Goal: Task Accomplishment & Management: Complete application form

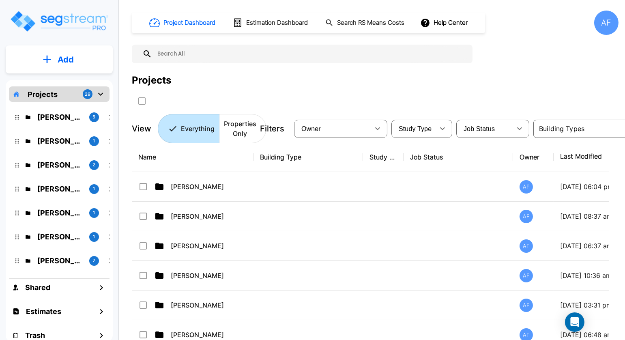
click at [53, 93] on p "Projects" at bounding box center [43, 94] width 30 height 11
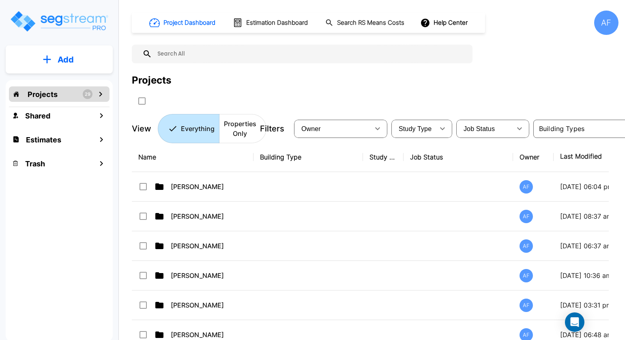
click at [66, 60] on p "Add" at bounding box center [66, 60] width 16 height 12
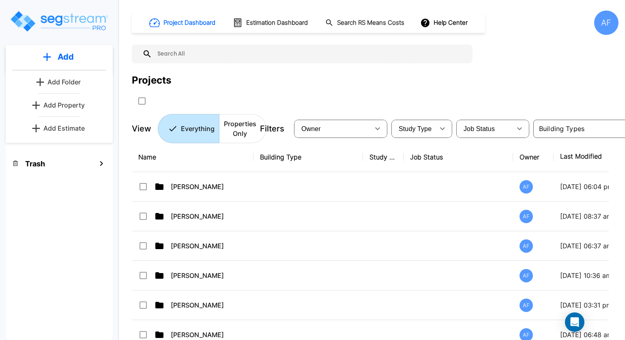
click at [64, 83] on p "Add Folder" at bounding box center [63, 82] width 33 height 10
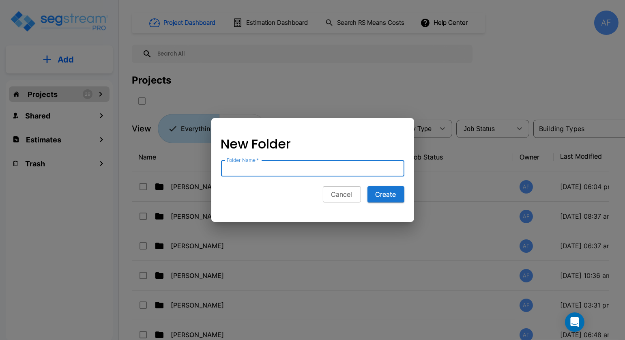
paste input "[PERSON_NAME]"
type input "[PERSON_NAME]"
click at [389, 194] on button "Create" at bounding box center [385, 194] width 37 height 16
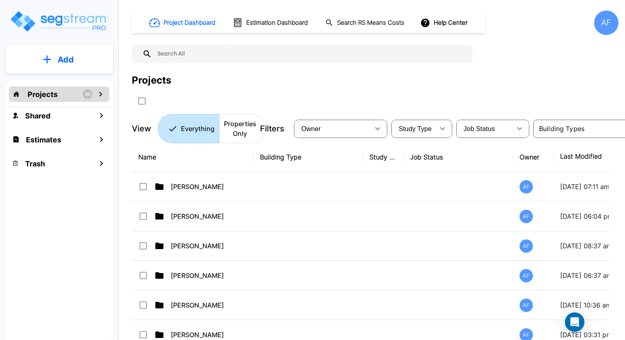
click at [389, 194] on td at bounding box center [383, 187] width 41 height 30
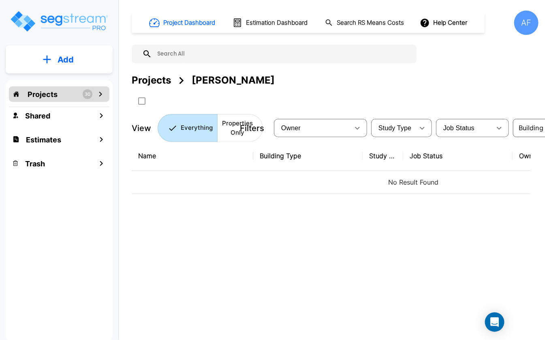
click at [342, 252] on div "Name Building Type Study Type Job Status Owner Last Modified Action No Result F…" at bounding box center [331, 246] width 399 height 211
click at [60, 58] on p "Add" at bounding box center [66, 60] width 16 height 12
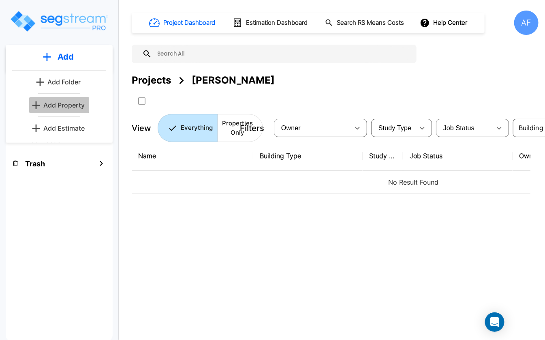
click at [73, 103] on p "Add Property" at bounding box center [63, 105] width 41 height 10
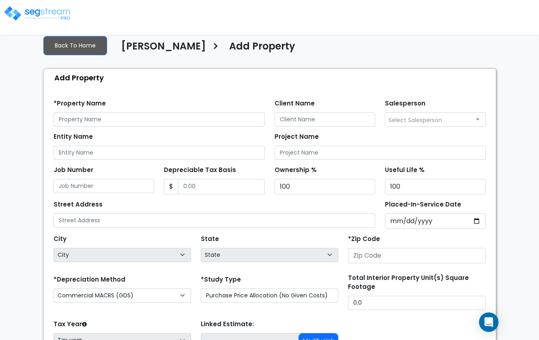
scroll to position [43, 0]
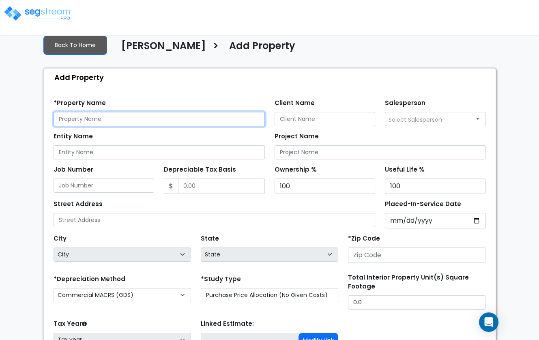
click at [186, 121] on input "text" at bounding box center [159, 119] width 211 height 14
paste input "6430 Post Road, Dublin OH 43016"
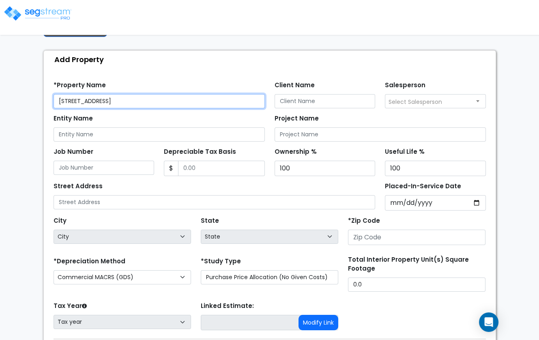
scroll to position [75, 0]
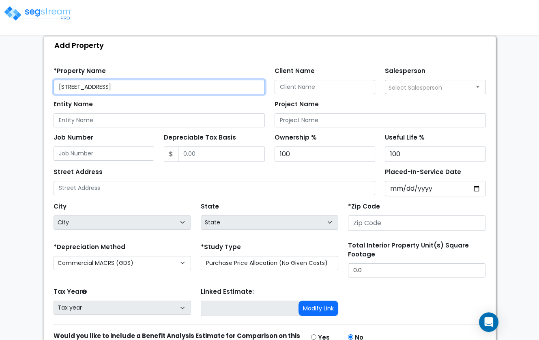
type input "6430 Post Road, Dublin OH 43016"
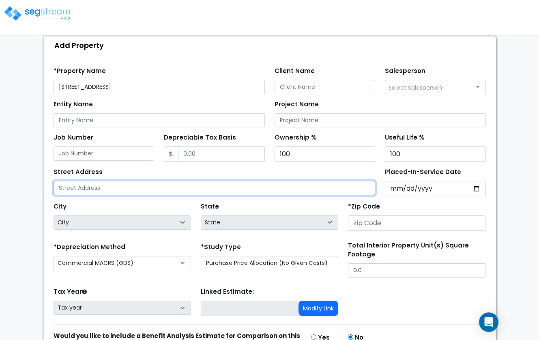
click at [202, 188] on input "text" at bounding box center [215, 188] width 322 height 14
paste input "6430 Post Road, Dublin OH 43016"
click at [141, 183] on input "6430 Post Road, Dublin OH 43016" at bounding box center [215, 188] width 322 height 14
type input "6430 Post Road, Dublin OH 43016"
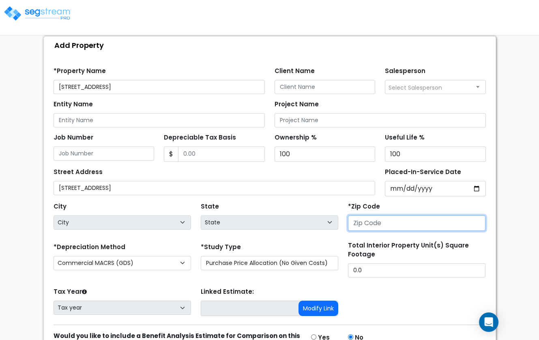
click at [372, 225] on input "number" at bounding box center [416, 222] width 137 height 15
paste input "43016"
type input "43016"
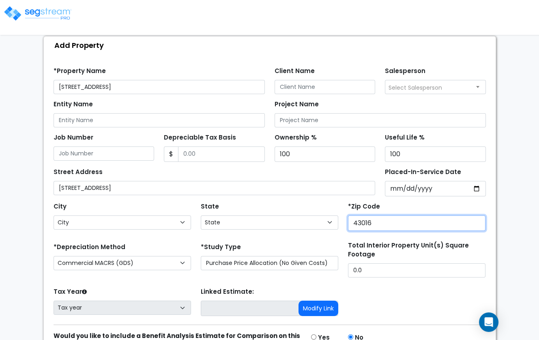
select select "OH"
type input "43016"
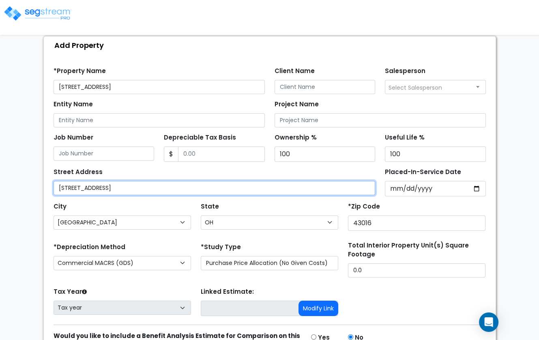
drag, startPoint x: 161, startPoint y: 184, endPoint x: 103, endPoint y: 184, distance: 58.8
click at [103, 184] on input "6430 Post Road, Dublin OH 43016" at bounding box center [215, 188] width 322 height 14
type input "6430 Post Road"
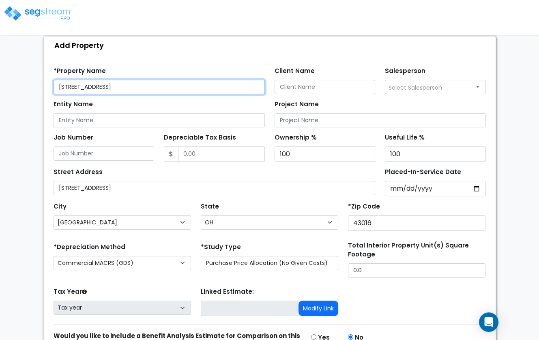
drag, startPoint x: 168, startPoint y: 79, endPoint x: 131, endPoint y: 82, distance: 37.4
click at [131, 82] on input "6430 Post Road, Dublin OH 43016" at bounding box center [159, 87] width 211 height 14
click at [168, 83] on input "6430 Post Road, Dublin OH 43016" at bounding box center [159, 87] width 211 height 14
drag, startPoint x: 164, startPoint y: 82, endPoint x: 47, endPoint y: 87, distance: 117.3
click at [47, 87] on div "Find these errors below in the Property Setup: *Property Name 6430 Post Road, D…" at bounding box center [270, 221] width 452 height 335
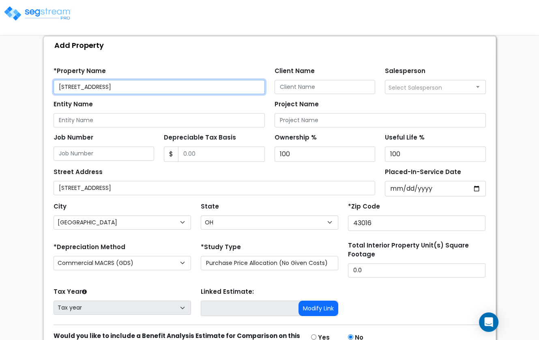
paste input "The Convalarium of [GEOGRAPHIC_DATA]"
type input "The Convalarium of [GEOGRAPHIC_DATA]"
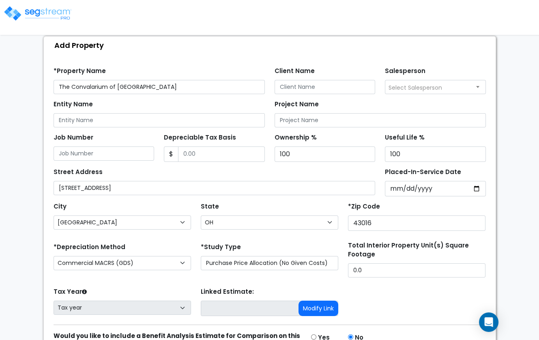
click at [188, 54] on div "Find these errors below in the Property Setup: *Property Name The Convalarium o…" at bounding box center [270, 221] width 452 height 335
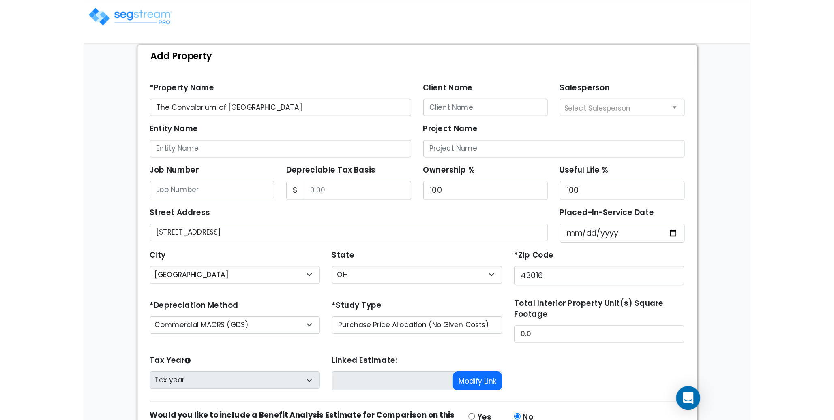
scroll to position [28, 0]
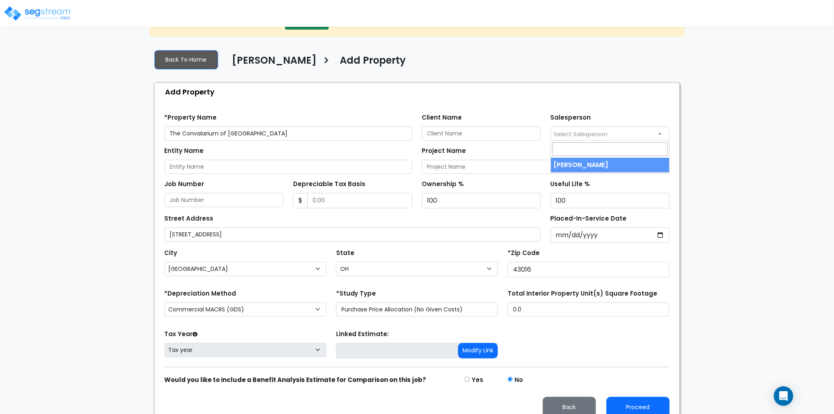
click at [545, 135] on span "Select Salesperson" at bounding box center [581, 134] width 54 height 8
select select "157"
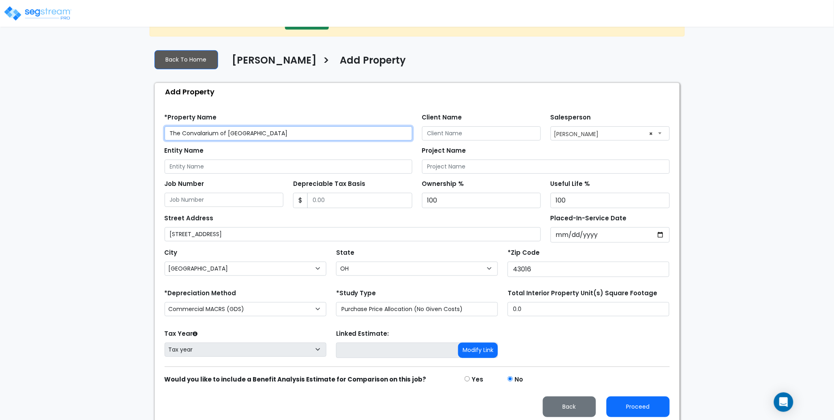
drag, startPoint x: 262, startPoint y: 132, endPoint x: 156, endPoint y: 132, distance: 106.2
click at [156, 132] on div "Find these errors below in the Property Setup: *Property Name The Convalarium o…" at bounding box center [417, 263] width 525 height 324
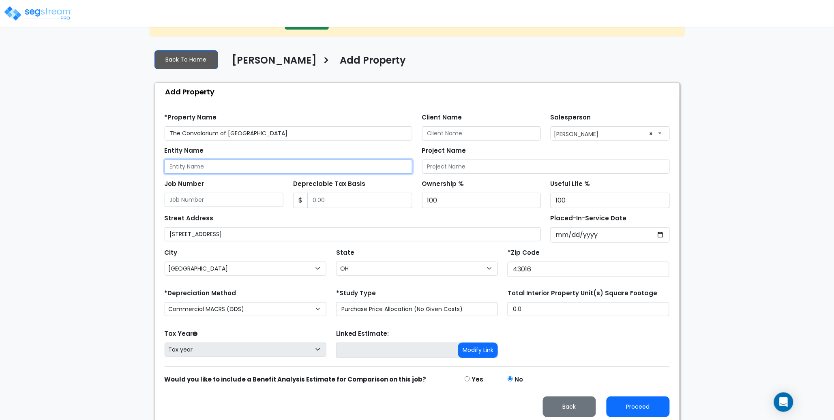
click at [214, 169] on input "Entity Name" at bounding box center [289, 167] width 248 height 14
paste input "The Convalarium of Dublin"
type input "The Convalarium of Dublin"
click at [263, 153] on div "Entity Name The Convalarium of Dublin" at bounding box center [289, 159] width 248 height 29
click at [323, 200] on input "Depreciable Tax Basis" at bounding box center [359, 200] width 105 height 15
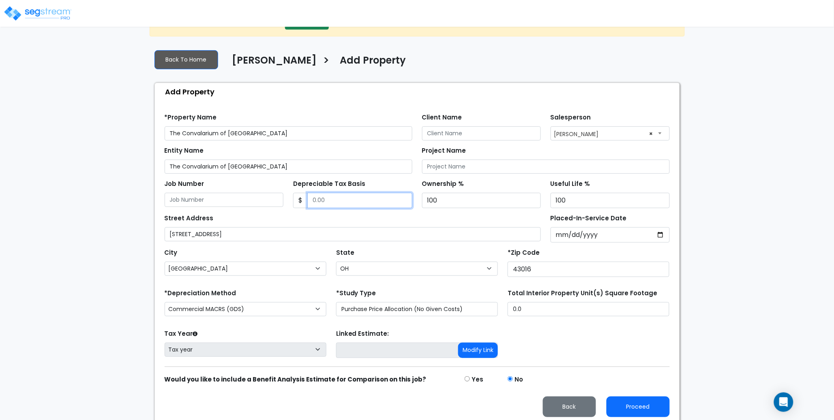
paste input "text"
click at [321, 202] on input "Depreciable Tax Basis" at bounding box center [359, 200] width 105 height 15
type input "10,607."
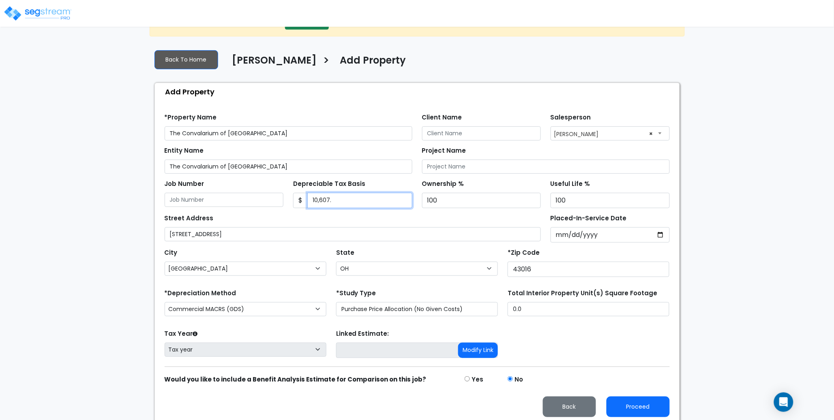
drag, startPoint x: 339, startPoint y: 200, endPoint x: 301, endPoint y: 200, distance: 37.3
click at [301, 200] on div "$ 10,607." at bounding box center [352, 200] width 119 height 15
paste input "text"
type input "10,607,894.14"
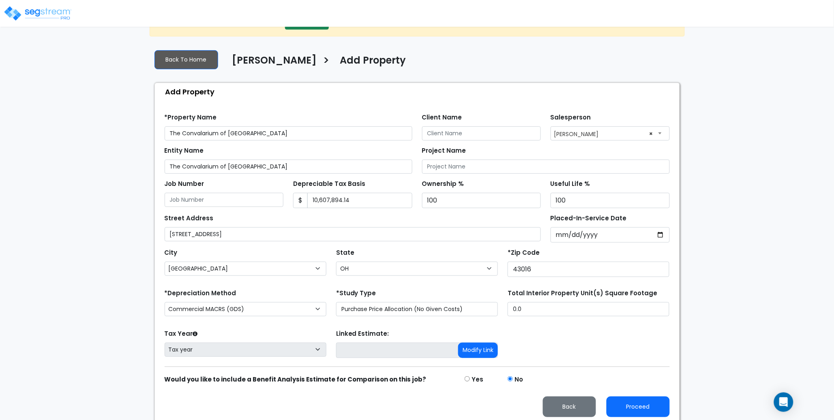
click at [243, 220] on div "Street Address 6430 Post Road" at bounding box center [353, 226] width 377 height 29
click at [545, 234] on input "Placed-In-Service Date" at bounding box center [610, 234] width 119 height 15
click at [545, 235] on input "Placed-In-Service Date" at bounding box center [610, 234] width 119 height 15
type input "0002-06-27"
select select "2"
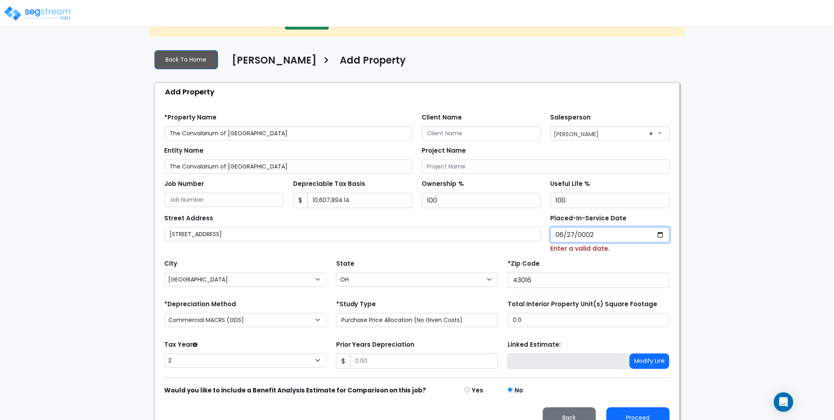
type input "0020-06-27"
select select "20"
type input "0202-06-27"
select select "202"
type input "2025-06-27"
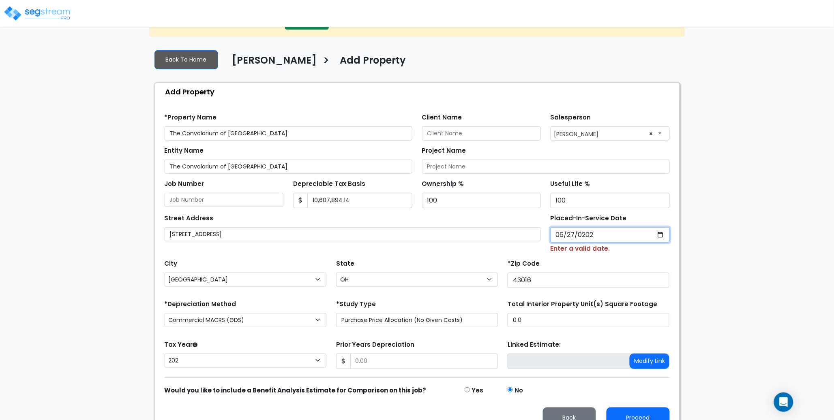
select select "2025"
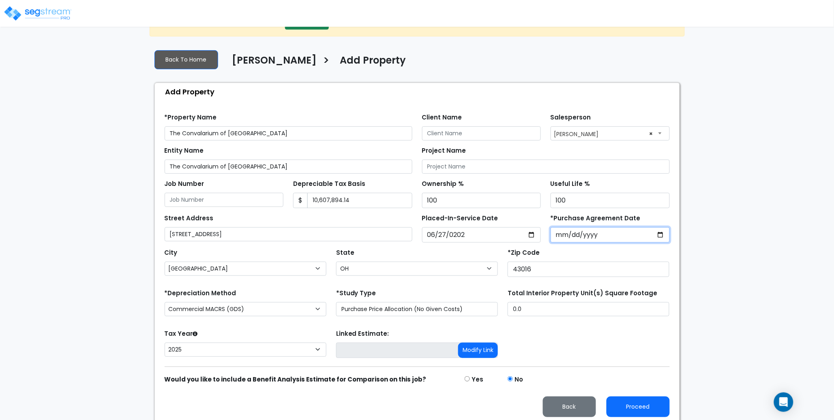
click at [545, 232] on input "*Purchase Agreement Date" at bounding box center [610, 234] width 119 height 15
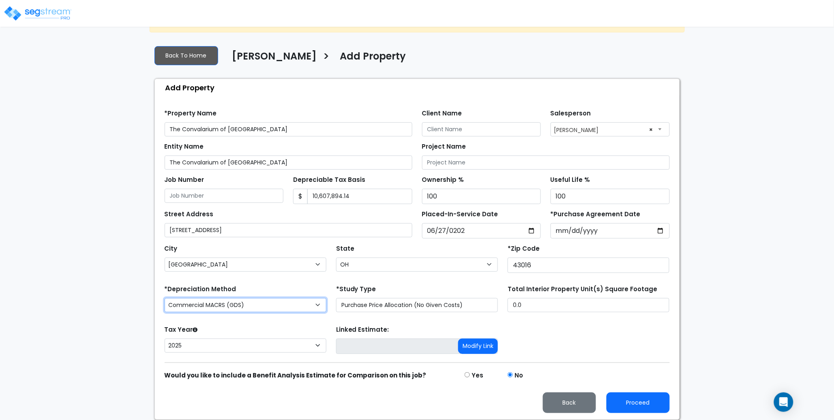
click at [284, 302] on select "Commercial MACRS (GDS) Residential Rental MACRS (GDS) Commercial MACRS (GDS) QIP" at bounding box center [246, 305] width 162 height 14
select select "RRM(_29"
click at [545, 328] on div "Tax Year Please Enter The Placed In Service Date First. 2026 2025 Prior Years D…" at bounding box center [417, 340] width 515 height 32
click at [545, 339] on button "Proceed" at bounding box center [638, 403] width 63 height 21
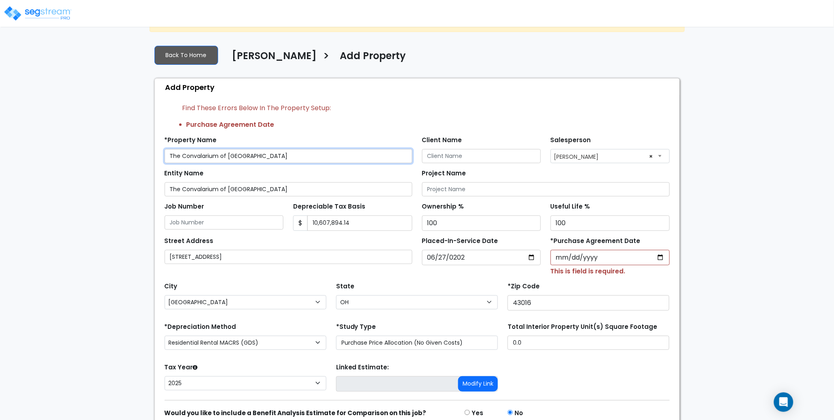
click at [290, 153] on input "The Convalarium of [GEOGRAPHIC_DATA]" at bounding box center [289, 156] width 248 height 14
click at [311, 134] on div "*Property Name The Convalarium of Dublin" at bounding box center [289, 148] width 248 height 29
click at [473, 156] on input "Client Name" at bounding box center [481, 156] width 119 height 14
click at [473, 119] on div "Find these errors below in the Property Setup: Purchase Agreement Date" at bounding box center [417, 116] width 505 height 27
click at [545, 259] on input "*Purchase Agreement Date" at bounding box center [610, 257] width 119 height 15
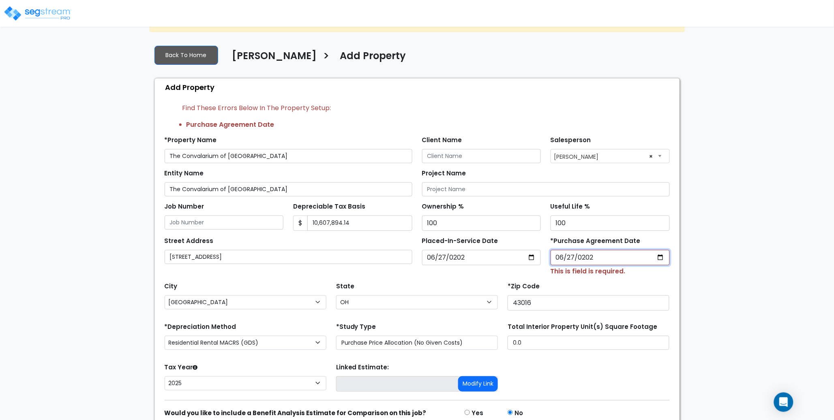
type input "2025-06-27"
click at [457, 274] on div "Placed-In-Service Date 2025-06-27" at bounding box center [481, 255] width 129 height 41
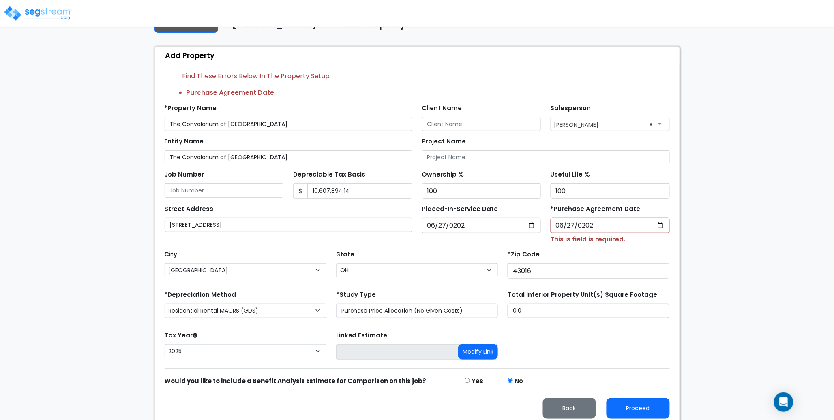
scroll to position [71, 0]
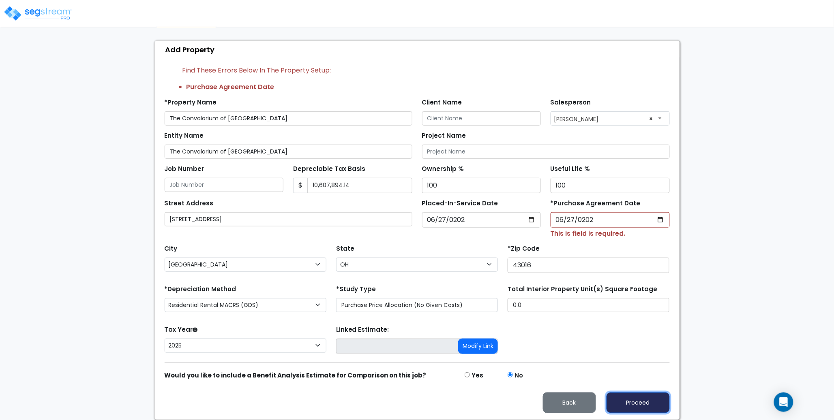
click at [545, 339] on button "Proceed" at bounding box center [638, 403] width 63 height 21
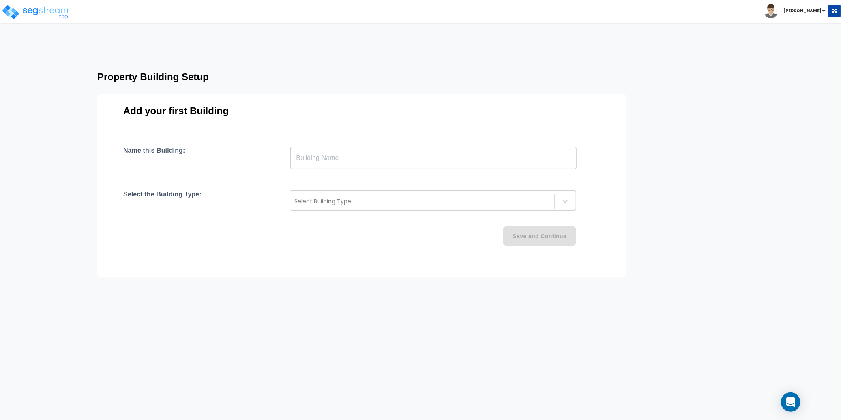
click at [229, 191] on div "Select the Building Type: Select Building Type" at bounding box center [361, 201] width 477 height 20
click at [337, 77] on h3 "Property Building Setup" at bounding box center [390, 76] width 587 height 11
click at [324, 157] on input "text" at bounding box center [433, 158] width 286 height 23
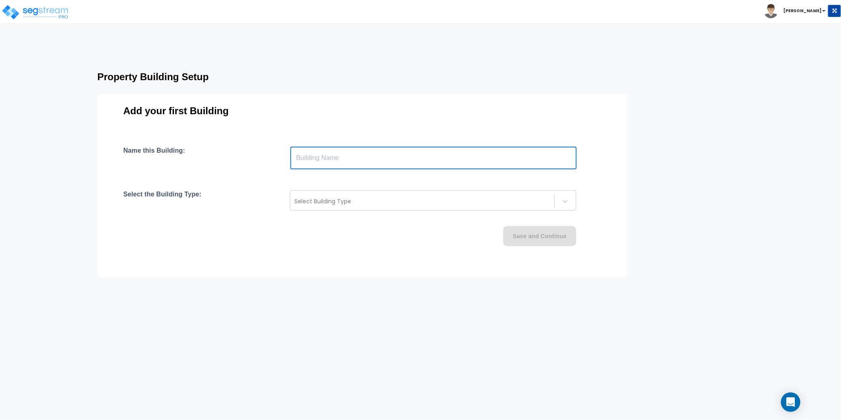
paste input "text"
type input "The Convalarium of Dublin"
click at [326, 192] on div "Select Building Type" at bounding box center [433, 201] width 286 height 20
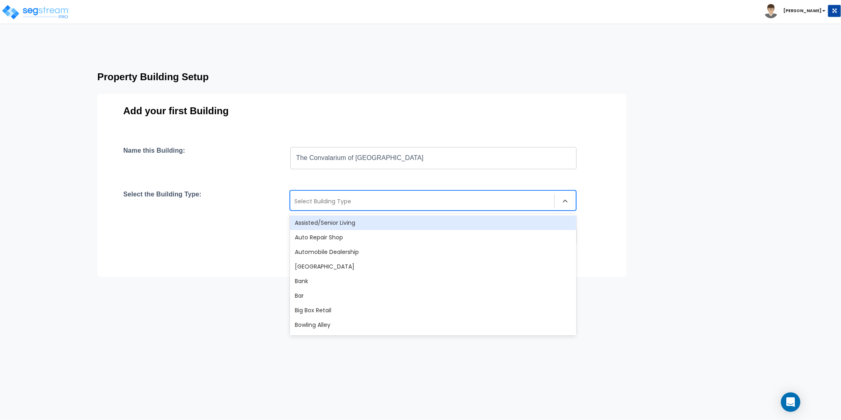
click at [332, 221] on div "Assisted/Senior Living" at bounding box center [433, 223] width 286 height 15
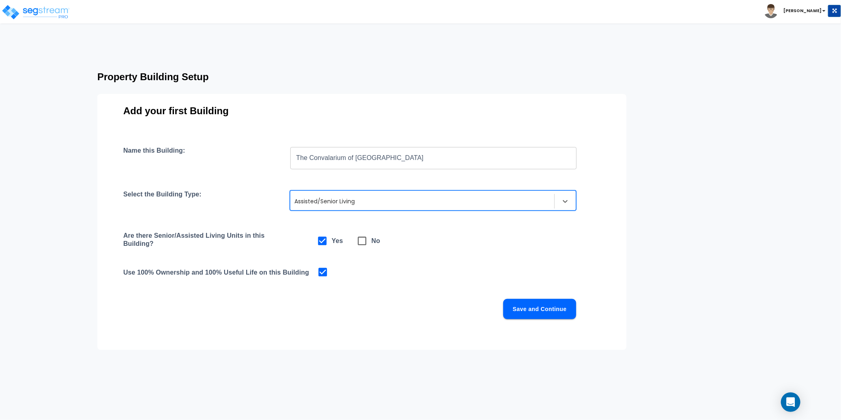
click at [443, 248] on div "Are there Senior/Assisted Living Units in this Building? Yes No" at bounding box center [361, 241] width 477 height 19
click at [534, 307] on button "Save and Continue" at bounding box center [539, 309] width 73 height 20
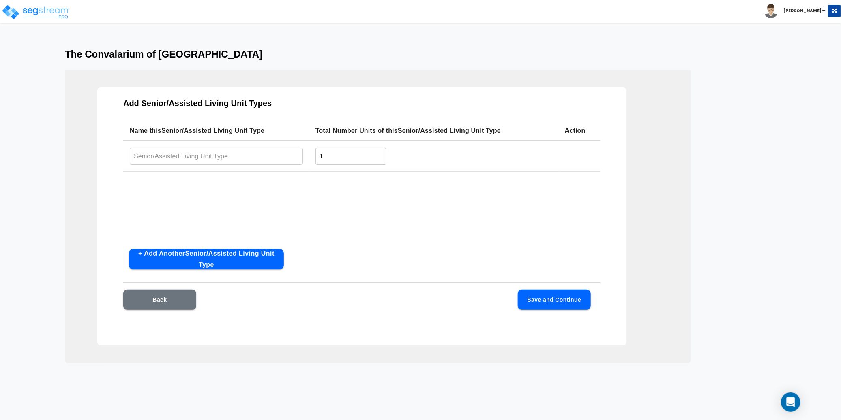
click at [329, 223] on div "Name this Senior/Assisted Living Unit Type Total Number Units of this Senior/As…" at bounding box center [361, 182] width 477 height 122
click at [350, 155] on input "1" at bounding box center [350, 156] width 71 height 17
drag, startPoint x: 319, startPoint y: 156, endPoint x: 293, endPoint y: 155, distance: 25.6
click at [293, 155] on tr "​ 1 ​" at bounding box center [361, 156] width 477 height 31
type input "90"
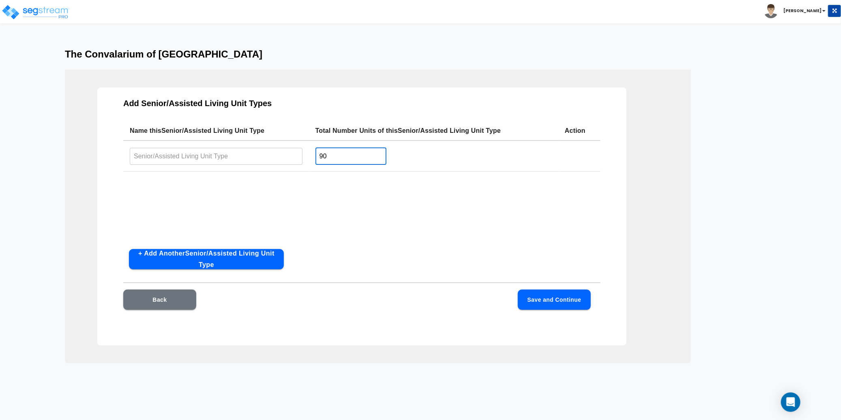
click at [547, 186] on div "Name this Senior/Assisted Living Unit Type Total Number Units of this Senior/As…" at bounding box center [361, 182] width 477 height 122
click at [560, 299] on button "Save and Continue" at bounding box center [554, 300] width 73 height 20
click at [223, 197] on div "Name this Senior/Assisted Living Unit Type Total Number Units of this Senior/As…" at bounding box center [361, 182] width 477 height 122
click at [185, 153] on input "text" at bounding box center [216, 156] width 173 height 17
paste input "The Convalarium of Dublin"
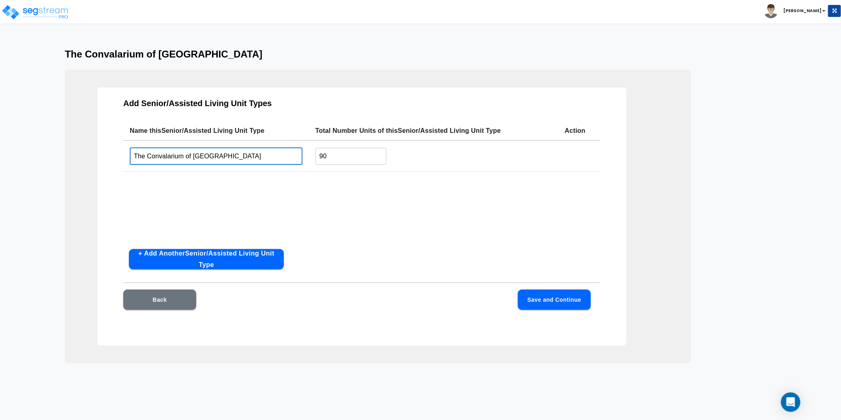
type input "The Convalarium of [GEOGRAPHIC_DATA]"
click at [302, 200] on div "Name this Senior/Assisted Living Unit Type Total Number Units of this Senior/As…" at bounding box center [361, 182] width 477 height 122
click at [547, 299] on button "Save and Continue" at bounding box center [554, 300] width 73 height 20
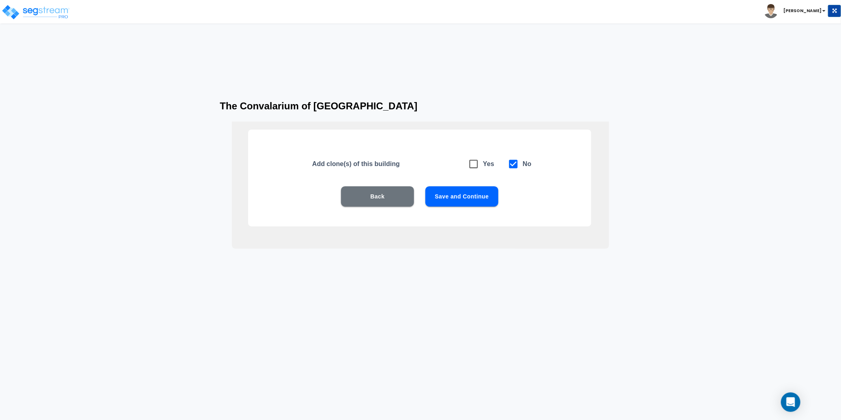
click at [458, 198] on button "Save and Continue" at bounding box center [461, 197] width 73 height 20
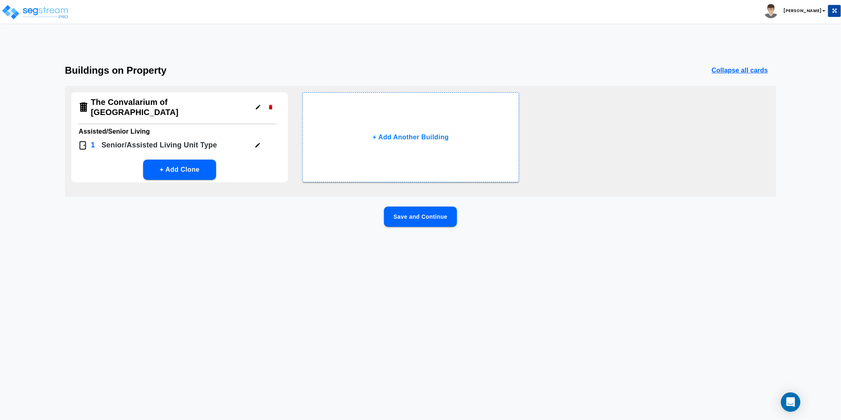
click at [423, 217] on button "Save and Continue" at bounding box center [420, 217] width 73 height 20
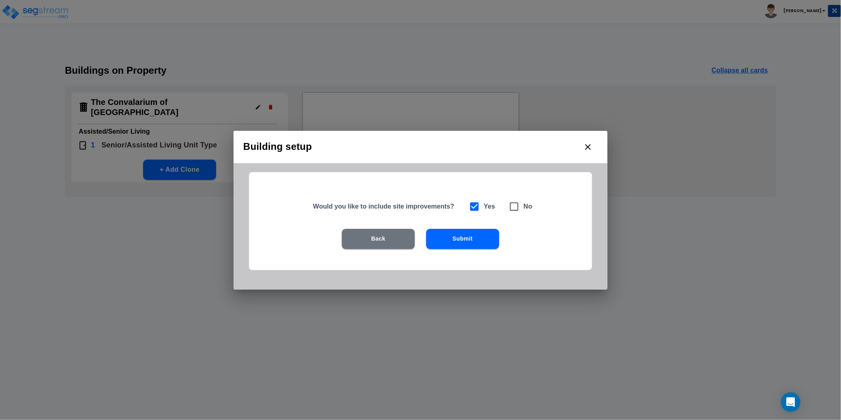
click at [468, 240] on button "Submit" at bounding box center [462, 239] width 73 height 20
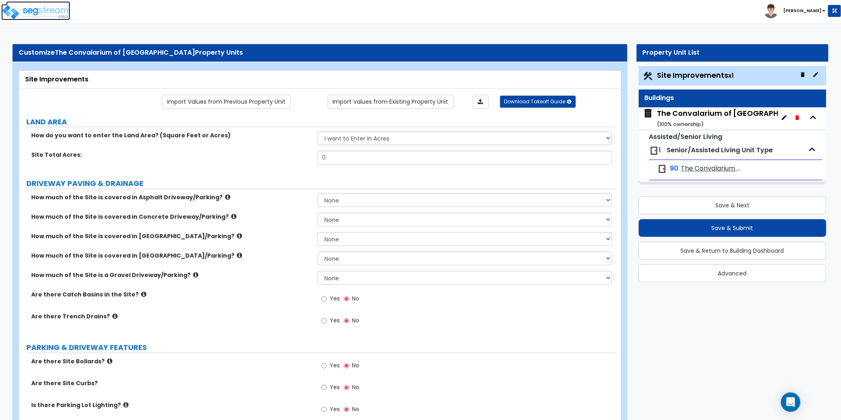
click at [52, 11] on img at bounding box center [35, 12] width 69 height 16
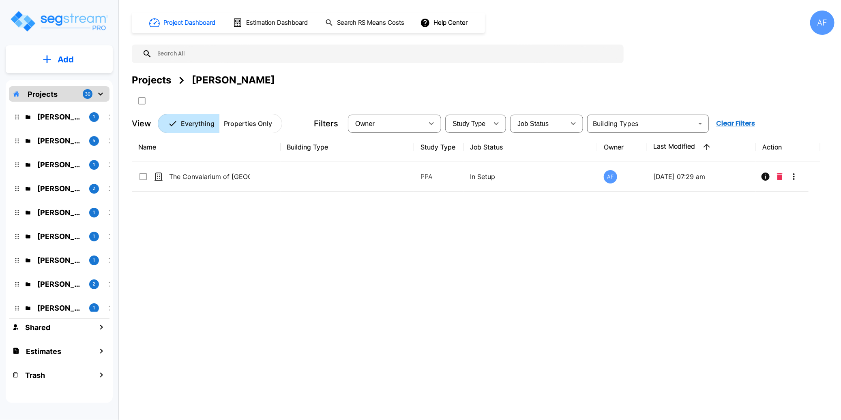
click at [241, 232] on div "Name Building Type Study Type Job Status Owner Last Modified Action The Convala…" at bounding box center [476, 263] width 688 height 261
click at [60, 60] on p "Add" at bounding box center [66, 60] width 16 height 12
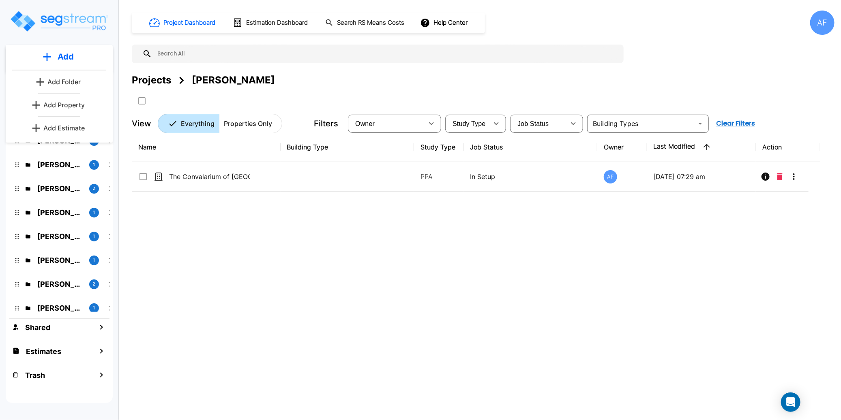
click at [66, 105] on p "Add Property" at bounding box center [63, 105] width 41 height 10
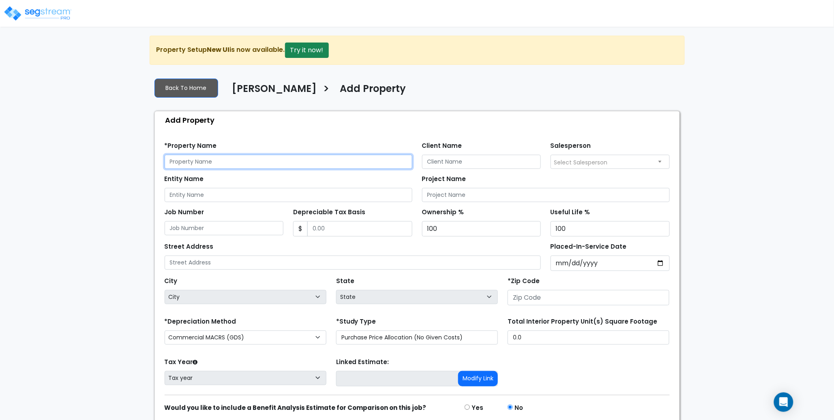
click at [199, 161] on input "text" at bounding box center [289, 162] width 248 height 14
paste input "Heatherdowns Nursing and Rehab (SNF) / Heatherdowns Assisted Living (AL)"
drag, startPoint x: 399, startPoint y: 160, endPoint x: 289, endPoint y: 158, distance: 109.5
click at [289, 158] on input "Heatherdowns Nursing and Rehab (SNF) / Heatherdowns Assisted Living (AL)" at bounding box center [289, 162] width 248 height 14
type input "Heatherdowns Nursing and Rehab (SNF) / Heatherdowns Assisted Living (AL)"
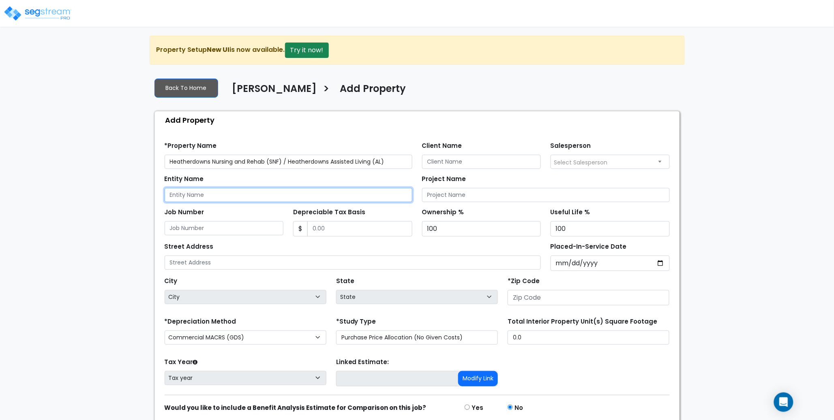
click at [244, 199] on input "Entity Name" at bounding box center [289, 195] width 248 height 14
paste input "Heatherdowns Nursing and Rehab (SNF) / Heatherdowns Assisted Living (AL)"
type input "Heatherdowns Nursing and Rehab (SNF) / Heatherdowns Assisted Living (AL)"
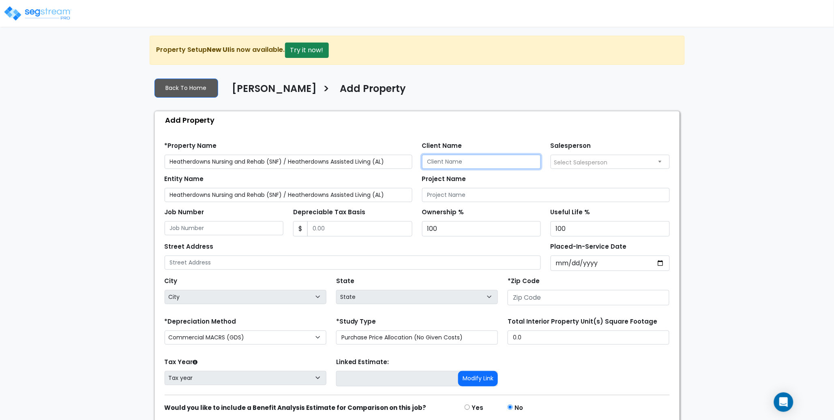
click at [464, 163] on input "Client Name" at bounding box center [481, 162] width 119 height 14
click at [602, 166] on span "Select Salesperson" at bounding box center [581, 163] width 54 height 8
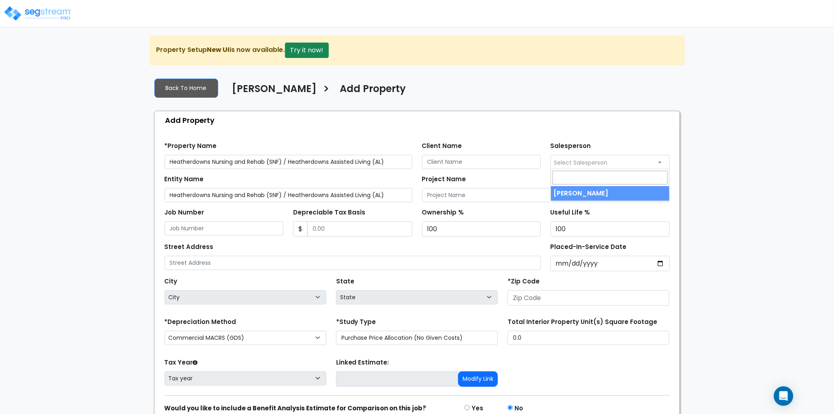
select select "157"
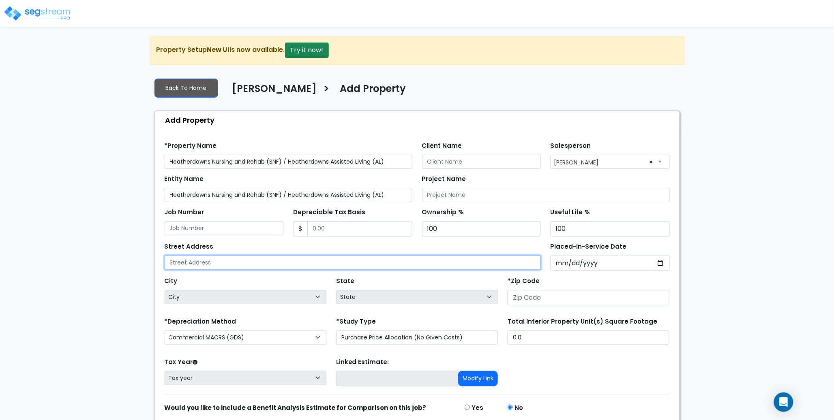
click at [202, 262] on input "text" at bounding box center [353, 263] width 377 height 14
paste input "2401 Cass Road, Toledo OH 43614"
click at [255, 265] on input "2401 Cass Road, Toledo OH 43614" at bounding box center [353, 263] width 377 height 14
type input "2401 Cass Road, Toledo OH 43614"
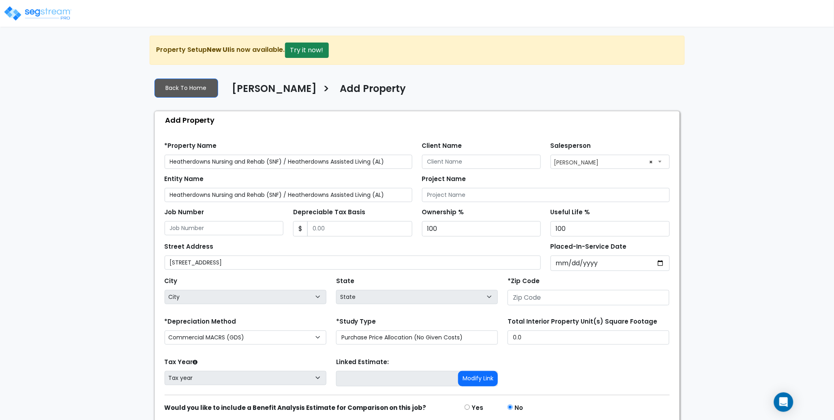
drag, startPoint x: 451, startPoint y: 281, endPoint x: 457, endPoint y: 283, distance: 6.2
click at [452, 281] on div "State State National Average AB AK AL AR AZ [GEOGRAPHIC_DATA] CA CO CT DC DE FL…" at bounding box center [417, 291] width 172 height 32
click at [526, 302] on input "number" at bounding box center [589, 297] width 162 height 15
paste input "43614"
type input "43614"
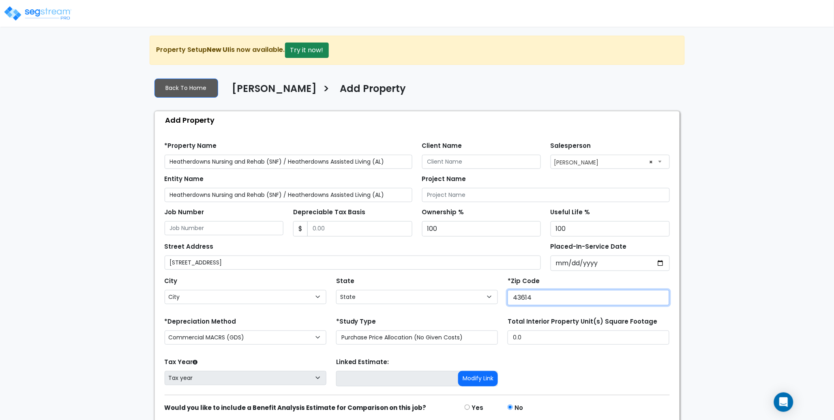
select select "OH"
type input "43614"
click at [452, 281] on div "State State National Average AB AK AL AR AZ BC CA CO CT DC DE FL GA HI" at bounding box center [417, 291] width 172 height 32
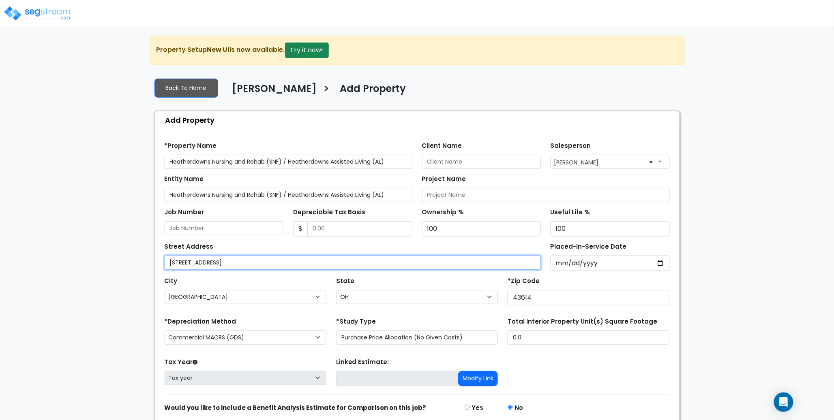
drag, startPoint x: 275, startPoint y: 264, endPoint x: 217, endPoint y: 262, distance: 58.0
click at [217, 262] on input "2401 Cass Road, Toledo OH 43614" at bounding box center [353, 263] width 377 height 14
type input "2401 Cass Road"
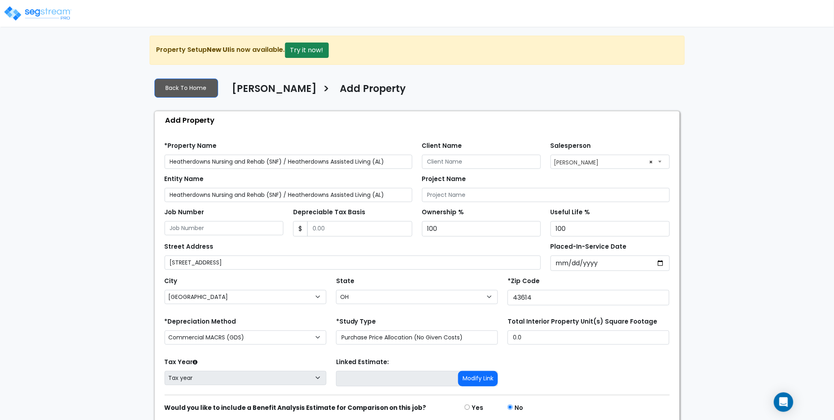
click at [272, 278] on div "City City [GEOGRAPHIC_DATA] [GEOGRAPHIC_DATA][PERSON_NAME][GEOGRAPHIC_DATA] [GE…" at bounding box center [246, 289] width 162 height 29
click at [300, 127] on div "Add Property" at bounding box center [419, 120] width 521 height 17
click at [119, 221] on div "We are Building your Property. So please grab a coffee and let us do the heavy …" at bounding box center [417, 244] width 834 height 417
click at [342, 142] on div "*Property Name Heatherdowns Nursing and Rehab (SNF) / Heatherdowns Assisted Liv…" at bounding box center [289, 154] width 248 height 29
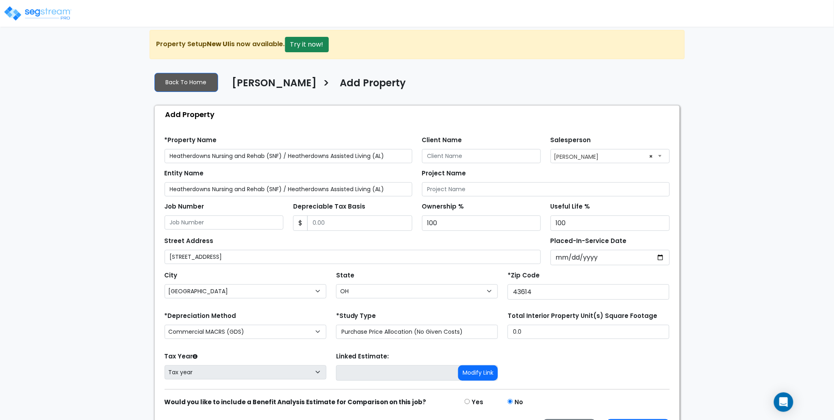
scroll to position [33, 0]
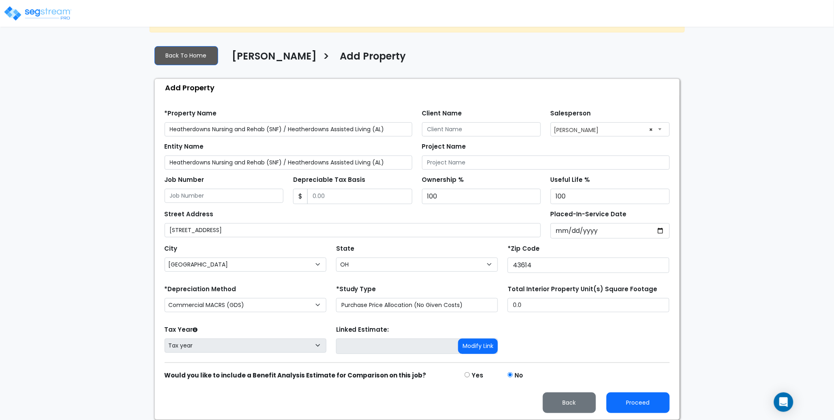
click at [236, 217] on div "Street Address 2401 Cass Road" at bounding box center [353, 222] width 377 height 29
click at [103, 221] on div "We are Building your Property. So please grab a coffee and let us do the heavy …" at bounding box center [417, 211] width 834 height 417
click at [107, 222] on div "We are Building your Property. So please grab a coffee and let us do the heavy …" at bounding box center [417, 211] width 834 height 417
click at [106, 204] on div "We are Building your Property. So please grab a coffee and let us do the heavy …" at bounding box center [417, 211] width 834 height 417
click at [104, 192] on div "We are Building your Property. So please grab a coffee and let us do the heavy …" at bounding box center [417, 211] width 834 height 417
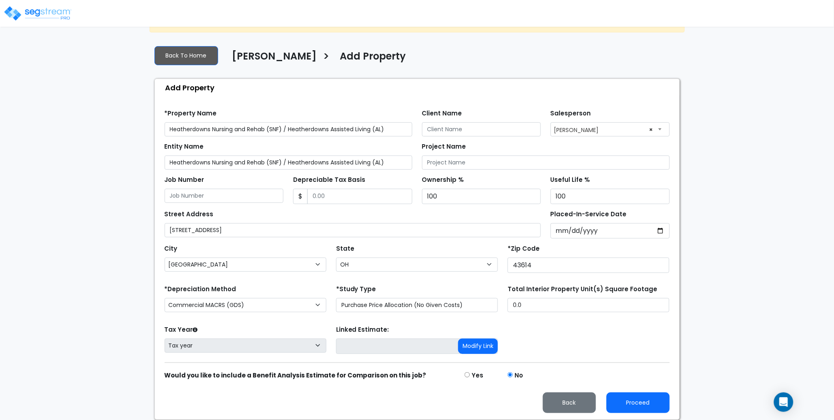
click at [306, 97] on div "Find these errors below in the Property Setup: *Property Name Heatherdowns Nurs…" at bounding box center [417, 259] width 525 height 324
click at [197, 87] on div "Add Property" at bounding box center [419, 87] width 521 height 17
click at [174, 87] on div "Add Property" at bounding box center [419, 87] width 521 height 17
drag, startPoint x: 165, startPoint y: 87, endPoint x: 221, endPoint y: 89, distance: 55.2
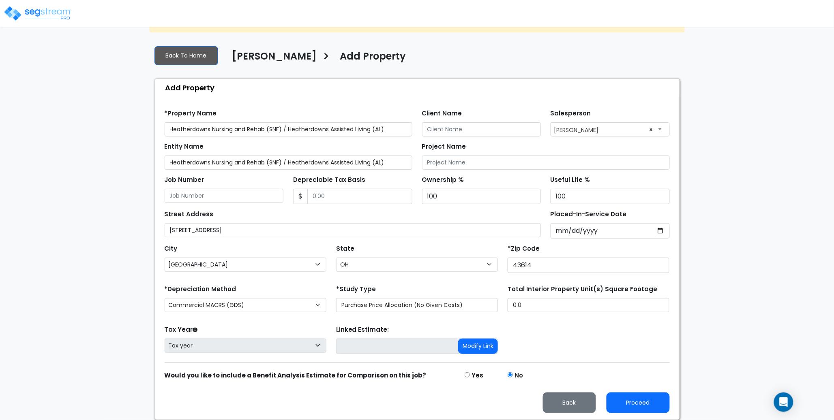
click at [221, 89] on div "Add Property" at bounding box center [419, 87] width 521 height 17
click at [103, 116] on div "We are Building your Property. So please grab a coffee and let us do the heavy …" at bounding box center [417, 211] width 834 height 417
click at [268, 56] on h4 "[PERSON_NAME]" at bounding box center [274, 58] width 85 height 14
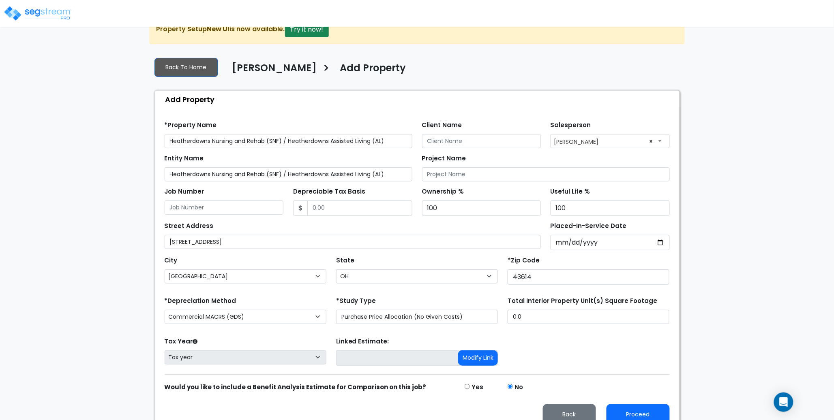
scroll to position [33, 0]
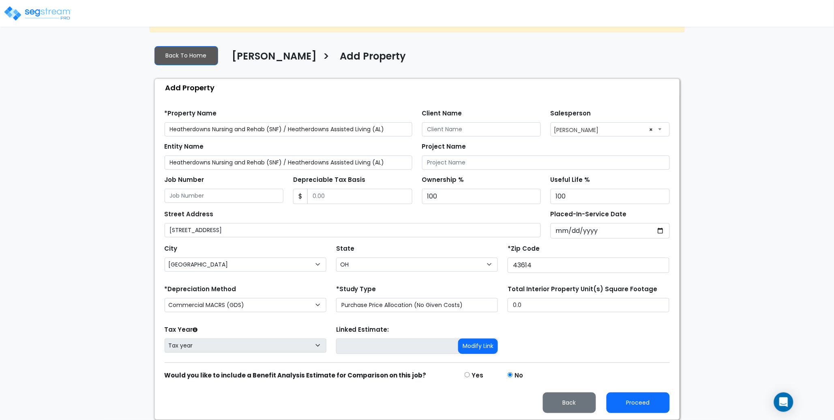
click at [111, 148] on div "We are Building your Property. So please grab a coffee and let us do the heavy …" at bounding box center [417, 211] width 834 height 417
click at [124, 168] on div "We are Building your Property. So please grab a coffee and let us do the heavy …" at bounding box center [417, 211] width 834 height 417
click at [117, 225] on div "We are Building your Property. So please grab a coffee and let us do the heavy …" at bounding box center [417, 211] width 834 height 417
click at [113, 225] on div "We are Building your Property. So please grab a coffee and let us do the heavy …" at bounding box center [417, 211] width 834 height 417
click at [263, 309] on select "Commercial MACRS (GDS) Residential Rental MACRS (GDS) Commercial MACRS (GDS) QIP" at bounding box center [246, 305] width 162 height 14
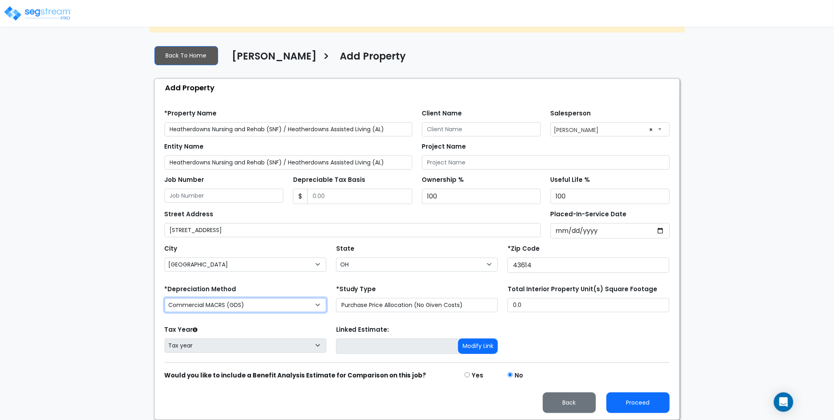
select select "RRM(_29"
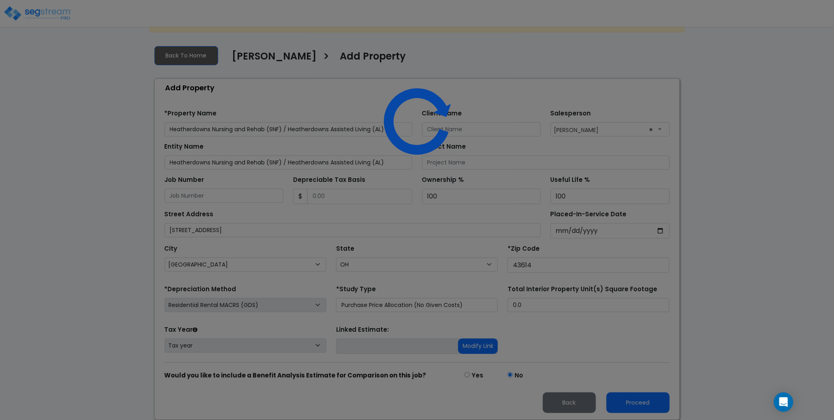
click at [133, 281] on div at bounding box center [417, 210] width 834 height 420
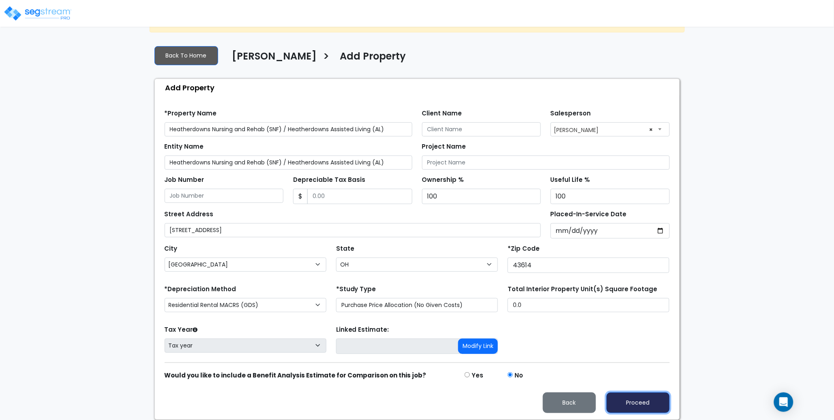
click at [648, 402] on button "Proceed" at bounding box center [638, 403] width 63 height 21
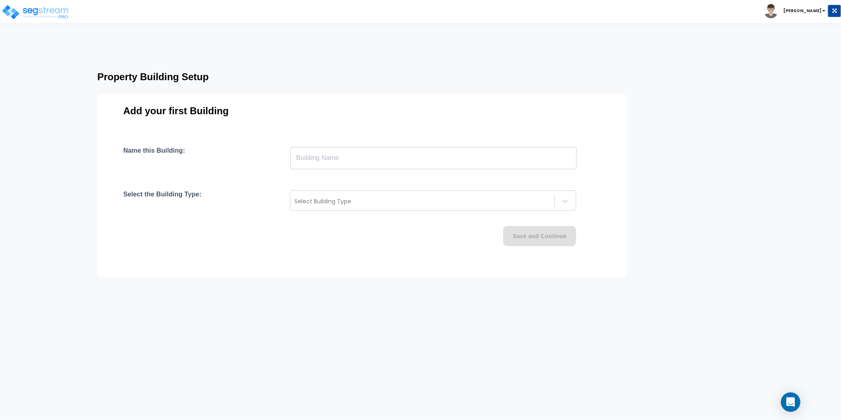
click at [321, 160] on input "text" at bounding box center [433, 158] width 286 height 23
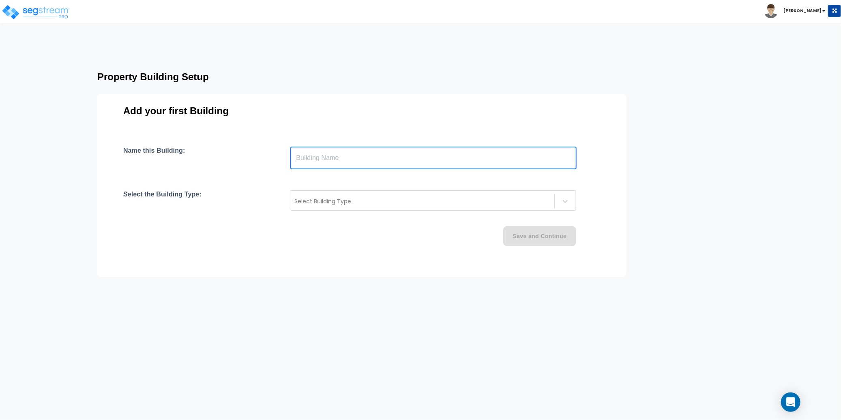
paste input "text"
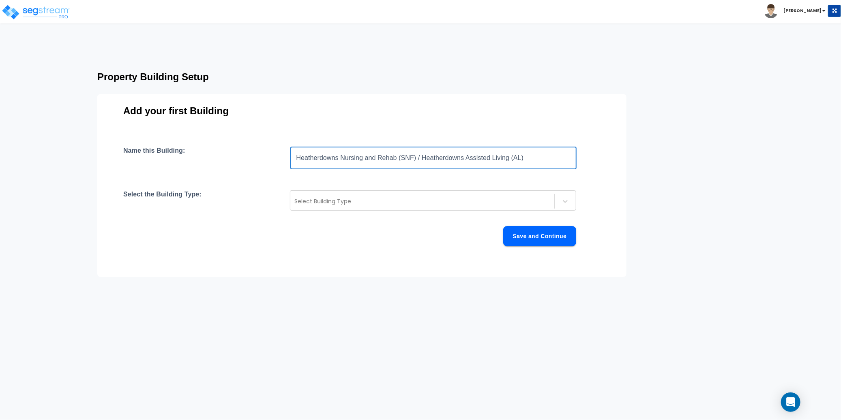
click at [421, 167] on input "Heatherdowns Nursing and Rehab (SNF) / Heatherdowns Assisted Living (AL)" at bounding box center [433, 158] width 286 height 23
click at [345, 158] on input "Heatherdowns Nursing and Rehab (SNF) / Heatherdowns Assisted Living (AL)" at bounding box center [433, 158] width 286 height 23
click at [542, 164] on input "Heatherdowns Nursing and Rehab (SNF) / Heatherdowns Assisted Living (AL)" at bounding box center [433, 158] width 286 height 23
type input "Heatherdowns Nursing and Rehab (SNF) / Heatherdowns Assisted Living (AL)"
click at [350, 200] on div at bounding box center [422, 202] width 256 height 10
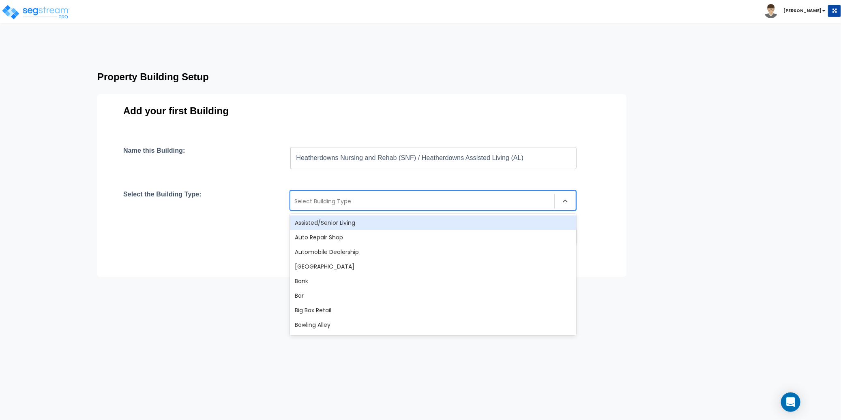
click at [350, 221] on div "Assisted/Senior Living" at bounding box center [433, 223] width 286 height 15
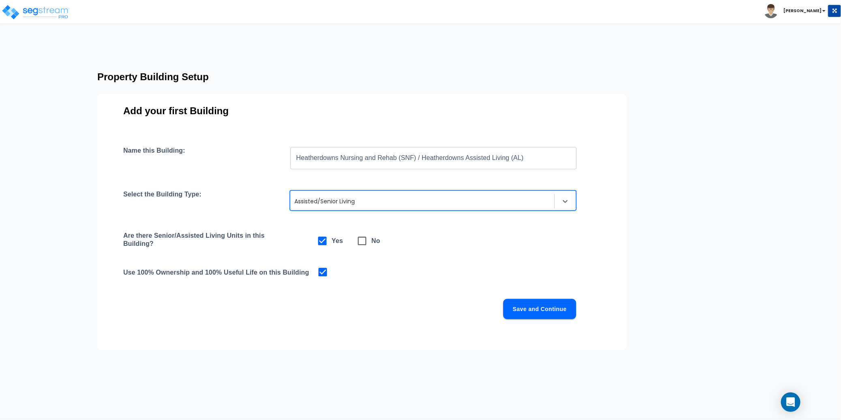
click at [523, 266] on div "Name this Building: Heatherdowns Nursing and Rehab (SNF) / Heatherdowns Assiste…" at bounding box center [361, 243] width 477 height 192
click at [555, 308] on button "Save and Continue" at bounding box center [539, 309] width 73 height 20
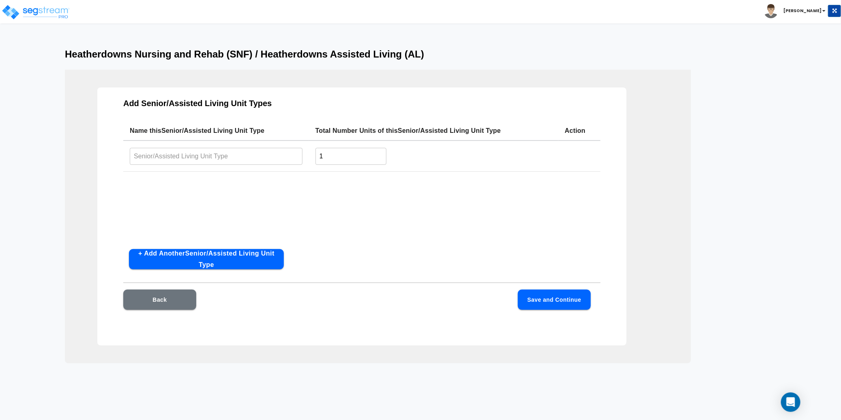
click at [304, 198] on div "Name this Senior/Assisted Living Unit Type Total Number Units of this Senior/As…" at bounding box center [361, 182] width 477 height 122
click at [217, 157] on input "text" at bounding box center [216, 156] width 173 height 17
paste input "Heatherdowns Nursing and Rehab (SNF) / Heatherdowns Assisted Living (AL)"
type input "Heatherdowns Nursing and Rehab (SNF) / Heatherdowns Assisted Living (AL)"
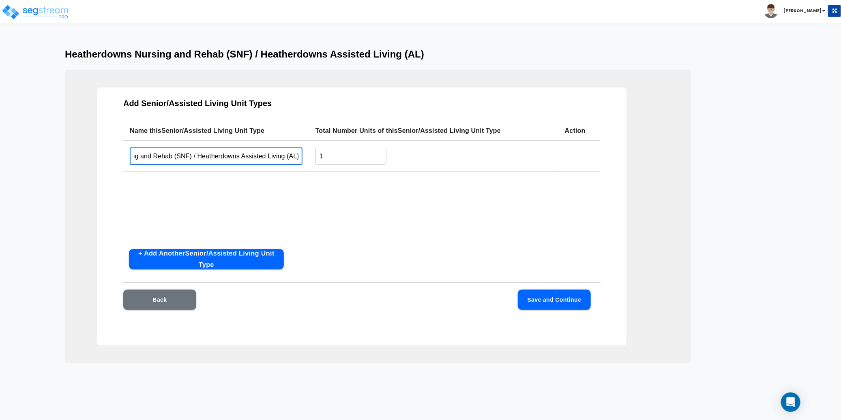
scroll to position [0, 0]
click at [341, 197] on div "Name this Senior/Assisted Living Unit Type Total Number Units of this Senior/As…" at bounding box center [361, 182] width 477 height 122
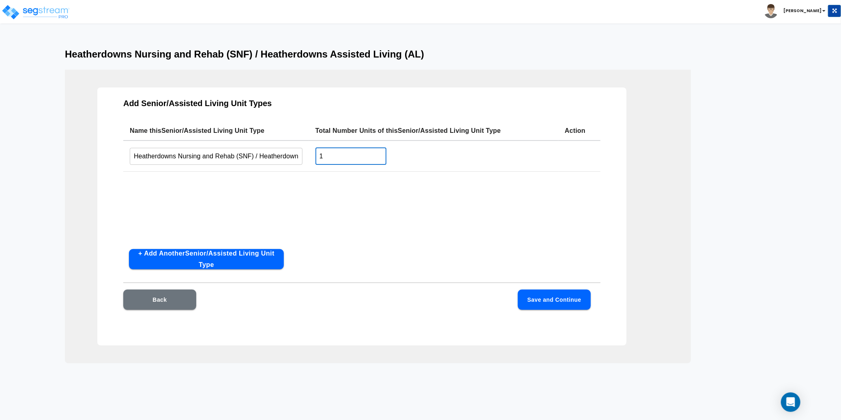
drag, startPoint x: 326, startPoint y: 156, endPoint x: 314, endPoint y: 157, distance: 11.4
click at [314, 157] on td "1 ​" at bounding box center [433, 156] width 249 height 31
type input "84"
click at [494, 198] on div "Name this Senior/Assisted Living Unit Type Total Number Units of this Senior/As…" at bounding box center [361, 182] width 477 height 122
click at [543, 294] on button "Save and Continue" at bounding box center [554, 300] width 73 height 20
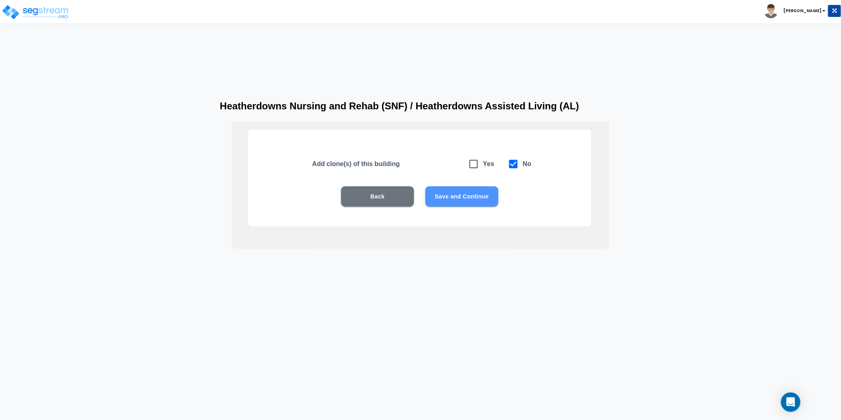
click at [471, 199] on button "Save and Continue" at bounding box center [461, 197] width 73 height 20
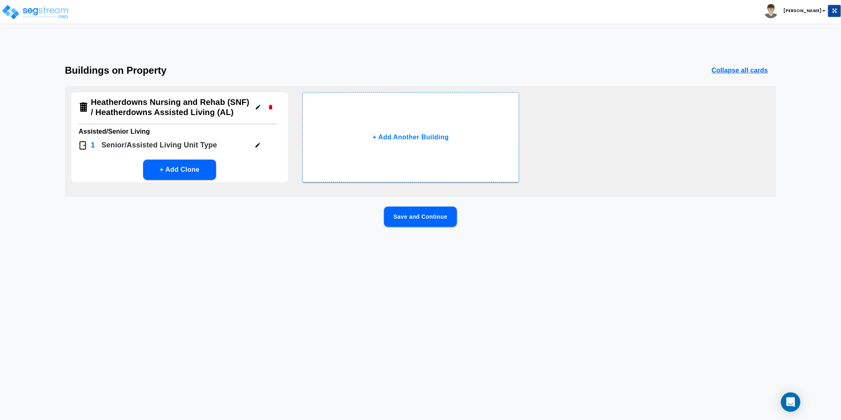
click at [434, 219] on button "Save and Continue" at bounding box center [420, 217] width 73 height 20
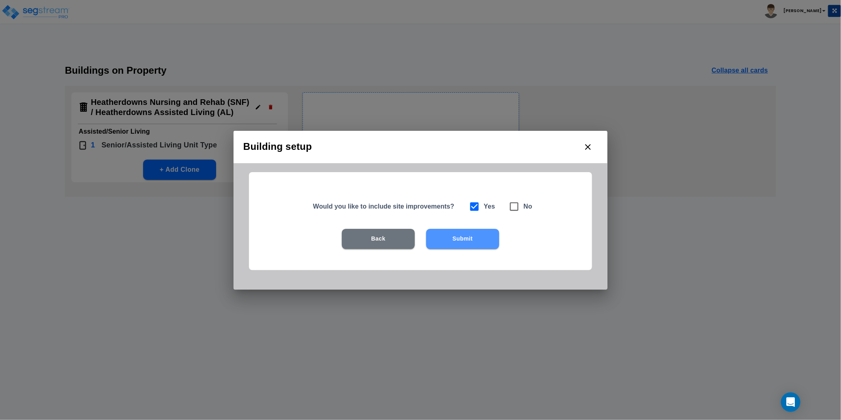
click at [473, 239] on button "Submit" at bounding box center [462, 239] width 73 height 20
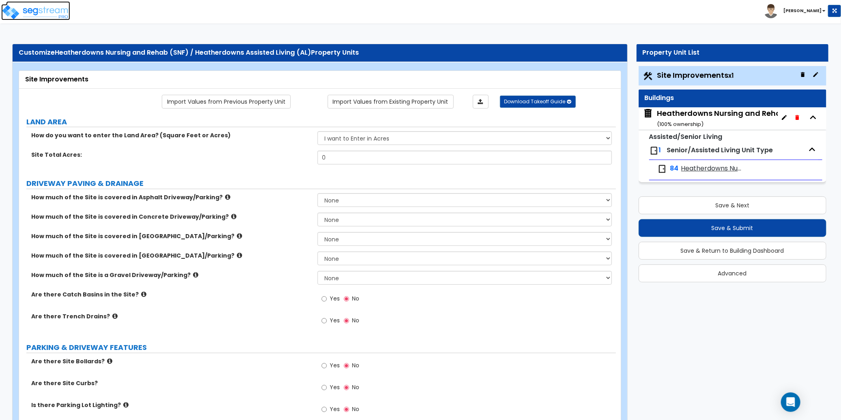
click at [54, 13] on img at bounding box center [35, 12] width 69 height 16
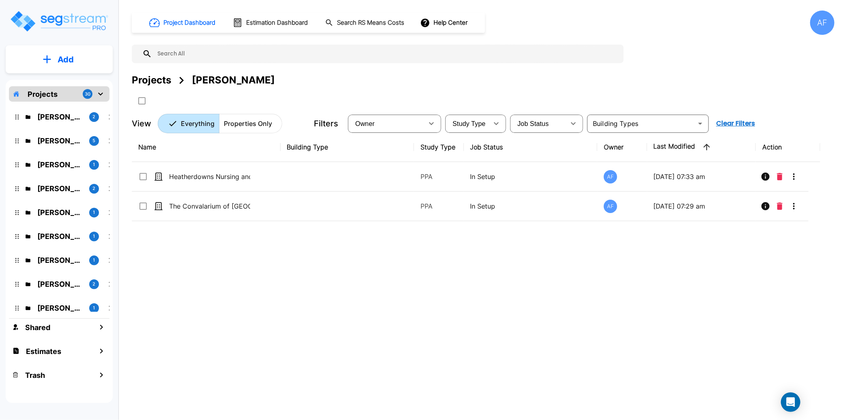
click at [214, 259] on div "Name Building Type Study Type Job Status Owner Last Modified Action Heatherdown…" at bounding box center [476, 263] width 688 height 261
click at [64, 58] on p "Add" at bounding box center [66, 60] width 16 height 12
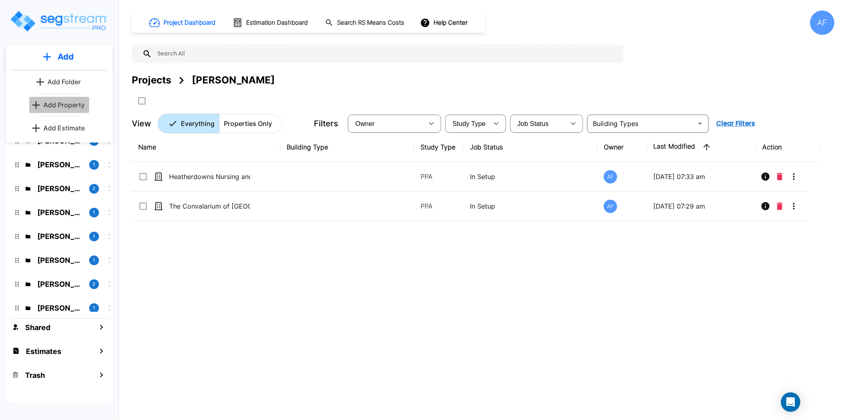
click at [63, 107] on p "Add Property" at bounding box center [63, 105] width 41 height 10
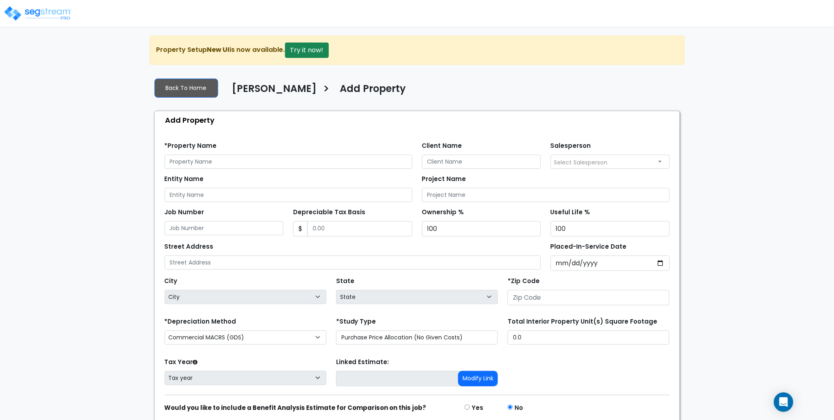
click at [36, 131] on div "We are Building your Property. So please grab a coffee and let us do the heavy …" at bounding box center [417, 244] width 834 height 417
click at [195, 163] on input "text" at bounding box center [289, 162] width 248 height 14
paste input "[GEOGRAPHIC_DATA]"
type input "[GEOGRAPHIC_DATA]"
click at [135, 160] on div "We are Building your Property. So please grab a coffee and let us do the heavy …" at bounding box center [417, 244] width 834 height 417
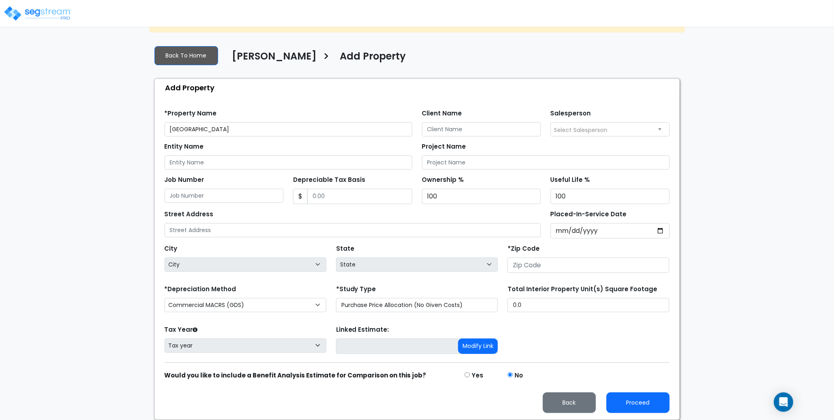
scroll to position [33, 0]
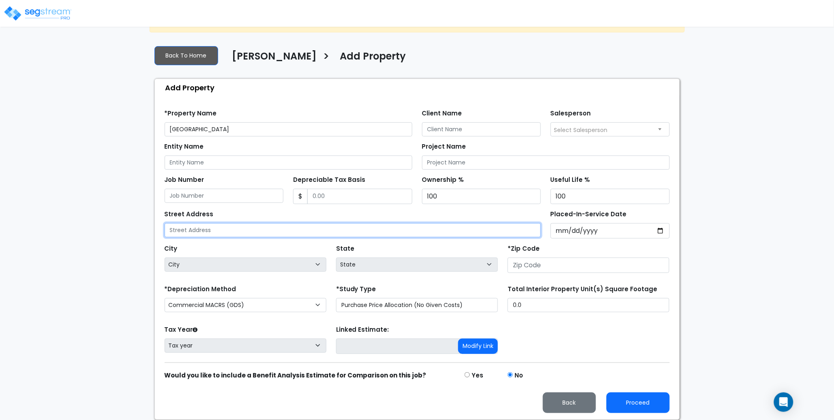
click at [225, 228] on input "text" at bounding box center [353, 230] width 377 height 14
paste input "[STREET_ADDRESS][PERSON_NAME]"
click at [264, 231] on input "[STREET_ADDRESS][PERSON_NAME]" at bounding box center [353, 230] width 377 height 14
drag, startPoint x: 264, startPoint y: 231, endPoint x: 260, endPoint y: 231, distance: 4.1
click at [264, 231] on input "[STREET_ADDRESS][PERSON_NAME]" at bounding box center [353, 230] width 377 height 14
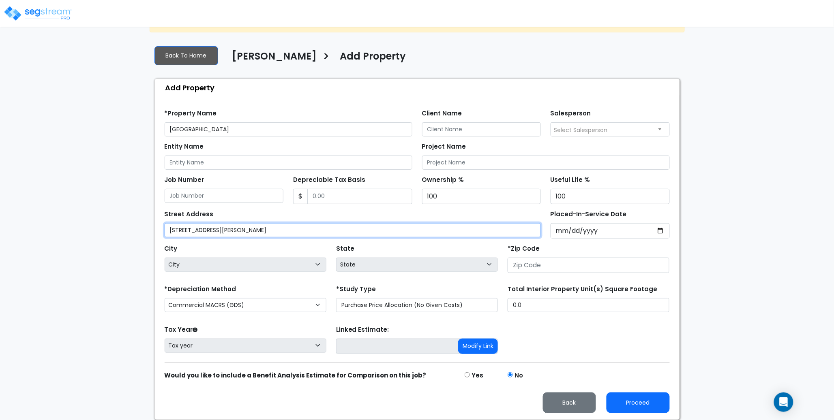
type input "[STREET_ADDRESS][PERSON_NAME]"
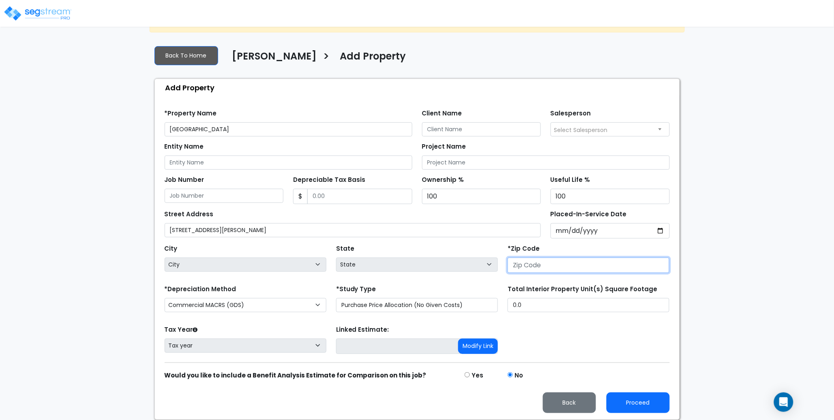
click at [532, 265] on input "number" at bounding box center [589, 265] width 162 height 15
paste input "43512"
type input "43512"
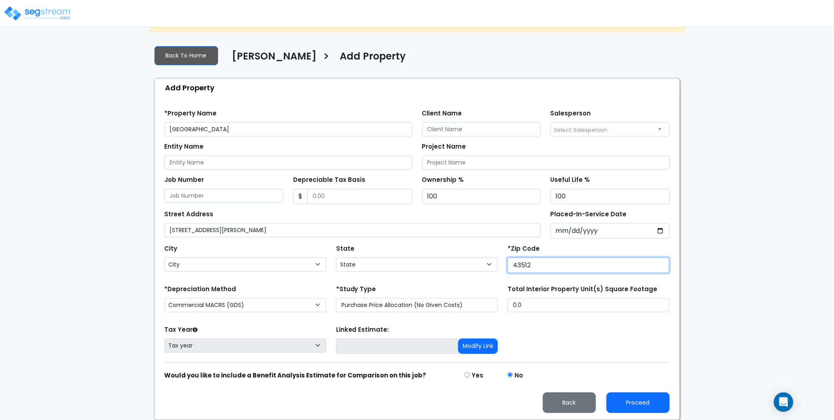
select select "OH"
type input "43512"
click at [429, 243] on div "State State National Average AB AK AL AR AZ [GEOGRAPHIC_DATA] CA CO CT DC DE FL…" at bounding box center [417, 259] width 172 height 32
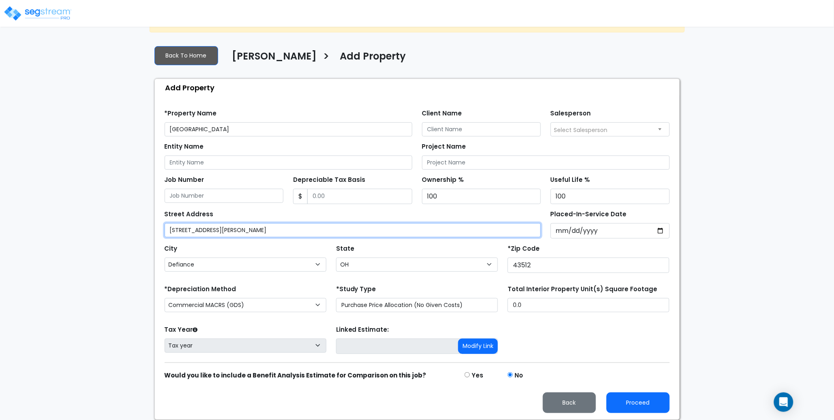
drag, startPoint x: 295, startPoint y: 228, endPoint x: 223, endPoint y: 228, distance: 71.4
click at [223, 227] on input "[STREET_ADDRESS][PERSON_NAME]" at bounding box center [353, 230] width 377 height 14
type input "[STREET_ADDRESS][PERSON_NAME]"
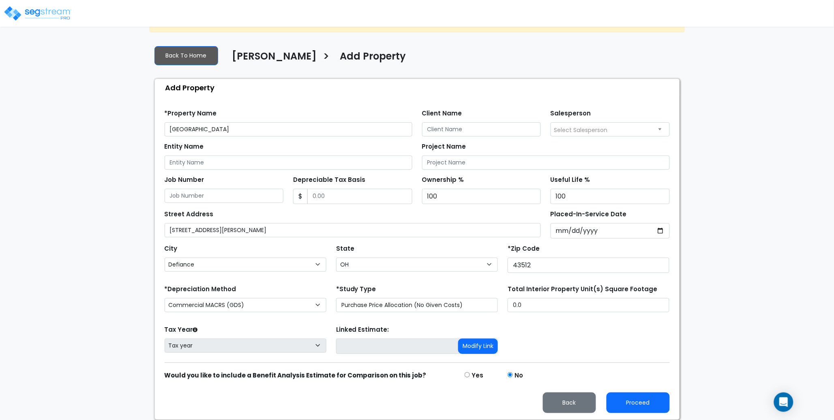
click at [243, 243] on div "City City [GEOGRAPHIC_DATA] [GEOGRAPHIC_DATA][PERSON_NAME][GEOGRAPHIC_DATA] [GE…" at bounding box center [246, 257] width 162 height 29
click at [94, 173] on div "We are Building your Property. So please grab a coffee and let us do the heavy …" at bounding box center [417, 211] width 834 height 417
click at [88, 161] on div "We are Building your Property. So please grab a coffee and let us do the heavy …" at bounding box center [417, 211] width 834 height 417
click at [88, 135] on div "We are Building your Property. So please grab a coffee and let us do the heavy …" at bounding box center [417, 211] width 834 height 417
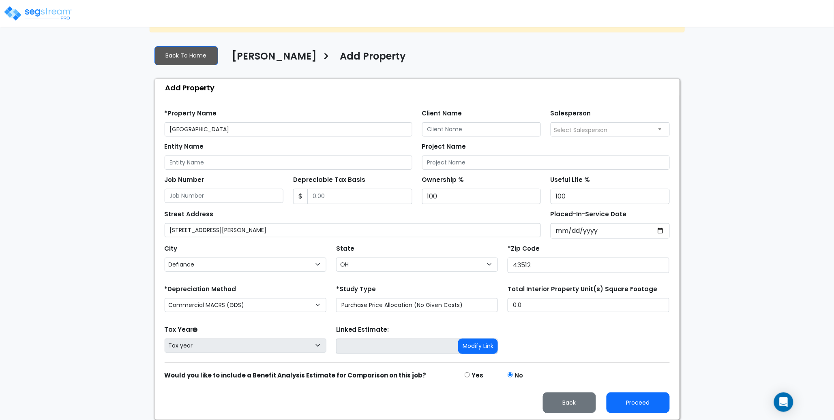
click at [90, 146] on div "We are Building your Property. So please grab a coffee and let us do the heavy …" at bounding box center [417, 211] width 834 height 417
click at [374, 100] on div "Find these errors below in the Property Setup: *Property Name [GEOGRAPHIC_DATA]…" at bounding box center [417, 259] width 525 height 324
click at [594, 135] on span "Select Salesperson" at bounding box center [610, 129] width 118 height 13
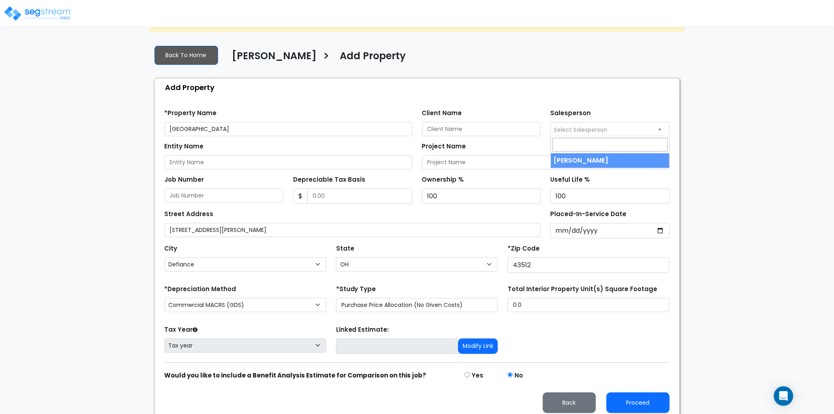
select select "157"
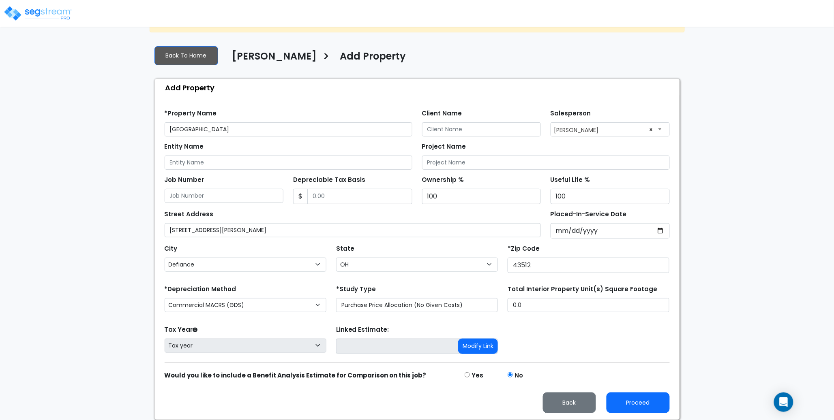
click at [225, 142] on div "Entity Name" at bounding box center [289, 155] width 248 height 29
click at [123, 164] on div "We are Building your Property. So please grab a coffee and let us do the heavy …" at bounding box center [417, 211] width 834 height 417
click at [121, 160] on div "We are Building your Property. So please grab a coffee and let us do the heavy …" at bounding box center [417, 211] width 834 height 417
drag, startPoint x: 265, startPoint y: 130, endPoint x: 152, endPoint y: 129, distance: 112.7
click at [152, 129] on div "Back To Home [PERSON_NAME] > Add Property Add Property Find these errors below …" at bounding box center [417, 230] width 535 height 382
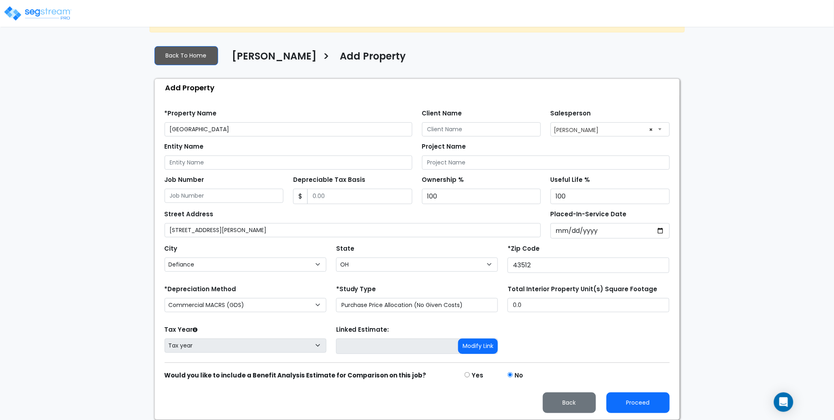
click at [109, 148] on div "We are Building your Property. So please grab a coffee and let us do the heavy …" at bounding box center [417, 211] width 834 height 417
click at [190, 164] on input "Entity Name" at bounding box center [289, 163] width 248 height 14
paste input "[GEOGRAPHIC_DATA]"
type input "[GEOGRAPHIC_DATA]"
click at [86, 162] on div "We are Building your Property. So please grab a coffee and let us do the heavy …" at bounding box center [417, 211] width 834 height 417
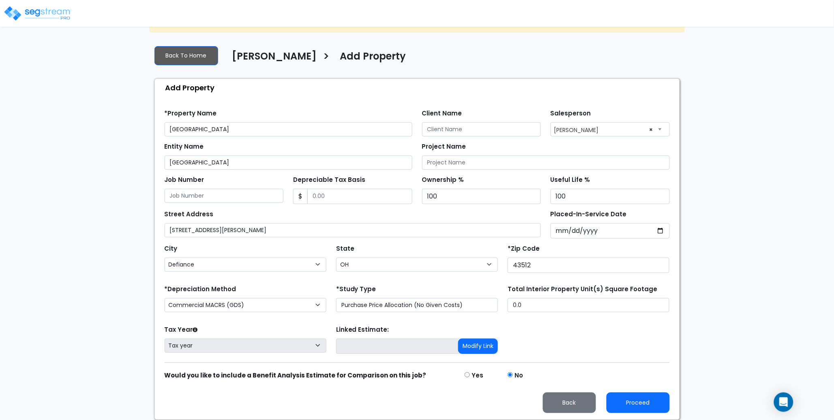
click at [446, 251] on div "State State National Average AB AK AL AR AZ [GEOGRAPHIC_DATA] CA CO CT DC DE FL…" at bounding box center [417, 259] width 172 height 32
click at [226, 307] on select "Commercial MACRS (GDS) Residential Rental MACRS (GDS) Commercial MACRS (GDS) QIP" at bounding box center [246, 305] width 162 height 14
select select "RRM(_29"
click at [258, 287] on div "*Depreciation Method Commercial MACRS (GDS) Residential Rental MACRS (GDS) Comm…" at bounding box center [246, 299] width 172 height 32
click at [607, 357] on form "*Property Name [GEOGRAPHIC_DATA] Client Name Salesperson Select Salesperson × E…" at bounding box center [417, 258] width 505 height 310
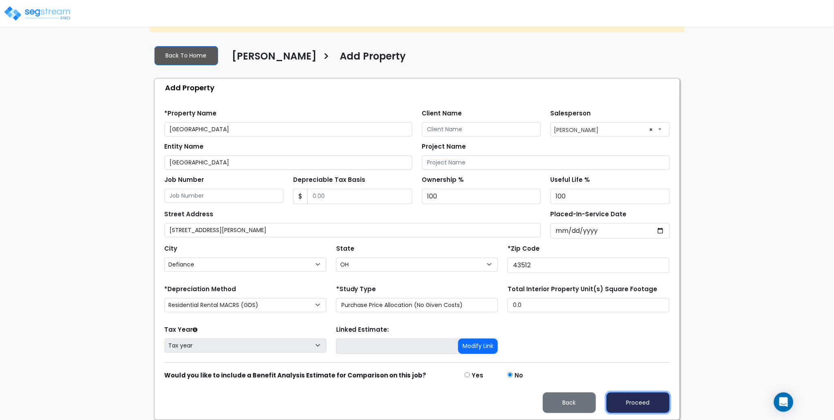
click at [648, 406] on button "Proceed" at bounding box center [638, 403] width 63 height 21
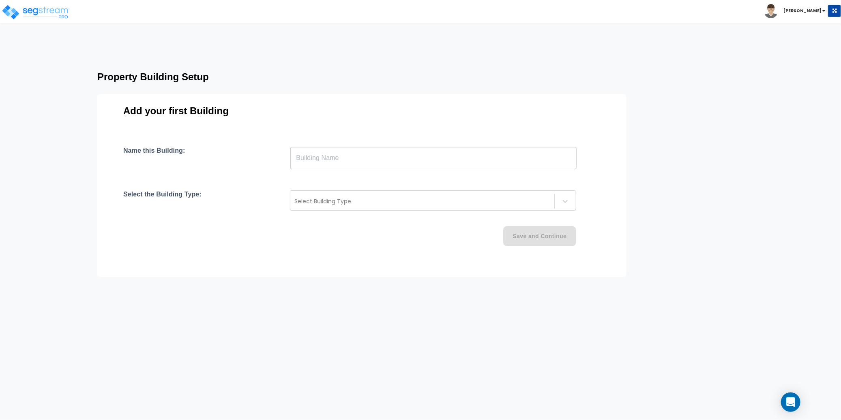
click at [66, 120] on div "Property Building Setup Add your first Building Name this Building: ​ Select th…" at bounding box center [378, 167] width 626 height 205
click at [314, 161] on input "text" at bounding box center [433, 158] width 286 height 23
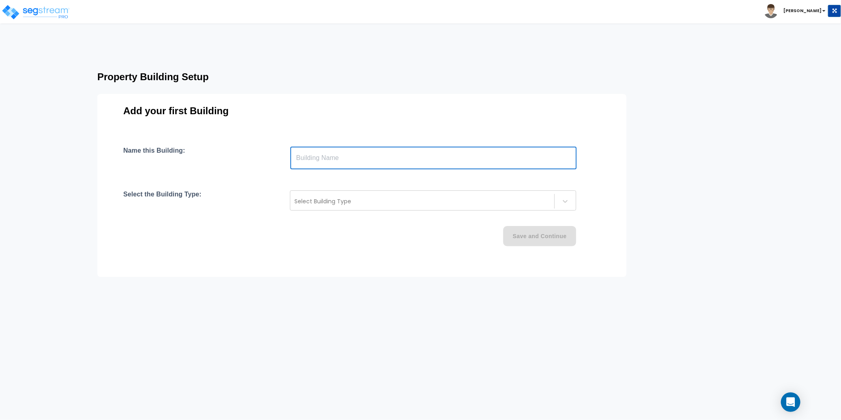
paste input "text"
type input "[GEOGRAPHIC_DATA]"
click at [250, 167] on div "Name this Building: [GEOGRAPHIC_DATA] ​" at bounding box center [361, 158] width 477 height 23
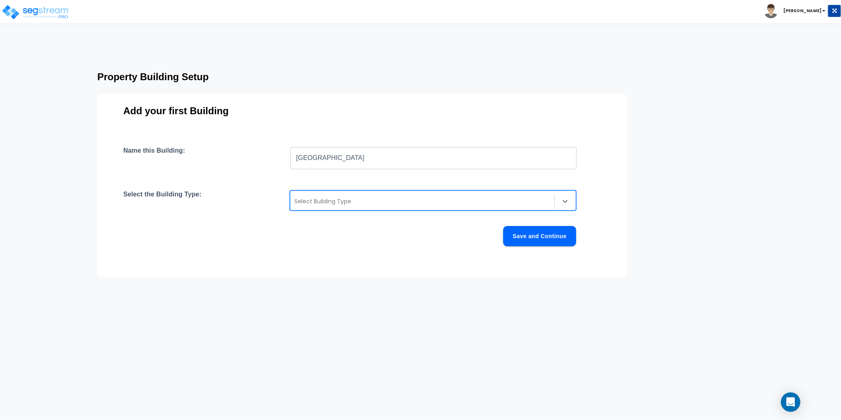
click at [354, 202] on div at bounding box center [422, 202] width 256 height 10
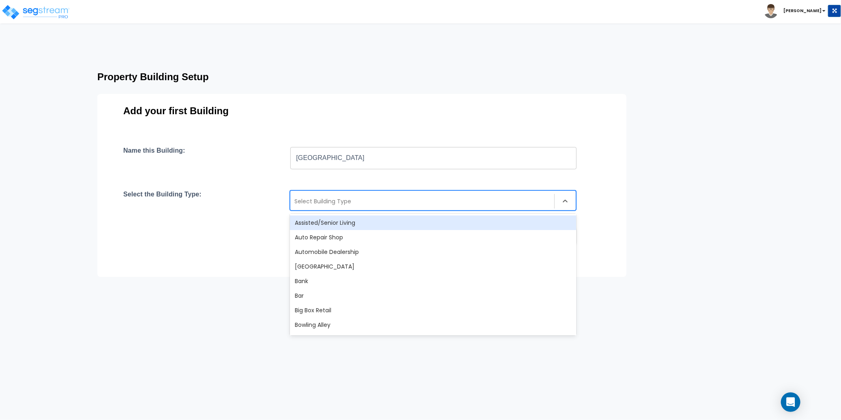
click at [352, 219] on div "Assisted/Senior Living" at bounding box center [433, 223] width 286 height 15
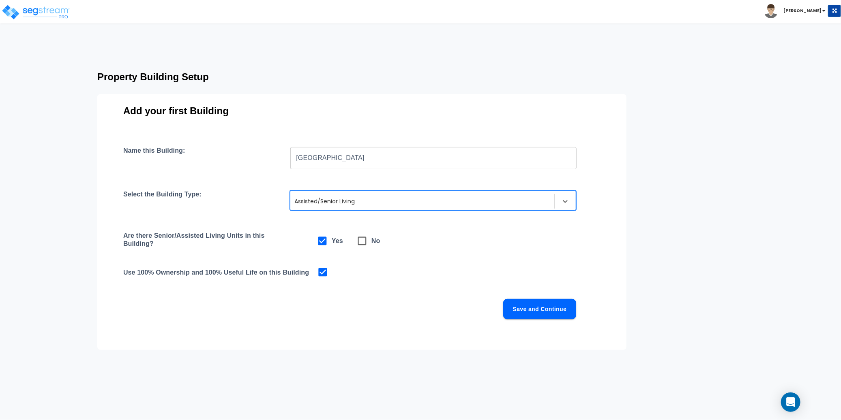
click at [497, 266] on div "Name this Building: [GEOGRAPHIC_DATA] ​ Select the Building Type: option Assist…" at bounding box center [361, 243] width 477 height 192
click at [551, 312] on button "Save and Continue" at bounding box center [539, 309] width 73 height 20
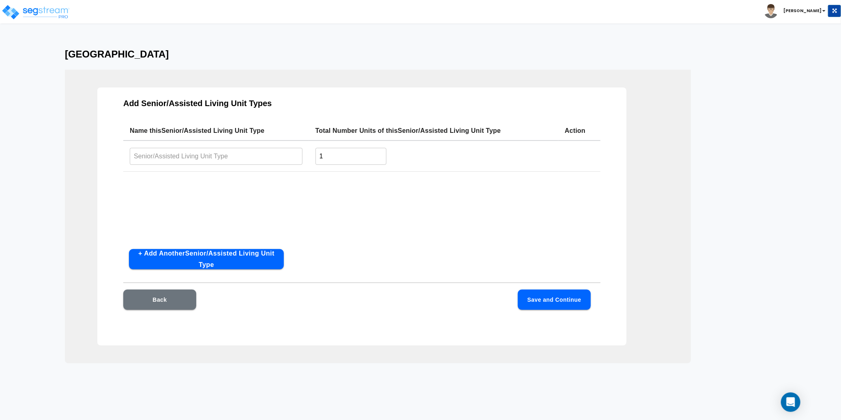
click at [191, 156] on input "text" at bounding box center [216, 156] width 173 height 17
paste input "[GEOGRAPHIC_DATA]"
type input "[GEOGRAPHIC_DATA]"
click at [347, 158] on input "1" at bounding box center [350, 156] width 71 height 17
drag, startPoint x: 325, startPoint y: 157, endPoint x: 311, endPoint y: 157, distance: 14.6
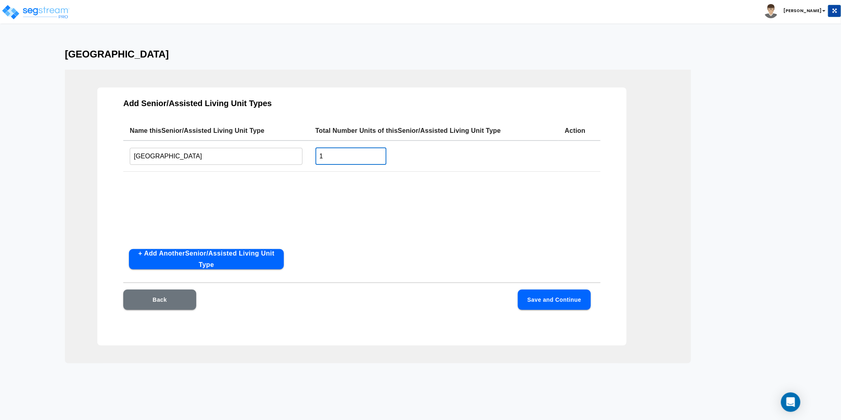
click at [311, 157] on td "1 ​" at bounding box center [433, 156] width 249 height 31
type input "89"
click at [297, 195] on div "Name this Senior/Assisted Living Unit Type Total Number Units of this Senior/As…" at bounding box center [361, 182] width 477 height 122
click at [567, 302] on button "Save and Continue" at bounding box center [554, 300] width 73 height 20
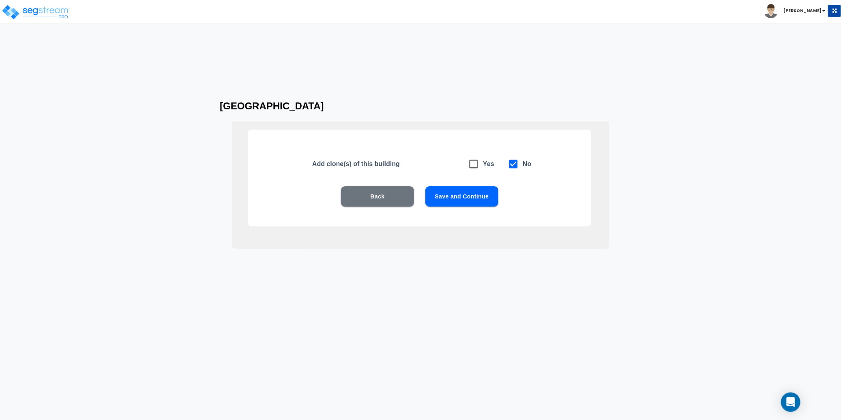
click at [455, 198] on button "Save and Continue" at bounding box center [461, 197] width 73 height 20
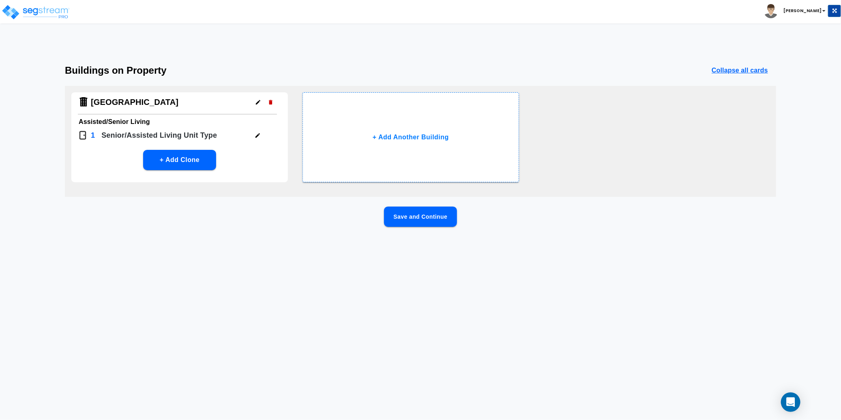
click at [421, 217] on button "Save and Continue" at bounding box center [420, 217] width 73 height 20
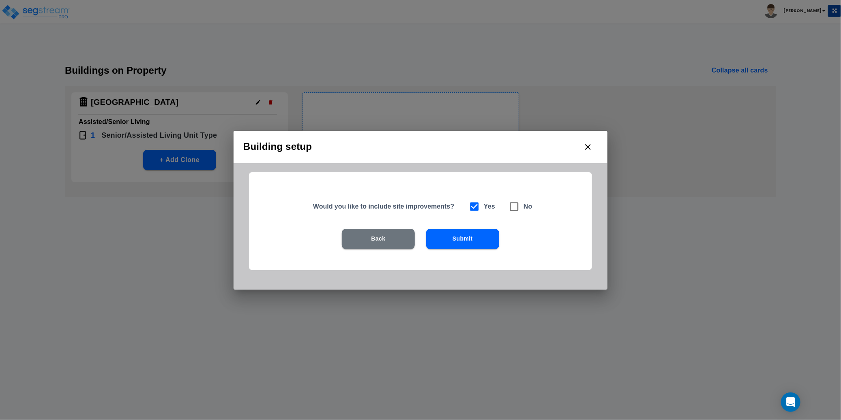
click at [476, 244] on button "Submit" at bounding box center [462, 239] width 73 height 20
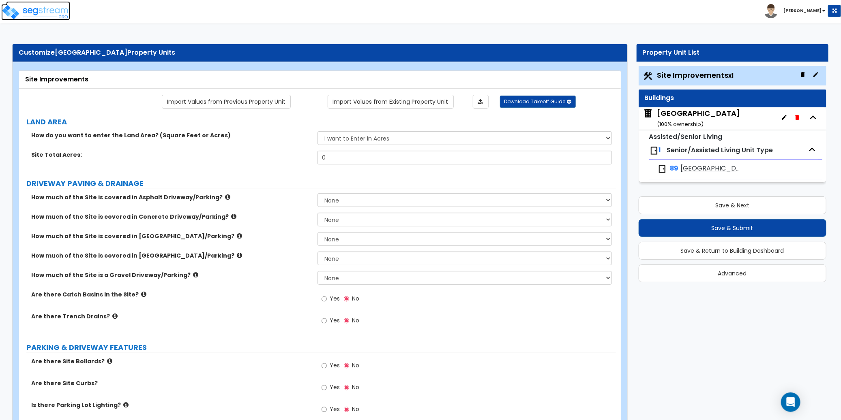
click at [48, 11] on img at bounding box center [35, 12] width 69 height 16
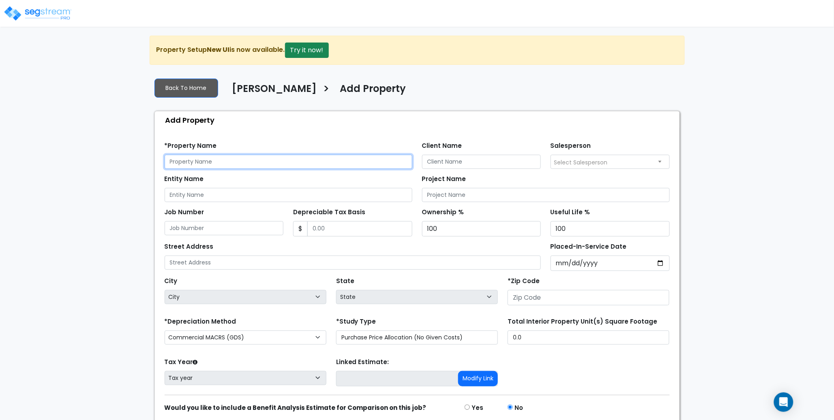
click at [193, 161] on input "text" at bounding box center [289, 162] width 248 height 14
paste input "The Gardens at [GEOGRAPHIC_DATA]"
type input "The Gardens at [GEOGRAPHIC_DATA]"
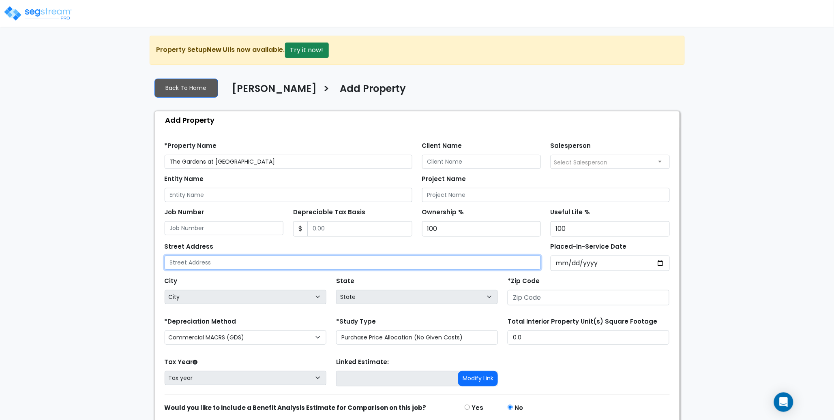
click at [188, 262] on input "text" at bounding box center [353, 263] width 377 height 14
paste input "[STREET_ADDRESS]"
click at [246, 265] on input "[STREET_ADDRESS]" at bounding box center [353, 263] width 377 height 14
type input "[STREET_ADDRESS]"
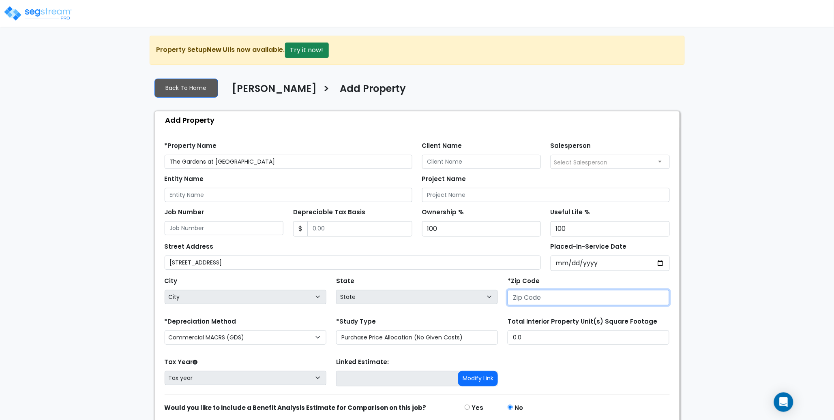
click at [553, 303] on input "number" at bounding box center [589, 297] width 162 height 15
paste input "45879"
type input "45879"
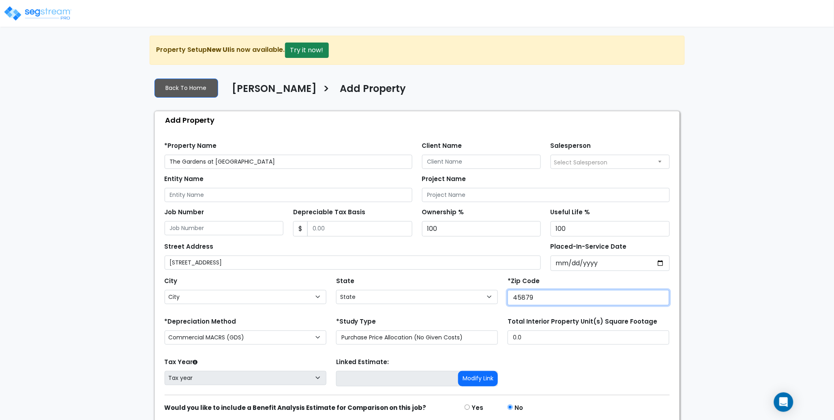
select select "OH"
type input "45879"
click at [268, 281] on div "City City [GEOGRAPHIC_DATA] [GEOGRAPHIC_DATA][PERSON_NAME][GEOGRAPHIC_DATA] [GE…" at bounding box center [246, 289] width 162 height 29
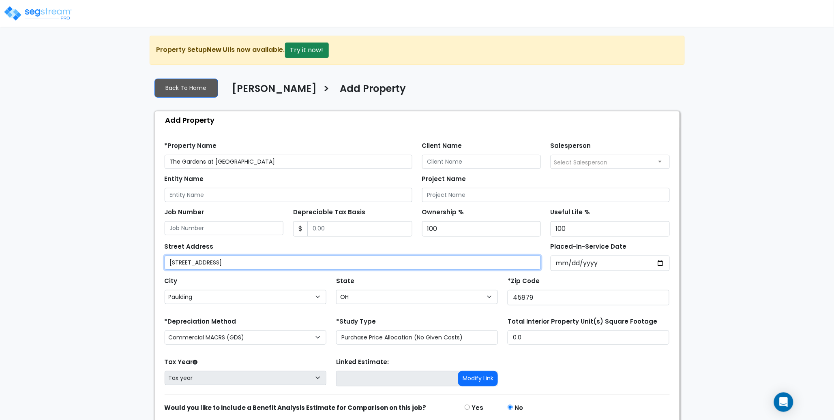
drag, startPoint x: 263, startPoint y: 263, endPoint x: 200, endPoint y: 262, distance: 62.5
click at [200, 262] on input "[STREET_ADDRESS]" at bounding box center [353, 263] width 377 height 14
type input "[STREET_ADDRESS]"
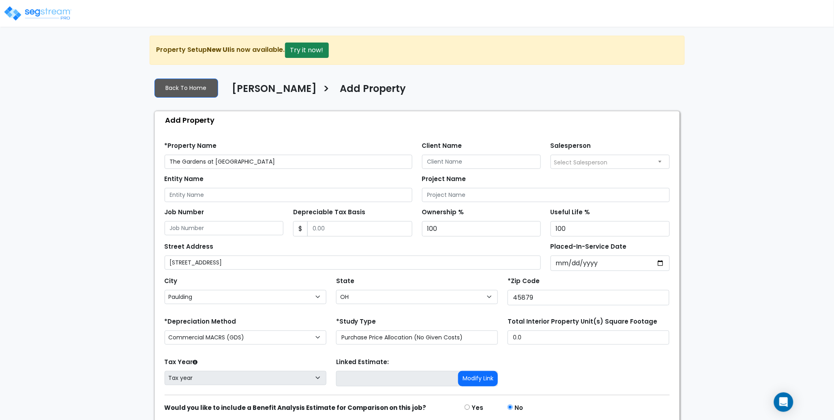
click at [129, 236] on div "We are Building your Property. So please grab a coffee and let us do the heavy …" at bounding box center [417, 244] width 834 height 417
click at [317, 130] on div "Find these errors below in the Property Setup: *Property Name The Gardens at [G…" at bounding box center [417, 291] width 525 height 324
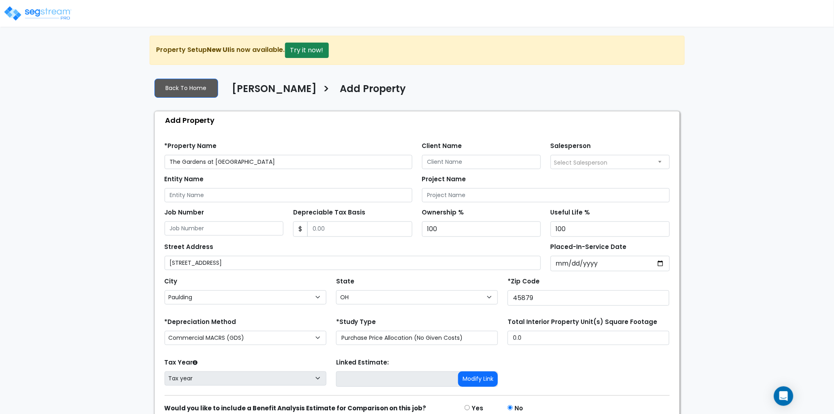
click at [581, 165] on span "Select Salesperson" at bounding box center [581, 163] width 54 height 8
select select "157"
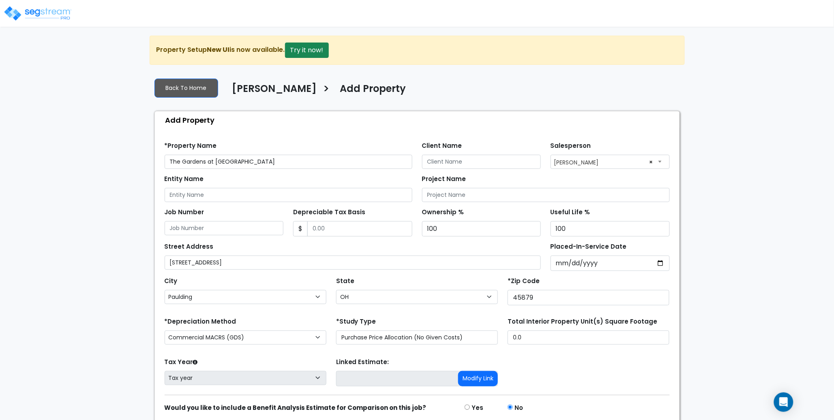
click at [356, 131] on div "Find these errors below in the Property Setup: *Property Name The Gardens at [G…" at bounding box center [417, 291] width 525 height 324
click at [258, 339] on select "Commercial MACRS (GDS) Residential Rental MACRS (GDS) Commercial MACRS (GDS) QIP" at bounding box center [246, 338] width 162 height 14
select select "RRM(_29"
click at [281, 274] on div "City City [GEOGRAPHIC_DATA] [GEOGRAPHIC_DATA][PERSON_NAME][GEOGRAPHIC_DATA] [GE…" at bounding box center [417, 289] width 515 height 36
click at [567, 374] on div "Tax Year Please Enter The Placed In Service Date First. Tax year Prior Years De…" at bounding box center [417, 372] width 515 height 32
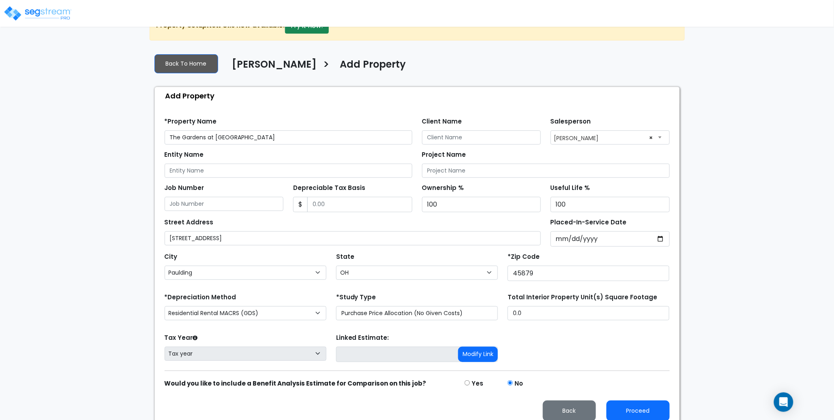
scroll to position [33, 0]
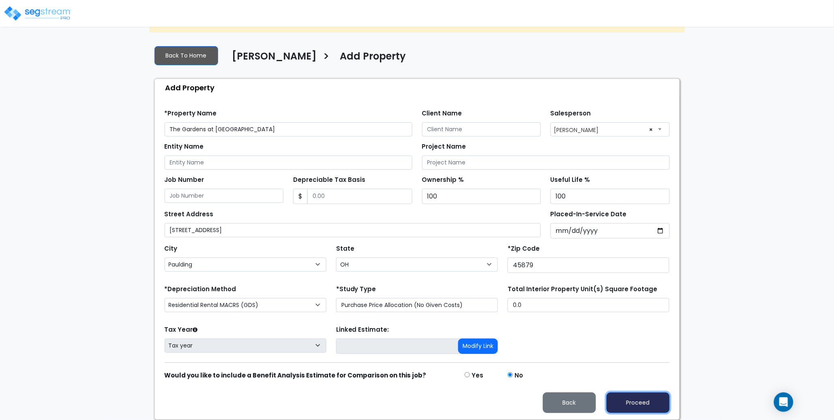
click at [644, 402] on button "Proceed" at bounding box center [638, 403] width 63 height 21
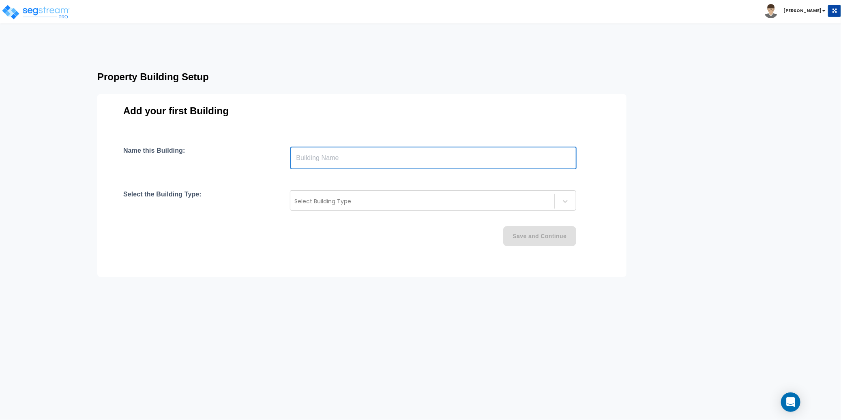
click at [355, 167] on input "text" at bounding box center [433, 158] width 286 height 23
paste input "text"
type input "45879"
drag, startPoint x: 347, startPoint y: 158, endPoint x: 255, endPoint y: 159, distance: 91.6
click at [255, 159] on div "Name this Building: 45879 ​" at bounding box center [361, 158] width 477 height 23
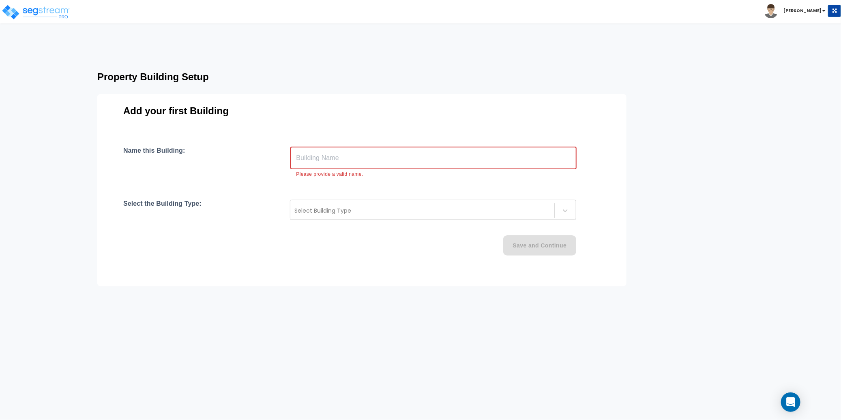
paste input "The Gardens at [GEOGRAPHIC_DATA]"
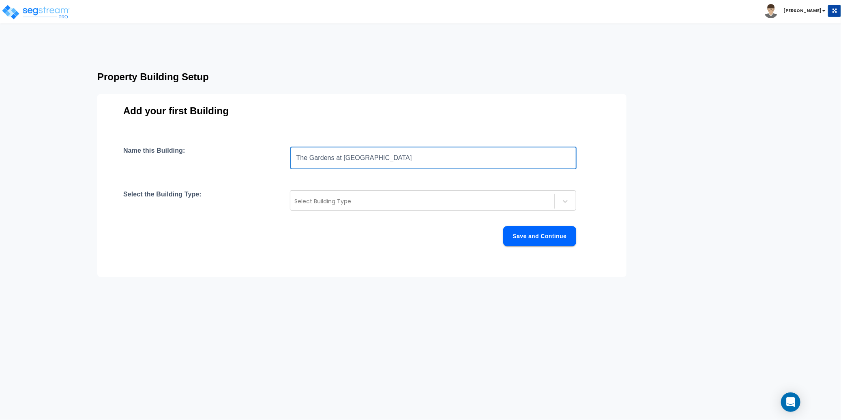
type input "The Gardens at [GEOGRAPHIC_DATA]"
click at [279, 191] on div "Select the Building Type: Select Building Type" at bounding box center [361, 201] width 477 height 20
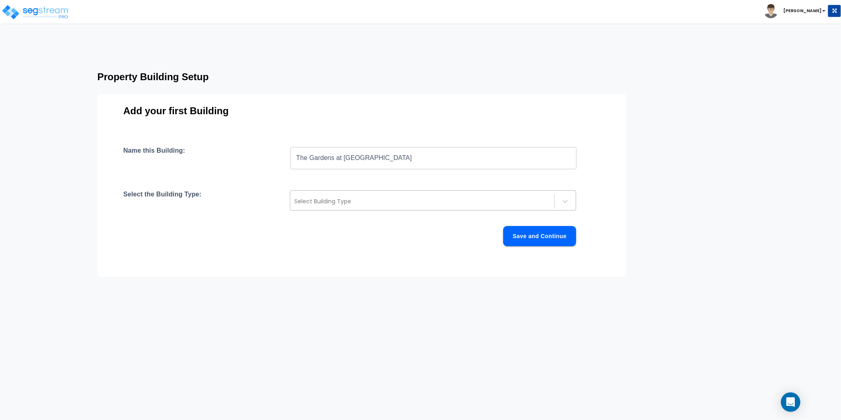
click at [345, 197] on div at bounding box center [422, 202] width 256 height 10
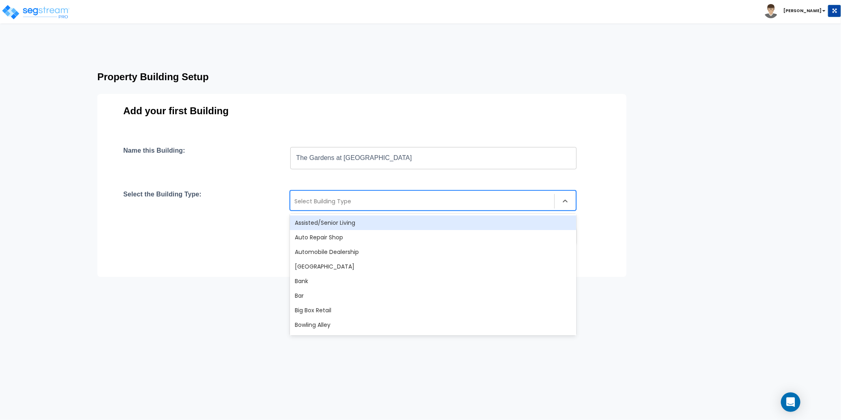
click at [342, 225] on div "Assisted/Senior Living" at bounding box center [433, 223] width 286 height 15
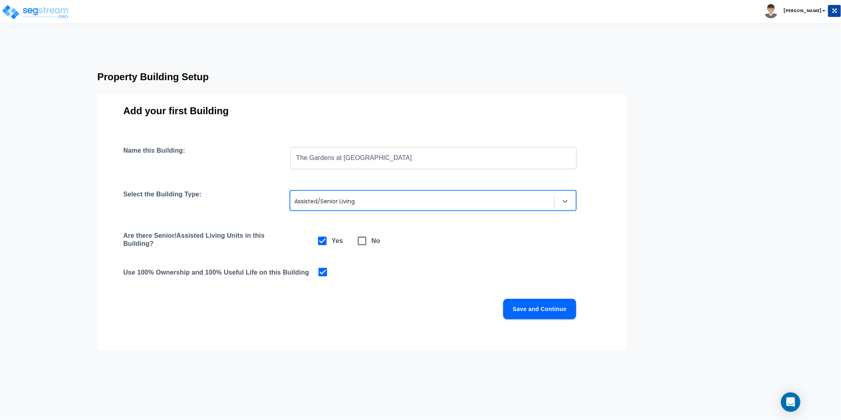
click at [499, 250] on div "Are there Senior/Assisted Living Units in this Building? Yes No" at bounding box center [361, 241] width 477 height 19
click at [540, 307] on button "Save and Continue" at bounding box center [539, 309] width 73 height 20
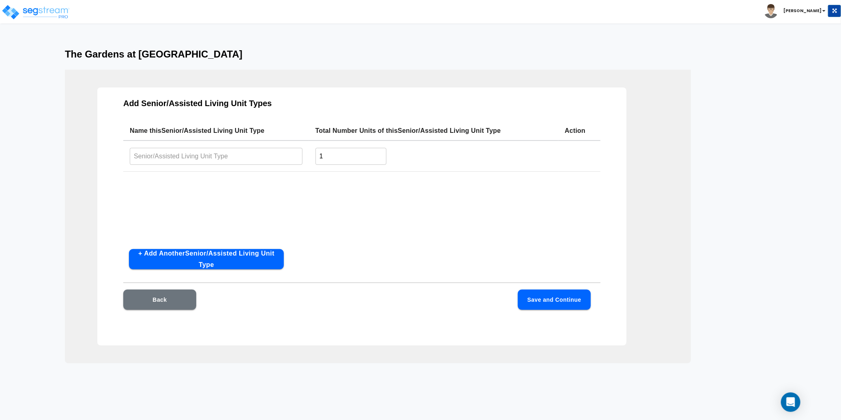
click at [167, 162] on input "text" at bounding box center [216, 156] width 173 height 17
paste input "The Gardens at [GEOGRAPHIC_DATA]"
type input "The Gardens at [GEOGRAPHIC_DATA]"
drag, startPoint x: 331, startPoint y: 157, endPoint x: 307, endPoint y: 157, distance: 24.3
click at [307, 157] on tr "The Gardens at Paulding ​ 1 ​" at bounding box center [361, 156] width 477 height 31
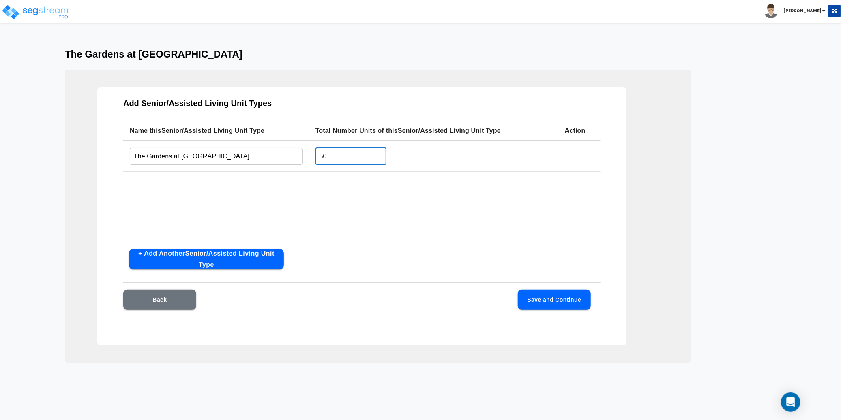
type input "50"
click at [359, 194] on div "Name this Senior/Assisted Living Unit Type Total Number Units of this Senior/As…" at bounding box center [361, 182] width 477 height 122
click at [547, 298] on button "Save and Continue" at bounding box center [554, 300] width 73 height 20
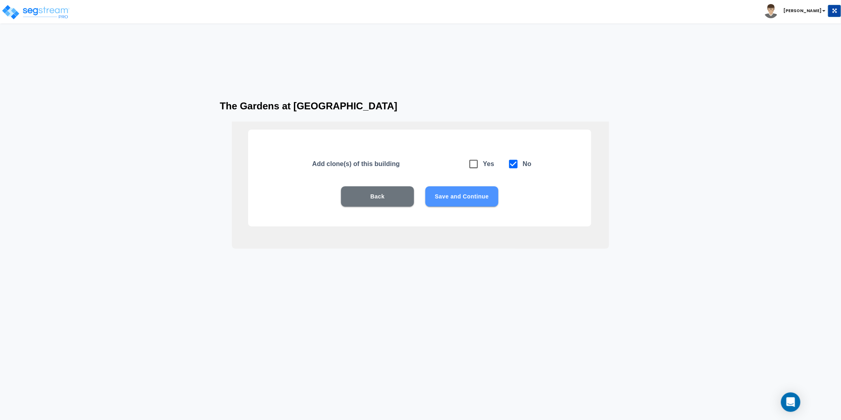
click at [462, 202] on button "Save and Continue" at bounding box center [461, 197] width 73 height 20
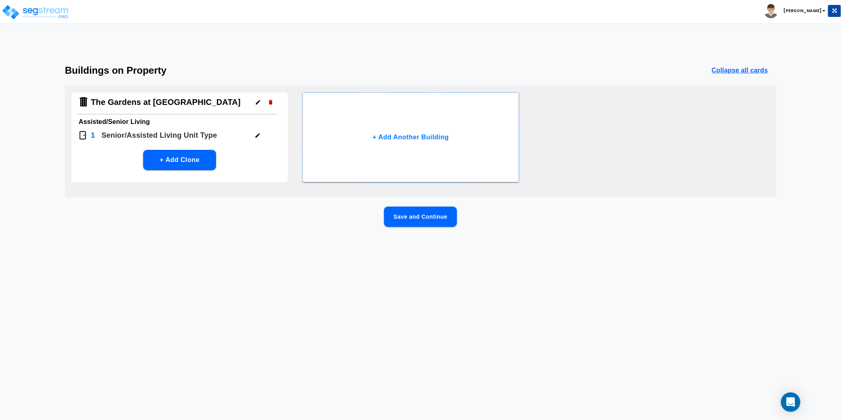
click at [431, 212] on button "Save and Continue" at bounding box center [420, 217] width 73 height 20
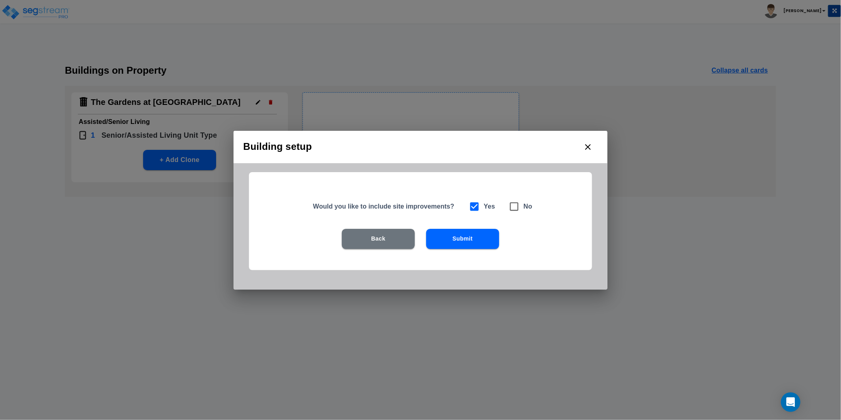
click at [452, 233] on button "Submit" at bounding box center [462, 239] width 73 height 20
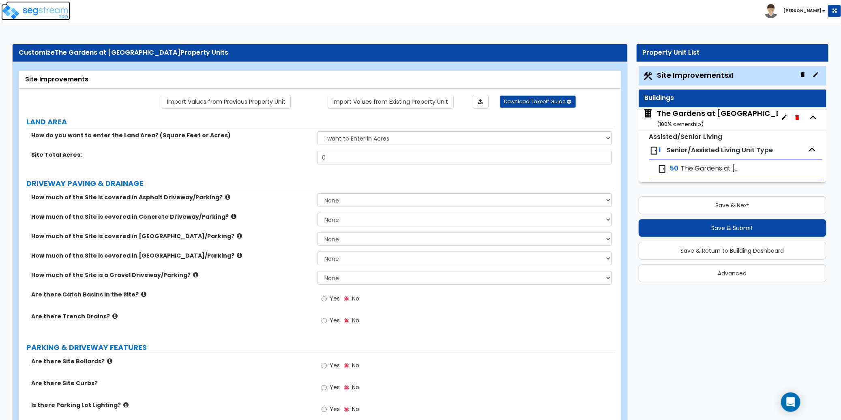
click at [52, 12] on img at bounding box center [35, 12] width 69 height 16
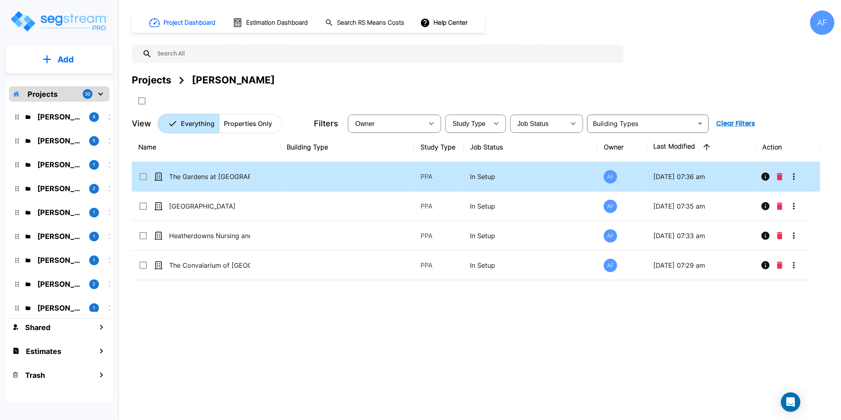
click at [273, 178] on td "The Gardens at [GEOGRAPHIC_DATA]" at bounding box center [206, 177] width 149 height 30
checkbox input "true"
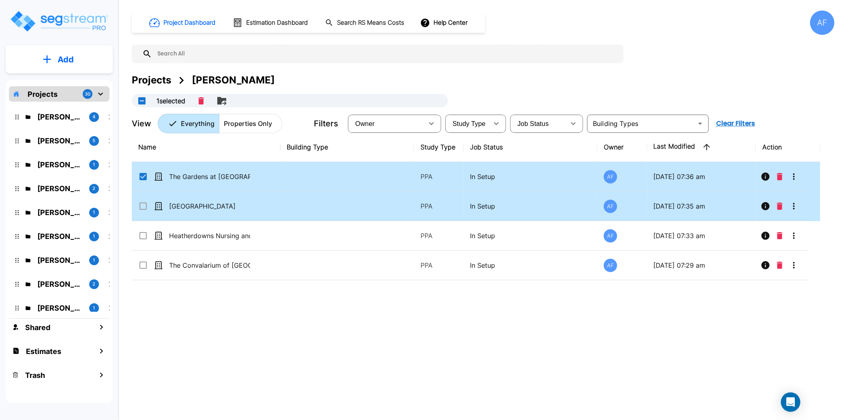
click at [278, 205] on td "[GEOGRAPHIC_DATA]" at bounding box center [206, 207] width 149 height 30
checkbox input "true"
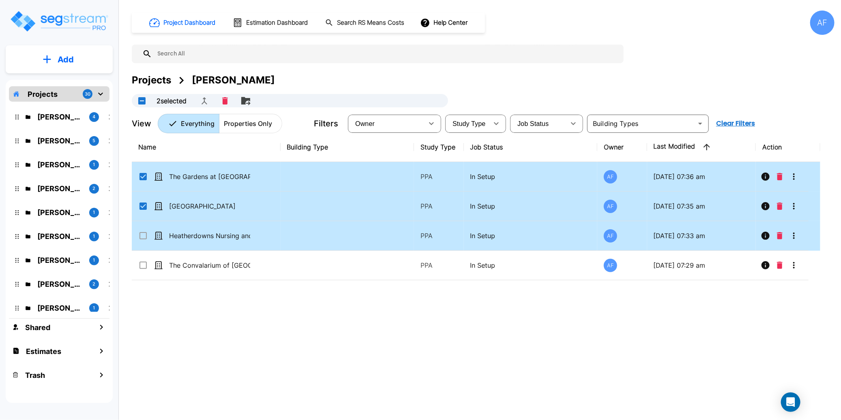
click at [285, 234] on td at bounding box center [348, 236] width 134 height 30
checkbox input "true"
click at [142, 176] on input "select row The Gardens at Paulding" at bounding box center [142, 175] width 8 height 7
checkbox input "false"
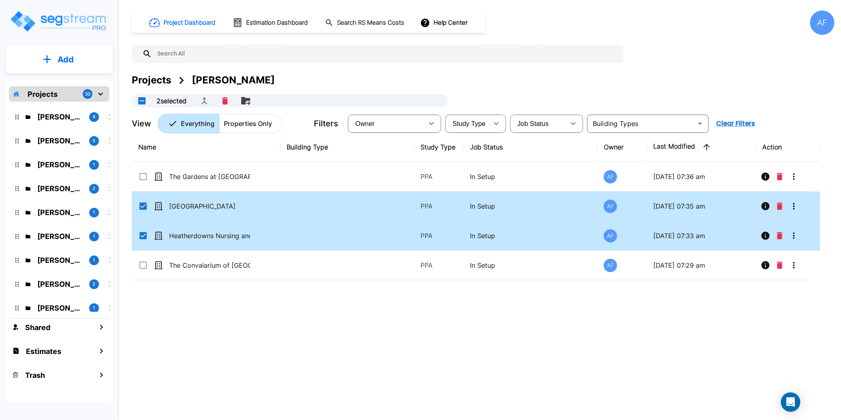
click at [144, 202] on input "select row Brookview Healthcare Center" at bounding box center [142, 205] width 8 height 7
checkbox input "false"
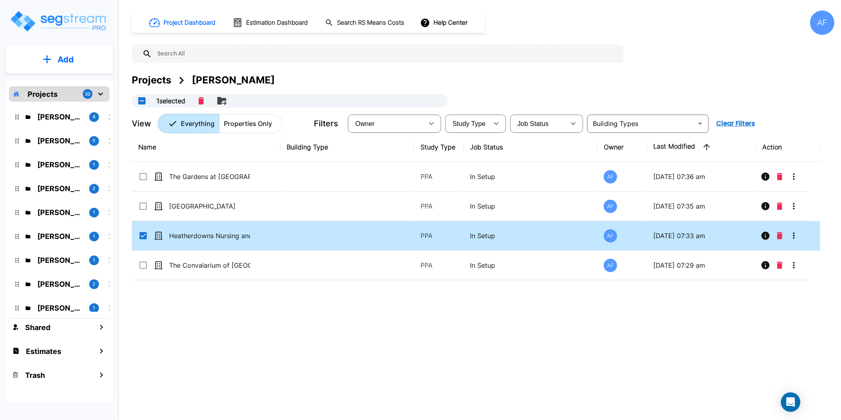
click at [142, 238] on icon at bounding box center [142, 235] width 7 height 7
drag, startPoint x: 244, startPoint y: 312, endPoint x: 280, endPoint y: 305, distance: 37.1
click at [244, 312] on div "Name Building Type Study Type Job Status Owner Last Modified Action The Gardens…" at bounding box center [476, 263] width 688 height 261
click at [796, 236] on icon "More-Options" at bounding box center [794, 236] width 10 height 10
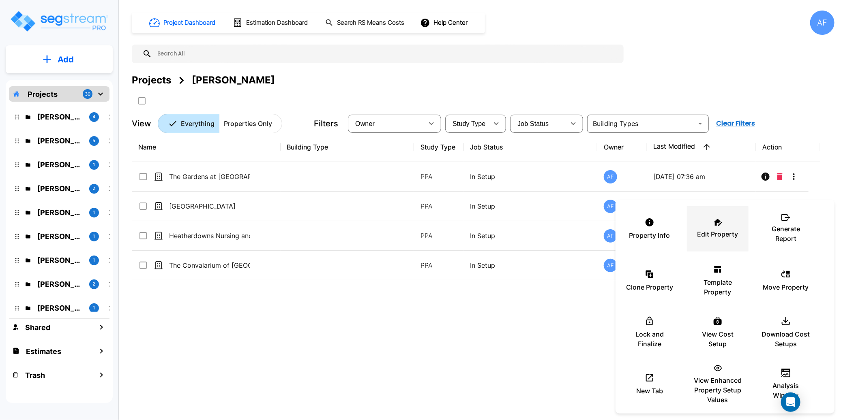
click at [726, 232] on p "Edit Property" at bounding box center [717, 234] width 41 height 10
click at [493, 368] on div at bounding box center [420, 210] width 841 height 420
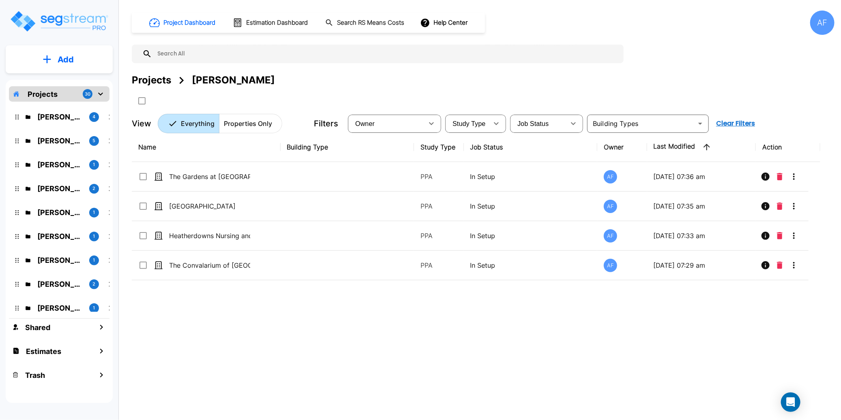
click at [588, 339] on div "Name Building Type Study Type Job Status Owner Last Modified Action The Gardens…" at bounding box center [476, 263] width 688 height 261
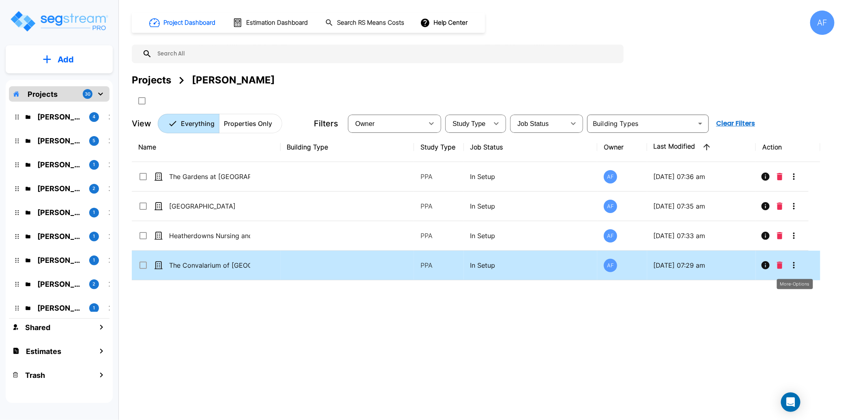
click at [792, 265] on icon "More-Options" at bounding box center [794, 266] width 10 height 10
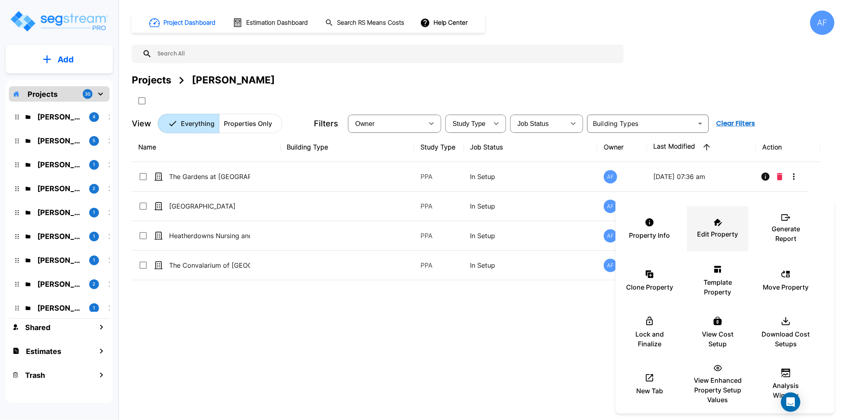
click at [723, 232] on p "Edit Property" at bounding box center [717, 234] width 41 height 10
click at [293, 207] on div at bounding box center [420, 210] width 841 height 420
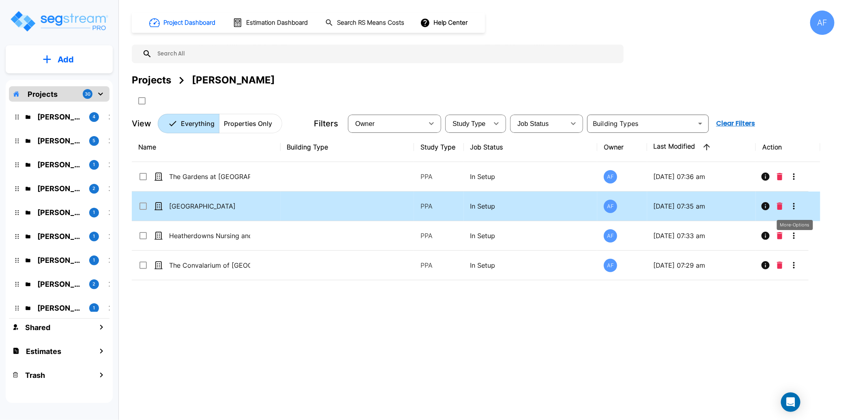
click at [797, 206] on icon "More-Options" at bounding box center [794, 207] width 10 height 10
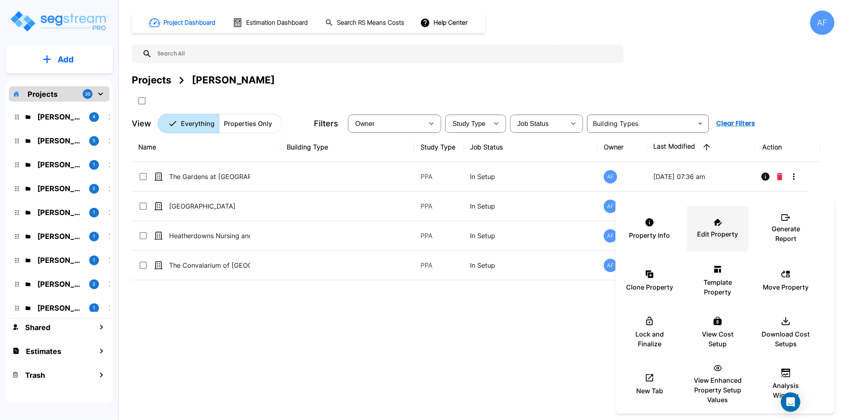
click at [727, 225] on div "Edit Property" at bounding box center [717, 229] width 49 height 41
click at [282, 315] on div at bounding box center [420, 210] width 841 height 420
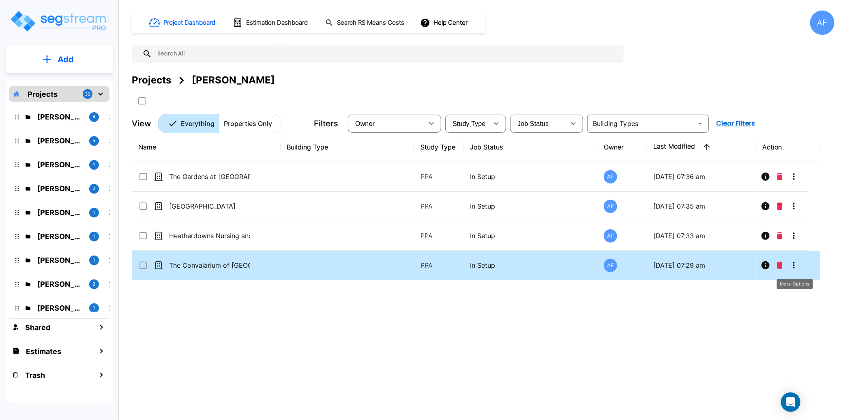
click at [791, 269] on icon "More-Options" at bounding box center [794, 266] width 10 height 10
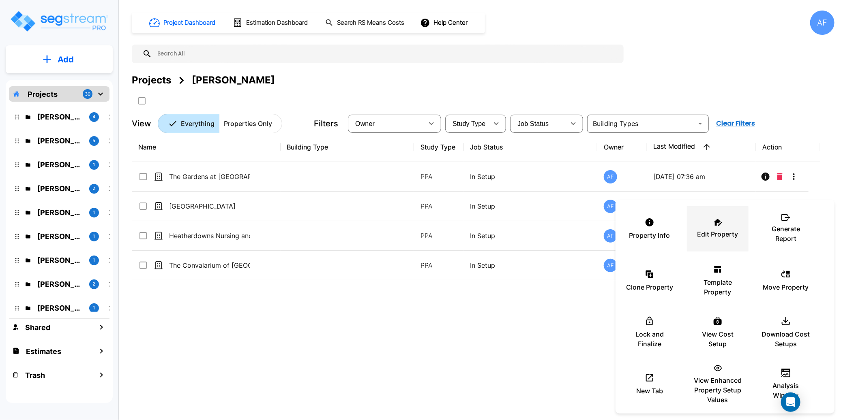
click at [721, 227] on div "Edit Property" at bounding box center [717, 229] width 49 height 41
click at [299, 242] on div at bounding box center [420, 210] width 841 height 420
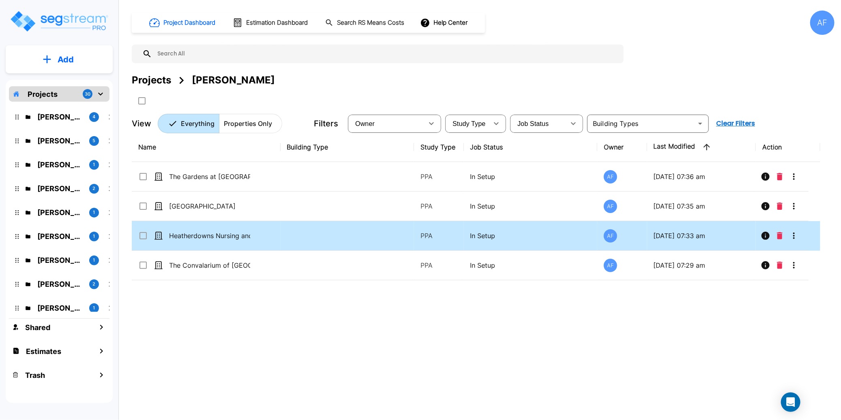
drag, startPoint x: 299, startPoint y: 242, endPoint x: 304, endPoint y: 242, distance: 5.3
click at [299, 242] on td at bounding box center [348, 236] width 134 height 30
checkbox input "true"
click at [794, 237] on icon "More-Options" at bounding box center [794, 236] width 10 height 10
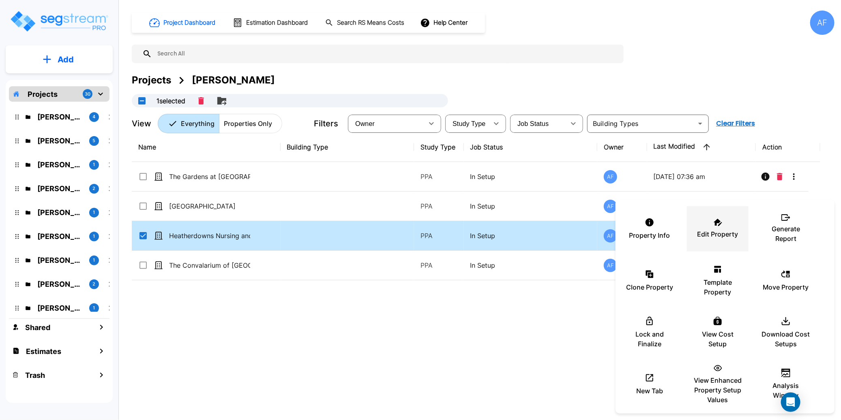
click at [712, 223] on div "Edit Property" at bounding box center [717, 229] width 49 height 41
click at [235, 283] on div at bounding box center [420, 210] width 841 height 420
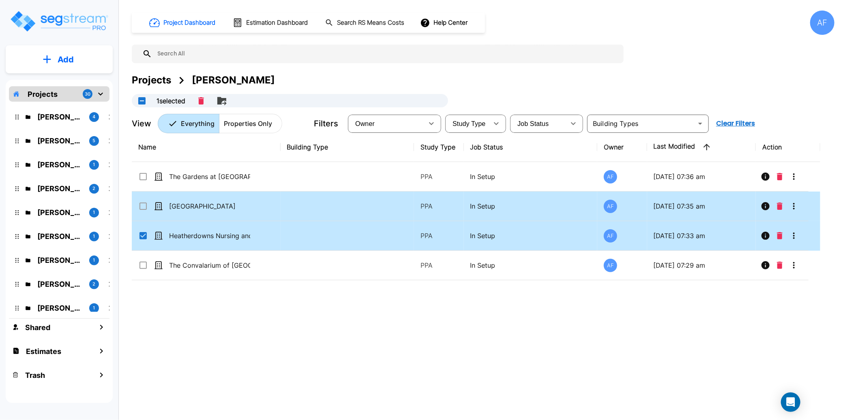
click at [298, 210] on td at bounding box center [348, 207] width 134 height 30
checkbox input "true"
click at [141, 236] on input "select row Heatherdowns Nursing and Rehab (SNF) / Heatherdowns Assisted Living …" at bounding box center [142, 234] width 8 height 7
checkbox input "false"
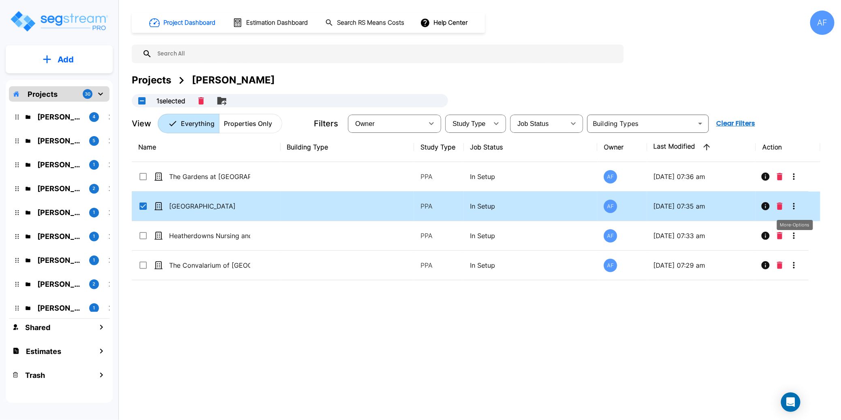
click at [791, 208] on icon "More-Options" at bounding box center [794, 207] width 10 height 10
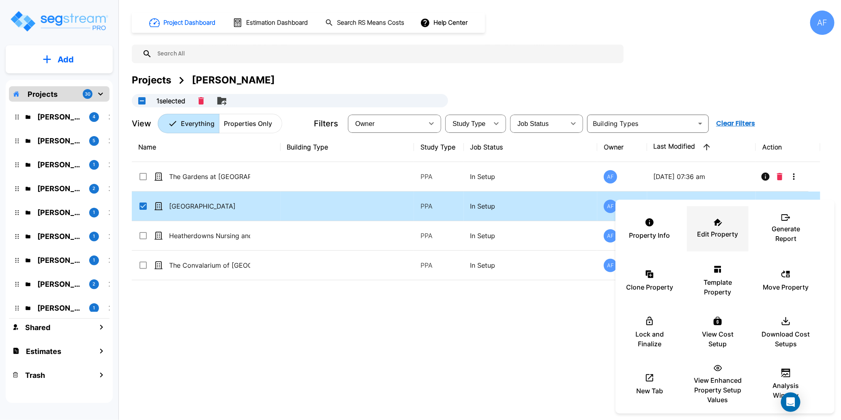
click at [721, 232] on p "Edit Property" at bounding box center [717, 234] width 41 height 10
click at [244, 327] on div at bounding box center [420, 210] width 841 height 420
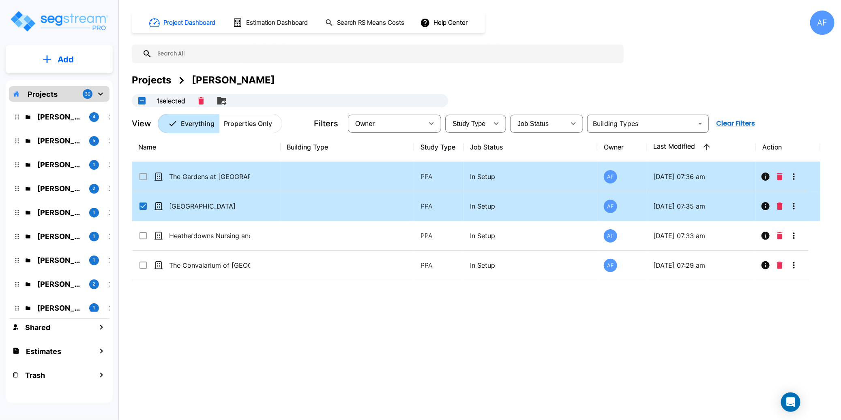
click at [311, 178] on td at bounding box center [348, 177] width 134 height 30
checkbox input "true"
click at [144, 205] on input "select row Brookview Healthcare Center" at bounding box center [142, 205] width 8 height 7
checkbox input "false"
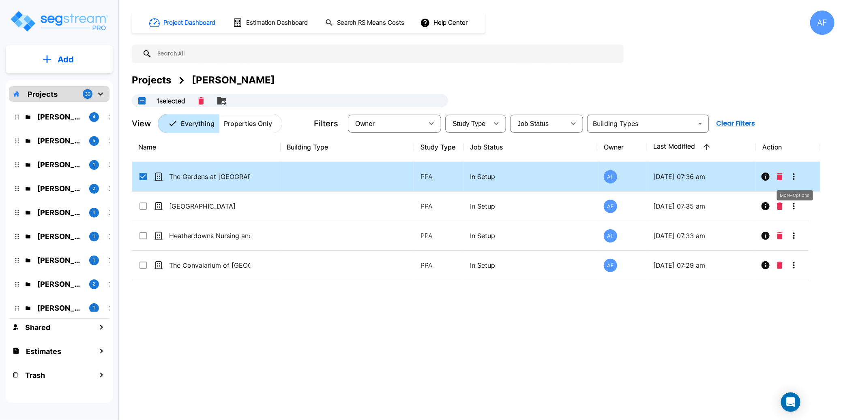
click at [796, 178] on icon "More-Options" at bounding box center [794, 177] width 10 height 10
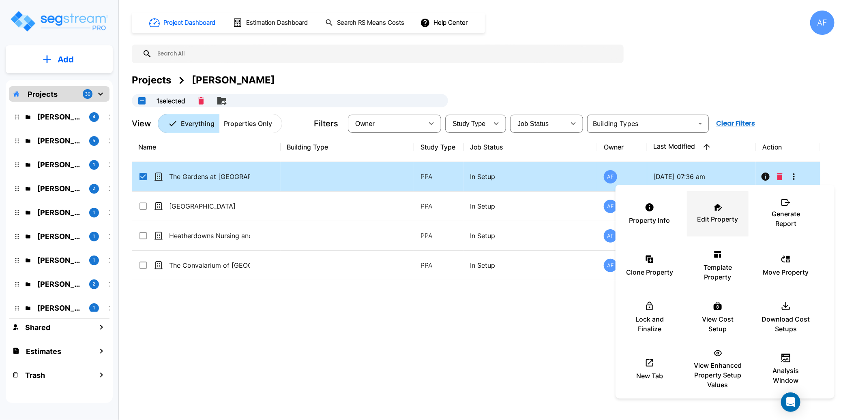
click at [725, 211] on div "Edit Property" at bounding box center [717, 214] width 49 height 41
click at [260, 374] on div at bounding box center [420, 210] width 841 height 420
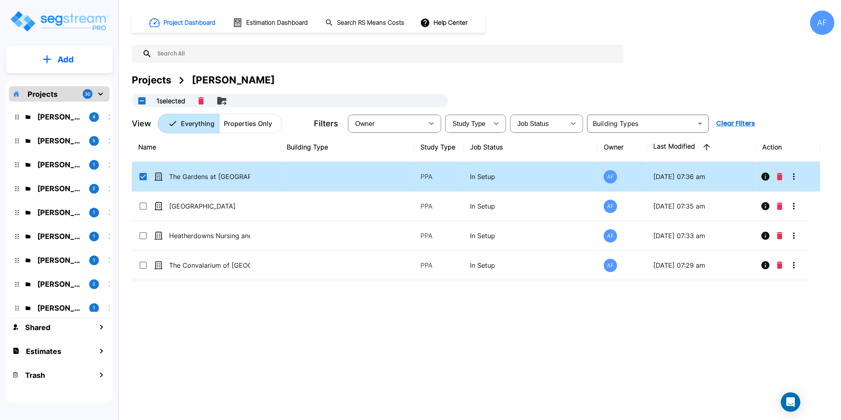
click at [257, 340] on div "Property Info Edit Property Generate Report Clone Property Template Property Mo…" at bounding box center [420, 210] width 841 height 420
checkbox input "false"
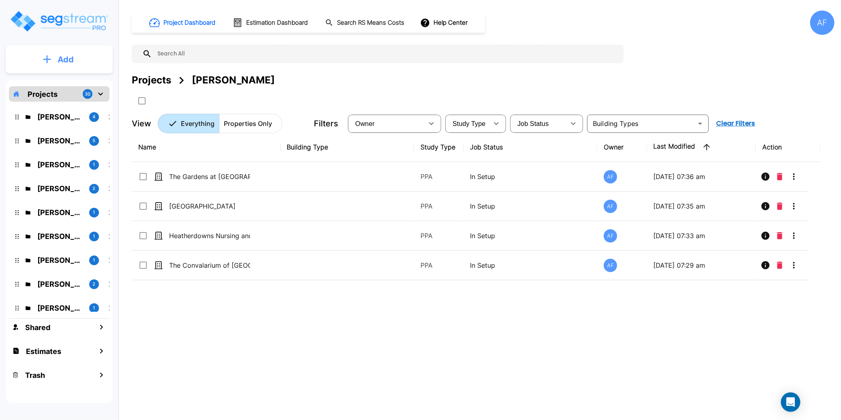
click at [60, 59] on p "Add" at bounding box center [66, 60] width 16 height 12
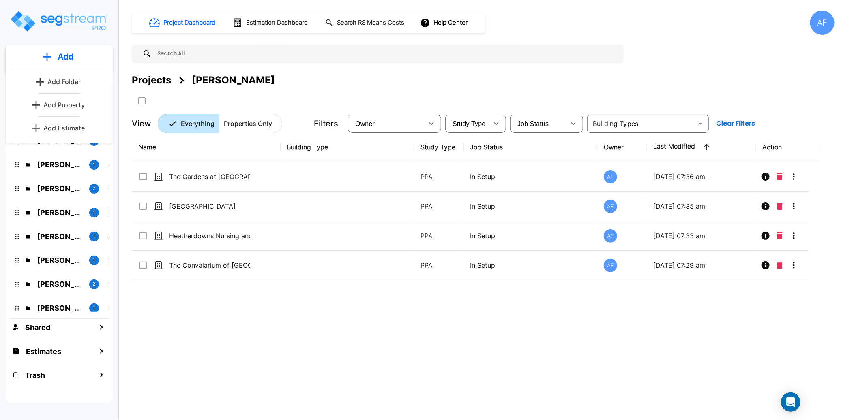
click at [64, 105] on p "Add Property" at bounding box center [63, 105] width 41 height 10
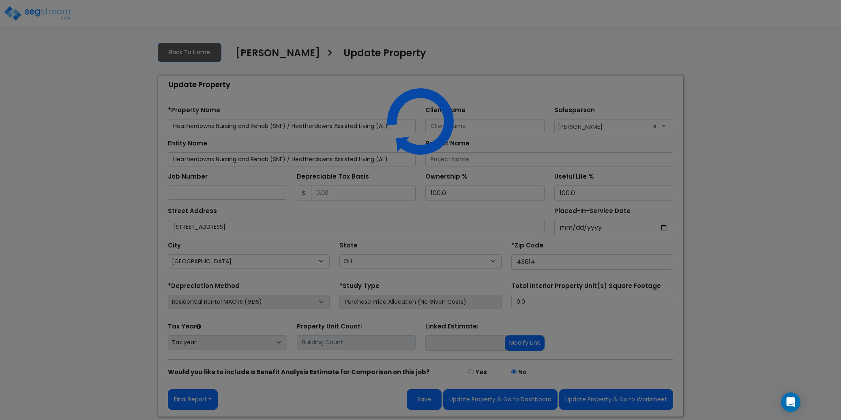
select select "OH"
select select "2025"
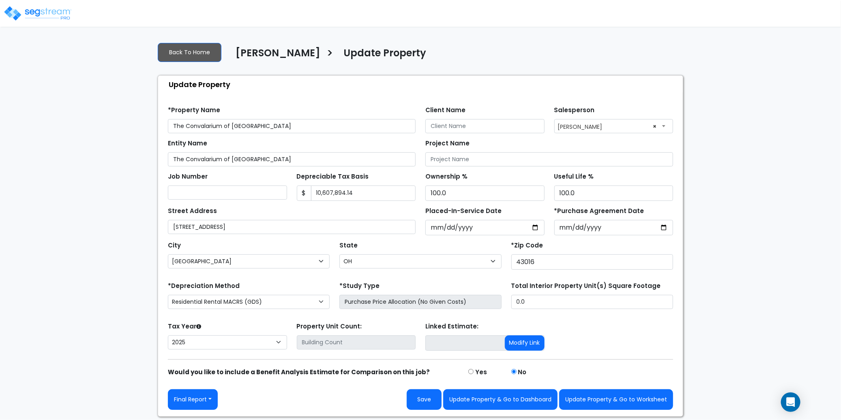
click at [93, 91] on div "We are Building your Property. So please grab a coffee and let us do the heavy …" at bounding box center [420, 227] width 841 height 382
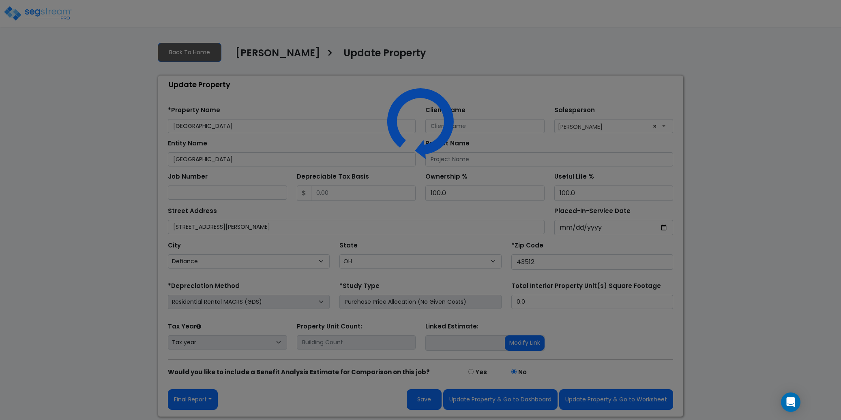
select select "OH"
select select "2025"
select select "OH"
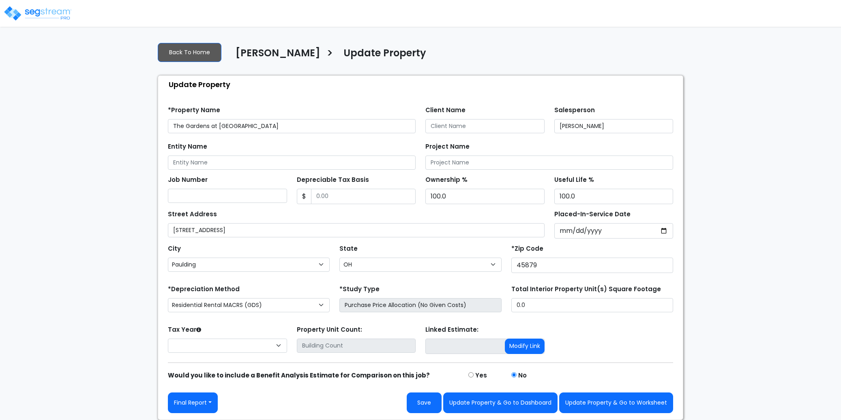
select select "OH"
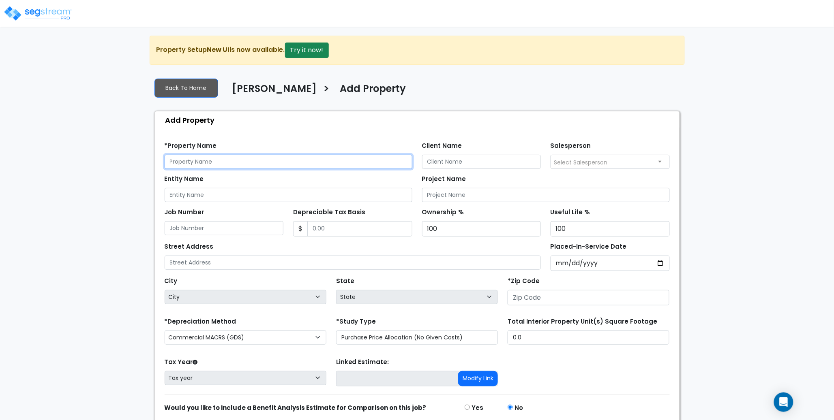
click at [184, 161] on input "text" at bounding box center [289, 162] width 248 height 14
paste input "The Gardens at [GEOGRAPHIC_DATA][PERSON_NAME]"
type input "The Gardens at [GEOGRAPHIC_DATA][PERSON_NAME]"
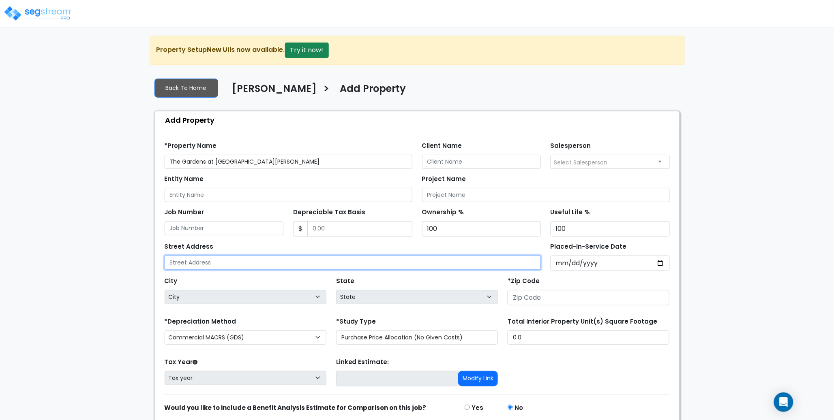
click at [191, 262] on input "text" at bounding box center [353, 263] width 377 height 14
paste input "522 Western Avenue, St Henry OH 45883"
click at [274, 264] on input "522 Western Avenue, St Henry OH 45883" at bounding box center [353, 263] width 377 height 14
type input "522 Western Avenue, St Henry OH 45883"
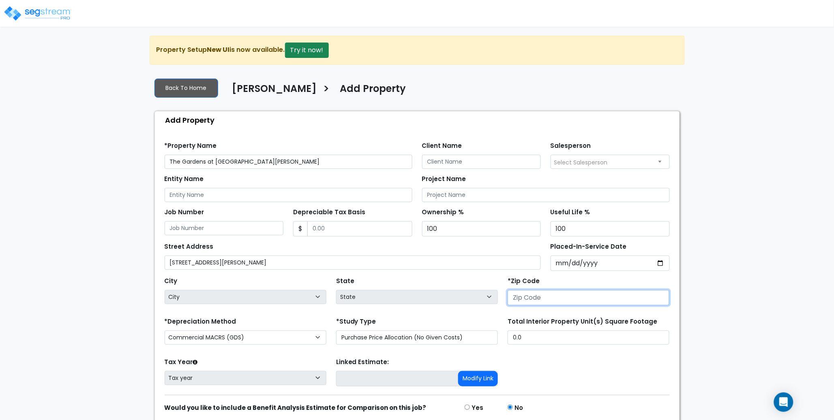
click at [547, 292] on input "number" at bounding box center [589, 297] width 162 height 15
paste input "45883"
type input "45883"
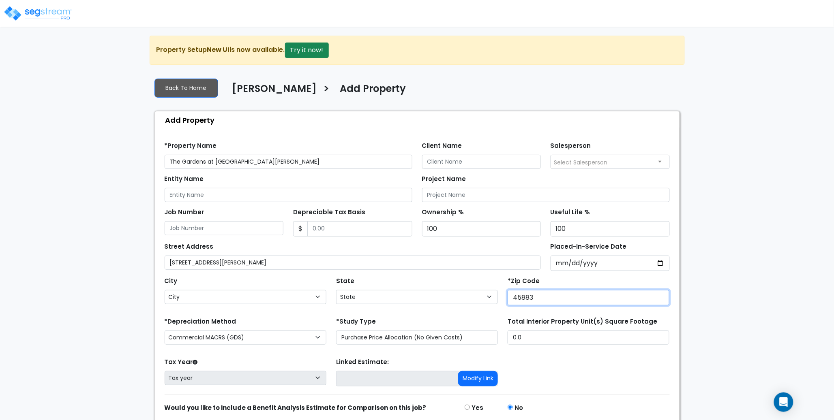
select select "OH"
type input "45883"
click at [305, 274] on div "City City Aberdeen Ada Adamsville Addyston Adelphi Adena Akron Albany Alexandri…" at bounding box center [417, 289] width 515 height 36
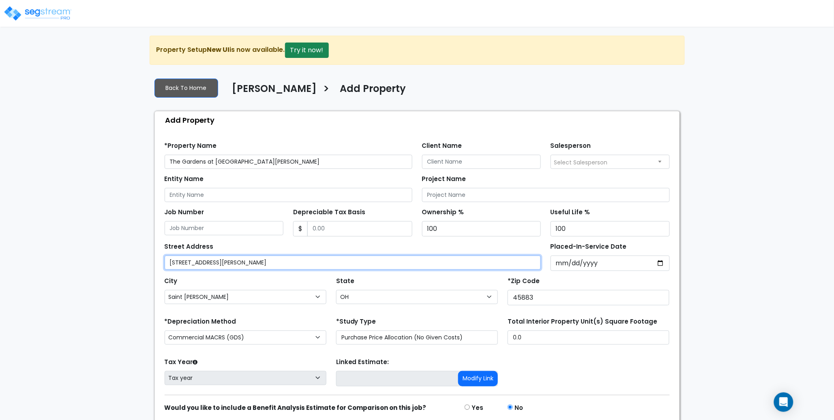
drag, startPoint x: 295, startPoint y: 262, endPoint x: 232, endPoint y: 263, distance: 62.4
click at [231, 261] on input "522 Western Avenue, St Henry OH 45883" at bounding box center [353, 263] width 377 height 14
type input "522 Western Avenue"
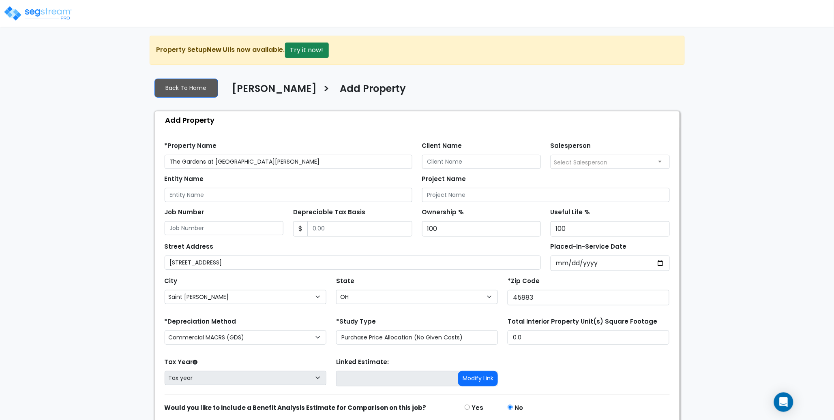
click at [300, 284] on div "City City Aberdeen Ada Adamsville Addyston Adelphi Adena Akron Albany Alexandri…" at bounding box center [246, 289] width 162 height 29
click at [597, 162] on span "Select Salesperson" at bounding box center [581, 163] width 54 height 8
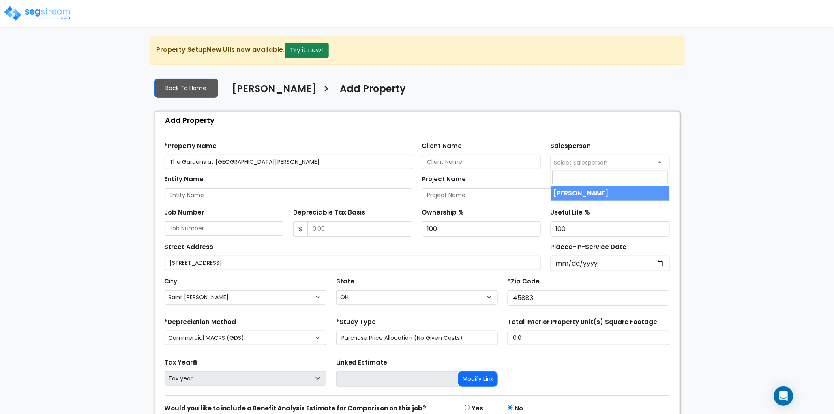
select select "157"
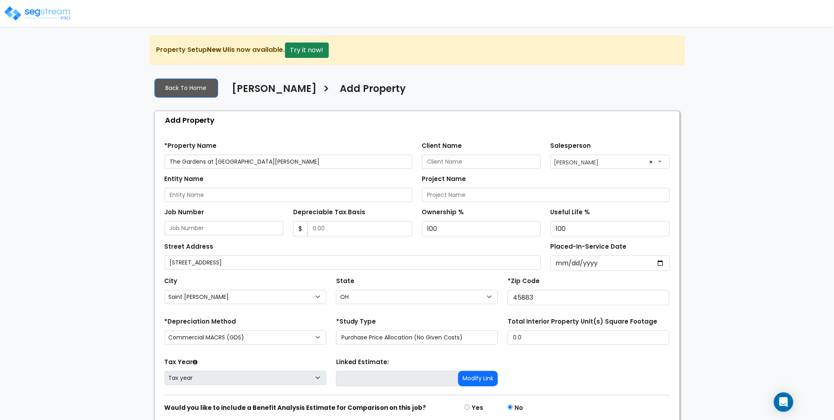
click at [378, 132] on div "Find these errors below in the Property Setup: *Property Name The Gardens at St…" at bounding box center [417, 291] width 525 height 324
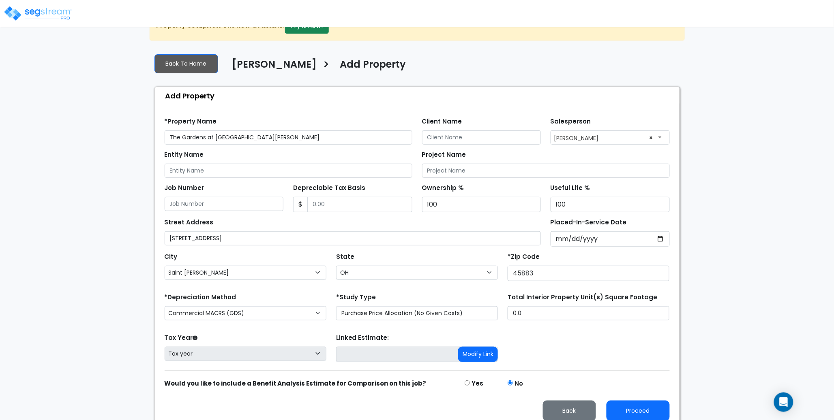
scroll to position [26, 0]
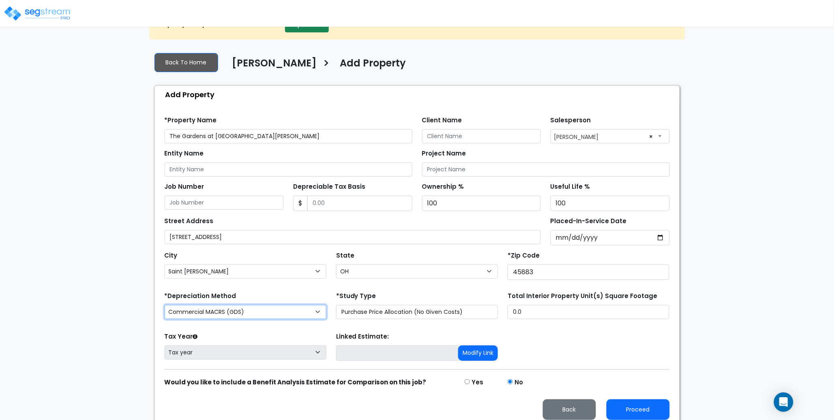
click at [271, 313] on select "Commercial MACRS (GDS) Residential Rental MACRS (GDS) Commercial MACRS (GDS) QIP" at bounding box center [246, 312] width 162 height 14
select select "RRM(_29"
click at [612, 328] on form "*Property Name The Gardens at St. Henry Client Name Salesperson" at bounding box center [417, 265] width 505 height 310
click at [639, 411] on button "Proceed" at bounding box center [638, 410] width 63 height 21
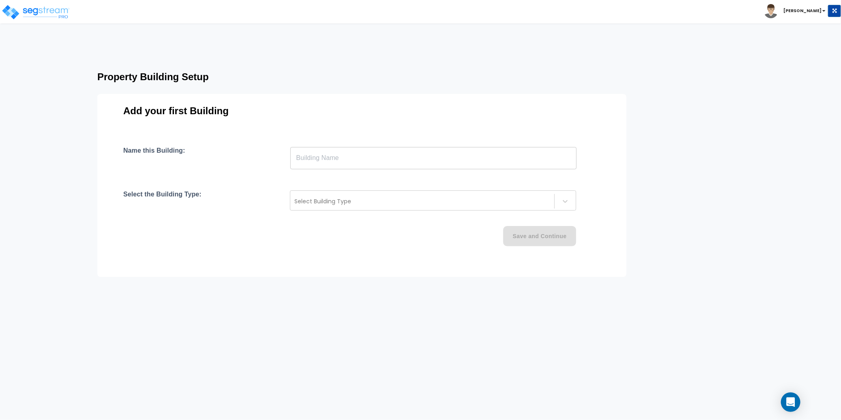
click at [327, 158] on input "text" at bounding box center [433, 158] width 286 height 23
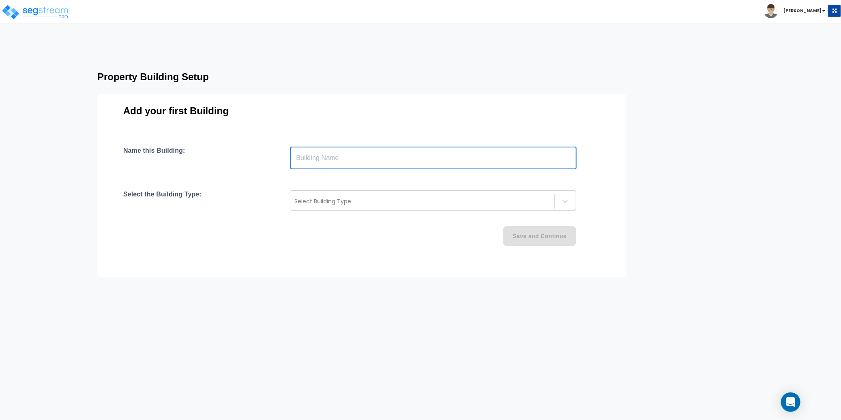
paste input "text"
type input "The Gardens at St. Henry"
drag, startPoint x: 305, startPoint y: 180, endPoint x: 311, endPoint y: 183, distance: 6.7
click at [305, 180] on div "Name this Building: The Gardens at St. Henry ​ Select the Building Type: Select…" at bounding box center [361, 206] width 477 height 119
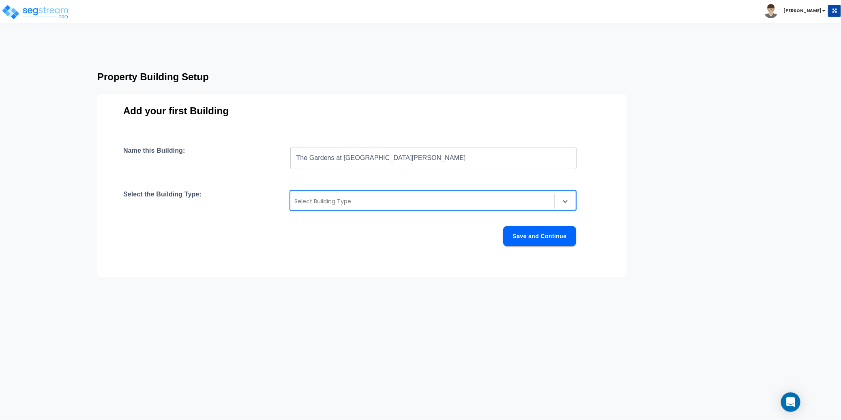
click at [335, 197] on div at bounding box center [422, 202] width 256 height 10
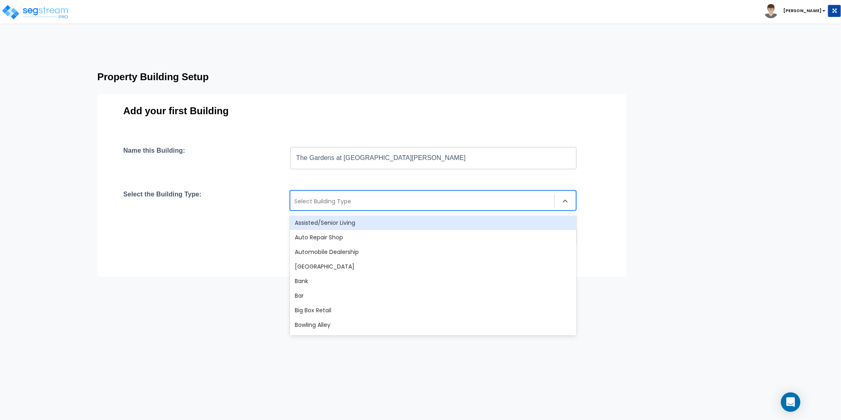
click at [353, 223] on div "Assisted/Senior Living" at bounding box center [433, 223] width 286 height 15
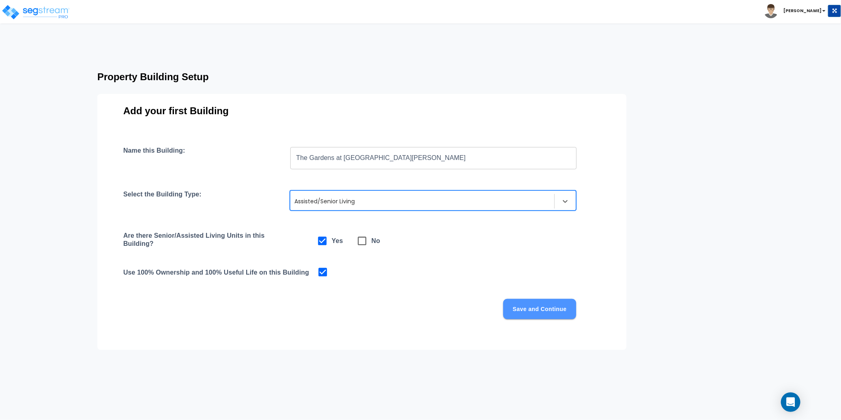
click at [536, 307] on button "Save and Continue" at bounding box center [539, 309] width 73 height 20
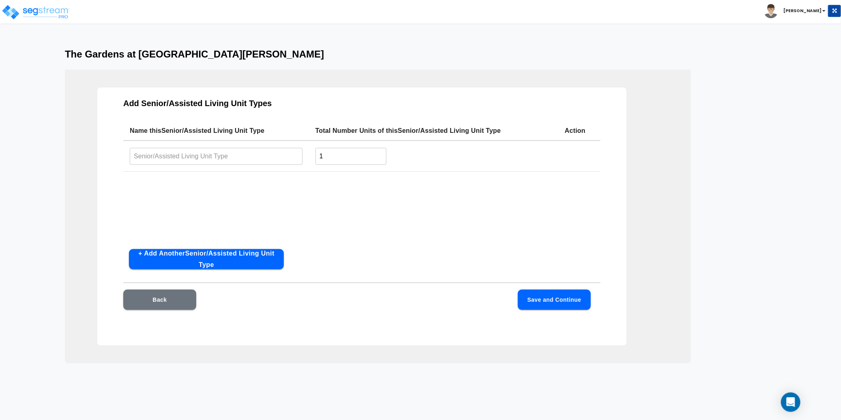
click at [222, 155] on input "text" at bounding box center [216, 156] width 173 height 17
paste input "The Gardens at [GEOGRAPHIC_DATA][PERSON_NAME]"
type input "The Gardens at St. Henry"
drag, startPoint x: 341, startPoint y: 156, endPoint x: 304, endPoint y: 156, distance: 37.3
click at [304, 156] on tr "The Gardens at St. Henry ​ 1 ​" at bounding box center [361, 156] width 477 height 31
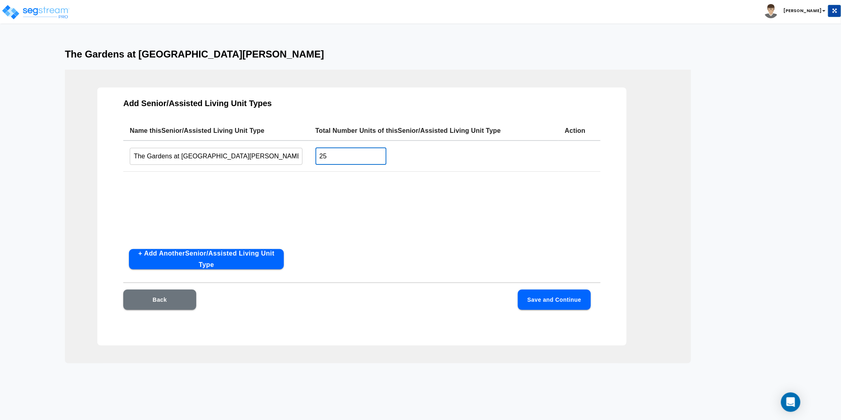
type input "25"
click at [298, 193] on div "Name this Senior/Assisted Living Unit Type Total Number Units of this Senior/As…" at bounding box center [361, 182] width 477 height 122
click at [548, 300] on button "Save and Continue" at bounding box center [554, 300] width 73 height 20
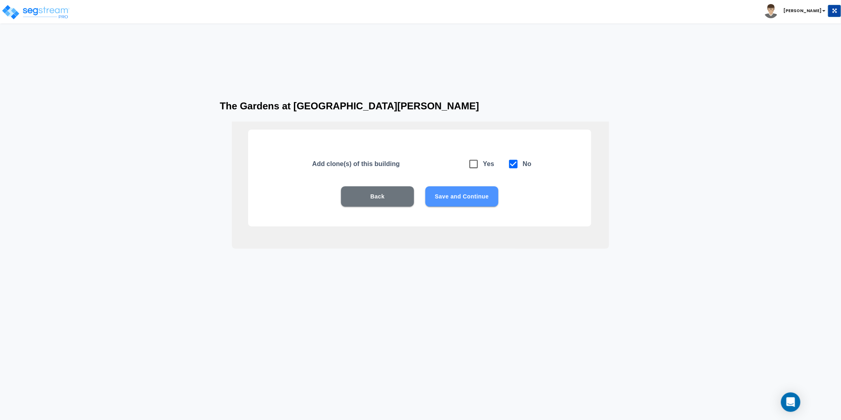
click at [477, 204] on button "Save and Continue" at bounding box center [461, 197] width 73 height 20
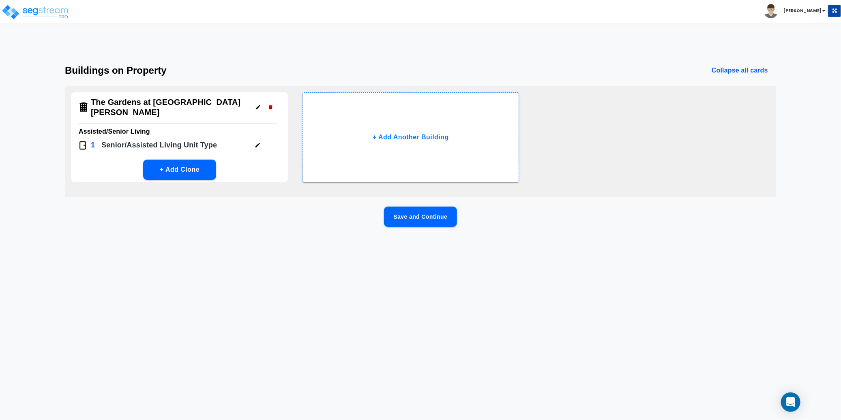
click at [422, 217] on button "Save and Continue" at bounding box center [420, 217] width 73 height 20
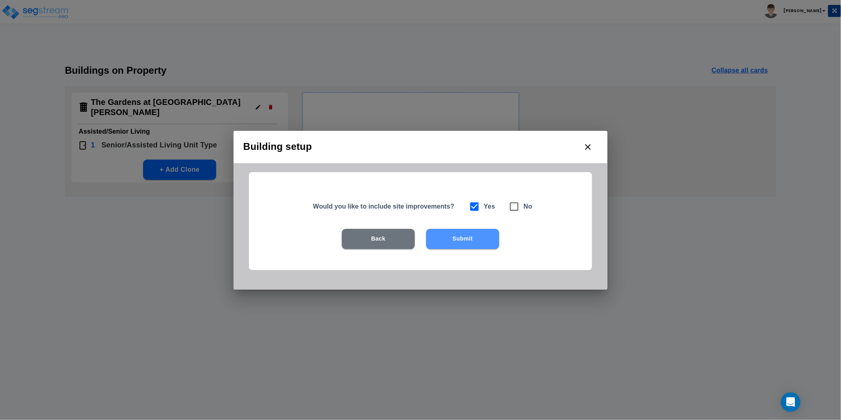
click at [460, 236] on button "Submit" at bounding box center [462, 239] width 73 height 20
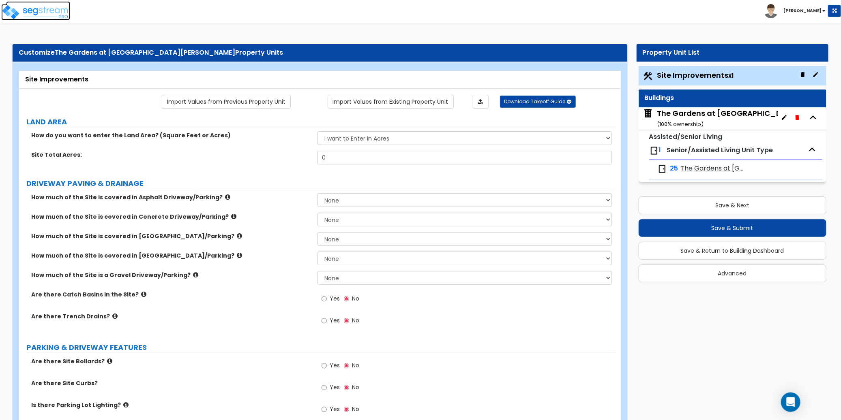
click at [56, 13] on img at bounding box center [35, 12] width 69 height 16
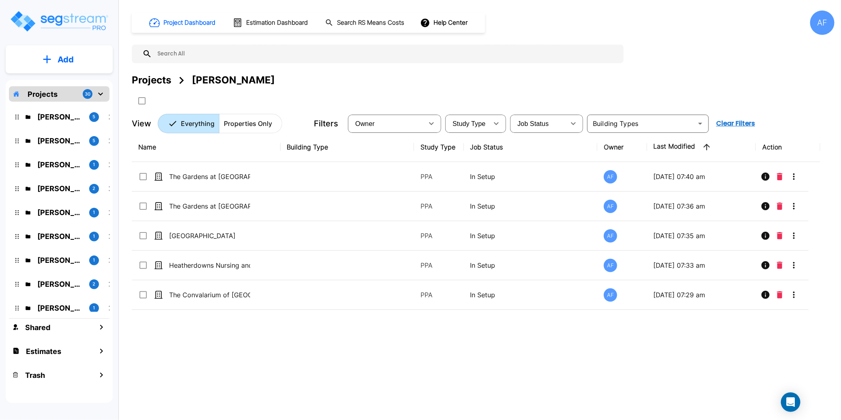
click at [229, 324] on div "Name Building Type Study Type Job Status Owner Last Modified Action The Gardens…" at bounding box center [476, 263] width 688 height 261
click at [63, 60] on p "Add" at bounding box center [66, 60] width 16 height 12
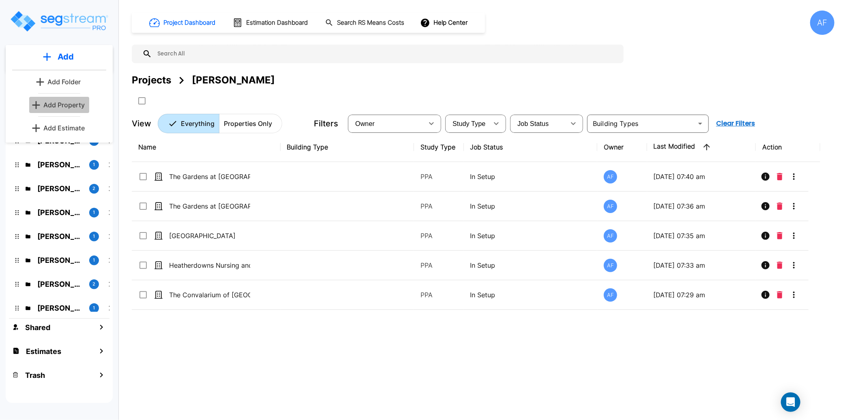
click at [69, 105] on p "Add Property" at bounding box center [63, 105] width 41 height 10
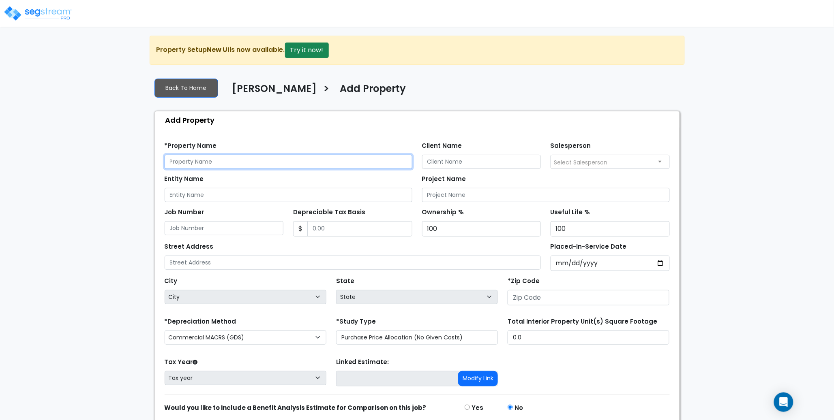
click at [204, 163] on input "text" at bounding box center [289, 162] width 248 height 14
paste input "The Gardens at [GEOGRAPHIC_DATA]"
type input "The Gardens at [GEOGRAPHIC_DATA]"
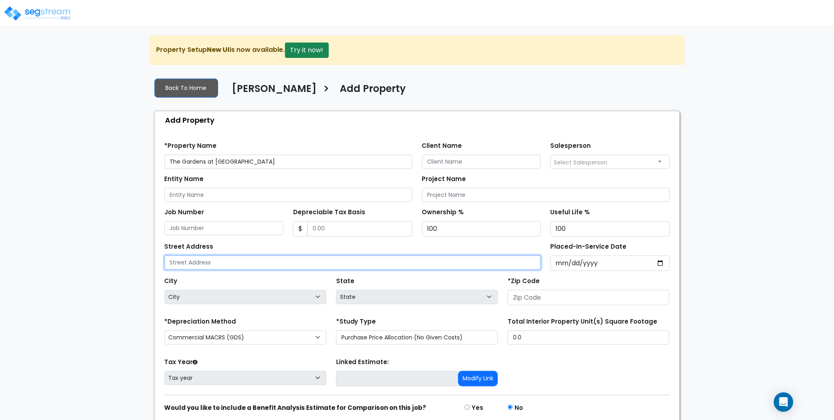
click at [197, 265] on input "text" at bounding box center [353, 263] width 377 height 14
paste input "[STREET_ADDRESS][PERSON_NAME]"
click at [258, 265] on input "[STREET_ADDRESS][PERSON_NAME]" at bounding box center [353, 263] width 377 height 14
click at [258, 265] on input "1301 Myers Road, Celina OH 45822" at bounding box center [353, 263] width 377 height 14
type input "1301 Myers Road, Celina OH 45822"
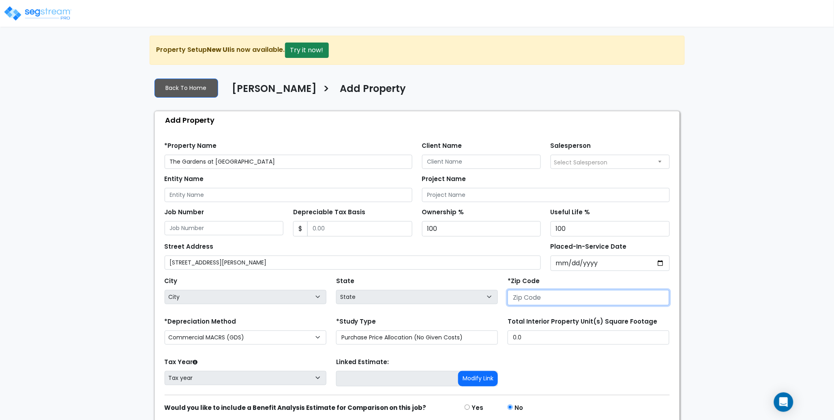
click at [535, 304] on input "number" at bounding box center [589, 297] width 162 height 15
paste input "45822"
type input "45822"
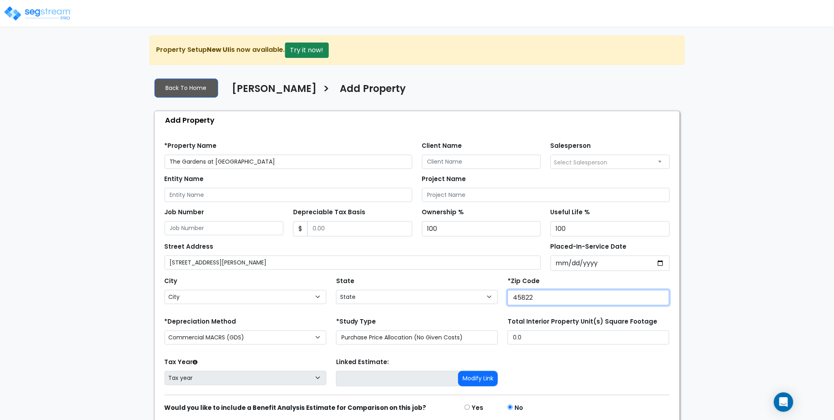
select select "OH"
type input "45822"
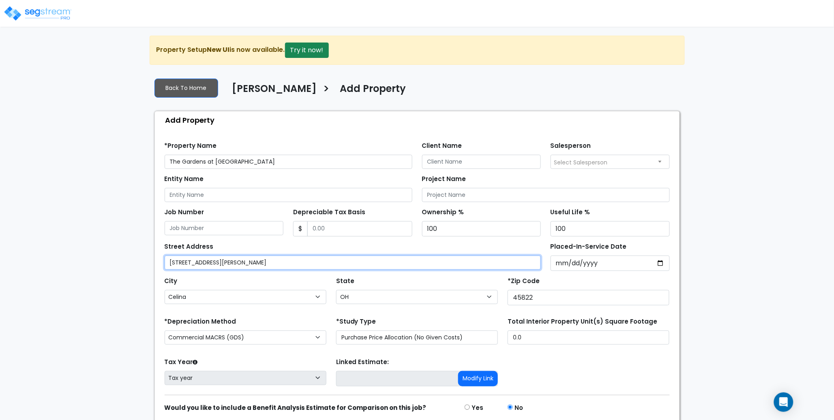
drag, startPoint x: 277, startPoint y: 264, endPoint x: 221, endPoint y: 274, distance: 56.8
click at [216, 264] on input "1301 Myers Road, Celina OH 45822" at bounding box center [353, 263] width 377 height 14
type input "1301 Myers Road"
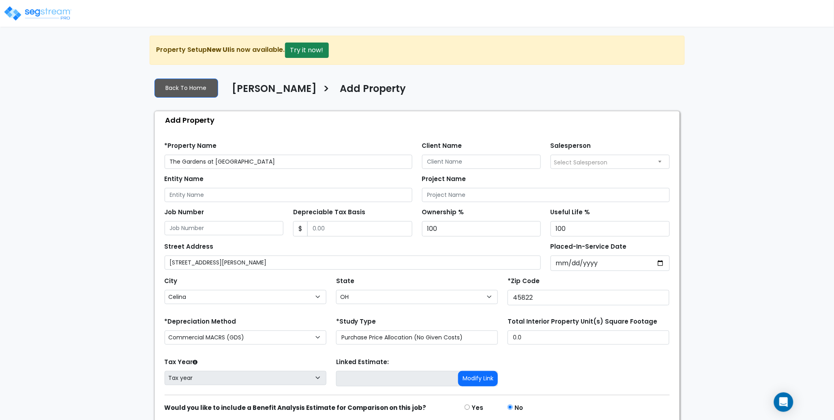
click at [248, 280] on div "City City Aberdeen Ada Adamsville Addyston Adelphi Adena Akron Albany Alexandri…" at bounding box center [246, 289] width 162 height 29
click at [258, 138] on div "*Property Name The Gardens at Celina Client Name Salesperson Select Salesperson…" at bounding box center [417, 152] width 515 height 33
click at [203, 144] on label "*Property Name" at bounding box center [191, 146] width 52 height 9
click at [262, 142] on div "*Property Name The Gardens at Celina" at bounding box center [289, 154] width 248 height 29
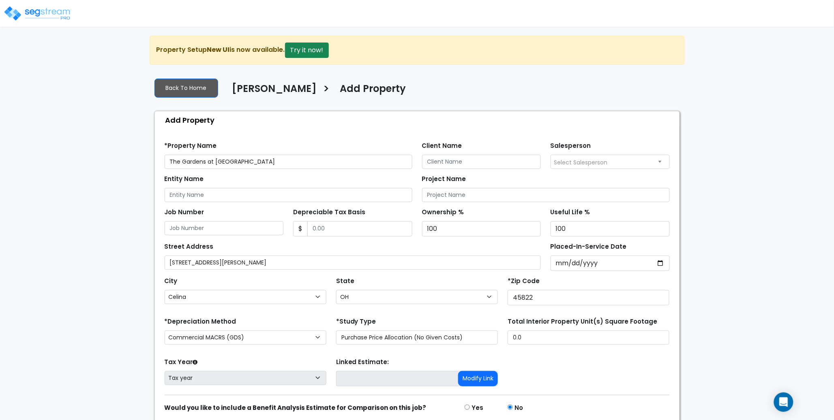
click at [268, 144] on div "*Property Name The Gardens at Celina" at bounding box center [289, 154] width 248 height 29
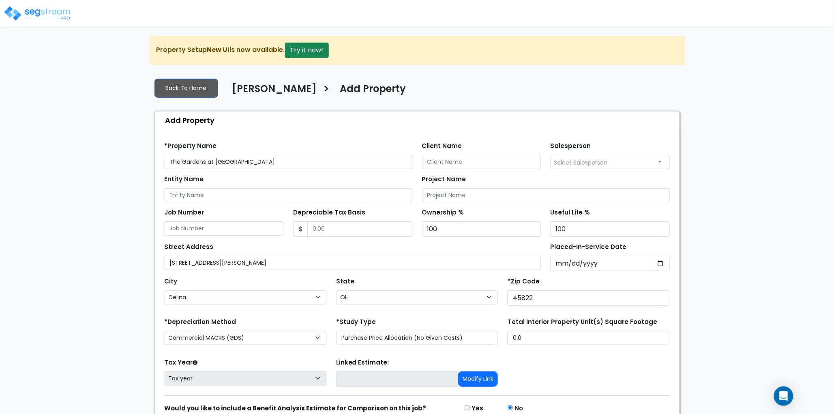
click at [586, 161] on span "Select Salesperson" at bounding box center [581, 163] width 54 height 8
select select "157"
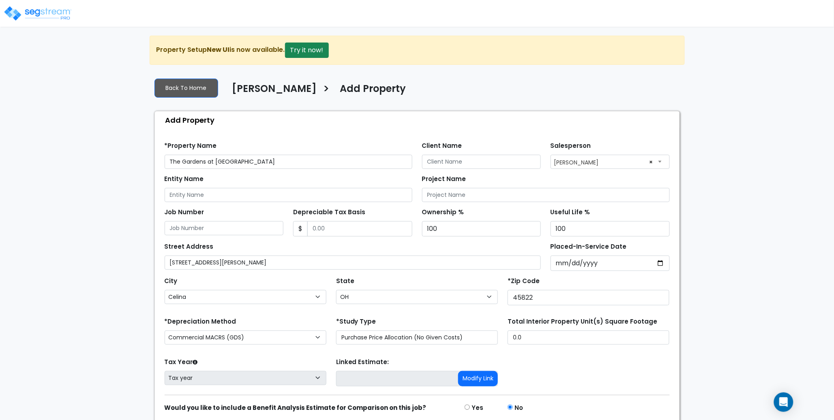
click at [390, 129] on div "Find these errors below in the Property Setup: *Property Name The Gardens at Ce…" at bounding box center [417, 291] width 525 height 324
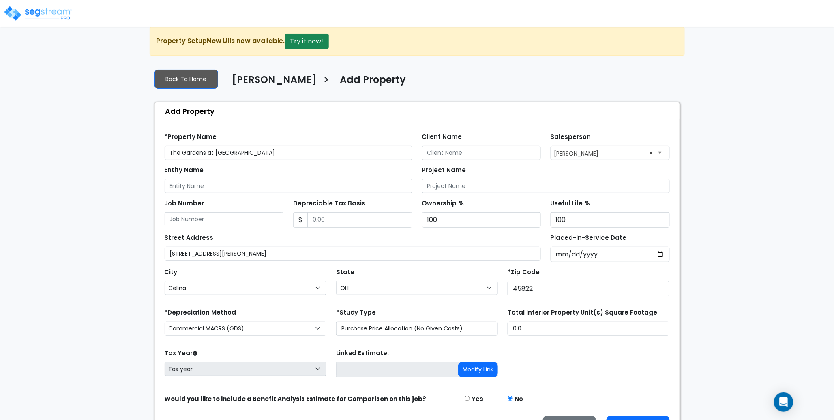
scroll to position [10, 0]
click at [275, 234] on div "Street Address 1301 Myers Road" at bounding box center [353, 245] width 377 height 29
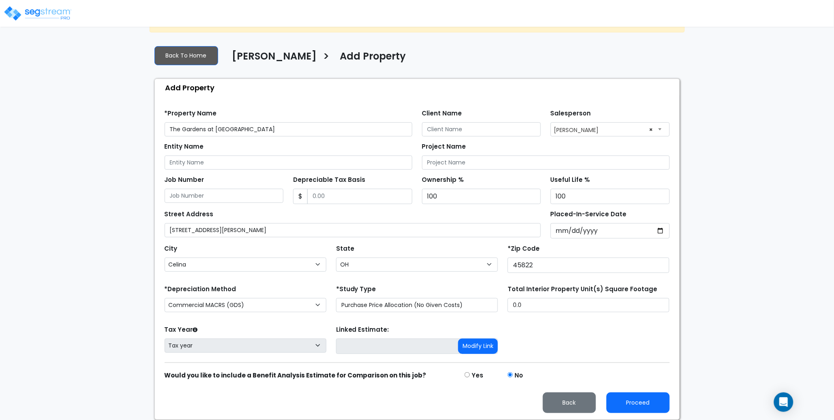
scroll to position [33, 0]
click at [259, 303] on select "Commercial MACRS (GDS) Residential Rental MACRS (GDS) Commercial MACRS (GDS) QIP" at bounding box center [246, 305] width 162 height 14
select select "RRM(_29"
click at [586, 321] on form "*Property Name The Gardens at Celina Client Name Salesperson ×" at bounding box center [417, 258] width 505 height 310
click at [646, 402] on button "Proceed" at bounding box center [638, 403] width 63 height 21
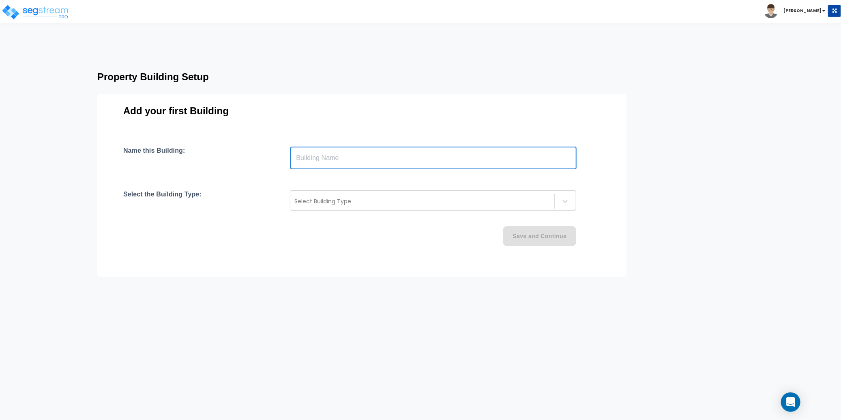
click at [338, 158] on input "text" at bounding box center [433, 158] width 286 height 23
paste input "text"
type input "The Gardens at Celina"
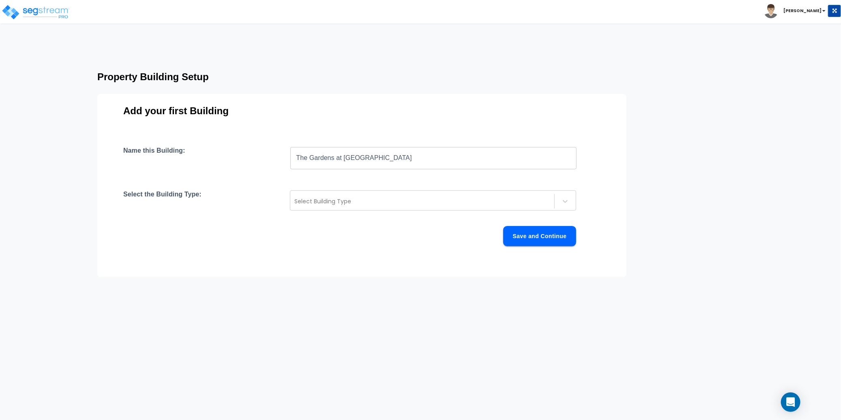
click at [264, 179] on div "Name this Building: The Gardens at Celina ​ Select the Building Type: Select Bu…" at bounding box center [361, 206] width 477 height 119
click at [345, 199] on div at bounding box center [422, 202] width 256 height 10
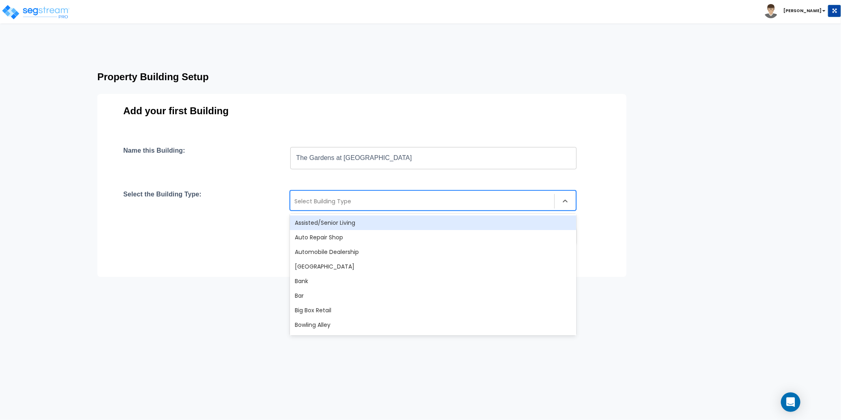
click at [352, 225] on div "Assisted/Senior Living" at bounding box center [433, 223] width 286 height 15
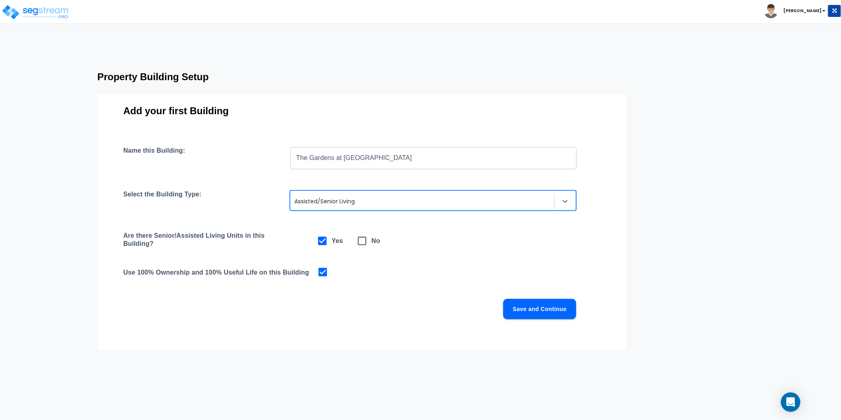
click at [490, 264] on div "Name this Building: The Gardens at Celina ​ Select the Building Type: option As…" at bounding box center [361, 243] width 477 height 192
click at [540, 316] on button "Save and Continue" at bounding box center [539, 309] width 73 height 20
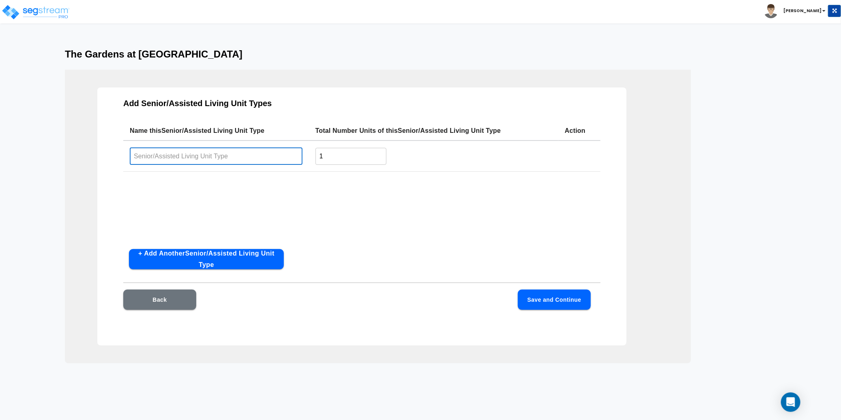
click at [173, 162] on input "text" at bounding box center [216, 156] width 173 height 17
paste input "The Gardens at Celina"
type input "The Gardens at Celina"
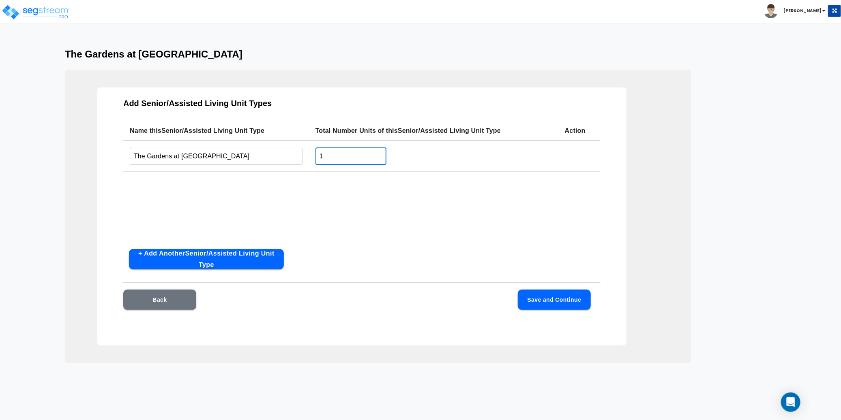
drag, startPoint x: 326, startPoint y: 159, endPoint x: 311, endPoint y: 159, distance: 15.8
click at [311, 159] on td "1 ​" at bounding box center [433, 156] width 249 height 31
type input "25"
click at [409, 218] on div "Name this Senior/Assisted Living Unit Type Total Number Units of this Senior/As…" at bounding box center [361, 182] width 477 height 122
click at [546, 301] on button "Save and Continue" at bounding box center [554, 300] width 73 height 20
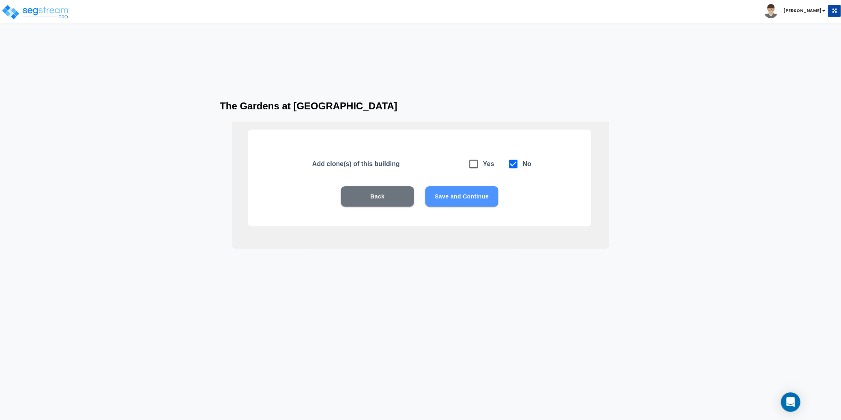
click at [470, 201] on button "Save and Continue" at bounding box center [461, 197] width 73 height 20
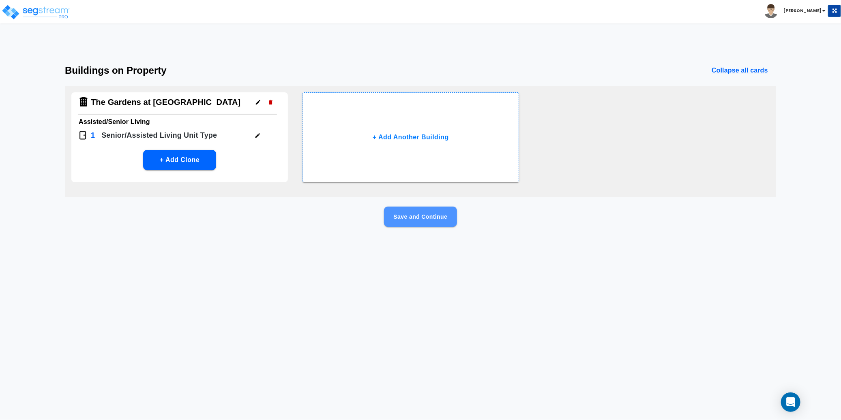
click at [423, 221] on button "Save and Continue" at bounding box center [420, 217] width 73 height 20
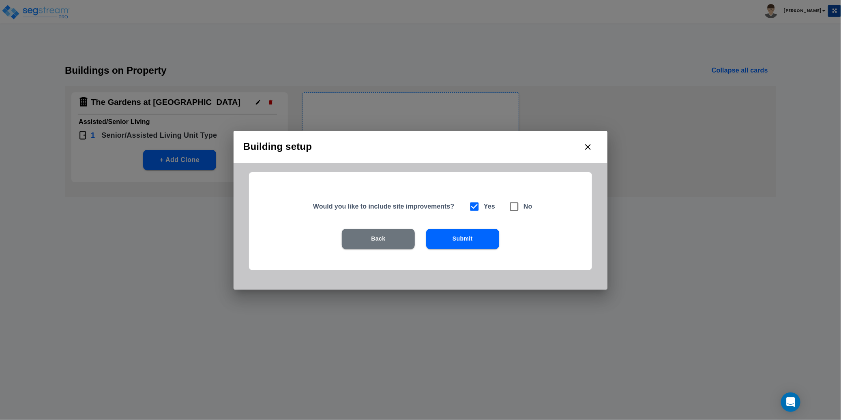
click at [445, 244] on button "Submit" at bounding box center [462, 239] width 73 height 20
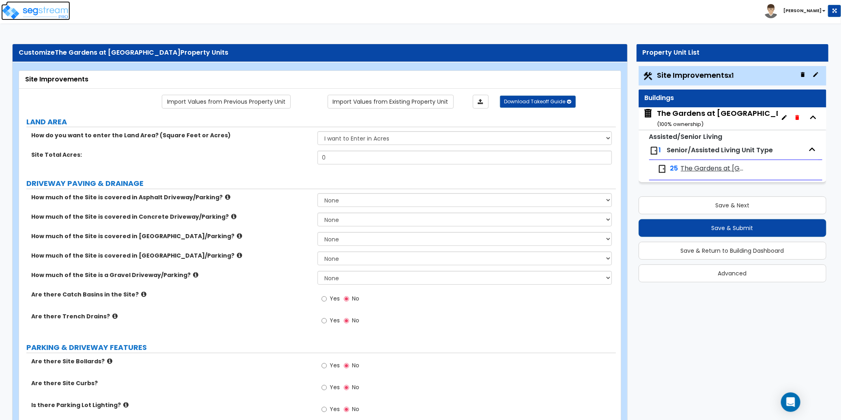
click at [42, 11] on img at bounding box center [35, 12] width 69 height 16
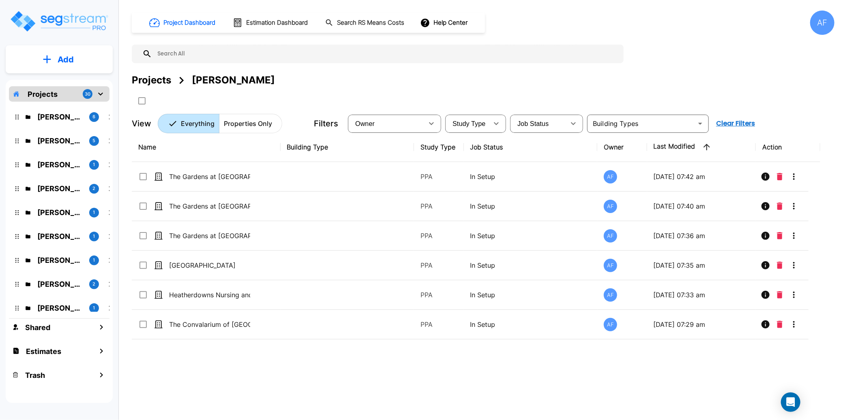
click at [69, 60] on p "Add" at bounding box center [66, 60] width 16 height 12
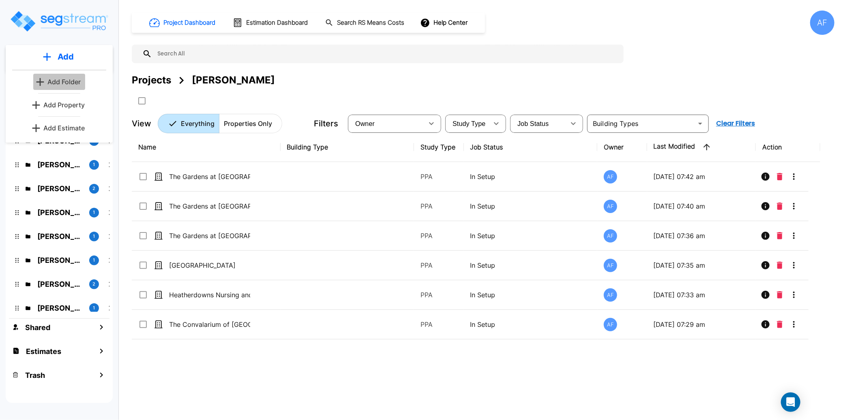
click at [71, 80] on p "Add Folder" at bounding box center [63, 82] width 33 height 10
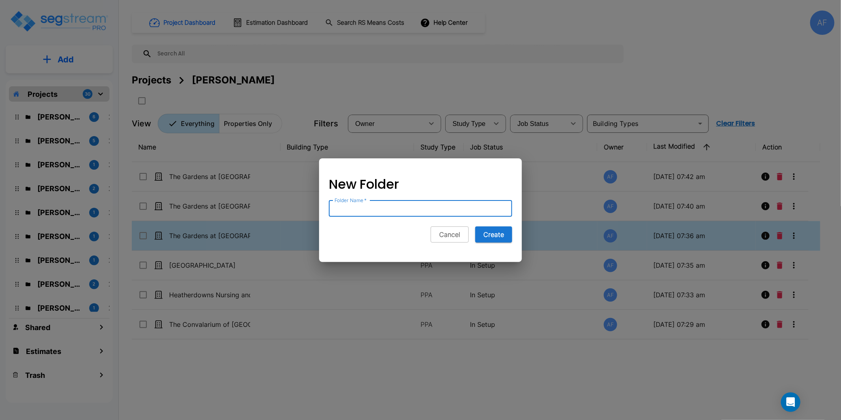
click at [453, 234] on button "Cancel" at bounding box center [450, 235] width 38 height 16
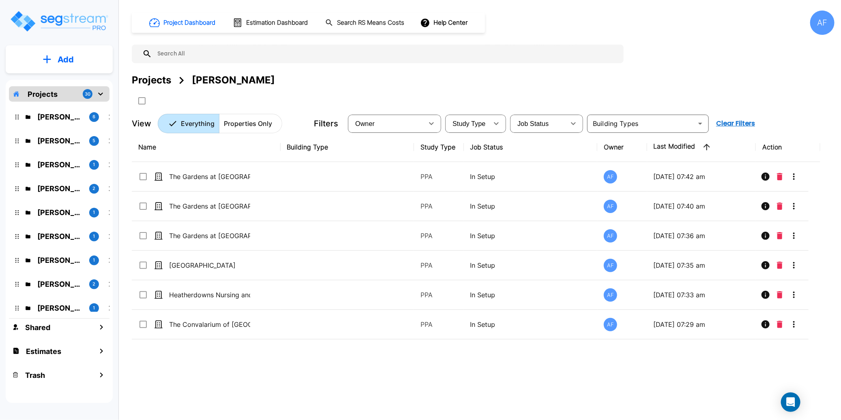
click at [57, 63] on button "Add" at bounding box center [59, 60] width 107 height 24
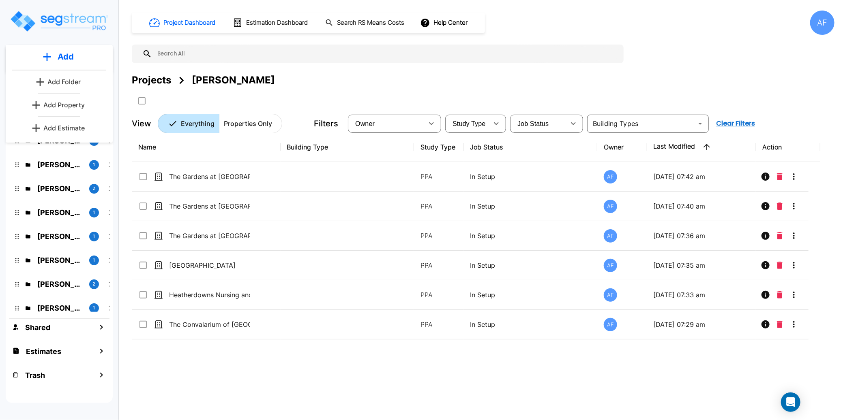
click at [71, 106] on p "Add Property" at bounding box center [63, 105] width 41 height 10
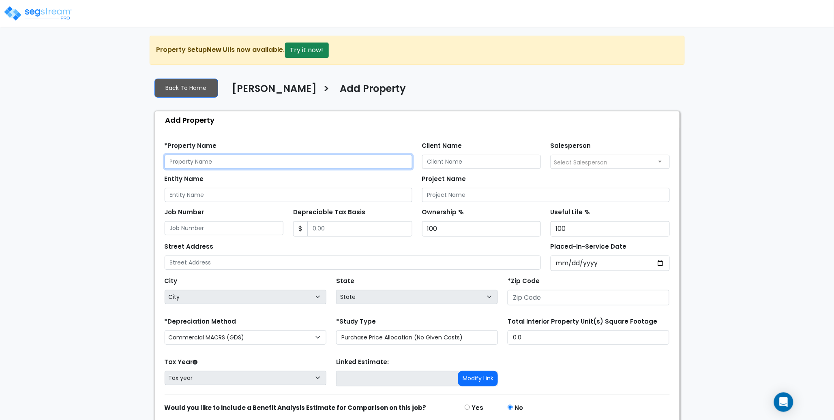
click at [205, 160] on input "text" at bounding box center [289, 162] width 248 height 14
paste input "The Gardens at [GEOGRAPHIC_DATA]"
type input "The Gardens at Wapakoneta"
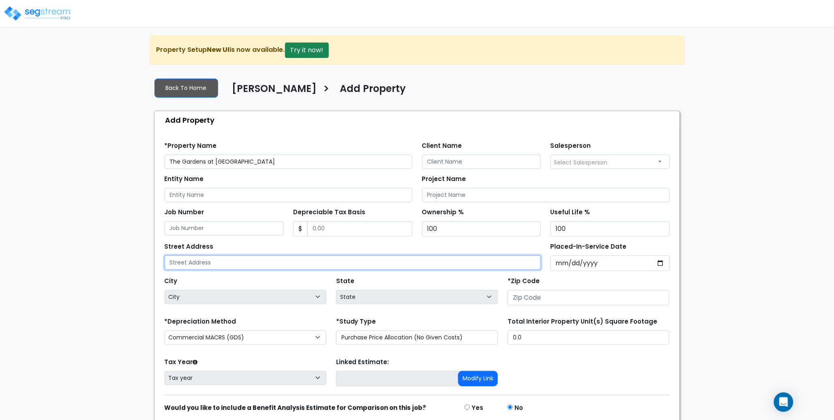
click at [193, 262] on input "text" at bounding box center [353, 263] width 377 height 14
paste input "505 Walnut Street, Wapakoneta OH 45895"
click at [284, 265] on input "505 Walnut Street, Wapakoneta OH 45895" at bounding box center [353, 263] width 377 height 14
type input "505 Walnut Street, Wapakoneta OH 45895"
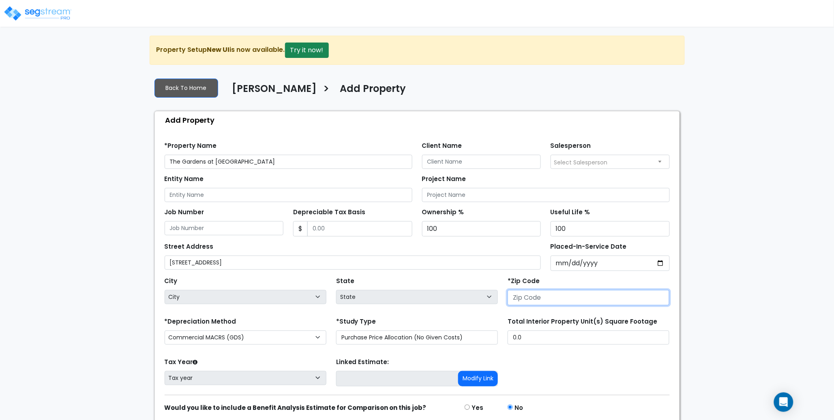
click at [562, 294] on input "number" at bounding box center [589, 297] width 162 height 15
paste input "45895"
type input "45895"
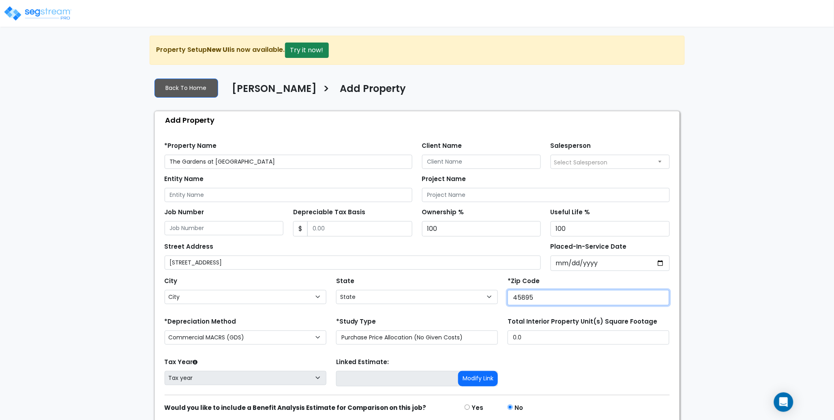
select select "OH"
type input "45895"
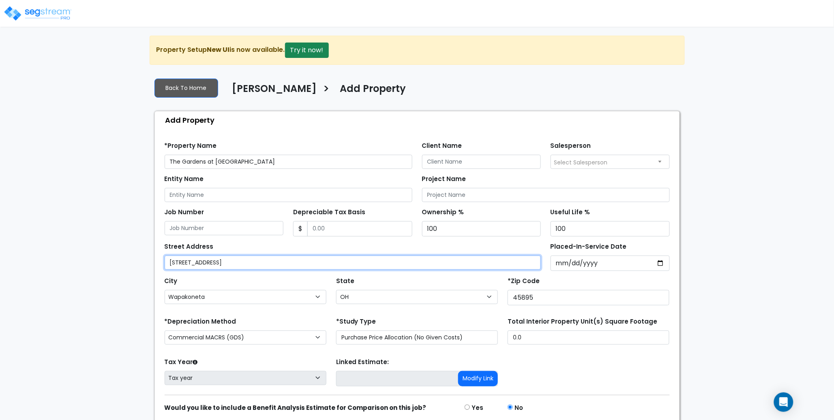
drag, startPoint x: 302, startPoint y: 262, endPoint x: 220, endPoint y: 266, distance: 81.6
click at [220, 266] on input "505 Walnut Street, Wapakoneta OH 45895" at bounding box center [353, 263] width 377 height 14
type input "505 Walnut Street"
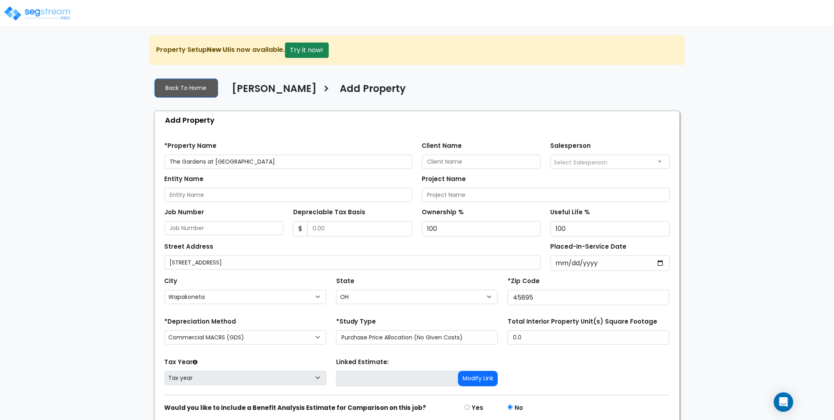
click at [334, 244] on div "Street Address 505 Walnut Street" at bounding box center [353, 255] width 377 height 29
click at [615, 161] on span "Select Salesperson" at bounding box center [610, 161] width 118 height 13
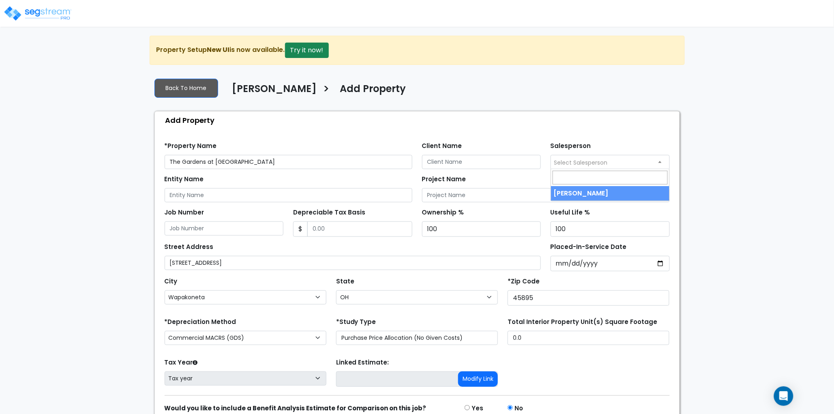
select select "157"
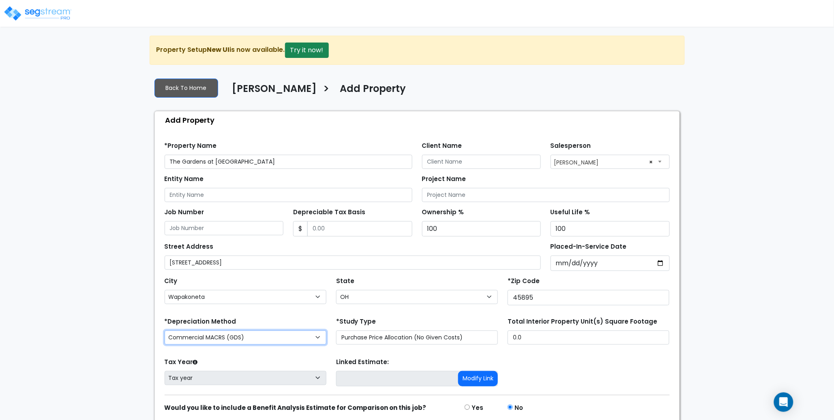
click at [235, 335] on select "Commercial MACRS (GDS) Residential Rental MACRS (GDS) Commercial MACRS (GDS) QIP" at bounding box center [246, 338] width 162 height 14
select select "RRM(_29"
click at [413, 313] on form "*Property Name The Gardens at Wapakoneta Client Name Salesperson" at bounding box center [417, 291] width 505 height 310
click at [249, 130] on div "Find these errors below in the Property Setup: *Property Name The Gardens at Wa…" at bounding box center [417, 291] width 525 height 324
click at [201, 144] on label "*Property Name" at bounding box center [191, 146] width 52 height 9
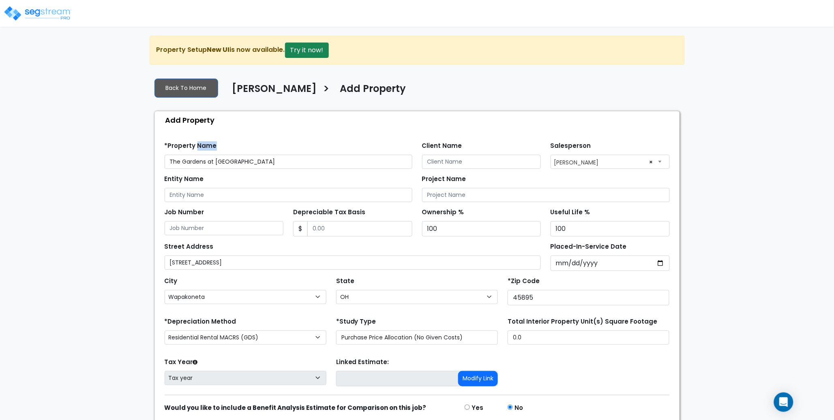
click at [201, 144] on label "*Property Name" at bounding box center [191, 146] width 52 height 9
click at [294, 139] on div "*Property Name The Gardens at Wapakoneta Client Name Salesperson Select Salespe…" at bounding box center [417, 152] width 515 height 33
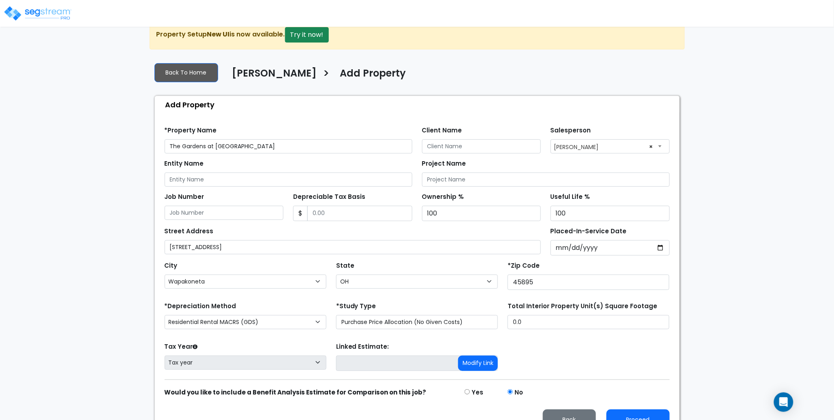
scroll to position [33, 0]
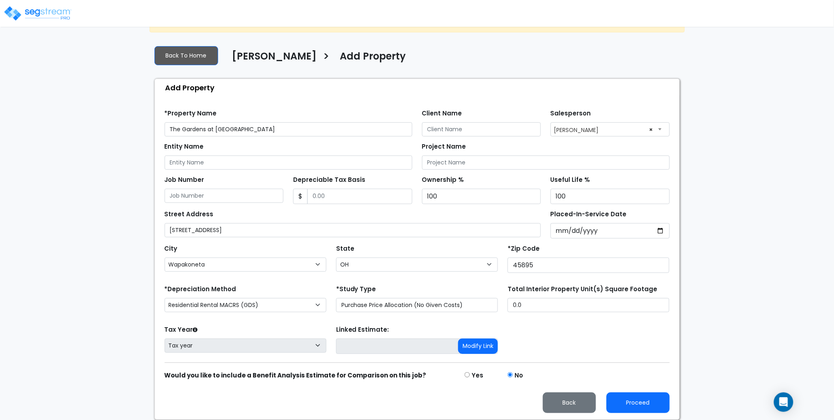
click at [570, 342] on div "Tax Year Please Enter The Placed In Service Date First. Tax year Prior Years De…" at bounding box center [417, 340] width 515 height 32
click at [640, 407] on button "Proceed" at bounding box center [638, 403] width 63 height 21
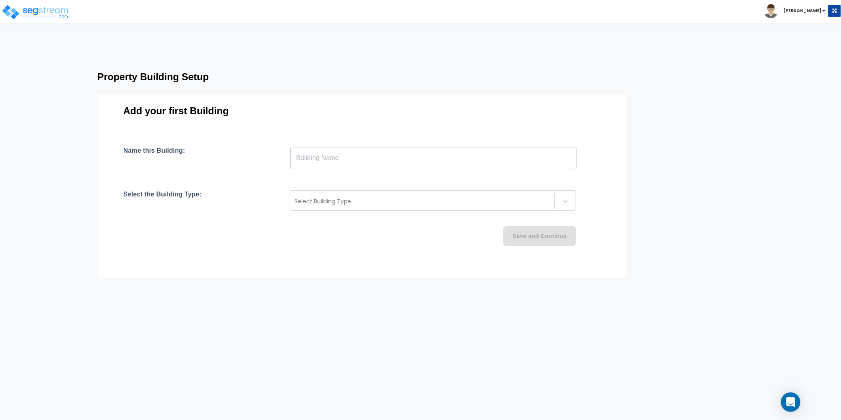
click at [326, 156] on input "text" at bounding box center [433, 158] width 286 height 23
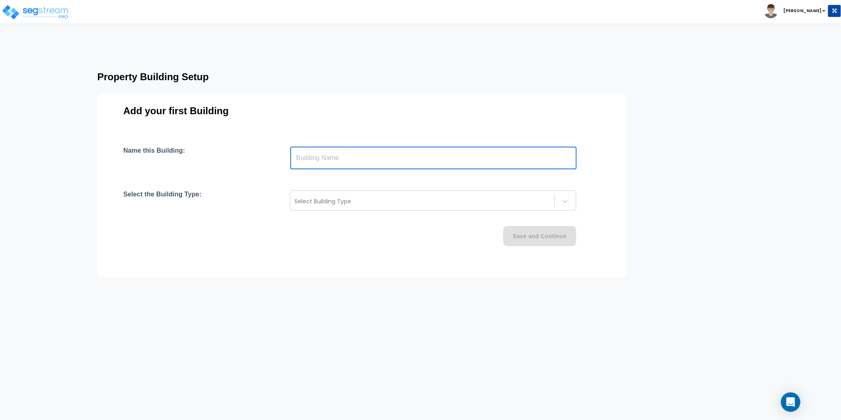
paste input "text"
type input "The Gardens at [GEOGRAPHIC_DATA]"
click at [326, 197] on div at bounding box center [422, 202] width 256 height 10
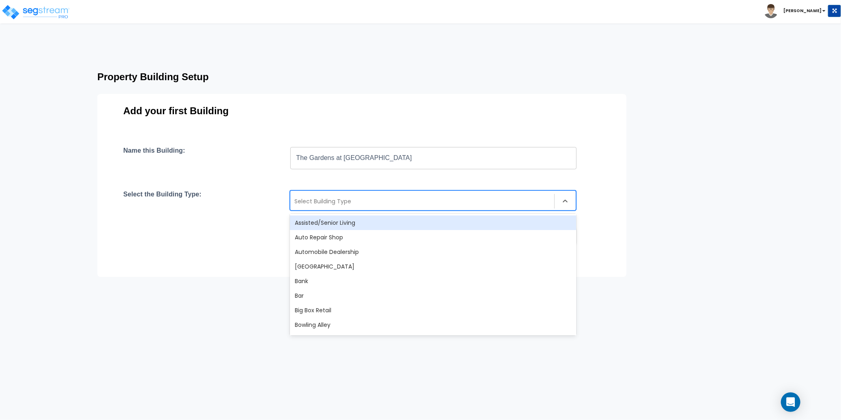
click at [335, 220] on div "Assisted/Senior Living" at bounding box center [433, 223] width 286 height 15
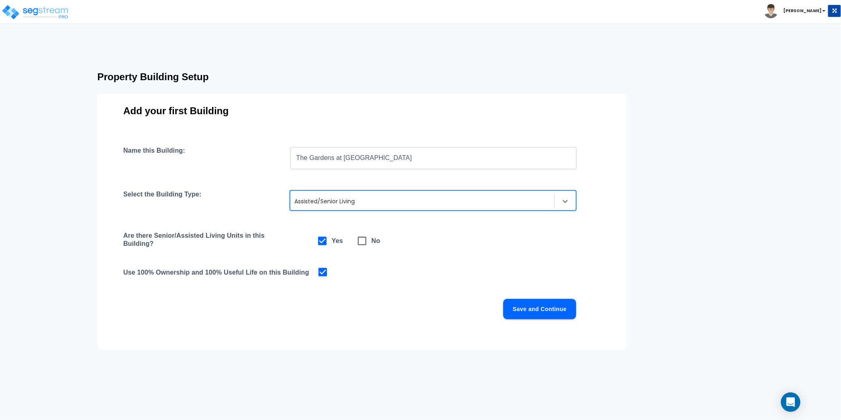
click at [441, 263] on div "Name this Building: The Gardens at Wapakoneta ​ Select the Building Type: optio…" at bounding box center [361, 243] width 477 height 192
click at [531, 308] on button "Save and Continue" at bounding box center [539, 309] width 73 height 20
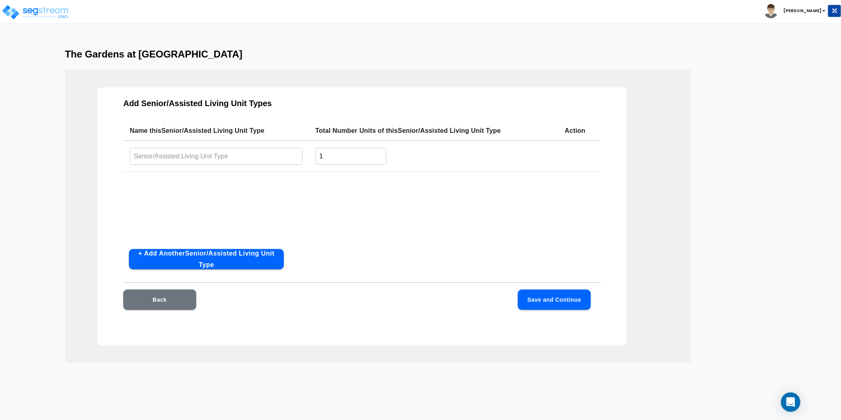
click at [176, 158] on input "text" at bounding box center [216, 156] width 173 height 17
paste input "The Gardens at [GEOGRAPHIC_DATA]"
type input "The Gardens at [GEOGRAPHIC_DATA]"
drag, startPoint x: 328, startPoint y: 153, endPoint x: 313, endPoint y: 155, distance: 15.5
click at [313, 155] on td "1 ​" at bounding box center [433, 156] width 249 height 31
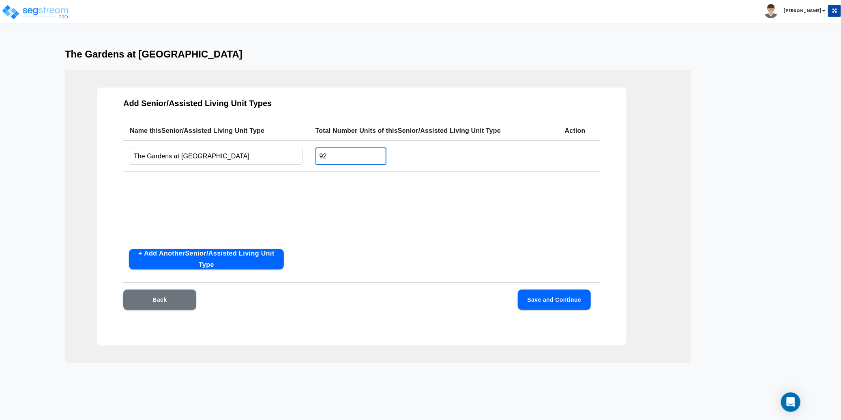
type input "92"
click at [350, 197] on div "Name this Senior/Assisted Living Unit Type Total Number Units of this Senior/As…" at bounding box center [361, 182] width 477 height 122
click at [553, 294] on button "Save and Continue" at bounding box center [554, 300] width 73 height 20
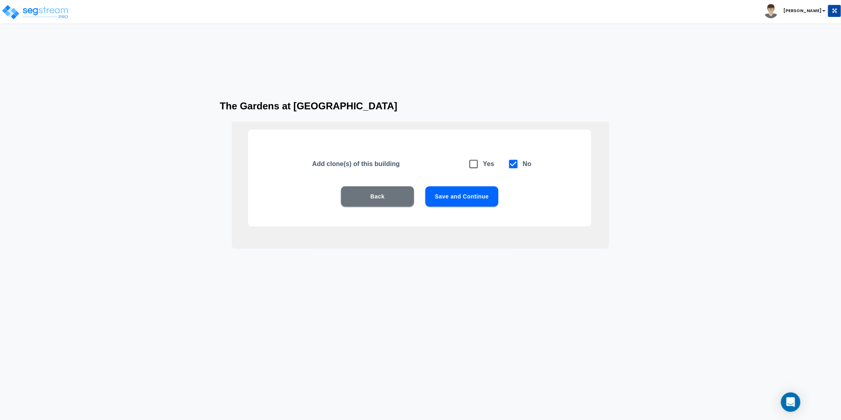
click at [481, 189] on button "Save and Continue" at bounding box center [461, 197] width 73 height 20
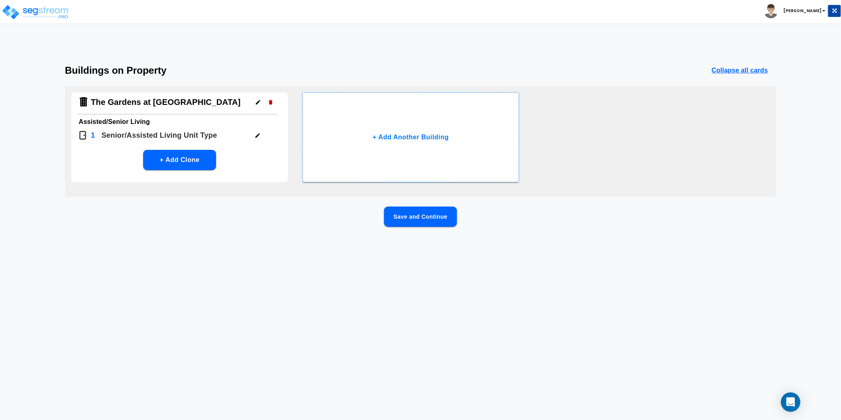
click at [442, 214] on button "Save and Continue" at bounding box center [420, 217] width 73 height 20
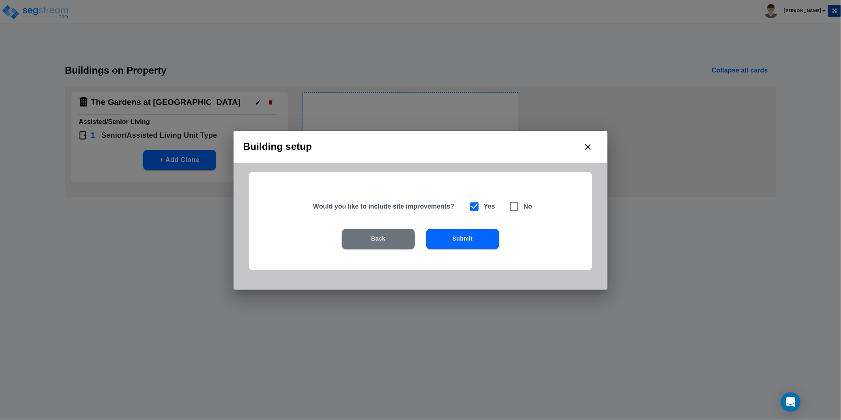
click at [473, 249] on div "Back Submit" at bounding box center [420, 251] width 291 height 45
click at [473, 239] on button "Submit" at bounding box center [462, 239] width 73 height 20
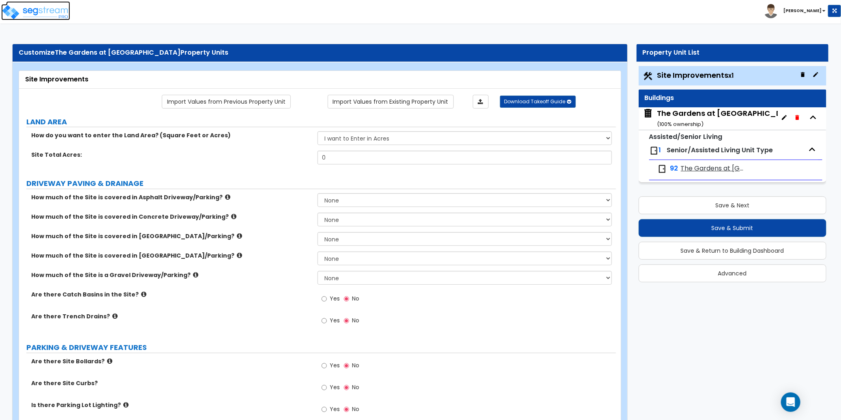
click at [43, 11] on img at bounding box center [35, 12] width 69 height 16
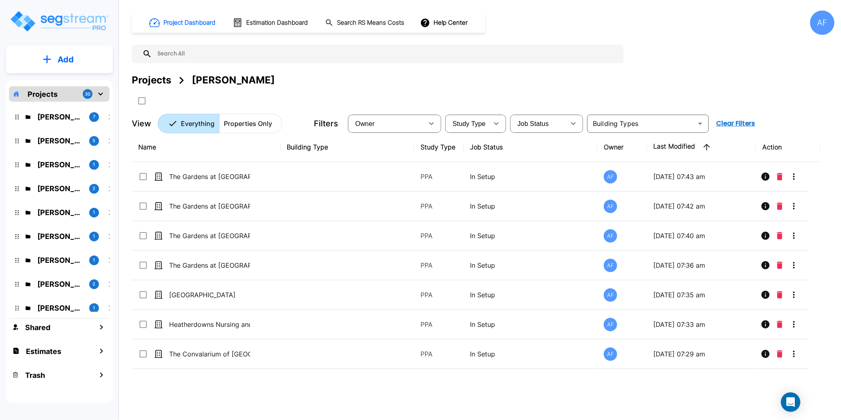
click at [219, 381] on div "Name Building Type Study Type Job Status Owner Last Modified Action The Gardens…" at bounding box center [476, 263] width 688 height 261
click at [54, 58] on button "Add" at bounding box center [59, 60] width 107 height 24
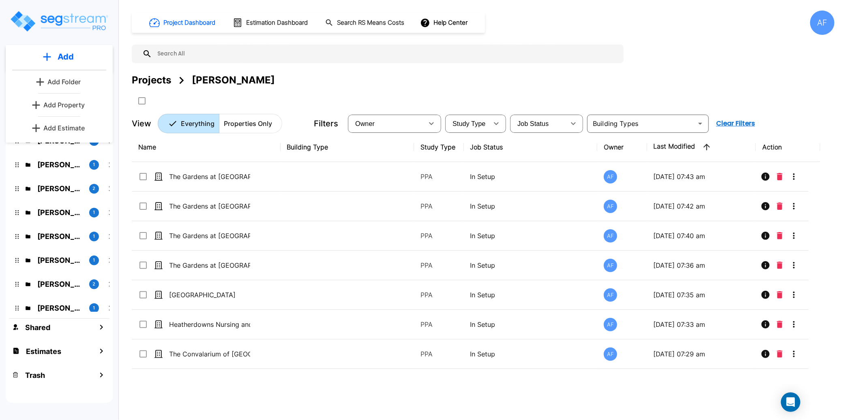
click at [70, 105] on p "Add Property" at bounding box center [63, 105] width 41 height 10
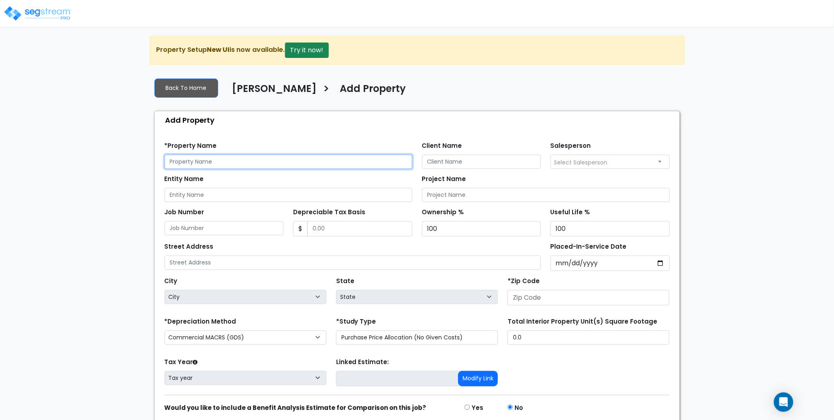
click at [206, 163] on input "text" at bounding box center [289, 162] width 248 height 14
paste input "Cridersville Nursing and Rehab"
type input "Cridersville Nursing and Rehab"
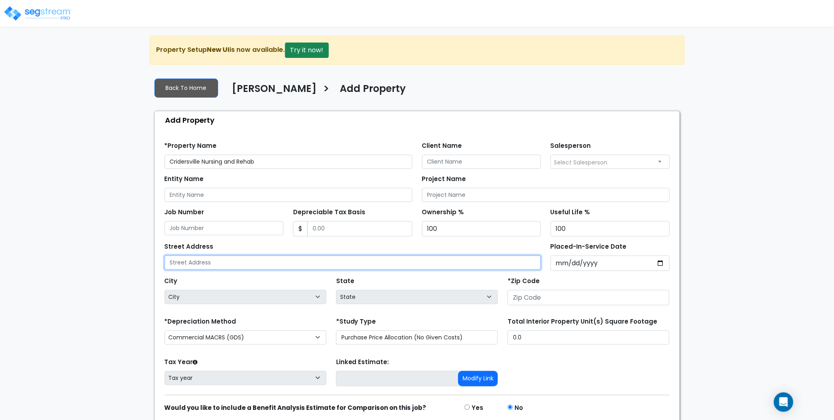
click at [205, 264] on input "text" at bounding box center [353, 263] width 377 height 14
paste input "[STREET_ADDRESS]"
click at [283, 265] on input "[STREET_ADDRESS]" at bounding box center [353, 263] width 377 height 14
type input "[STREET_ADDRESS]"
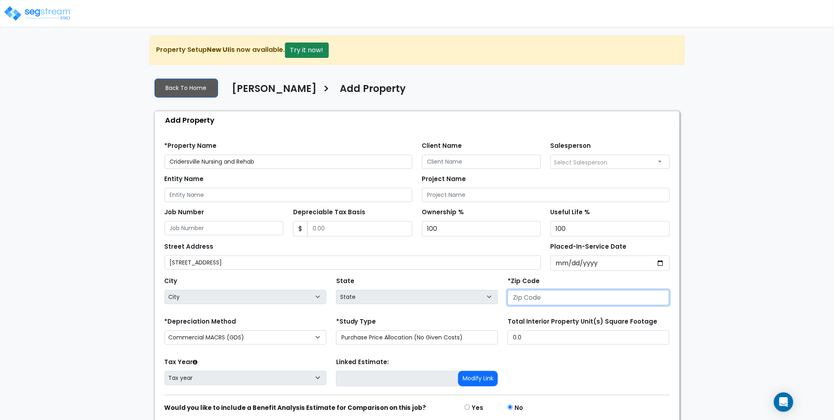
click at [548, 298] on input "number" at bounding box center [589, 297] width 162 height 15
paste input "45806"
type input "45806"
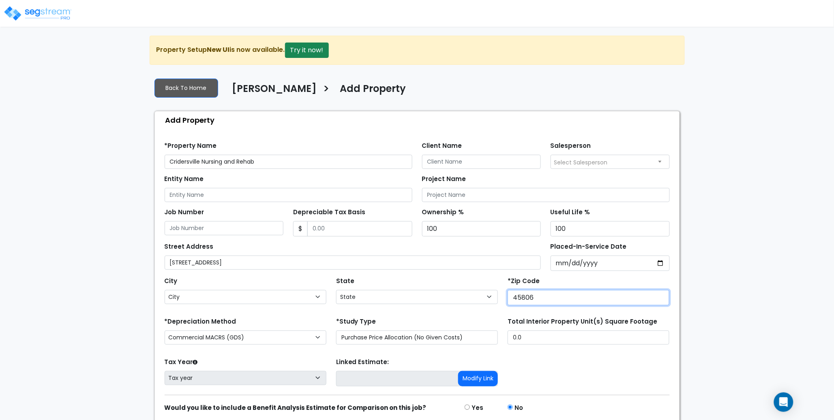
select select "OH"
type input "45806"
click at [267, 282] on div "City City [GEOGRAPHIC_DATA] [GEOGRAPHIC_DATA][PERSON_NAME][GEOGRAPHIC_DATA] [GE…" at bounding box center [246, 289] width 162 height 29
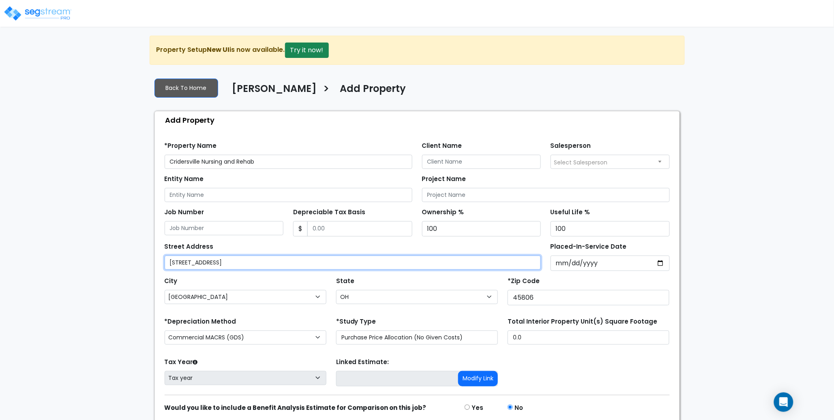
drag, startPoint x: 305, startPoint y: 259, endPoint x: 229, endPoint y: 264, distance: 76.4
click at [229, 264] on input "[STREET_ADDRESS]" at bounding box center [353, 263] width 377 height 14
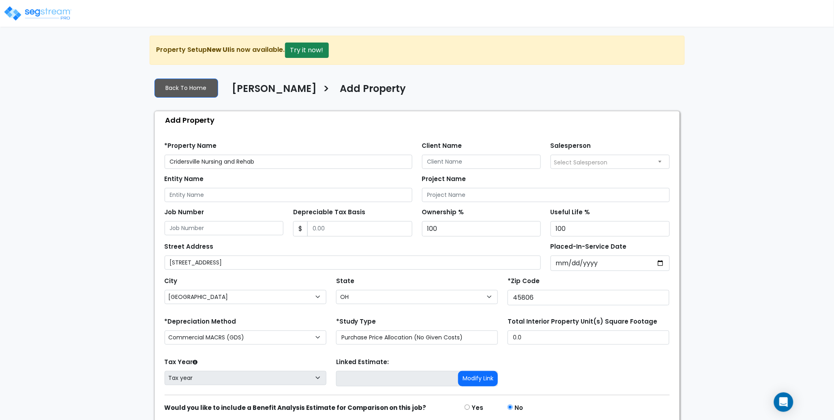
click at [234, 287] on div "City City [GEOGRAPHIC_DATA] [GEOGRAPHIC_DATA][PERSON_NAME][GEOGRAPHIC_DATA] [GE…" at bounding box center [246, 289] width 162 height 29
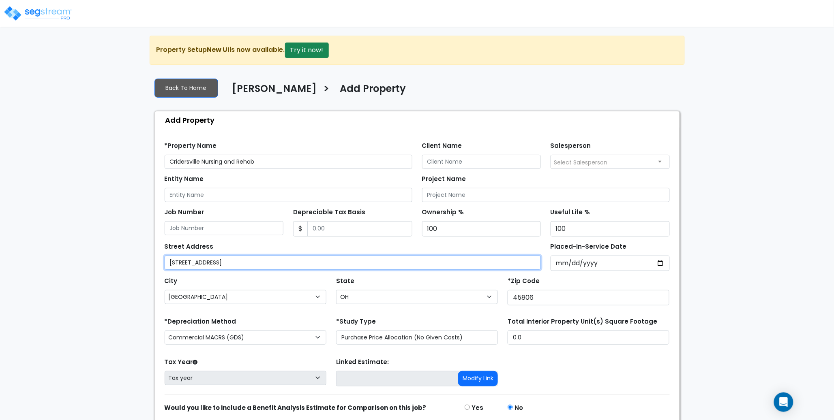
drag, startPoint x: 298, startPoint y: 260, endPoint x: 231, endPoint y: 261, distance: 66.9
click at [231, 261] on input "[STREET_ADDRESS]" at bounding box center [353, 263] width 377 height 14
type input "[STREET_ADDRESS]"
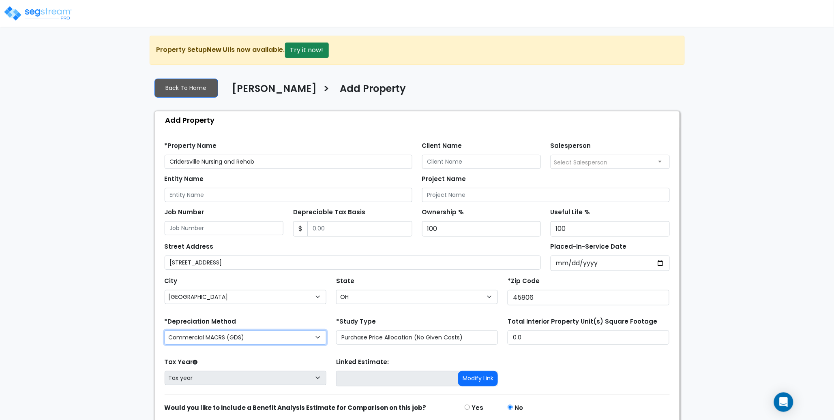
click at [232, 332] on select "Commercial MACRS (GDS) Residential Rental MACRS (GDS) Commercial MACRS (GDS) QIP" at bounding box center [246, 338] width 162 height 14
select select "RRM(_29"
click at [114, 282] on div "We are Building your Property. So please grab a coffee and let us do the heavy …" at bounding box center [417, 244] width 834 height 417
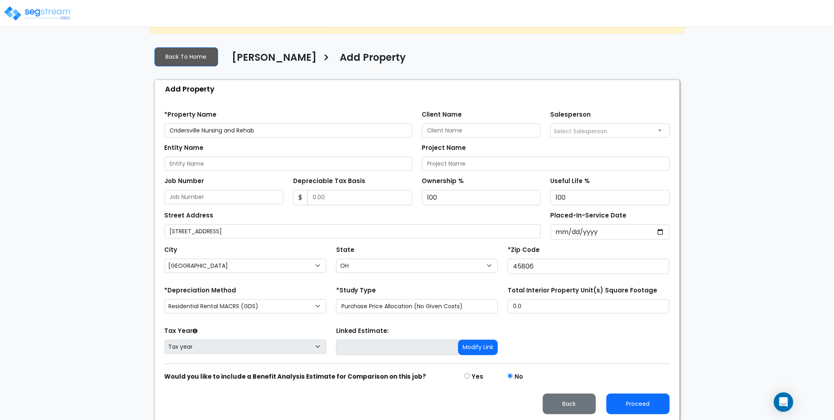
scroll to position [33, 0]
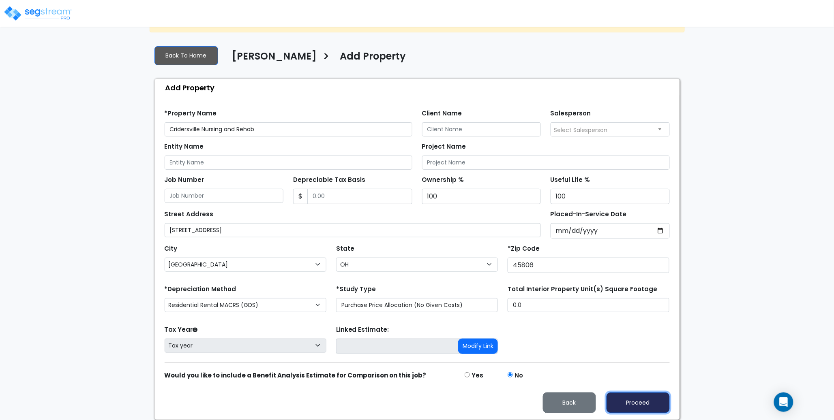
click at [644, 401] on button "Proceed" at bounding box center [638, 403] width 63 height 21
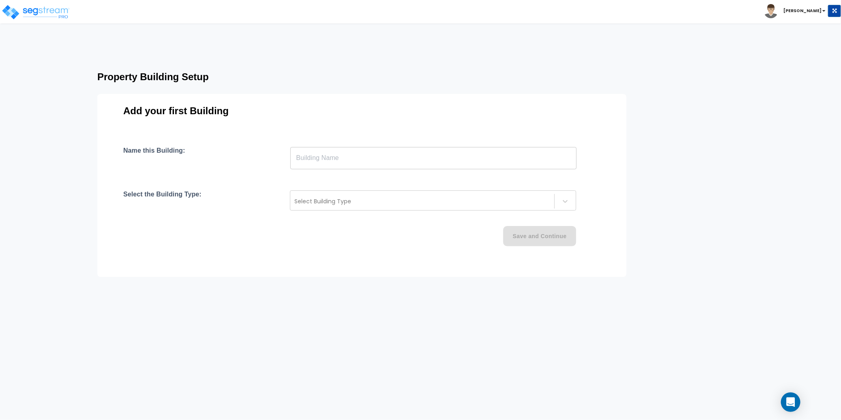
click at [312, 157] on input "text" at bounding box center [433, 158] width 286 height 23
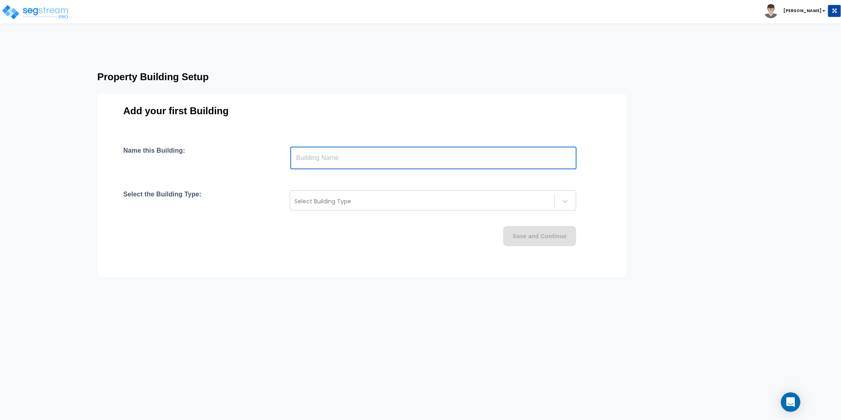
paste input "text"
type input "Cridersville Nursing and Rehab"
click at [332, 203] on div at bounding box center [422, 202] width 256 height 10
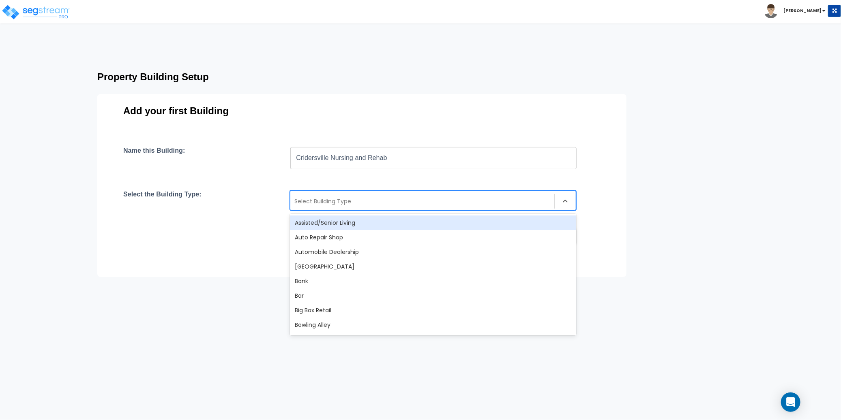
click at [344, 223] on div "Assisted/Senior Living" at bounding box center [433, 223] width 286 height 15
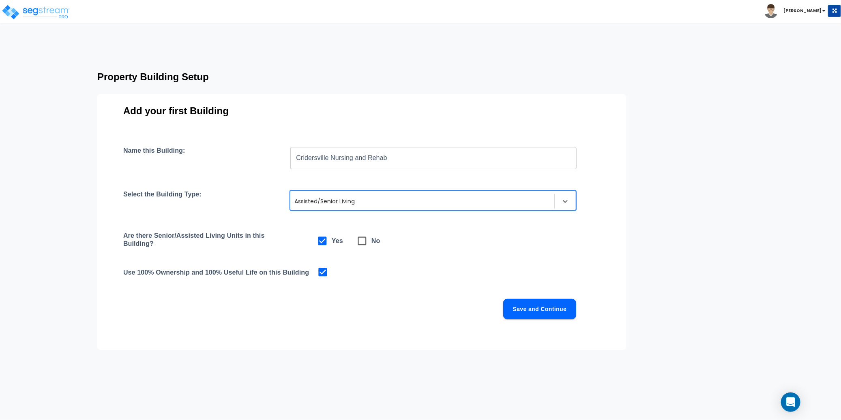
click at [468, 272] on div "Use 100% Ownership and 100% Useful Life on this Building" at bounding box center [361, 272] width 477 height 11
click at [534, 310] on button "Save and Continue" at bounding box center [539, 309] width 73 height 20
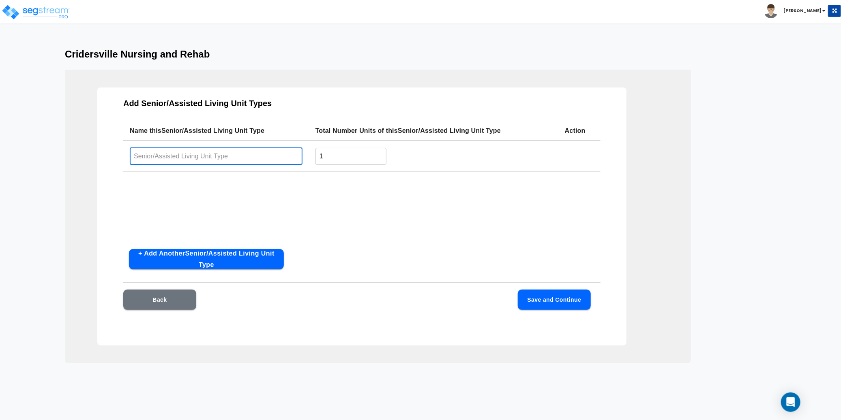
click at [172, 158] on input "text" at bounding box center [216, 156] width 173 height 17
paste input "Cridersville Nursing and Rehab"
type input "Cridersville Nursing and Rehab"
drag, startPoint x: 332, startPoint y: 156, endPoint x: 295, endPoint y: 158, distance: 37.8
click at [294, 158] on tr "Cridersville Nursing and Rehab ​ 1 ​" at bounding box center [361, 156] width 477 height 31
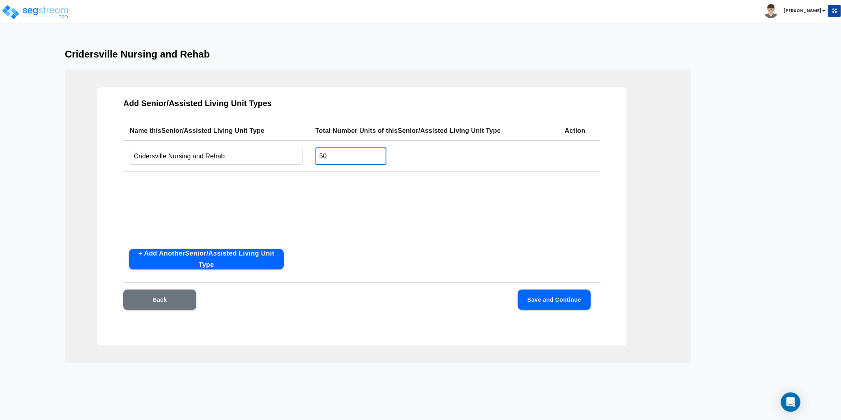
type input "50"
drag, startPoint x: 435, startPoint y: 204, endPoint x: 468, endPoint y: 226, distance: 39.4
click at [435, 204] on div "Name this Senior/Assisted Living Unit Type Total Number Units of this Senior/As…" at bounding box center [361, 182] width 477 height 122
click at [548, 289] on div "Add Senior/Assisted Living Unit Types Name this Senior/Assisted Living Unit Typ…" at bounding box center [361, 217] width 529 height 258
click at [554, 296] on button "Save and Continue" at bounding box center [554, 300] width 73 height 20
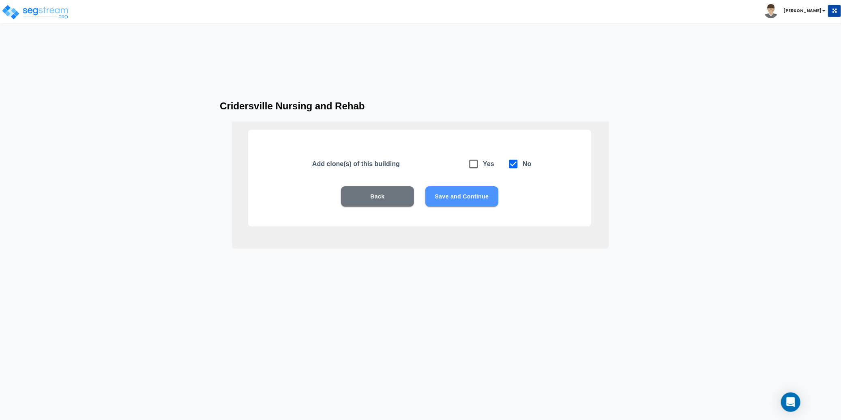
click at [455, 193] on button "Save and Continue" at bounding box center [461, 197] width 73 height 20
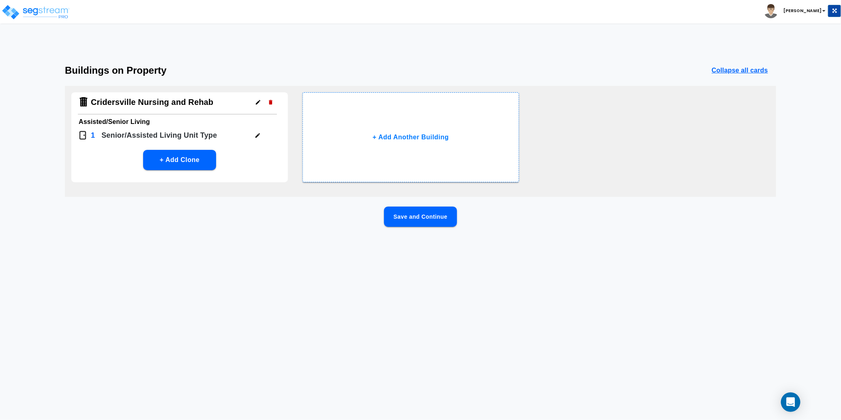
click at [441, 219] on button "Save and Continue" at bounding box center [420, 217] width 73 height 20
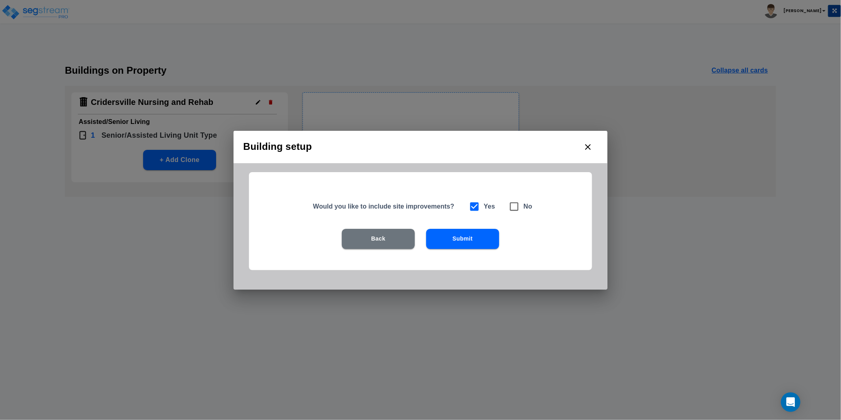
click at [464, 241] on button "Submit" at bounding box center [462, 239] width 73 height 20
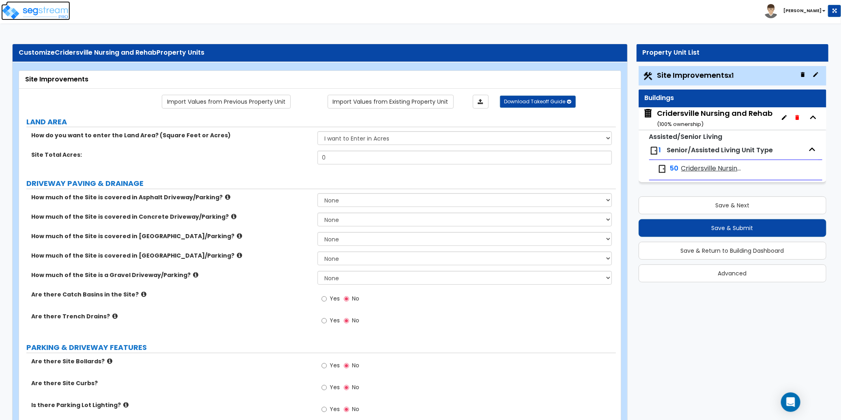
click at [51, 12] on img at bounding box center [35, 12] width 69 height 16
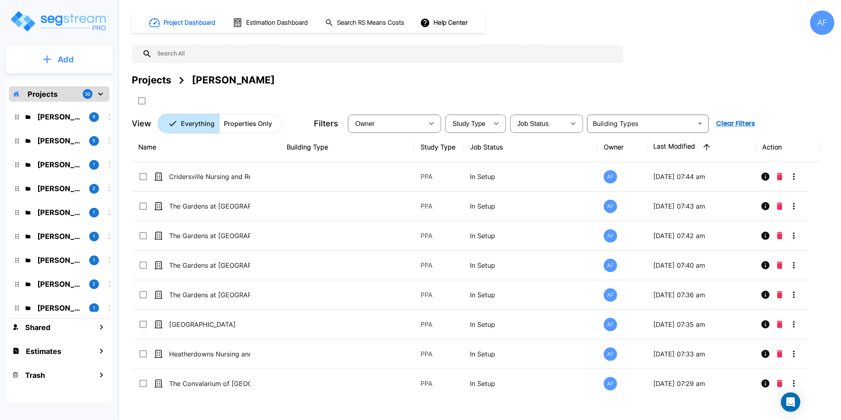
click at [69, 61] on p "Add" at bounding box center [66, 60] width 16 height 12
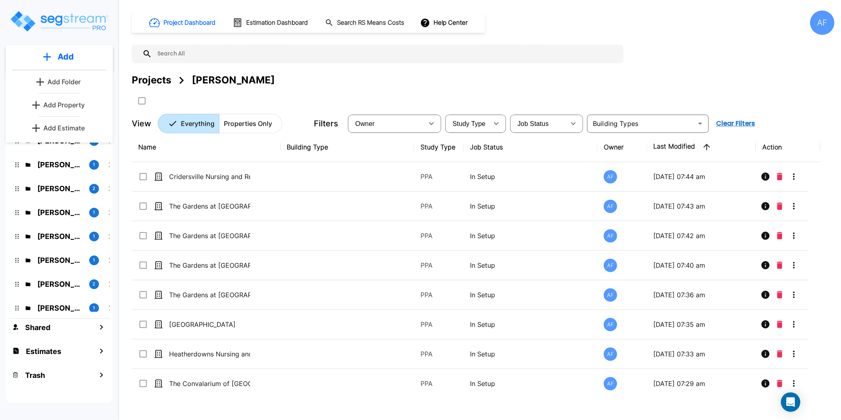
click at [67, 103] on p "Add Property" at bounding box center [63, 105] width 41 height 10
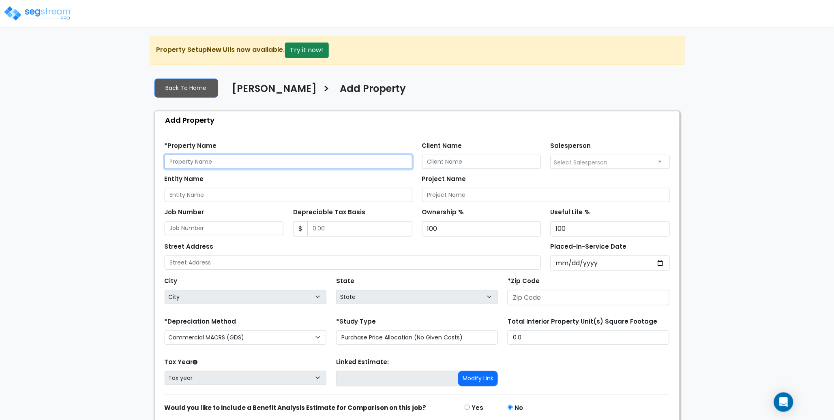
click at [235, 163] on input "text" at bounding box center [289, 162] width 248 height 14
paste input "[STREET_ADDRESS]"
type input "[STREET_ADDRESS]"
drag, startPoint x: 292, startPoint y: 162, endPoint x: 132, endPoint y: 160, distance: 159.8
click at [132, 160] on div "We are Building your Property. So please grab a coffee and let us do the heavy …" at bounding box center [417, 244] width 834 height 417
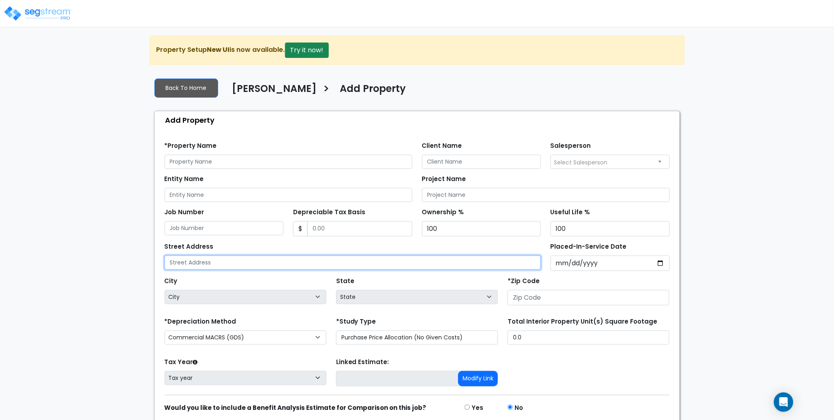
click at [196, 262] on input "text" at bounding box center [353, 263] width 377 height 14
paste input "[STREET_ADDRESS]"
click at [264, 264] on input "[STREET_ADDRESS]" at bounding box center [353, 263] width 377 height 14
type input "[STREET_ADDRESS]"
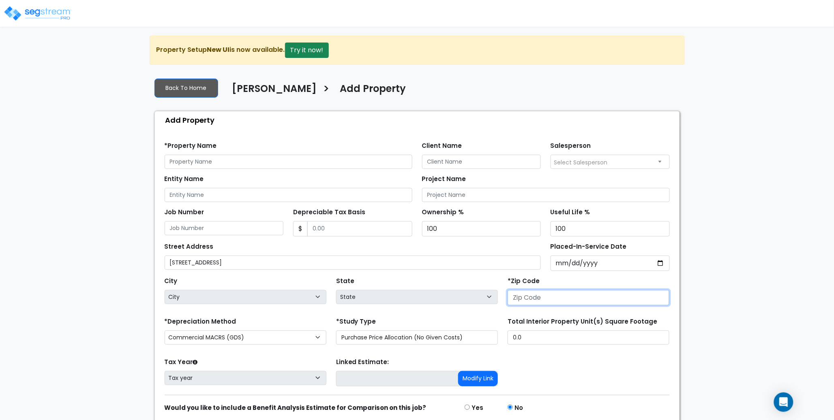
click at [534, 294] on input "number" at bounding box center [589, 297] width 162 height 15
paste input "45875"
type input "45875"
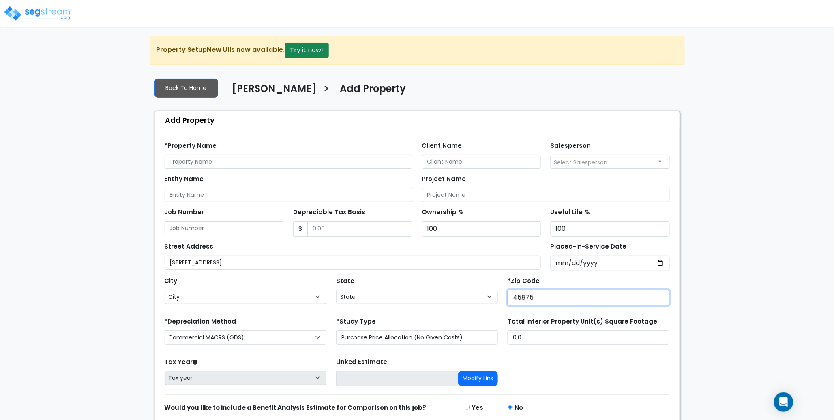
select select "OH"
type input "45875"
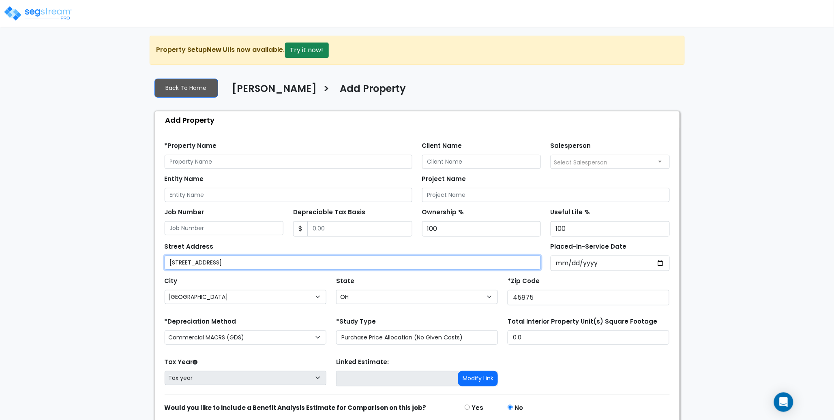
drag, startPoint x: 290, startPoint y: 262, endPoint x: 217, endPoint y: 260, distance: 72.2
click at [217, 260] on input "[STREET_ADDRESS]" at bounding box center [353, 263] width 377 height 14
type input "[STREET_ADDRESS]"
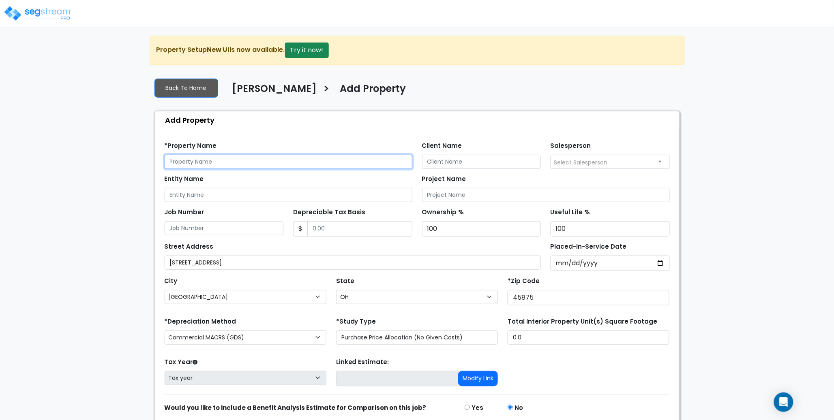
click at [196, 163] on input "text" at bounding box center [289, 162] width 248 height 14
paste input "Autumn Court"
type input "Autumn Court"
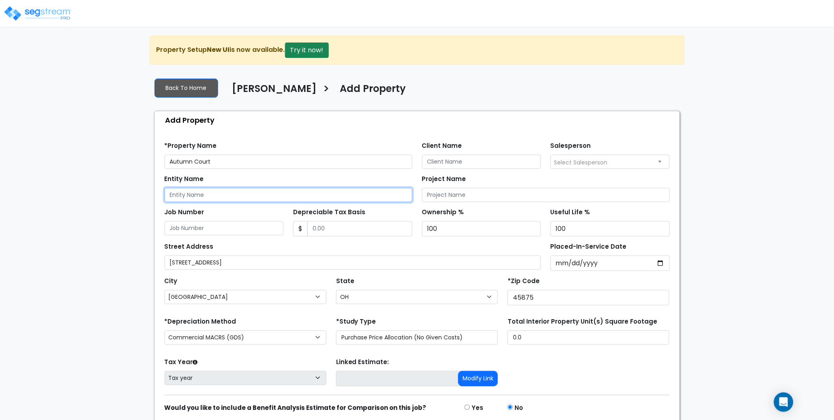
click at [199, 197] on input "Entity Name" at bounding box center [289, 195] width 248 height 14
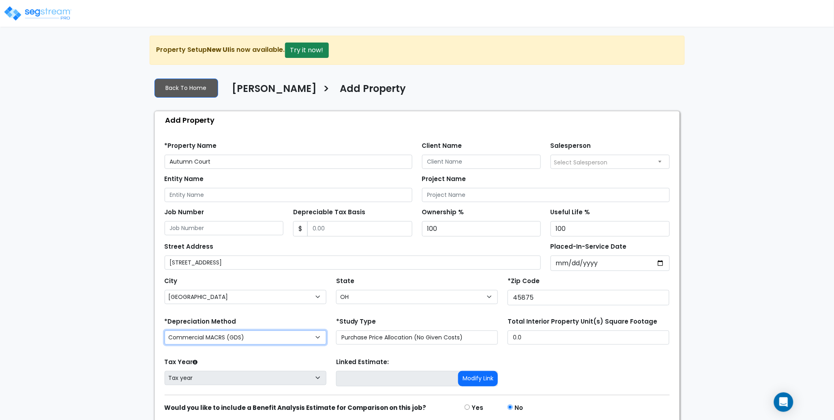
click at [239, 336] on select "Commercial MACRS (GDS) Residential Rental MACRS (GDS) Commercial MACRS (GDS) QIP" at bounding box center [246, 338] width 162 height 14
select select "RRM(_29"
click at [609, 369] on div "Tax Year Please Enter The Placed In Service Date First. Tax year Prior Years De…" at bounding box center [417, 372] width 515 height 32
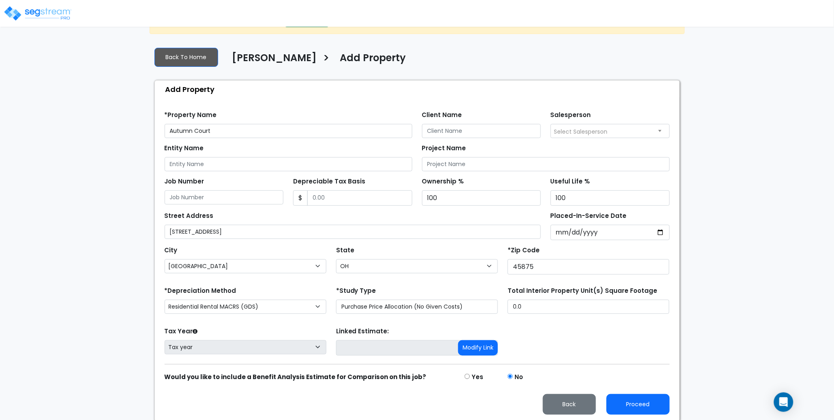
scroll to position [33, 0]
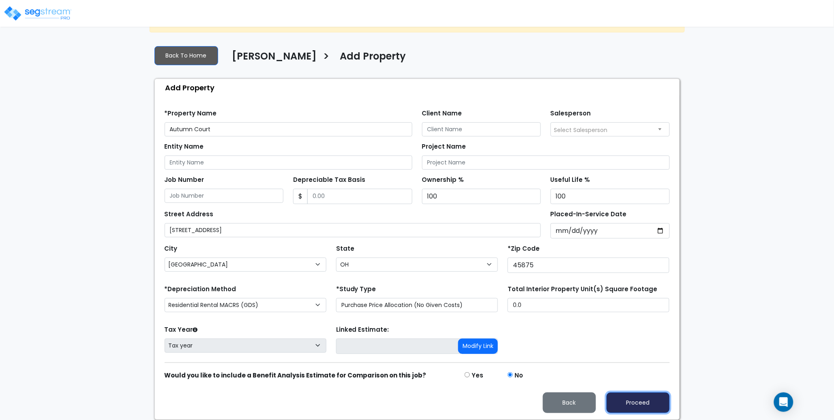
click at [636, 403] on button "Proceed" at bounding box center [638, 403] width 63 height 21
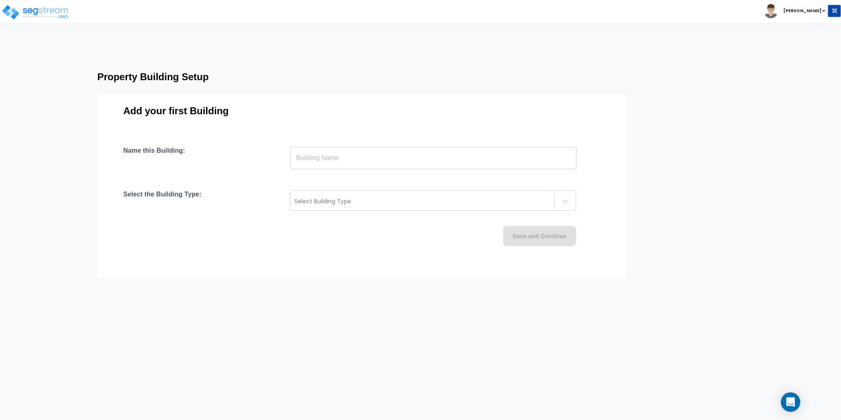
click at [327, 156] on input "text" at bounding box center [433, 158] width 286 height 23
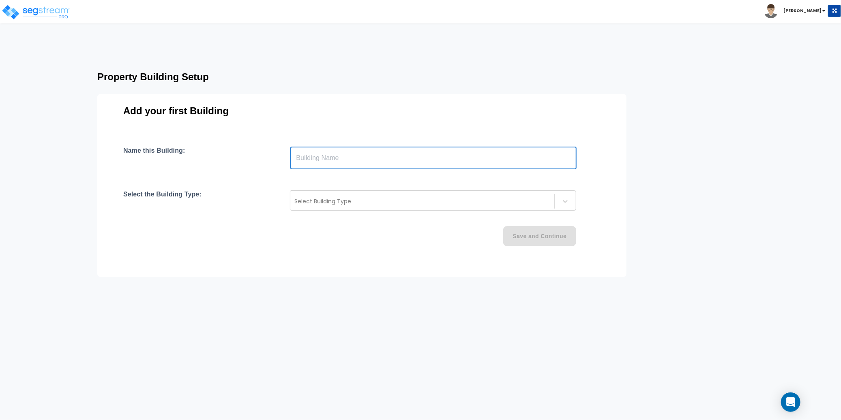
paste input "text"
type input "Autumn Court"
drag, startPoint x: 320, startPoint y: 182, endPoint x: 324, endPoint y: 188, distance: 7.5
click at [320, 182] on div "Name this Building: Autumn Court ​ Select the Building Type: Select Building Ty…" at bounding box center [361, 206] width 477 height 119
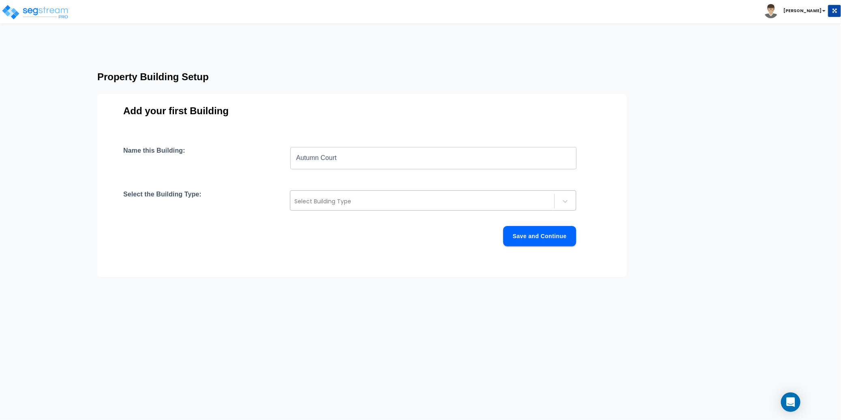
click at [330, 198] on div at bounding box center [422, 202] width 256 height 10
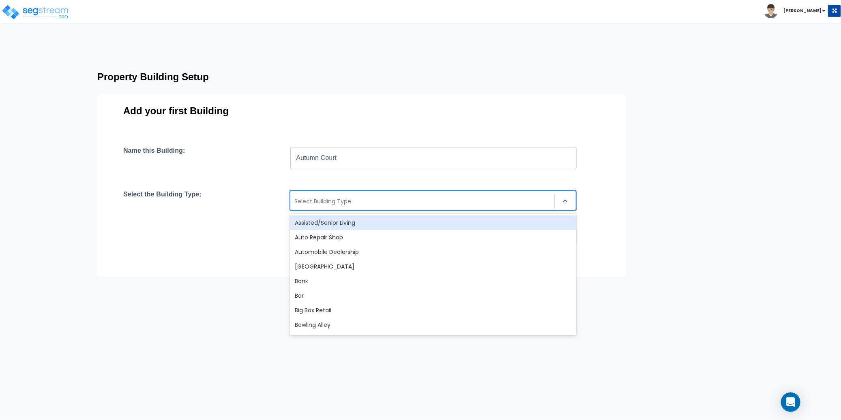
click at [336, 222] on div "Assisted/Senior Living" at bounding box center [433, 223] width 286 height 15
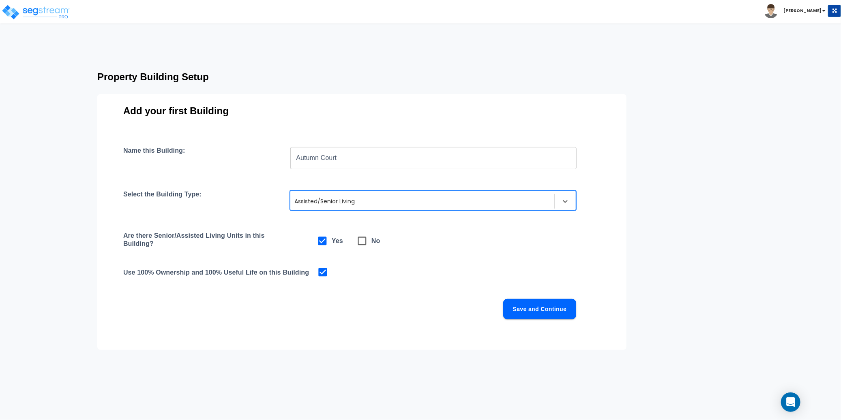
click at [551, 307] on button "Save and Continue" at bounding box center [539, 309] width 73 height 20
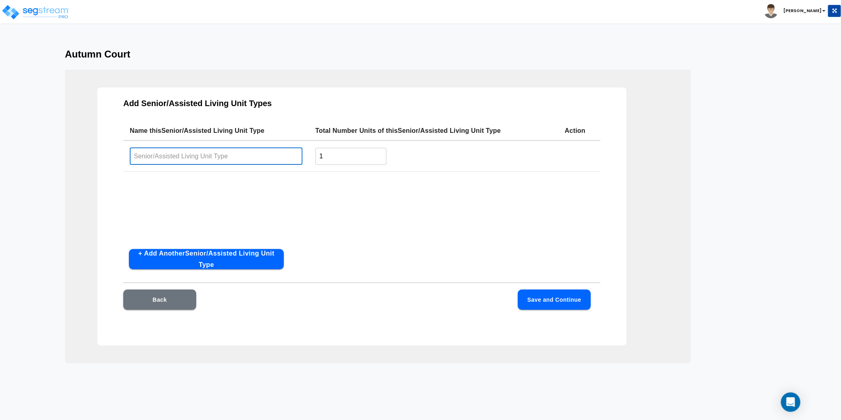
click at [203, 155] on input "text" at bounding box center [216, 156] width 173 height 17
paste input "Autumn Court"
type input "Autumn Court"
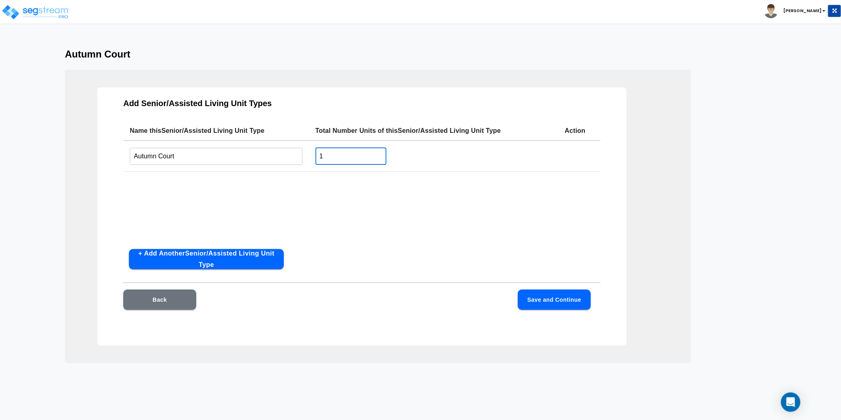
drag, startPoint x: 328, startPoint y: 160, endPoint x: 309, endPoint y: 157, distance: 20.1
click at [309, 157] on tr "Autumn Court ​ 1 ​" at bounding box center [361, 156] width 477 height 31
type input "50"
click at [398, 219] on div "Name this Senior/Assisted Living Unit Type Total Number Units of this Senior/As…" at bounding box center [361, 182] width 477 height 122
click at [564, 296] on button "Save and Continue" at bounding box center [554, 300] width 73 height 20
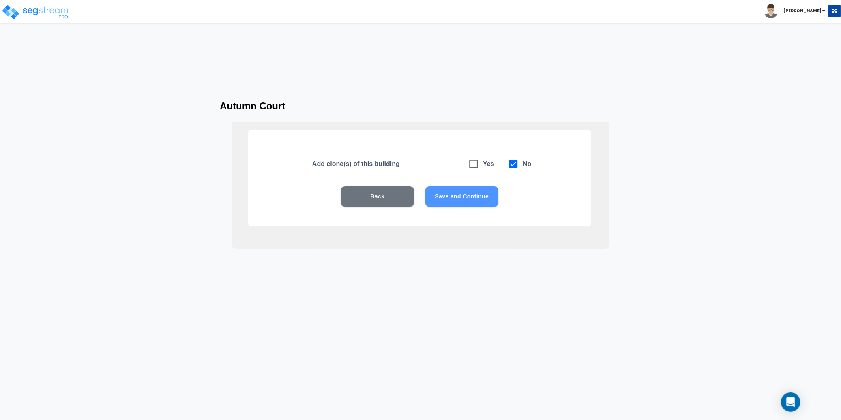
click at [456, 197] on button "Save and Continue" at bounding box center [461, 197] width 73 height 20
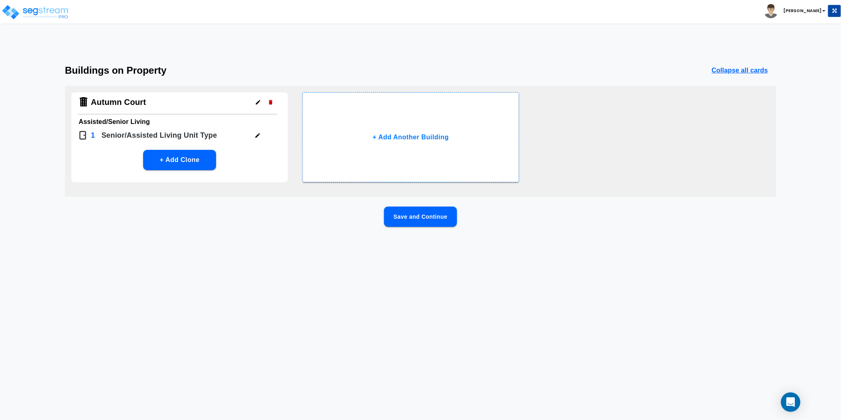
click at [436, 217] on button "Save and Continue" at bounding box center [420, 217] width 73 height 20
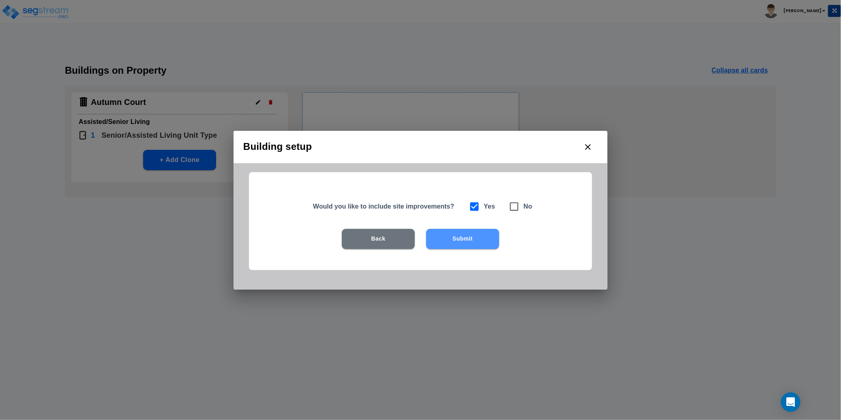
click at [469, 240] on button "Submit" at bounding box center [462, 239] width 73 height 20
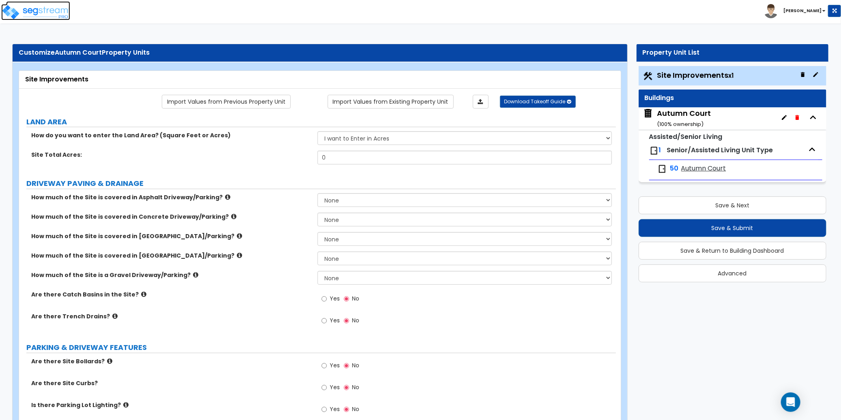
click at [57, 13] on img at bounding box center [35, 12] width 69 height 16
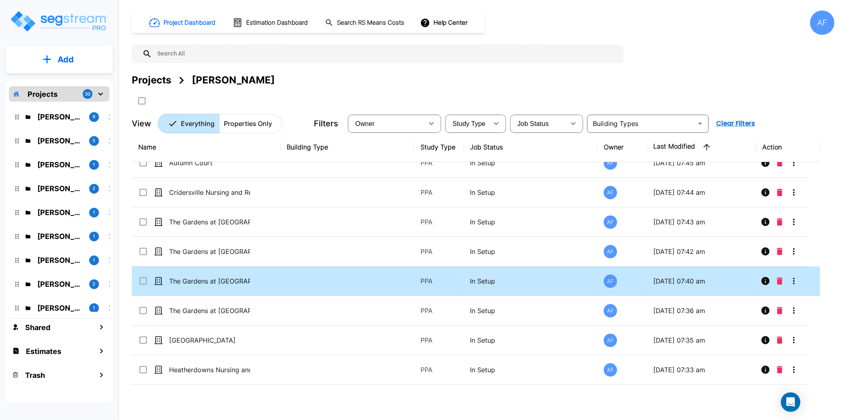
scroll to position [35, 0]
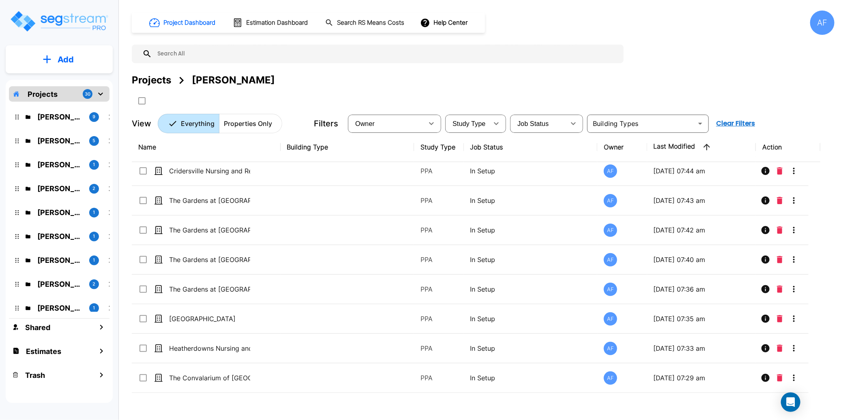
click at [62, 60] on p "Add" at bounding box center [66, 60] width 16 height 12
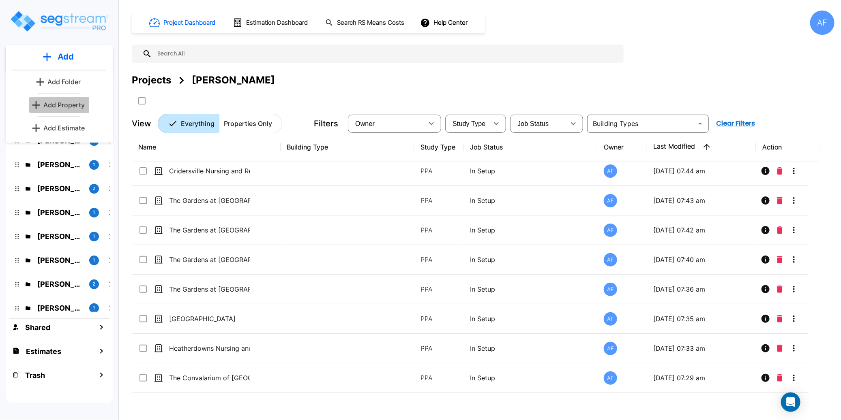
click at [69, 107] on p "Add Property" at bounding box center [63, 105] width 41 height 10
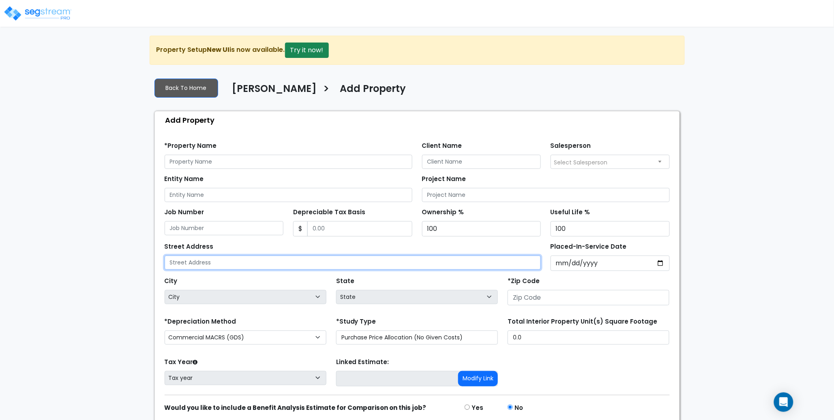
click at [216, 264] on input "text" at bounding box center [353, 263] width 377 height 14
paste input "[STREET_ADDRESS]"
click at [265, 263] on input "[STREET_ADDRESS]" at bounding box center [353, 263] width 377 height 14
click at [265, 263] on input "70 Damon Road, Cincinnati OH 45218" at bounding box center [353, 263] width 377 height 14
type input "70 Damon Road, Cincinnati OH 45218"
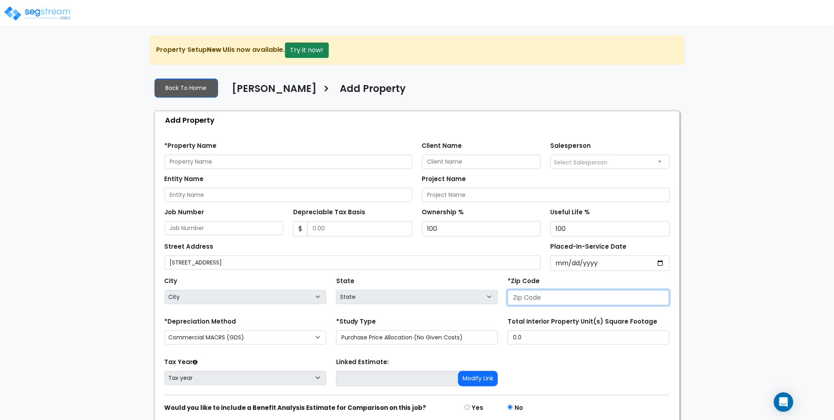
click at [548, 301] on input "number" at bounding box center [589, 297] width 162 height 15
paste input "45218"
type input "45218"
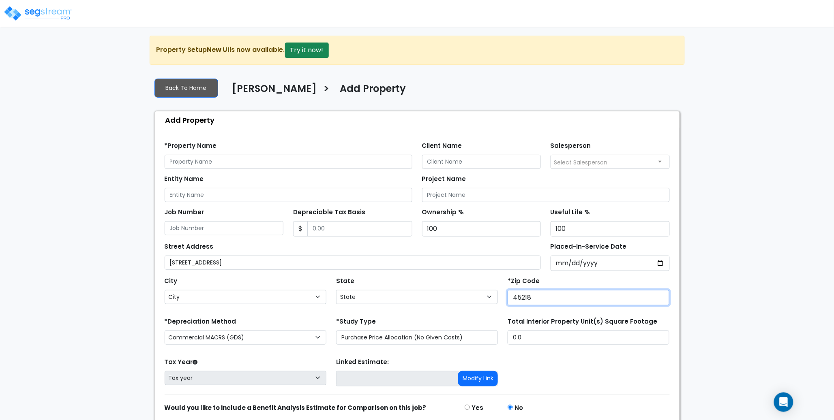
select select "OH"
type input "45218"
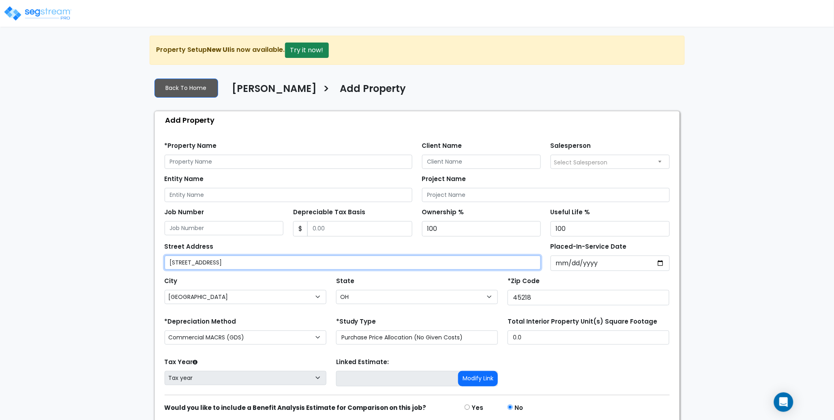
drag, startPoint x: 269, startPoint y: 263, endPoint x: 217, endPoint y: 263, distance: 52.7
click at [217, 263] on input "70 Damon Road, Cincinnati OH 45218" at bounding box center [353, 263] width 377 height 14
type input "70 Damon Road"
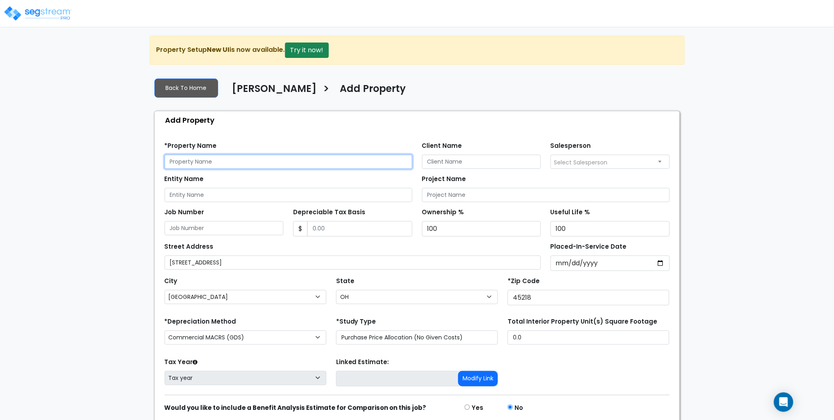
click at [216, 162] on input "text" at bounding box center [289, 162] width 248 height 14
paste input "[PERSON_NAME] Care Center"
type input "[PERSON_NAME] Care Center"
click at [285, 133] on div "Find these errors below in the Property Setup: *Property Name Alois Alzheimer's…" at bounding box center [417, 291] width 525 height 324
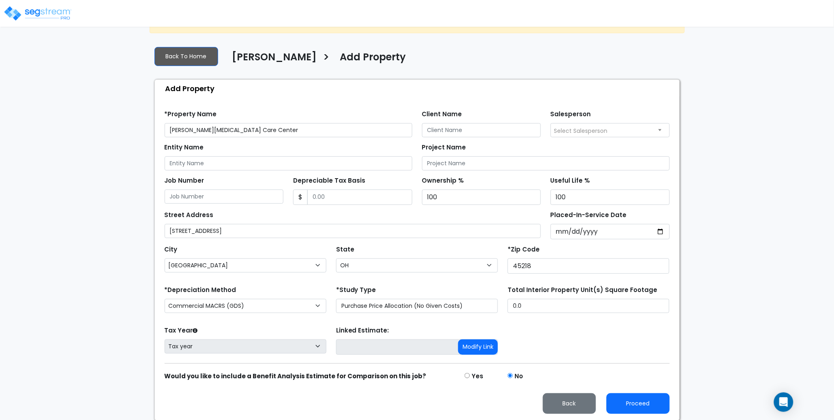
scroll to position [32, 0]
click at [268, 307] on select "Commercial MACRS (GDS) Residential Rental MACRS (GDS) Commercial MACRS (GDS) QIP" at bounding box center [246, 305] width 162 height 14
select select "RRM(_29"
click at [592, 336] on div "Tax Year Please Enter The Placed In Service Date First. Tax year Prior Years De…" at bounding box center [417, 340] width 515 height 32
click at [635, 391] on div "Proceed Back" at bounding box center [417, 397] width 515 height 33
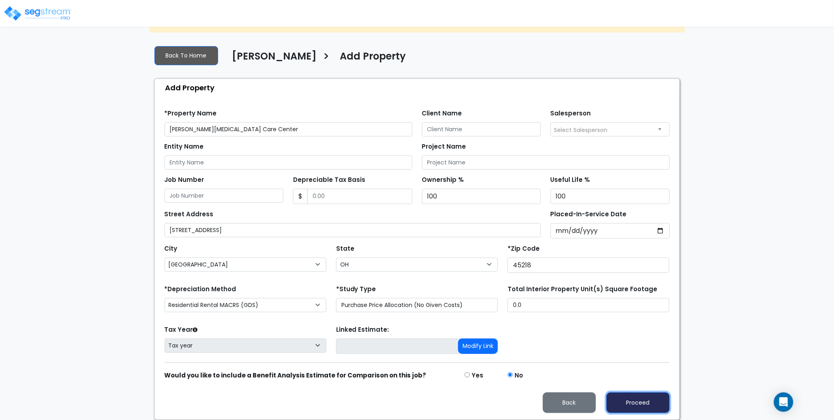
click at [639, 399] on button "Proceed" at bounding box center [638, 403] width 63 height 21
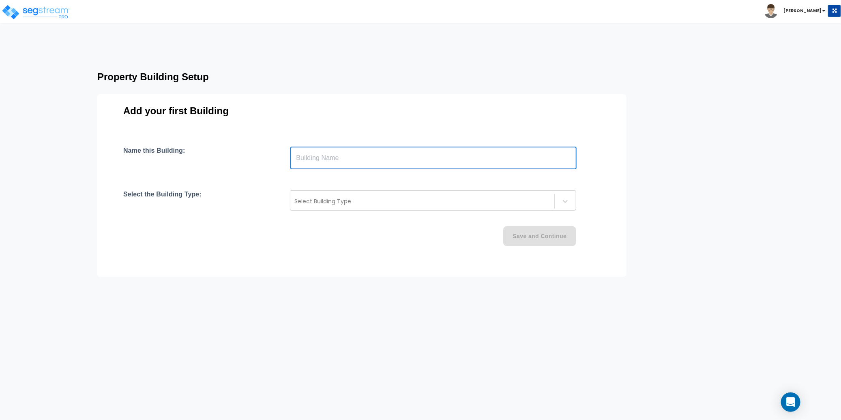
click at [338, 153] on input "text" at bounding box center [433, 158] width 286 height 23
paste input "text"
type input "[PERSON_NAME][MEDICAL_DATA] Care Center"
click at [363, 180] on div "Name this Building: [PERSON_NAME][MEDICAL_DATA] Care Center ​ Select the Buildi…" at bounding box center [361, 206] width 477 height 119
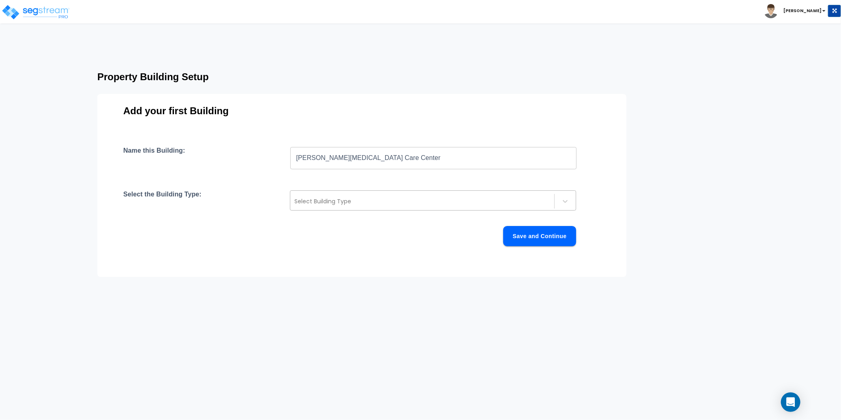
click at [365, 200] on div at bounding box center [422, 202] width 256 height 10
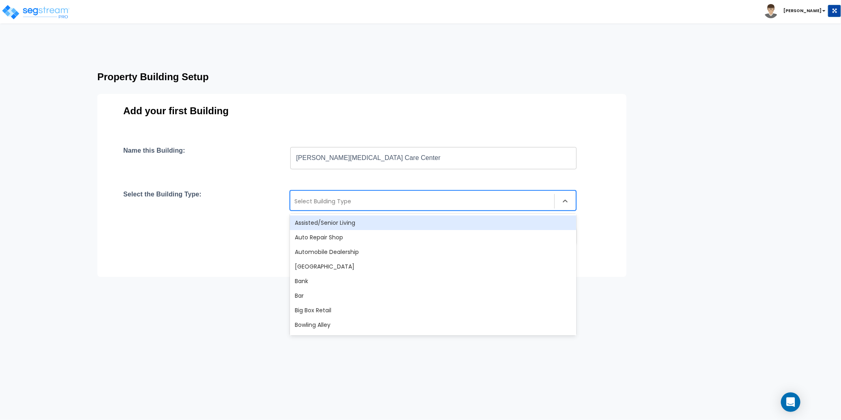
click at [367, 227] on div "Assisted/Senior Living" at bounding box center [433, 223] width 286 height 15
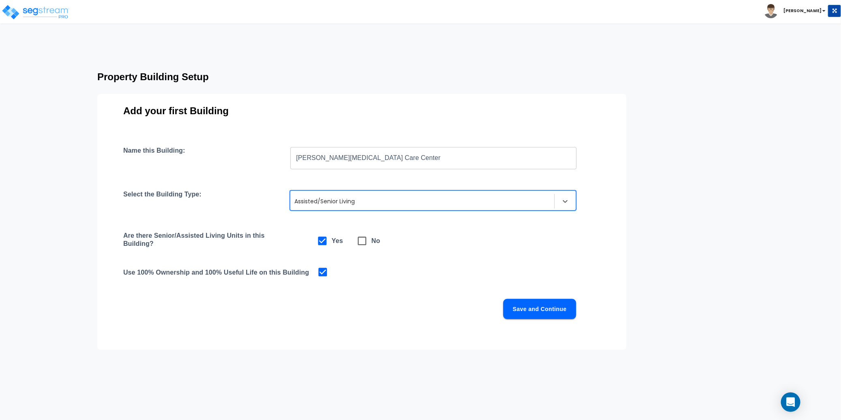
click at [502, 285] on div "Name this Building: [PERSON_NAME][MEDICAL_DATA] Care Center ​ Select the Buildi…" at bounding box center [361, 243] width 477 height 192
click at [537, 310] on button "Save and Continue" at bounding box center [539, 309] width 73 height 20
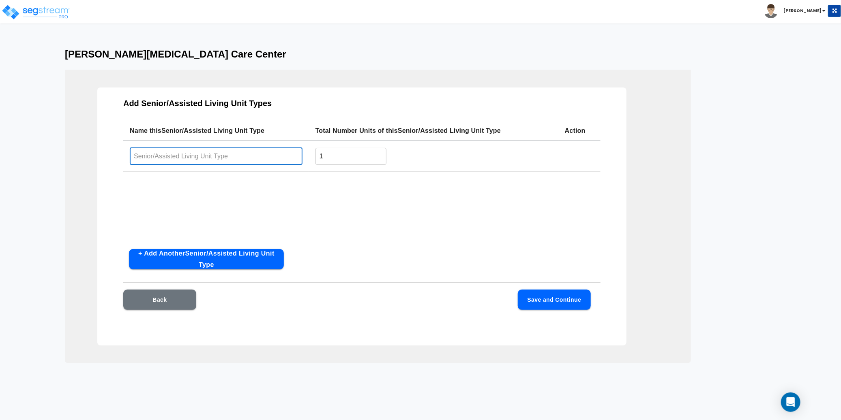
click at [197, 159] on input "text" at bounding box center [216, 156] width 173 height 17
paste input "[PERSON_NAME][MEDICAL_DATA] Care Center"
type input "[PERSON_NAME][MEDICAL_DATA] Care Center"
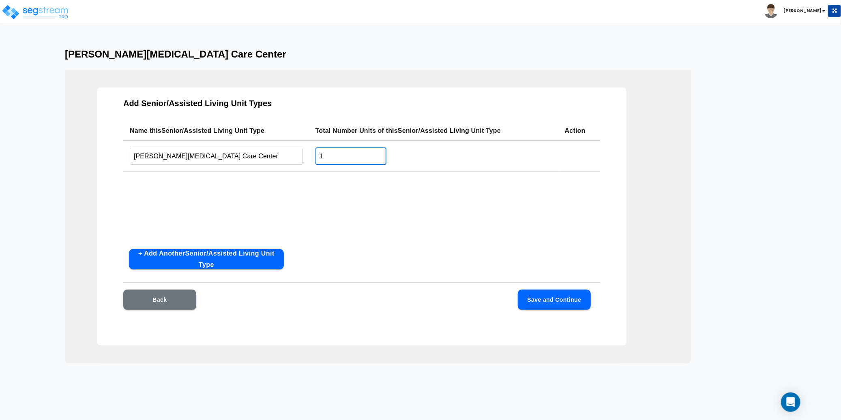
drag, startPoint x: 327, startPoint y: 157, endPoint x: 309, endPoint y: 156, distance: 17.5
click at [309, 156] on td "1 ​" at bounding box center [433, 156] width 249 height 31
type input "93"
click at [604, 204] on div "Add Senior/Assisted Living Unit Types Name this Senior/Assisted Living Unit Typ…" at bounding box center [361, 217] width 529 height 258
click at [562, 304] on button "Save and Continue" at bounding box center [554, 300] width 73 height 20
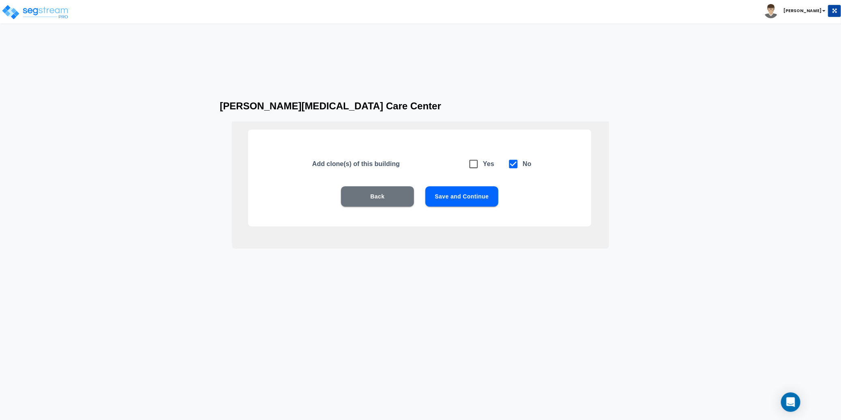
click at [472, 202] on button "Save and Continue" at bounding box center [461, 197] width 73 height 20
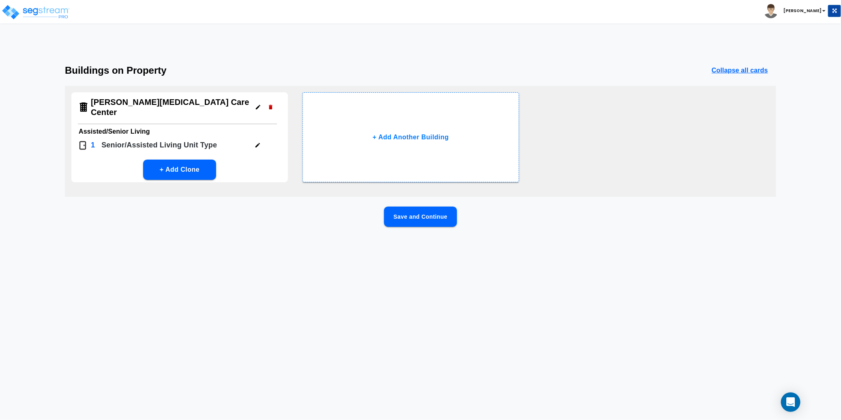
click at [429, 218] on button "Save and Continue" at bounding box center [420, 217] width 73 height 20
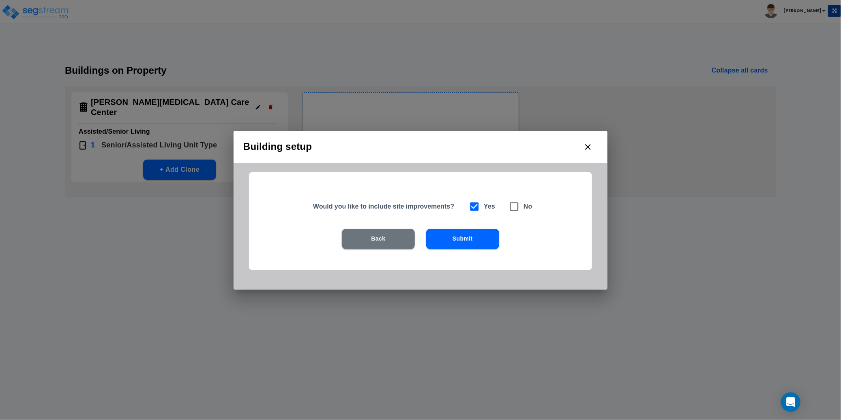
click at [454, 240] on button "Submit" at bounding box center [462, 239] width 73 height 20
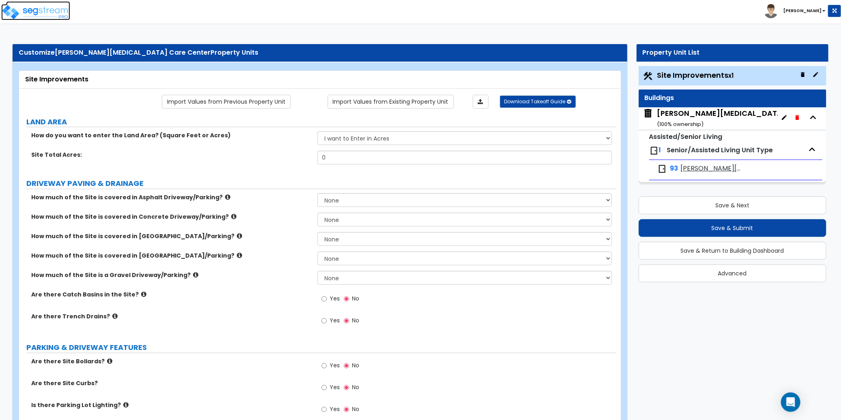
click at [55, 13] on img at bounding box center [35, 12] width 69 height 16
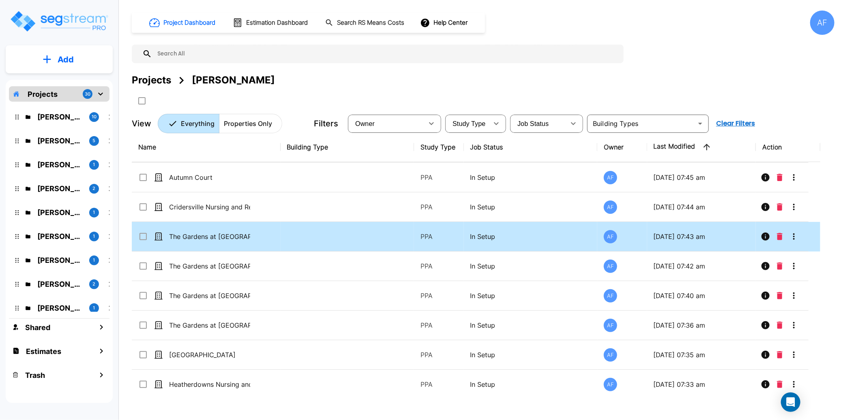
scroll to position [65, 0]
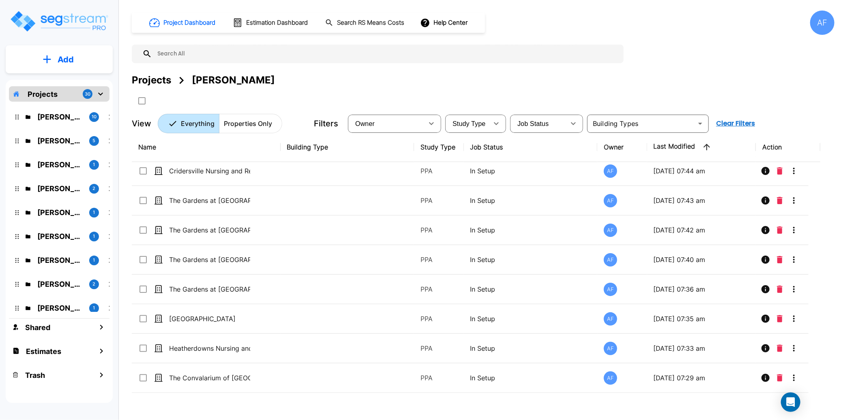
click at [62, 60] on p "Add" at bounding box center [66, 60] width 16 height 12
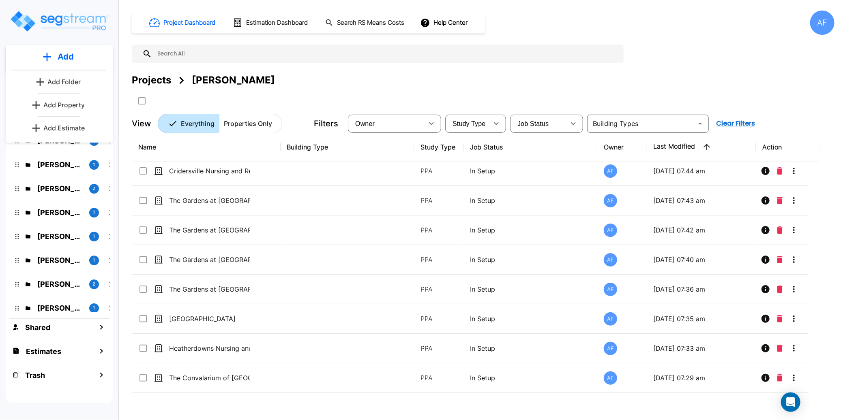
click at [71, 105] on p "Add Property" at bounding box center [63, 105] width 41 height 10
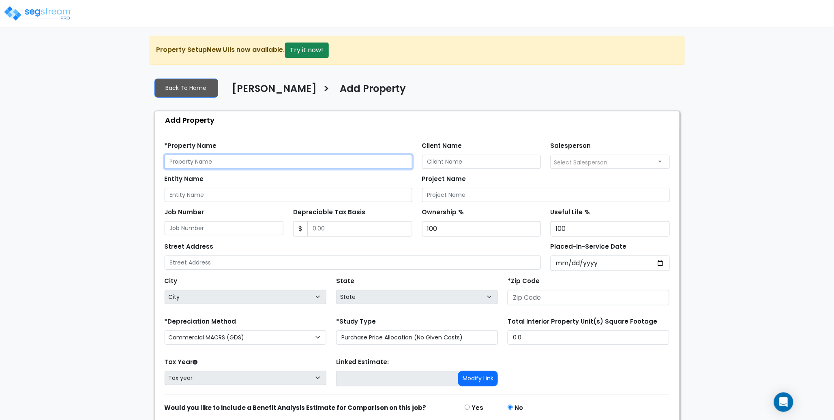
click at [194, 162] on input "text" at bounding box center [289, 162] width 248 height 14
paste input "[GEOGRAPHIC_DATA]"
type input "[GEOGRAPHIC_DATA]"
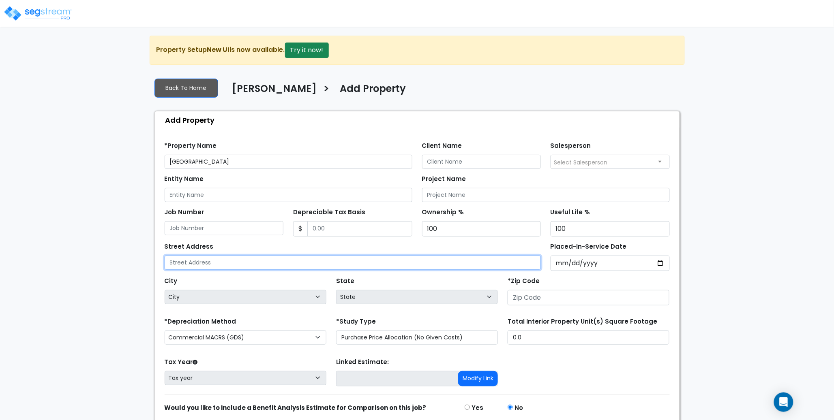
click at [198, 264] on input "text" at bounding box center [353, 263] width 377 height 14
paste input "[STREET_ADDRESS][PERSON_NAME]"
click at [293, 265] on input "[STREET_ADDRESS][PERSON_NAME]" at bounding box center [353, 263] width 377 height 14
type input "[STREET_ADDRESS][PERSON_NAME]"
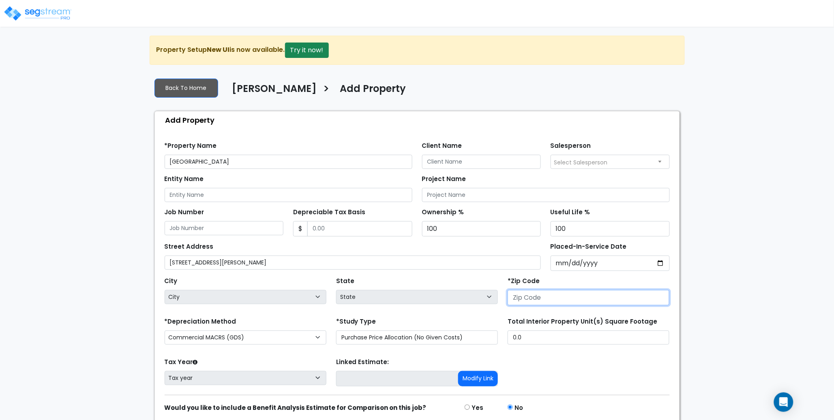
click at [528, 300] on input "number" at bounding box center [589, 297] width 162 height 15
paste input "45044"
type input "45044"
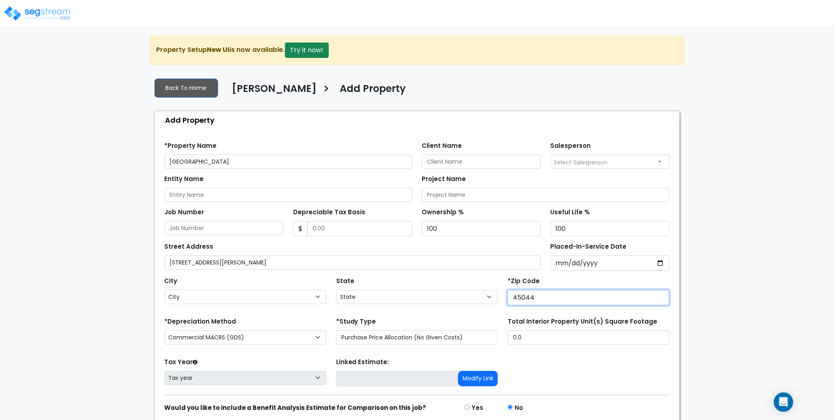
select select "OH"
type input "45044"
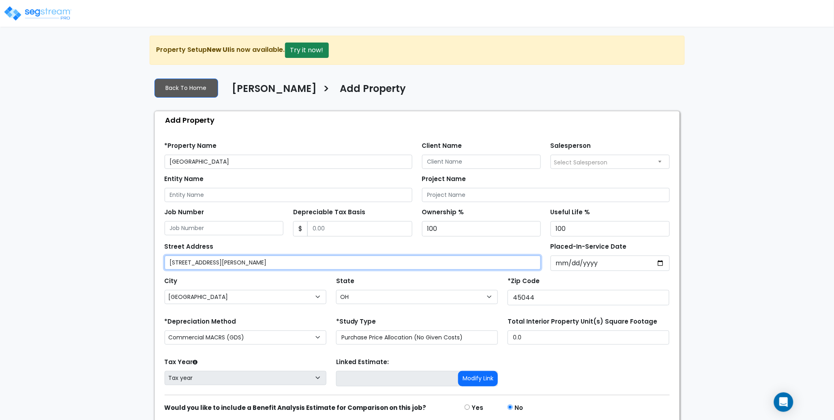
drag, startPoint x: 317, startPoint y: 262, endPoint x: 238, endPoint y: 262, distance: 79.5
click at [238, 262] on input "[STREET_ADDRESS][PERSON_NAME]" at bounding box center [353, 263] width 377 height 14
type input "4900 Hendrickson Road"
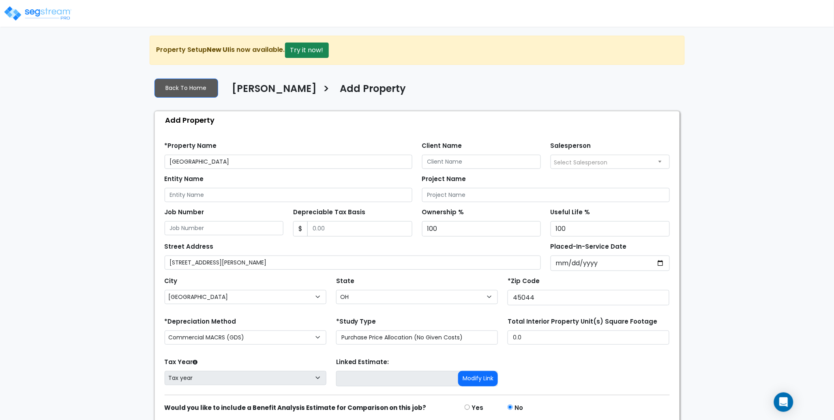
click at [279, 281] on div "City City Aberdeen Ada Adamsville Addyston Adelphi Adena Akron Albany Alexandri…" at bounding box center [246, 289] width 162 height 29
click at [242, 339] on select "Commercial MACRS (GDS) Residential Rental MACRS (GDS) Commercial MACRS (GDS) QIP" at bounding box center [246, 338] width 162 height 14
select select "RRM(_29"
click at [102, 249] on div "We are Building your Property. So please grab a coffee and let us do the heavy …" at bounding box center [417, 244] width 834 height 417
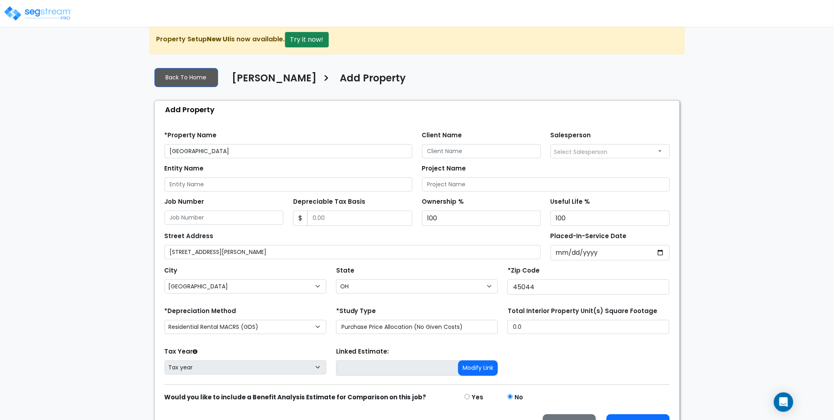
scroll to position [33, 0]
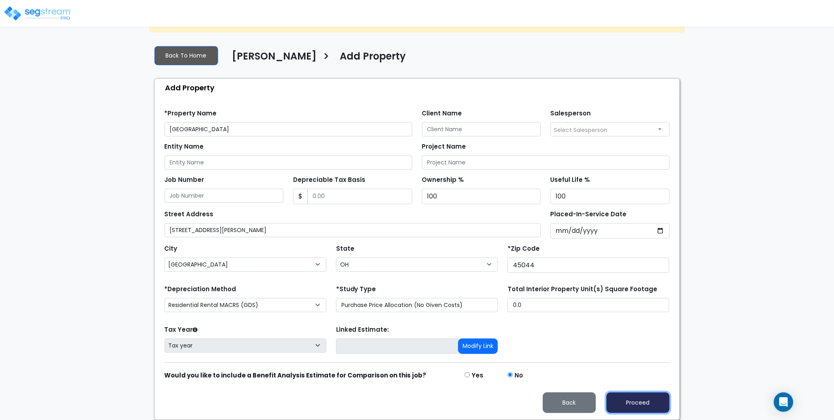
click at [641, 403] on button "Proceed" at bounding box center [638, 403] width 63 height 21
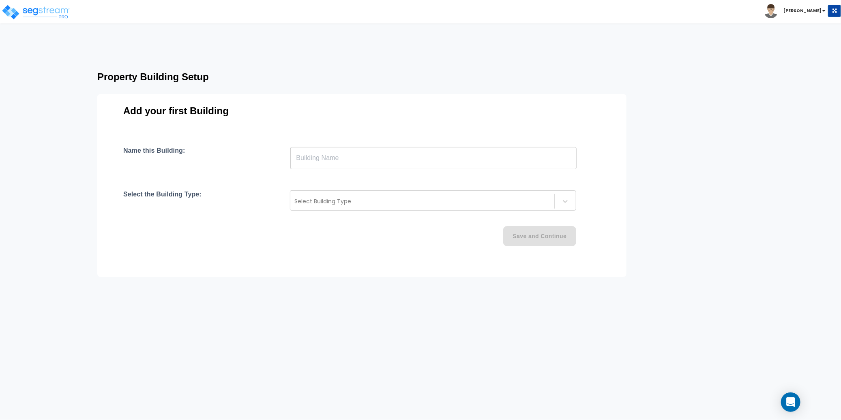
click at [346, 158] on input "text" at bounding box center [433, 158] width 286 height 23
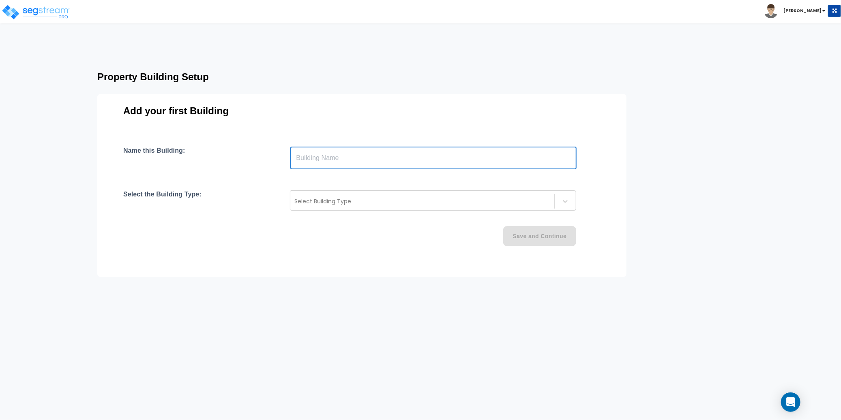
paste input "text"
type input "[GEOGRAPHIC_DATA]"
click at [321, 179] on div "Name this Building: [GEOGRAPHIC_DATA] ​ Select the Building Type: Select Buildi…" at bounding box center [361, 206] width 477 height 119
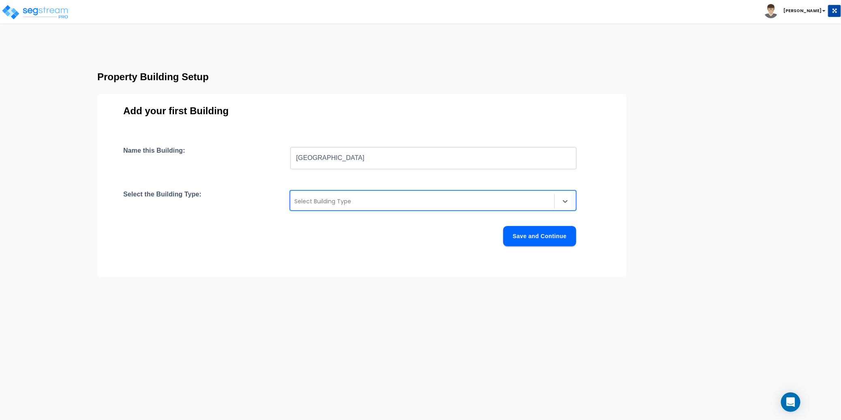
click at [339, 204] on div at bounding box center [422, 202] width 256 height 10
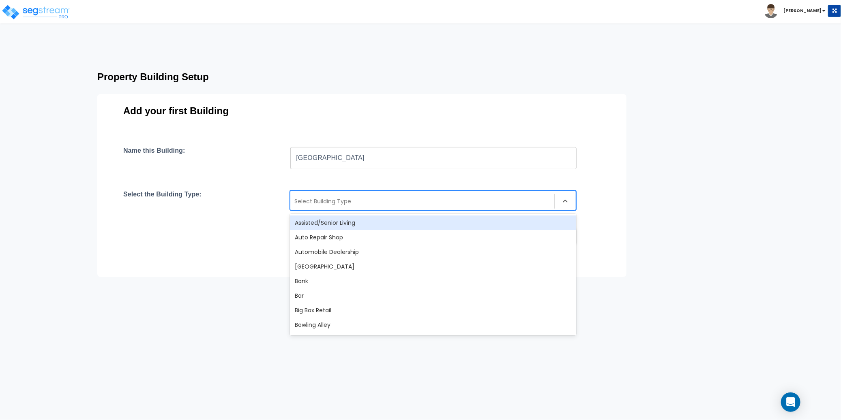
click at [346, 221] on div "Assisted/Senior Living" at bounding box center [433, 223] width 286 height 15
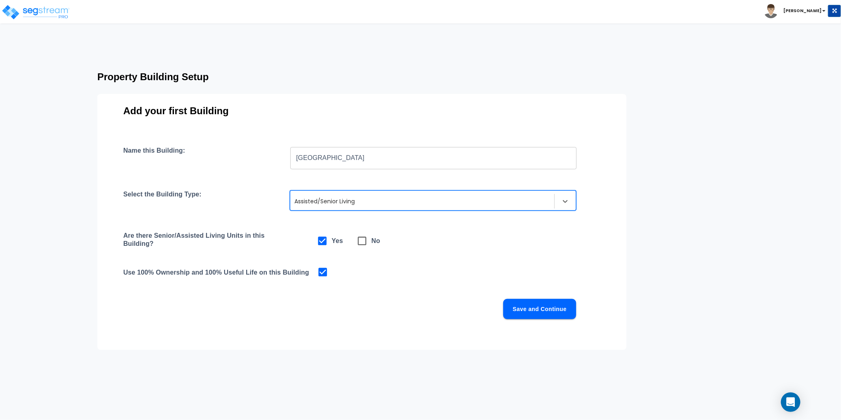
click at [439, 250] on div "Are there Senior/Assisted Living Units in this Building? Yes No" at bounding box center [361, 241] width 477 height 19
click at [555, 313] on button "Save and Continue" at bounding box center [539, 309] width 73 height 20
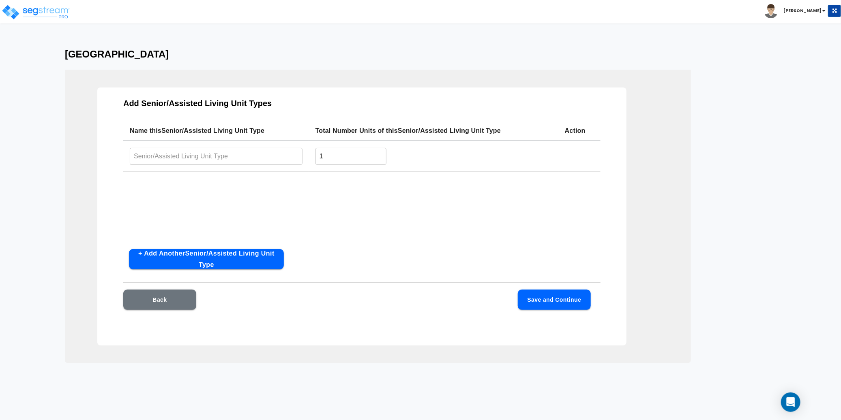
click at [214, 155] on input "text" at bounding box center [216, 156] width 173 height 17
paste input "[GEOGRAPHIC_DATA]"
type input "[GEOGRAPHIC_DATA]"
drag, startPoint x: 331, startPoint y: 154, endPoint x: 30, endPoint y: 125, distance: 302.2
click at [281, 158] on tr "Arlington Pointe Care Center ​ 1 ​" at bounding box center [361, 156] width 477 height 31
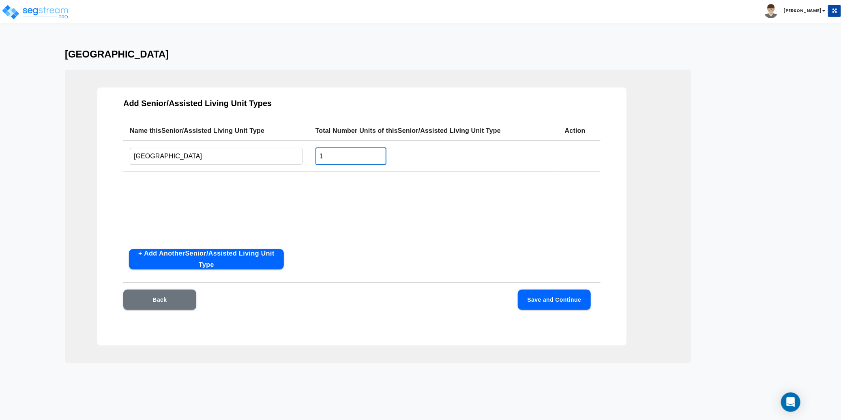
drag, startPoint x: 328, startPoint y: 154, endPoint x: 312, endPoint y: 154, distance: 15.8
click at [312, 154] on td "1 ​" at bounding box center [433, 156] width 249 height 31
type input "107"
click at [524, 213] on div "Name this Senior/Assisted Living Unit Type Total Number Units of this Senior/As…" at bounding box center [361, 182] width 477 height 122
click at [546, 291] on button "Save and Continue" at bounding box center [554, 300] width 73 height 20
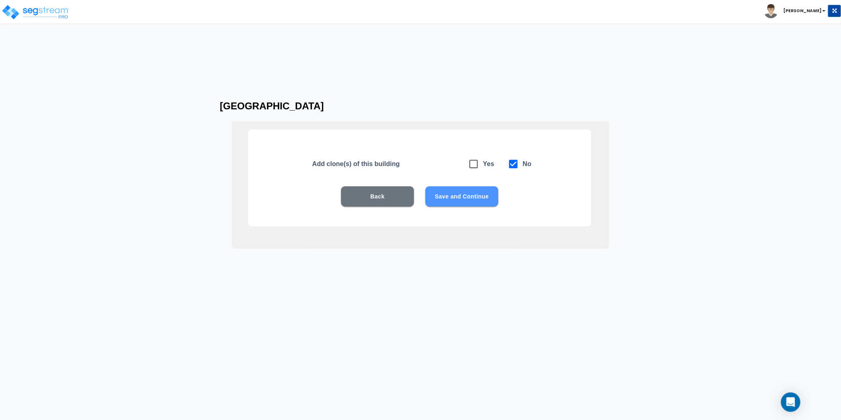
click at [474, 201] on button "Save and Continue" at bounding box center [461, 197] width 73 height 20
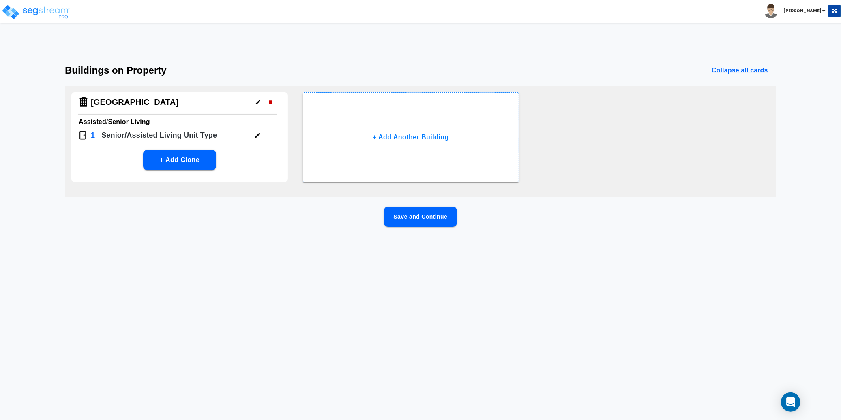
click at [432, 224] on button "Save and Continue" at bounding box center [420, 217] width 73 height 20
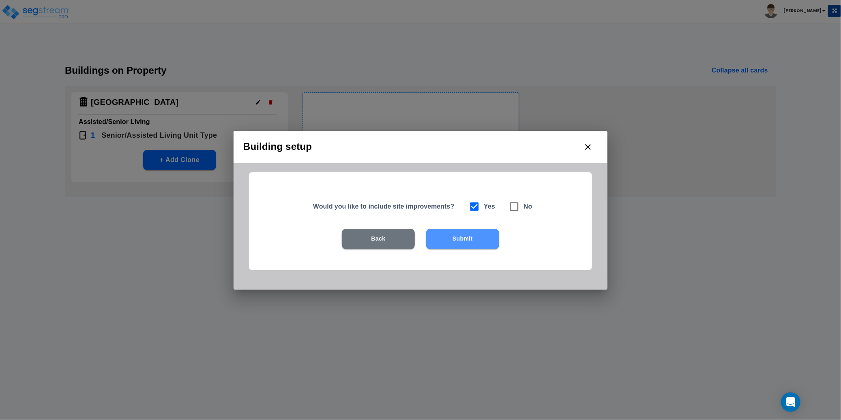
click at [461, 237] on button "Submit" at bounding box center [462, 239] width 73 height 20
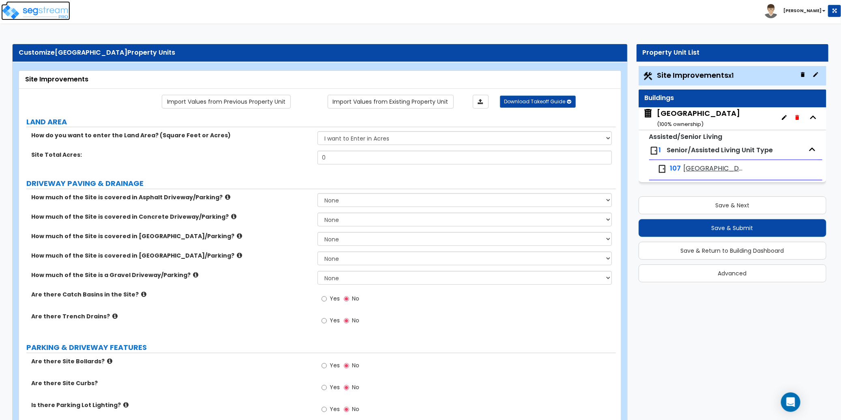
click at [55, 12] on img at bounding box center [35, 12] width 69 height 16
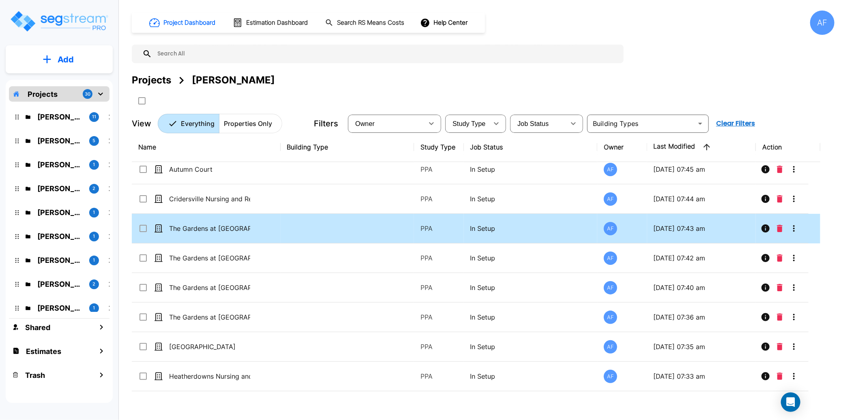
scroll to position [94, 0]
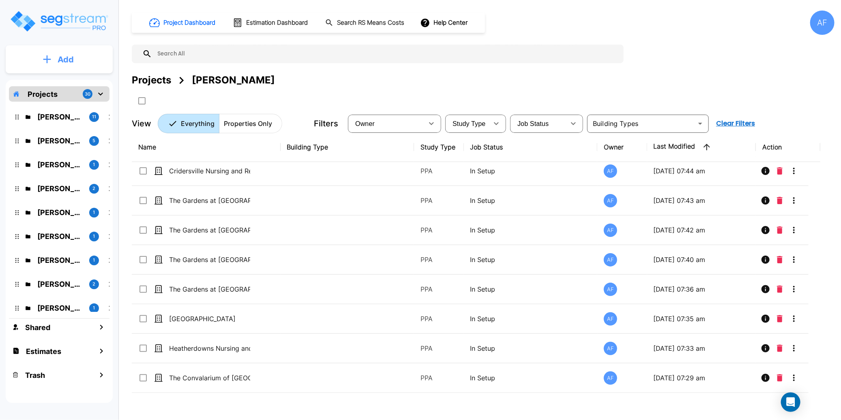
click at [64, 55] on p "Add" at bounding box center [66, 60] width 16 height 12
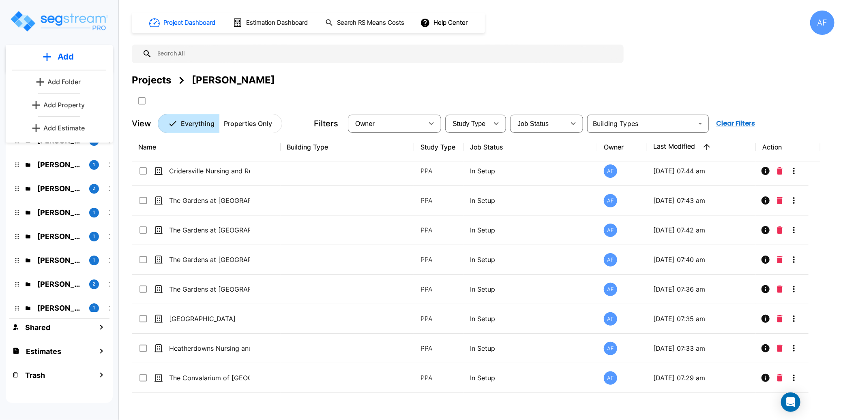
click at [66, 107] on p "Add Property" at bounding box center [63, 105] width 41 height 10
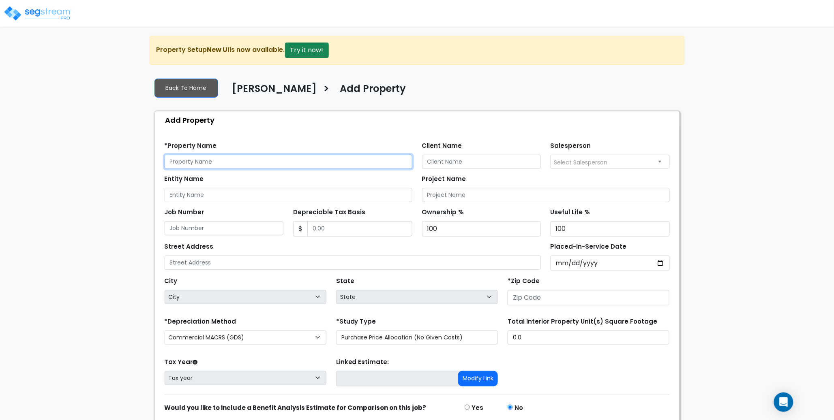
click at [216, 163] on input "text" at bounding box center [289, 162] width 248 height 14
click at [201, 164] on input "text" at bounding box center [289, 162] width 248 height 14
paste input "Brookwood Care Center"
type input "[GEOGRAPHIC_DATA]"
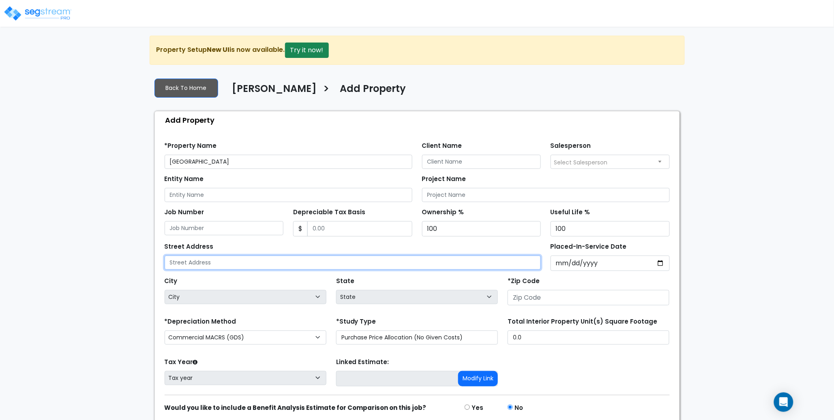
click at [234, 263] on input "text" at bounding box center [353, 263] width 377 height 14
paste input "12100 Reed Hartman Highway, Cincinnati OH 45241"
click at [301, 263] on input "12100 Reed Hartman Highway, Cincinnati OH 45241" at bounding box center [353, 263] width 377 height 14
type input "12100 Reed Hartman Highway, Cincinnati OH 45241"
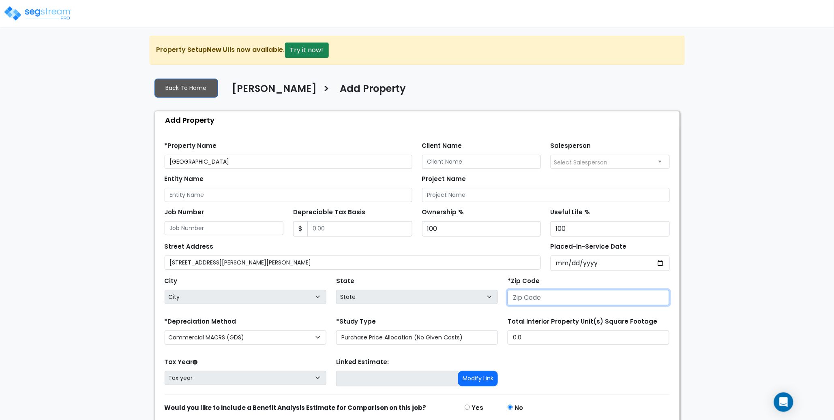
click at [550, 298] on input "number" at bounding box center [589, 297] width 162 height 15
paste input "45241"
type input "45241"
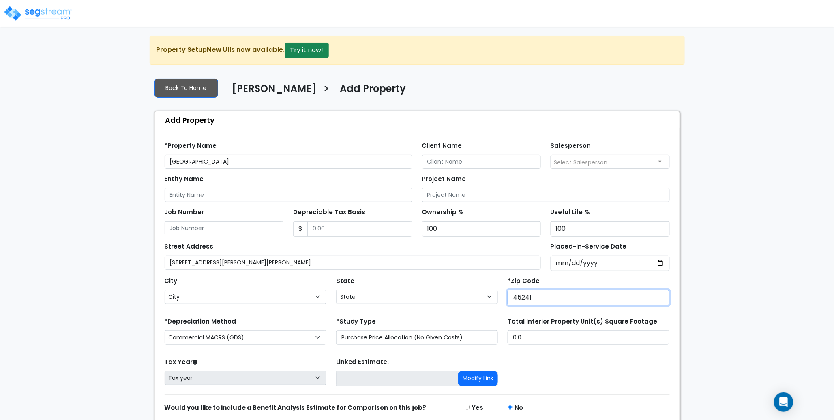
select select "OH"
type input "45241"
click at [221, 280] on div "City City Aberdeen Ada Adamsville Addyston Adelphi Adena Akron Albany Alexandri…" at bounding box center [246, 289] width 162 height 29
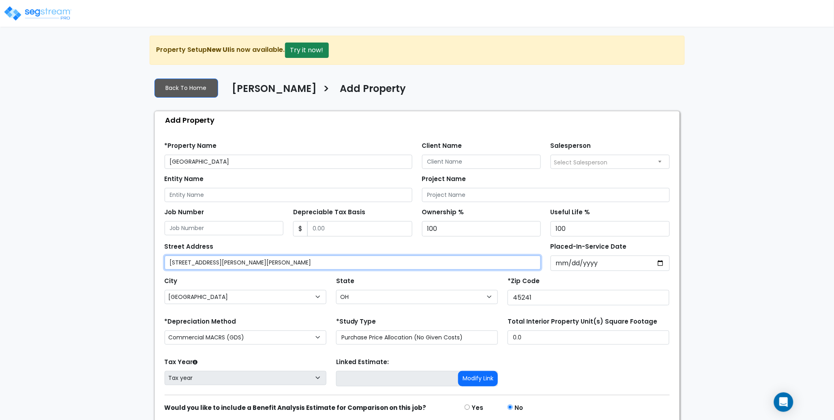
drag, startPoint x: 321, startPoint y: 262, endPoint x: 253, endPoint y: 262, distance: 68.1
click at [252, 261] on input "12100 Reed Hartman Highway, Cincinnati OH 45241" at bounding box center [353, 263] width 377 height 14
type input "12100 Reed Hartman Highway"
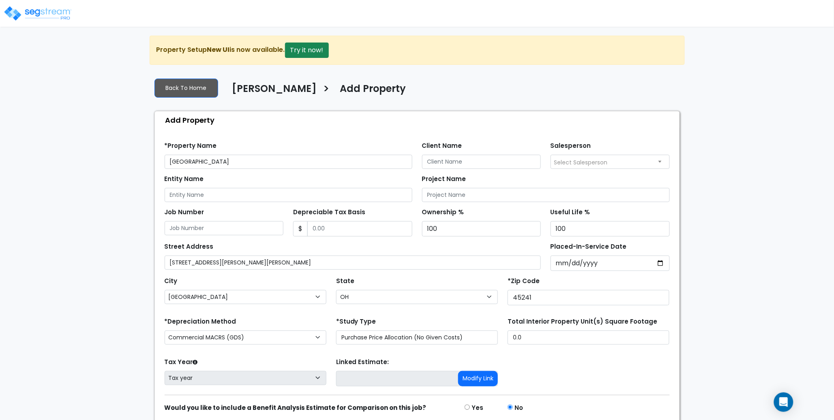
click at [347, 179] on div "Entity Name" at bounding box center [289, 187] width 248 height 29
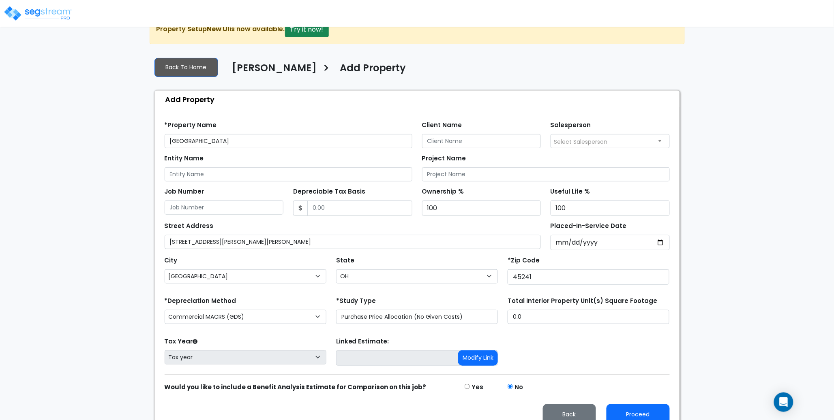
scroll to position [33, 0]
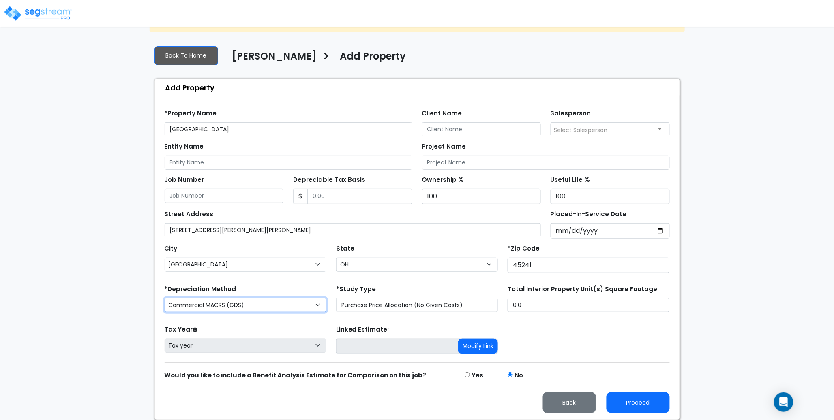
click at [244, 306] on select "Commercial MACRS (GDS) Residential Rental MACRS (GDS) Commercial MACRS (GDS) QIP" at bounding box center [246, 305] width 162 height 14
select select "RRM(_29"
drag, startPoint x: 581, startPoint y: 334, endPoint x: 605, endPoint y: 376, distance: 48.5
click at [581, 334] on div "Tax Year Please Enter The Placed In Service Date First. Tax year Prior Years De…" at bounding box center [417, 340] width 515 height 32
click at [642, 404] on button "Proceed" at bounding box center [638, 403] width 63 height 21
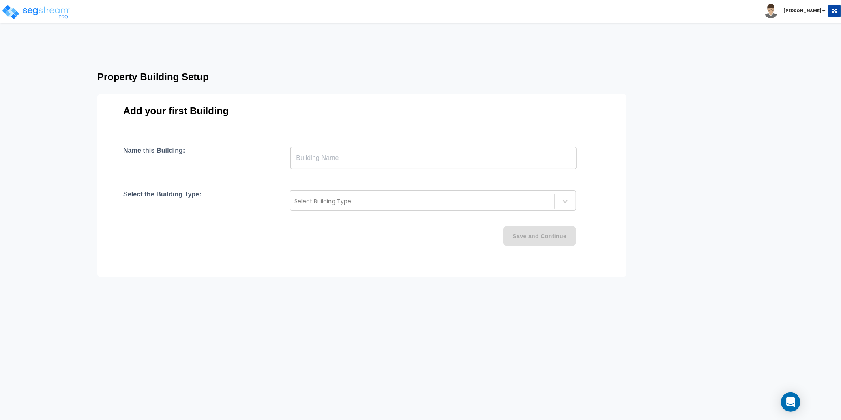
click at [317, 159] on input "text" at bounding box center [433, 158] width 286 height 23
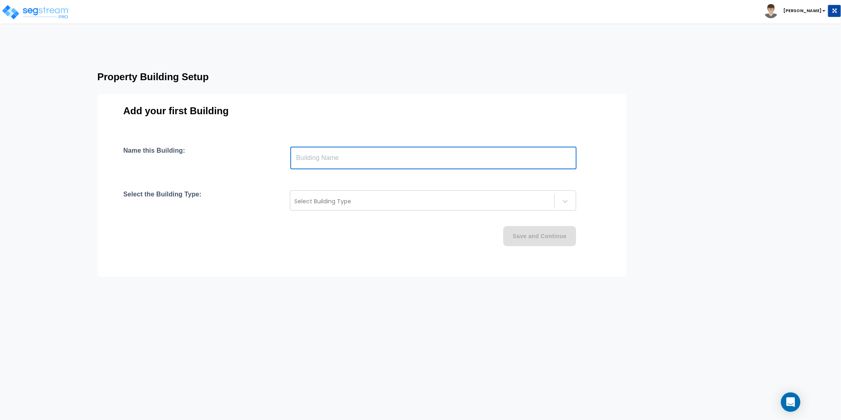
paste input "text"
type input "[GEOGRAPHIC_DATA]"
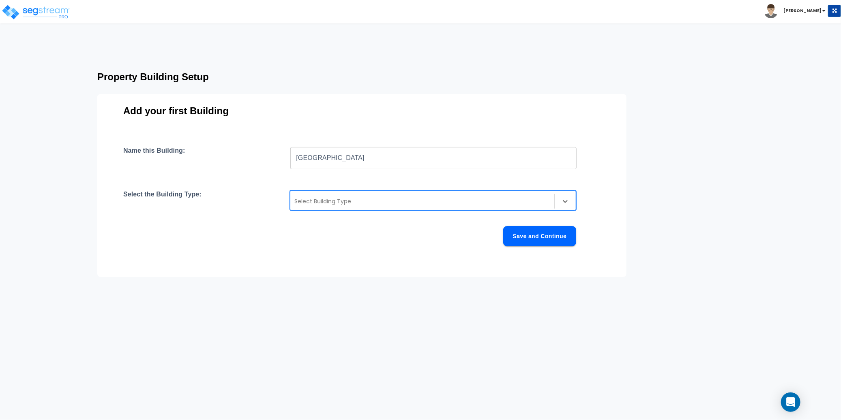
click at [349, 196] on div "Select Building Type" at bounding box center [422, 201] width 264 height 13
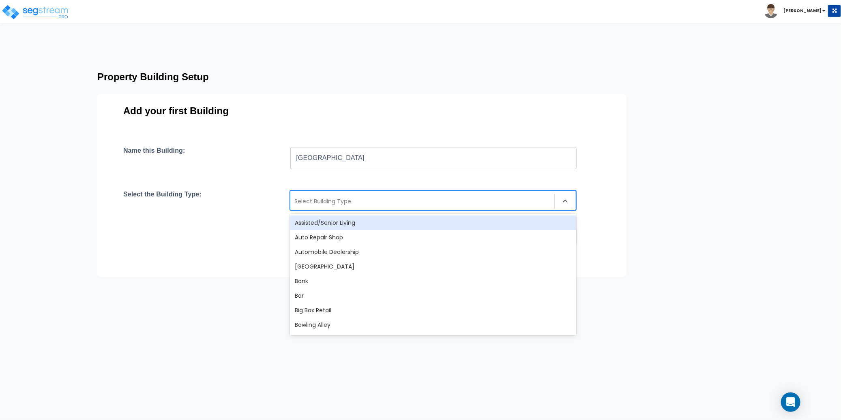
click at [354, 225] on div "Assisted/Senior Living" at bounding box center [433, 223] width 286 height 15
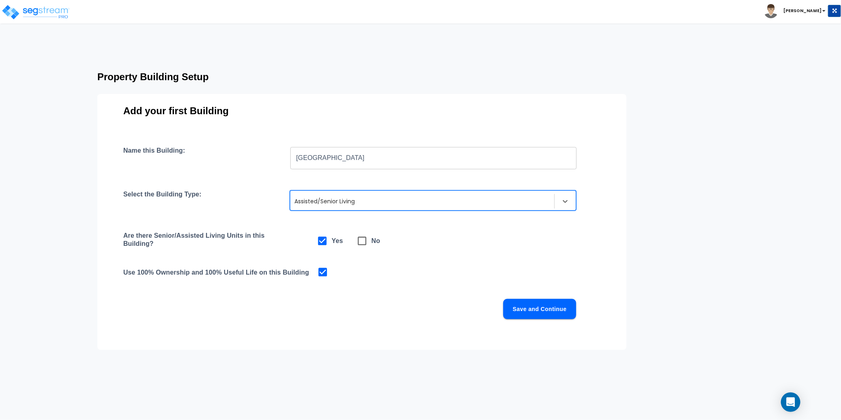
click at [501, 240] on div "Are there Senior/Assisted Living Units in this Building? Yes No" at bounding box center [361, 241] width 477 height 19
click at [547, 303] on button "Save and Continue" at bounding box center [539, 309] width 73 height 20
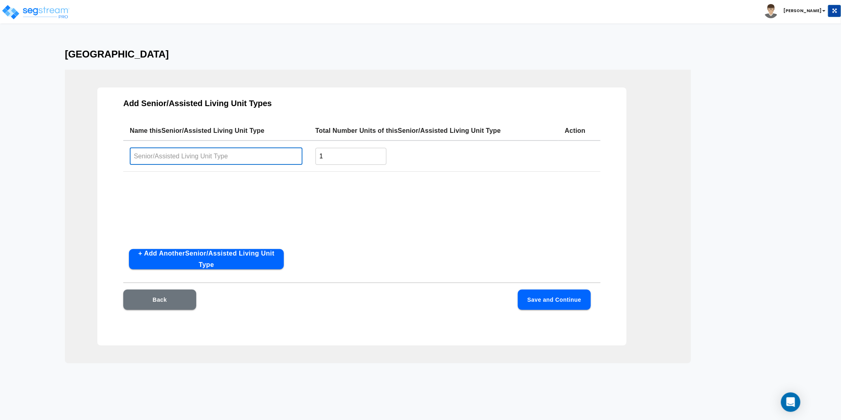
click at [223, 152] on input "text" at bounding box center [216, 156] width 173 height 17
paste input "[GEOGRAPHIC_DATA]"
type input "[GEOGRAPHIC_DATA]"
click at [342, 206] on div "Name this Senior/Assisted Living Unit Type Total Number Units of this Senior/As…" at bounding box center [361, 182] width 477 height 122
drag, startPoint x: 328, startPoint y: 154, endPoint x: 313, endPoint y: 154, distance: 15.4
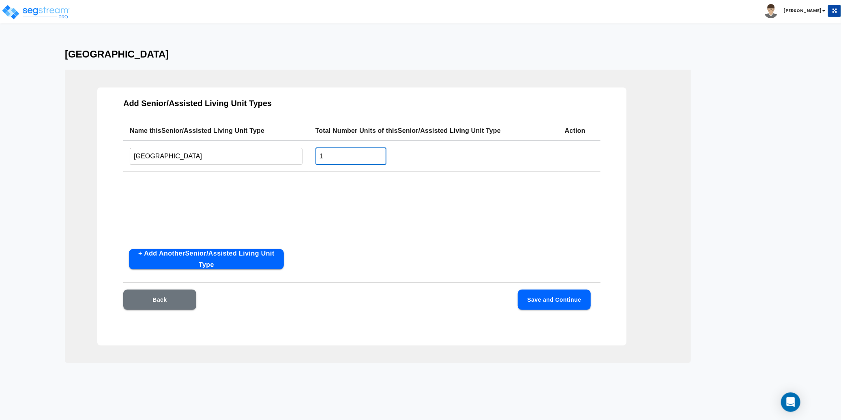
click at [314, 154] on td "1 ​" at bounding box center [433, 156] width 249 height 31
type input "125"
click at [358, 193] on div "Name this Senior/Assisted Living Unit Type Total Number Units of this Senior/As…" at bounding box center [361, 182] width 477 height 122
click at [564, 299] on button "Save and Continue" at bounding box center [554, 300] width 73 height 20
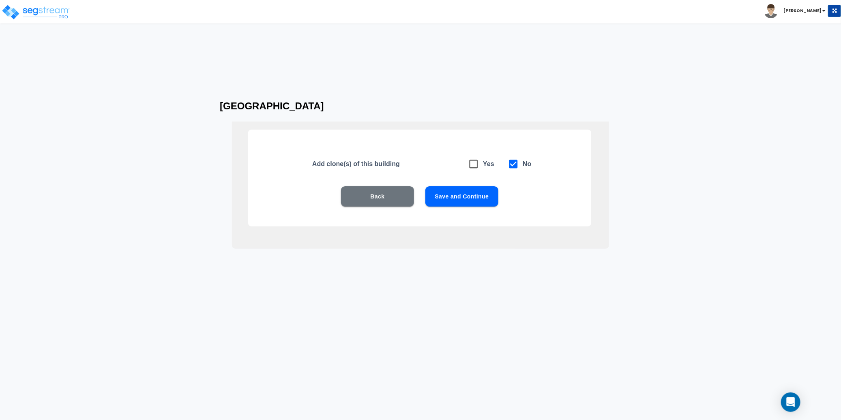
click at [471, 203] on button "Save and Continue" at bounding box center [461, 197] width 73 height 20
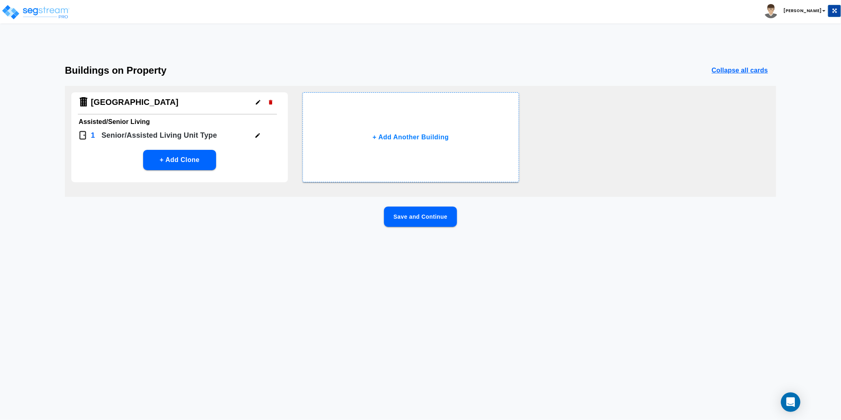
click at [427, 213] on button "Save and Continue" at bounding box center [420, 217] width 73 height 20
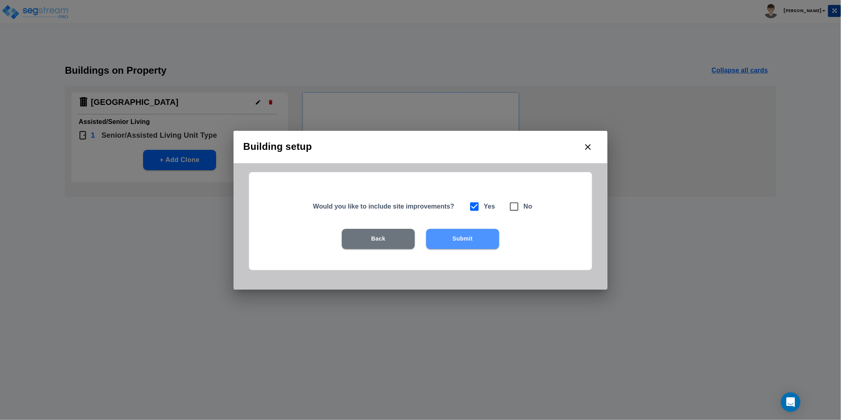
click at [464, 234] on button "Submit" at bounding box center [462, 239] width 73 height 20
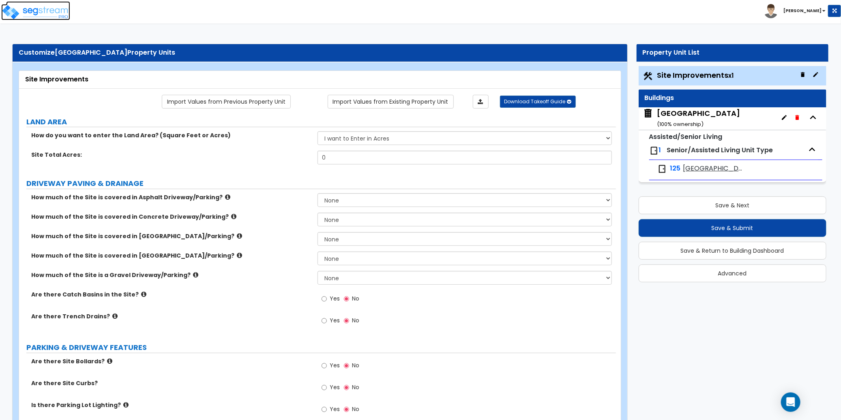
click at [40, 10] on img at bounding box center [35, 12] width 69 height 16
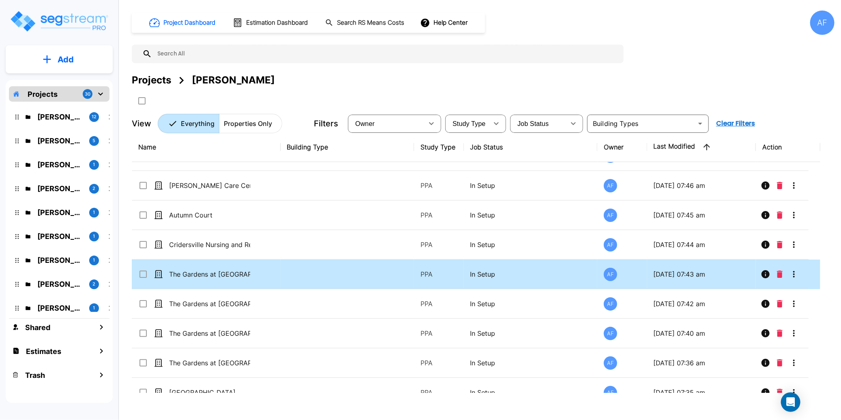
scroll to position [124, 0]
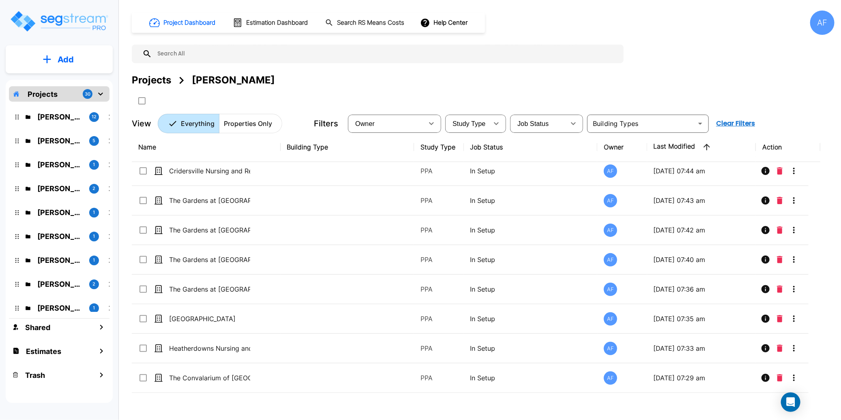
click at [60, 54] on p "Add" at bounding box center [66, 60] width 16 height 12
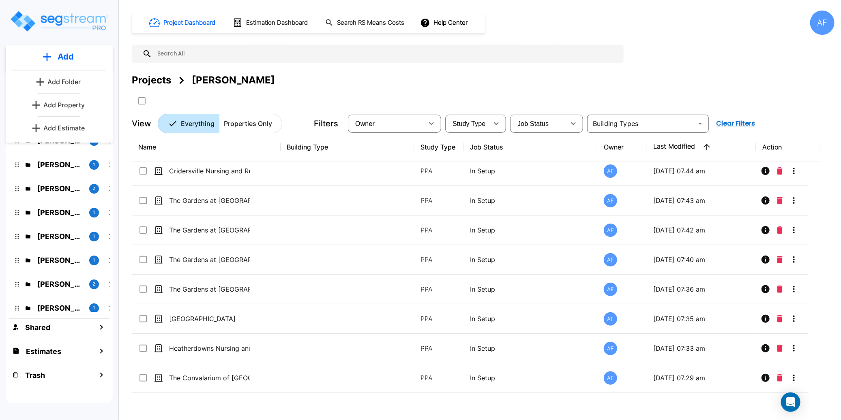
click at [66, 106] on p "Add Property" at bounding box center [63, 105] width 41 height 10
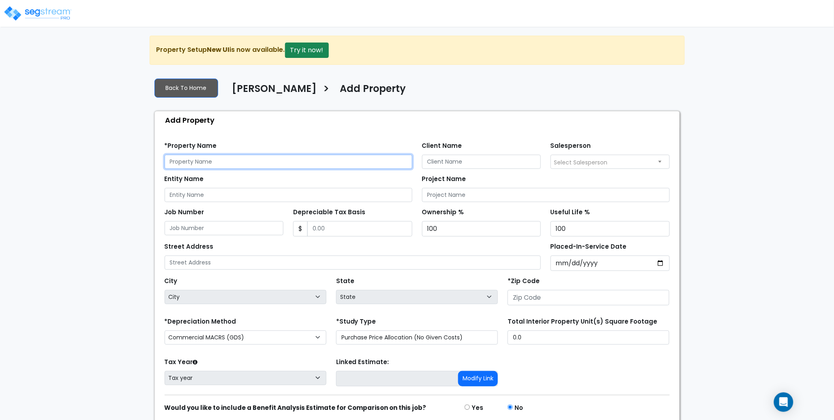
click at [217, 163] on input "text" at bounding box center [289, 162] width 248 height 14
paste input "[GEOGRAPHIC_DATA]"
type input "[GEOGRAPHIC_DATA]"
click at [273, 143] on div "*Property Name Covenant Village Care Center" at bounding box center [289, 154] width 248 height 29
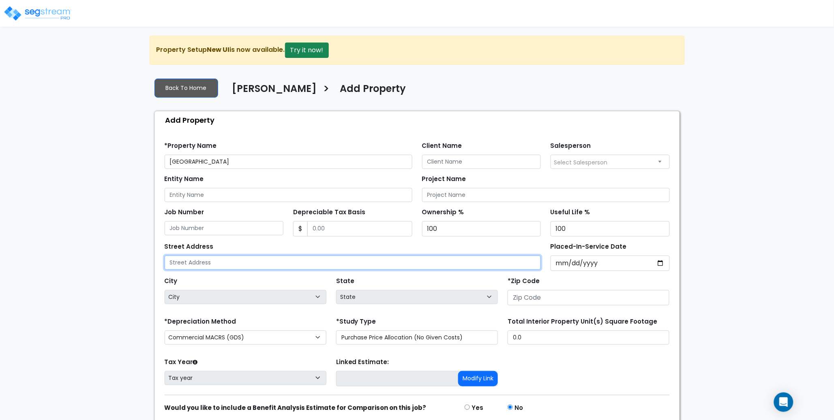
click at [217, 262] on input "text" at bounding box center [353, 263] width 377 height 14
paste input "[STREET_ADDRESS]"
click at [279, 262] on input "3210 West Fork Road, Cincinnati OH 45211" at bounding box center [353, 263] width 377 height 14
type input "3210 West Fork Road, Cincinnati OH 45211"
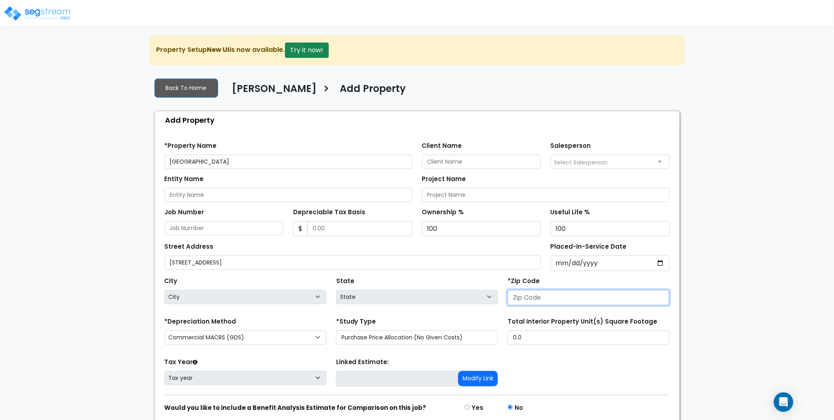
click at [568, 298] on input "number" at bounding box center [589, 297] width 162 height 15
paste input "45211"
type input "45211"
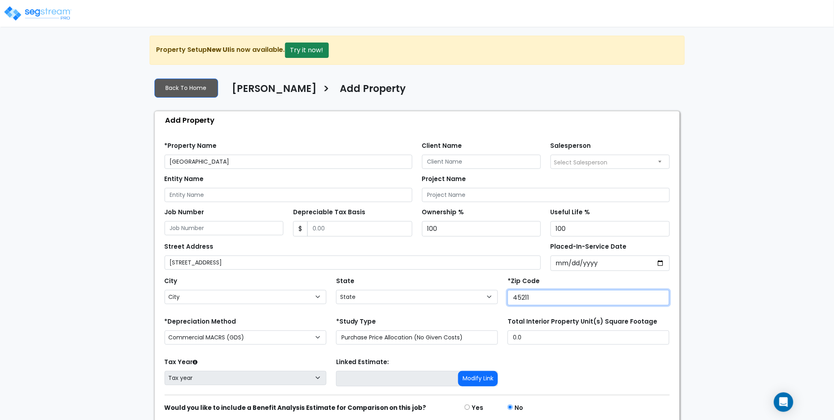
select select "OH"
type input "45211"
click at [275, 277] on div "City City Aberdeen Ada Adamsville Addyston Adelphi Adena Akron Albany Alexandri…" at bounding box center [246, 289] width 162 height 29
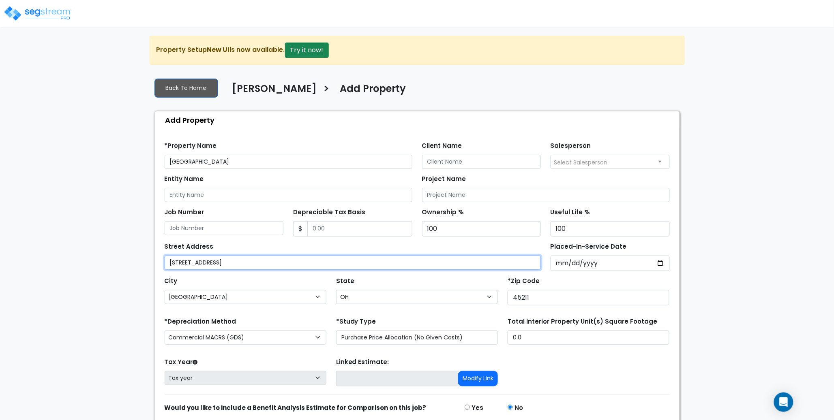
click at [296, 260] on input "[STREET_ADDRESS]" at bounding box center [353, 263] width 377 height 14
drag, startPoint x: 303, startPoint y: 262, endPoint x: 228, endPoint y: 260, distance: 75.1
click at [228, 260] on input "[STREET_ADDRESS]" at bounding box center [353, 263] width 377 height 14
type input "[STREET_ADDRESS]"
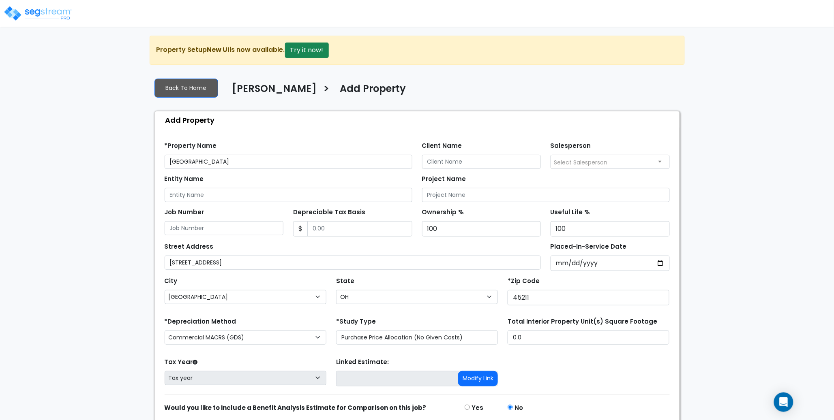
click at [246, 275] on div "City City Aberdeen Ada Adamsville Addyston Adelphi Adena Akron Albany Alexandri…" at bounding box center [246, 289] width 162 height 29
click at [223, 338] on select "Commercial MACRS (GDS) Residential Rental MACRS (GDS) Commercial MACRS (GDS) QIP" at bounding box center [246, 338] width 162 height 14
select select "RRM(_29"
click at [101, 283] on div "We are Building your Property. So please grab a coffee and let us do the heavy …" at bounding box center [417, 244] width 834 height 417
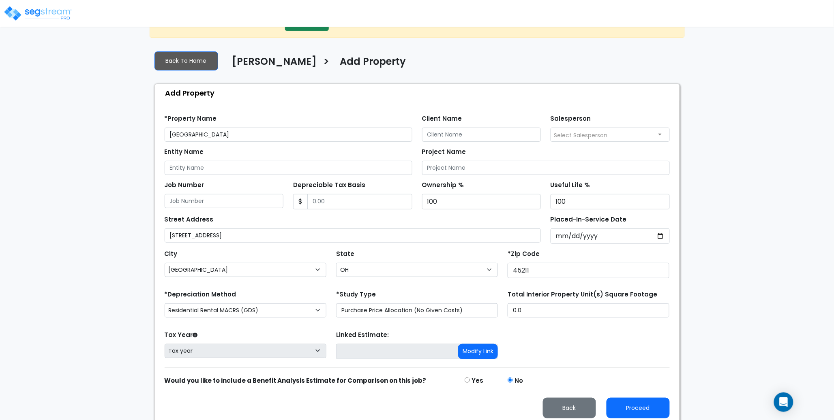
scroll to position [33, 0]
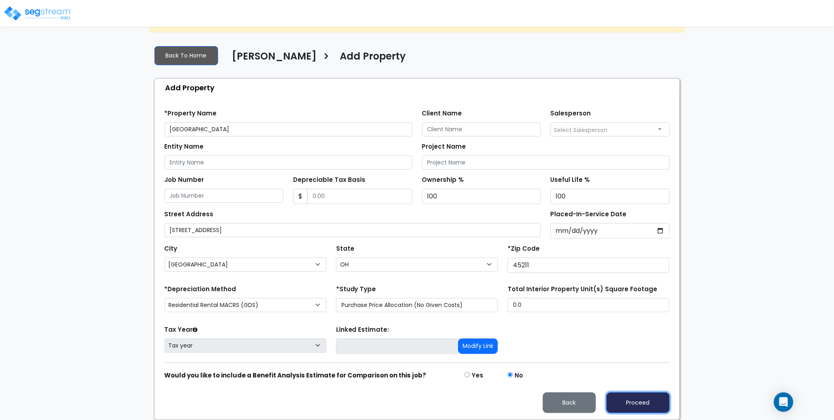
click at [648, 401] on button "Proceed" at bounding box center [638, 403] width 63 height 21
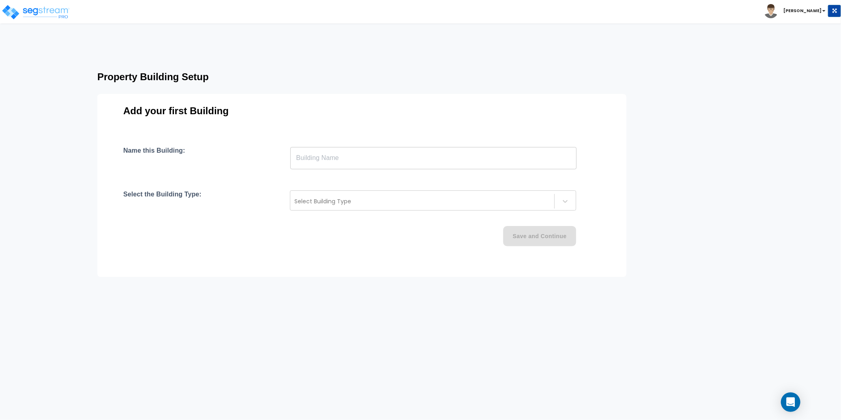
click at [321, 159] on input "text" at bounding box center [433, 158] width 286 height 23
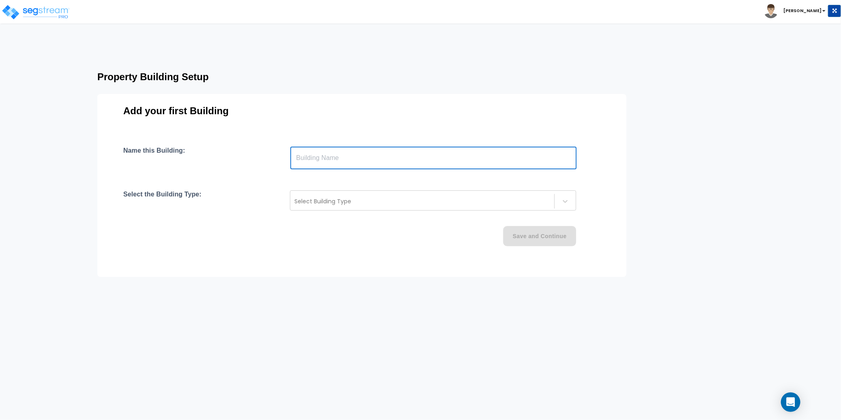
paste input "text"
click at [312, 178] on div "Name this Building: 3210 West Fork Road, Cincinnati OH 45211 ​ Select the Build…" at bounding box center [361, 206] width 477 height 119
drag, startPoint x: 447, startPoint y: 160, endPoint x: 288, endPoint y: 157, distance: 159.0
click at [288, 157] on div "Name this Building: 3210 West Fork Road, Cincinnati OH 45211 ​" at bounding box center [361, 158] width 477 height 23
paste input "[GEOGRAPHIC_DATA]"
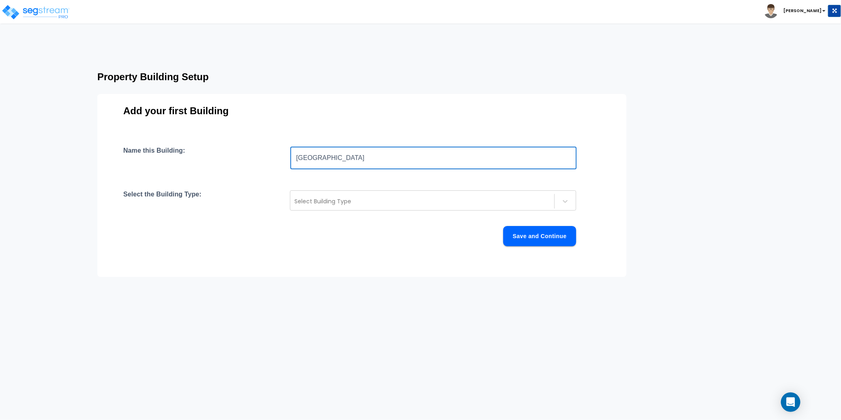
type input "[GEOGRAPHIC_DATA]"
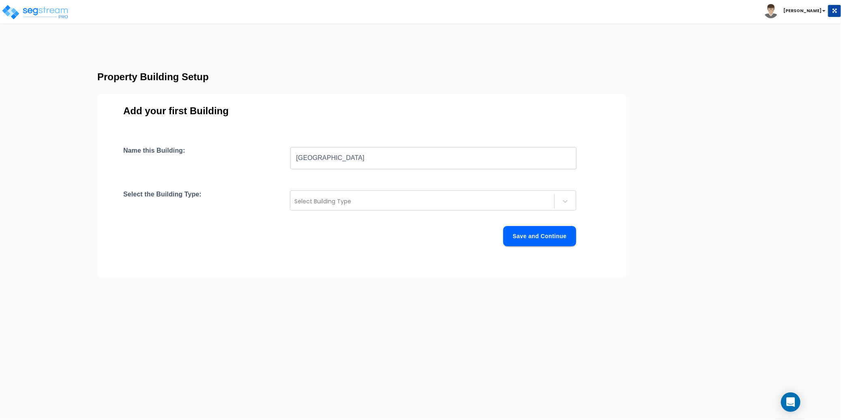
click at [252, 172] on div "Name this Building: Covenant Village Care Center ​ Select the Building Type: Se…" at bounding box center [361, 206] width 477 height 119
click at [336, 204] on div at bounding box center [422, 202] width 256 height 10
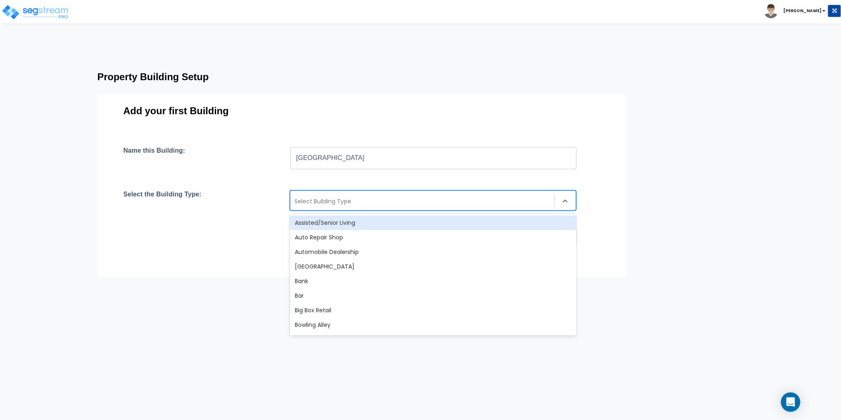
drag, startPoint x: 348, startPoint y: 223, endPoint x: 342, endPoint y: 224, distance: 6.6
click at [348, 223] on div "Assisted/Senior Living" at bounding box center [433, 223] width 286 height 15
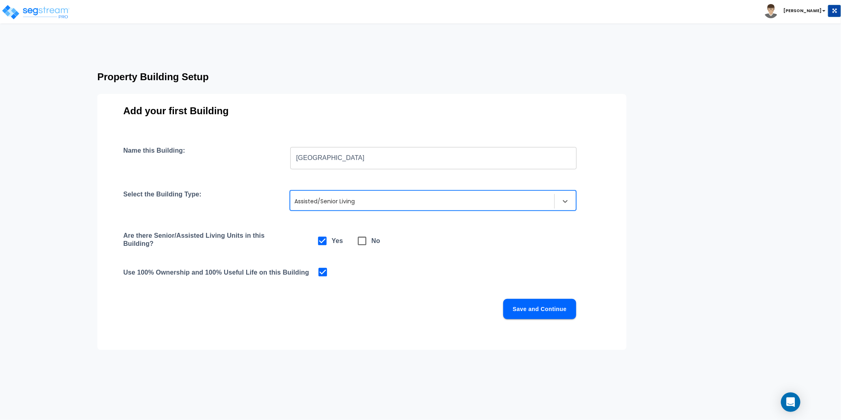
click at [501, 260] on div "Name this Building: Covenant Village Care Center ​ Select the Building Type: op…" at bounding box center [361, 243] width 477 height 192
click at [554, 307] on button "Save and Continue" at bounding box center [539, 309] width 73 height 20
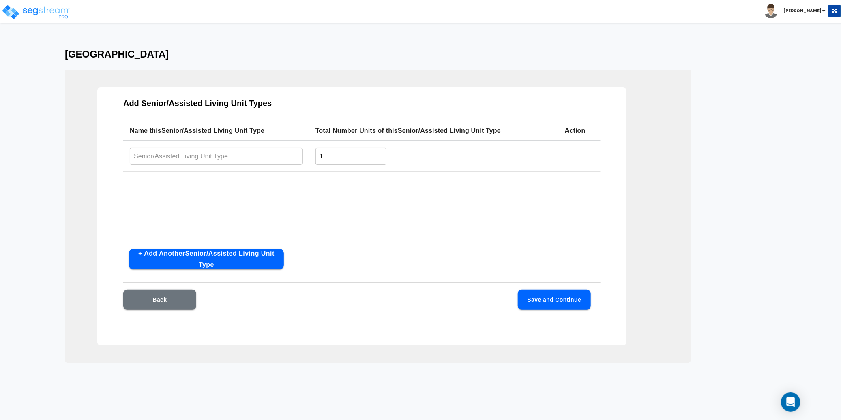
click at [189, 157] on input "text" at bounding box center [216, 156] width 173 height 17
paste input "Covenant Village Care Center"
type input "Covenant Village Care Center"
drag, startPoint x: 322, startPoint y: 157, endPoint x: 312, endPoint y: 158, distance: 9.4
click at [313, 157] on td "1 ​" at bounding box center [433, 156] width 249 height 31
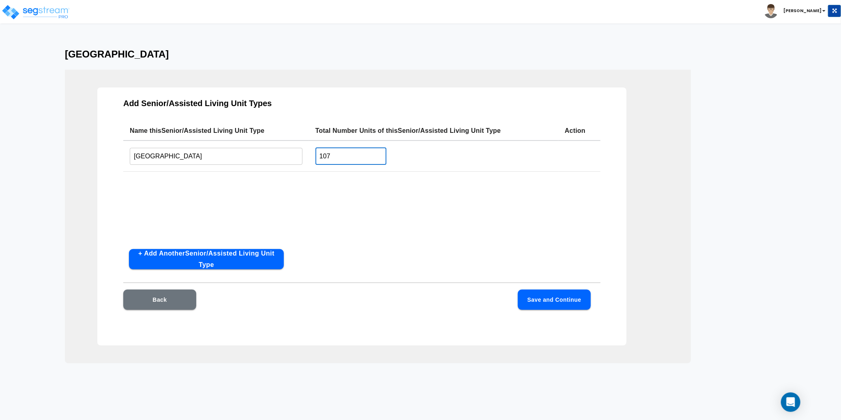
type input "107"
click at [350, 205] on div "Name this Senior/Assisted Living Unit Type Total Number Units of this Senior/As…" at bounding box center [361, 182] width 477 height 122
click at [558, 301] on button "Save and Continue" at bounding box center [554, 300] width 73 height 20
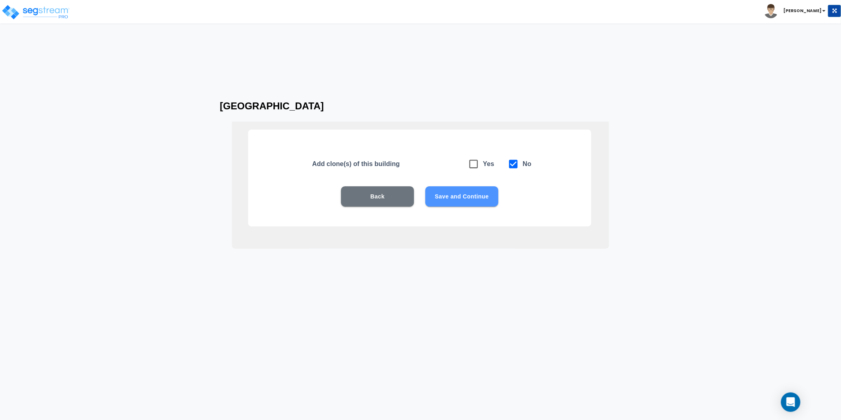
click at [458, 197] on button "Save and Continue" at bounding box center [461, 197] width 73 height 20
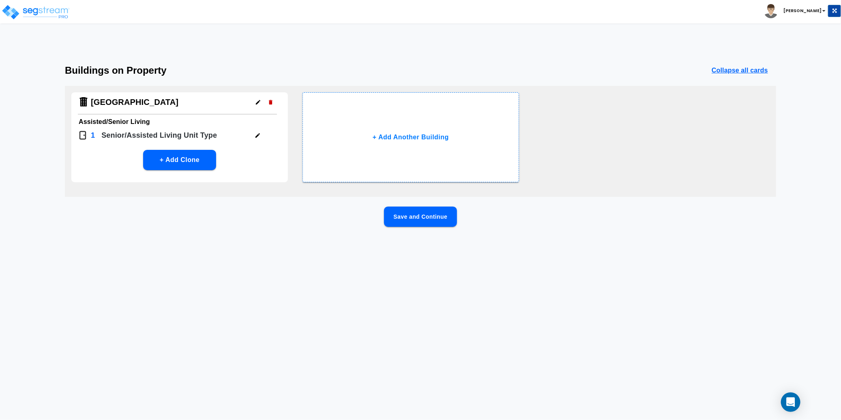
click at [435, 216] on button "Save and Continue" at bounding box center [420, 217] width 73 height 20
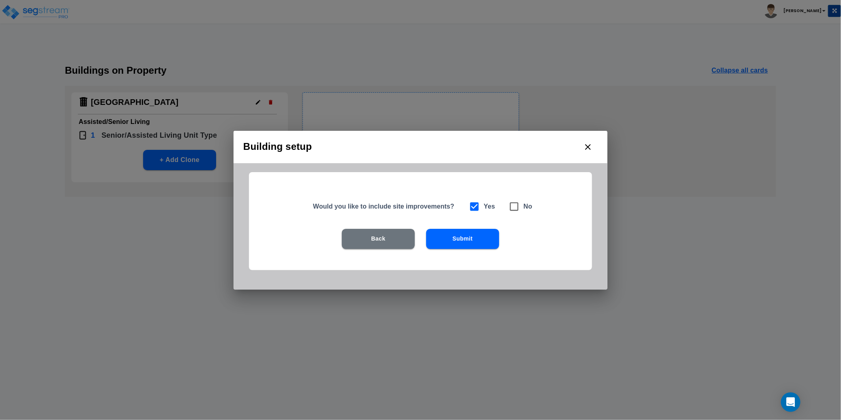
click at [462, 238] on button "Submit" at bounding box center [462, 239] width 73 height 20
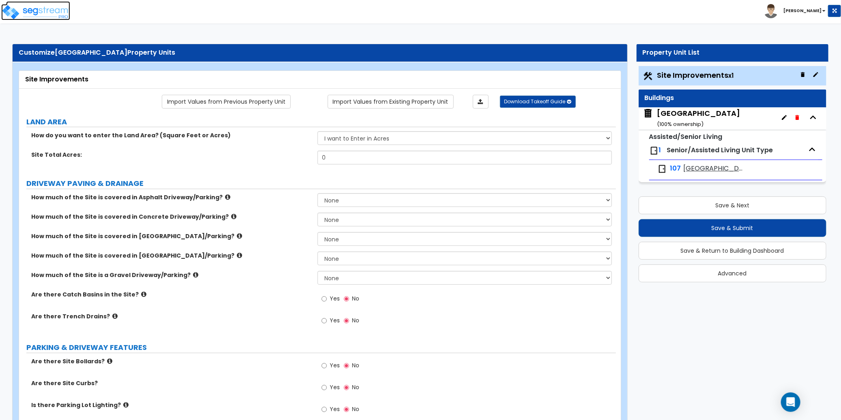
click at [39, 13] on img at bounding box center [35, 12] width 69 height 16
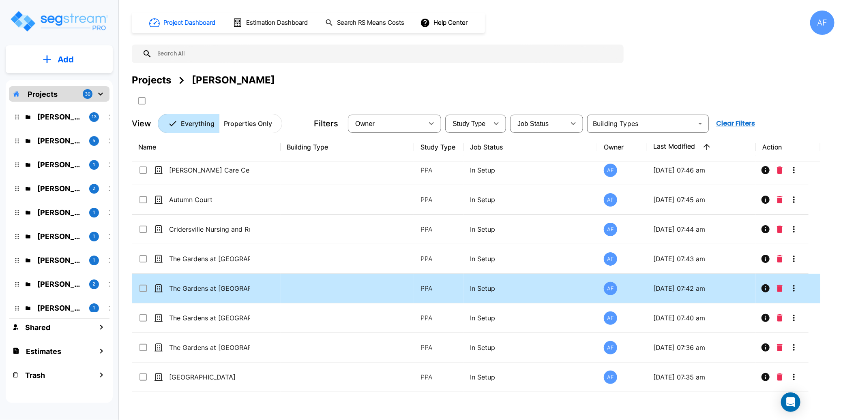
scroll to position [154, 0]
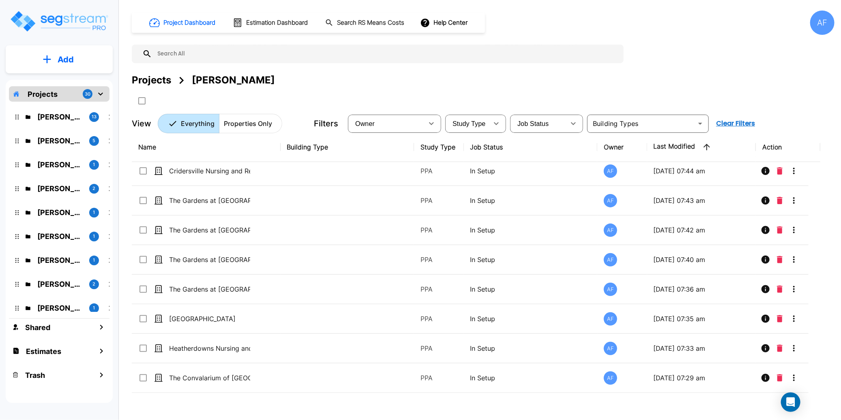
click at [59, 58] on p "Add" at bounding box center [66, 60] width 16 height 12
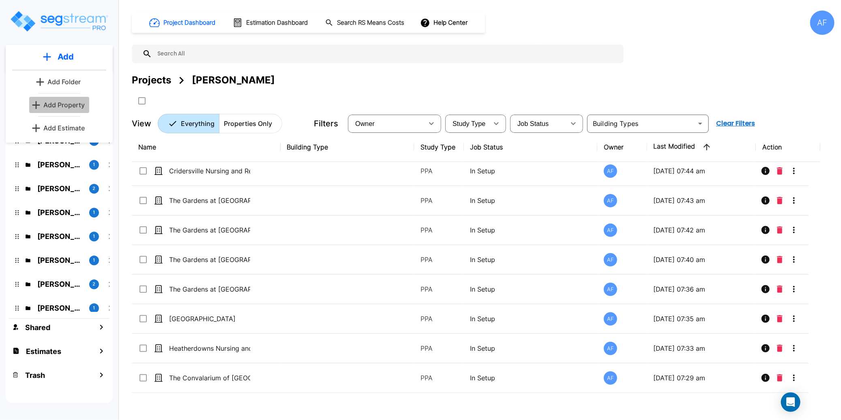
click at [68, 104] on p "Add Property" at bounding box center [63, 105] width 41 height 10
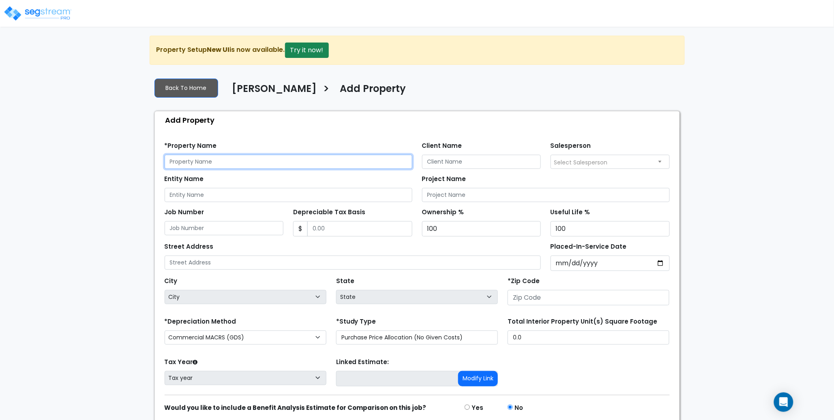
click at [185, 162] on input "text" at bounding box center [289, 162] width 248 height 14
paste input "[GEOGRAPHIC_DATA]"
type input "[GEOGRAPHIC_DATA]"
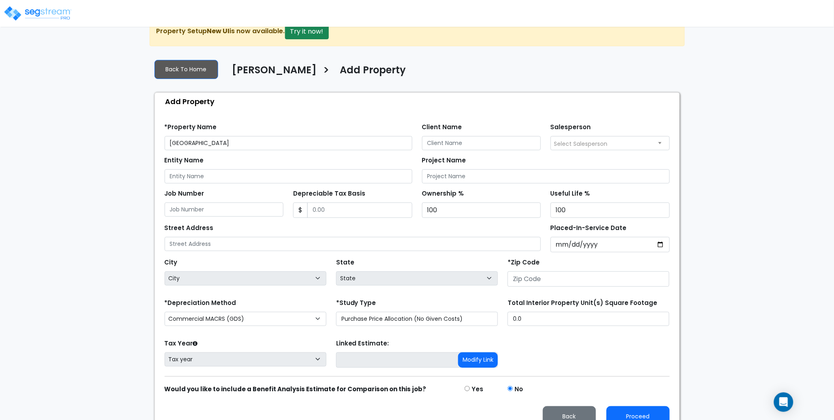
scroll to position [33, 0]
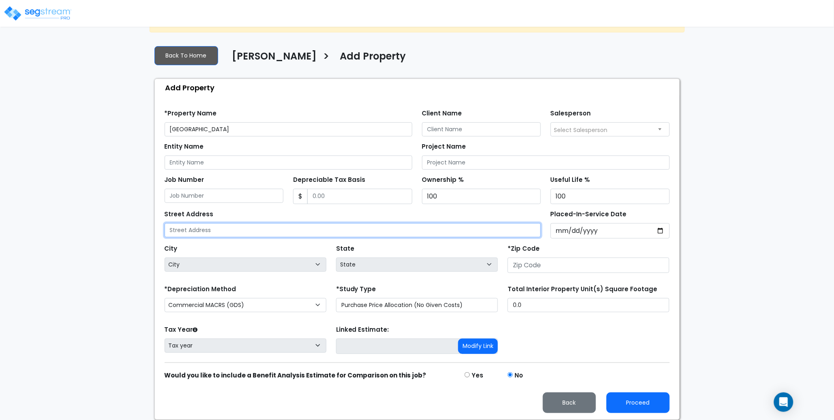
click at [210, 230] on input "text" at bounding box center [353, 230] width 377 height 14
paste input "[STREET_ADDRESS]"
click at [281, 229] on input "[STREET_ADDRESS]" at bounding box center [353, 230] width 377 height 14
type input "[STREET_ADDRESS]"
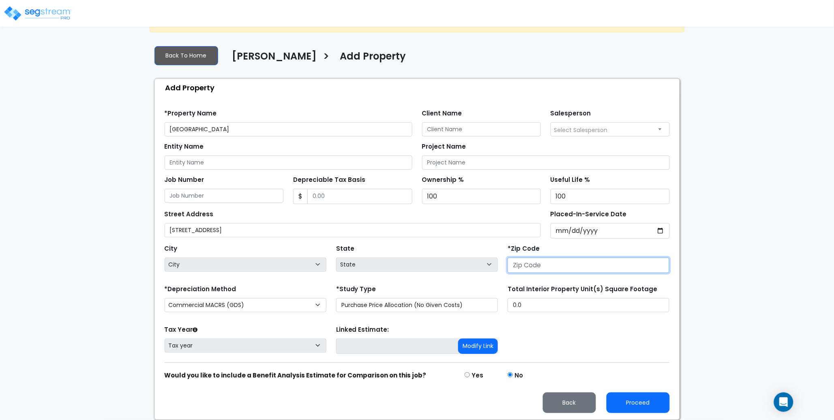
click at [541, 259] on input "number" at bounding box center [589, 265] width 162 height 15
click at [541, 264] on input "number" at bounding box center [589, 265] width 162 height 15
paste input "45211"
type input "45211"
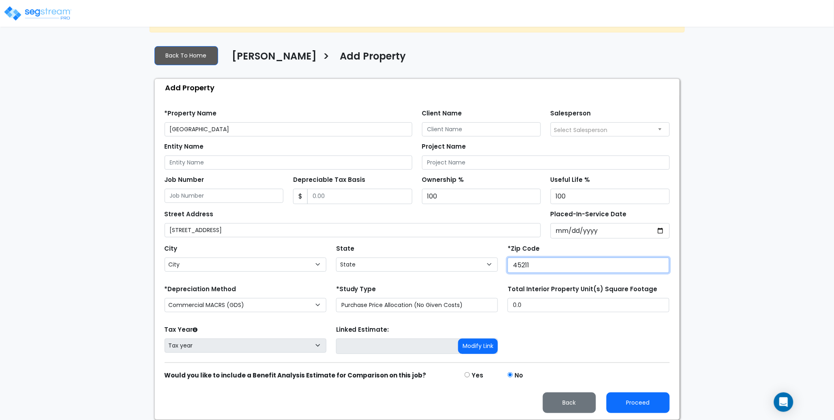
select select "OH"
type input "45211"
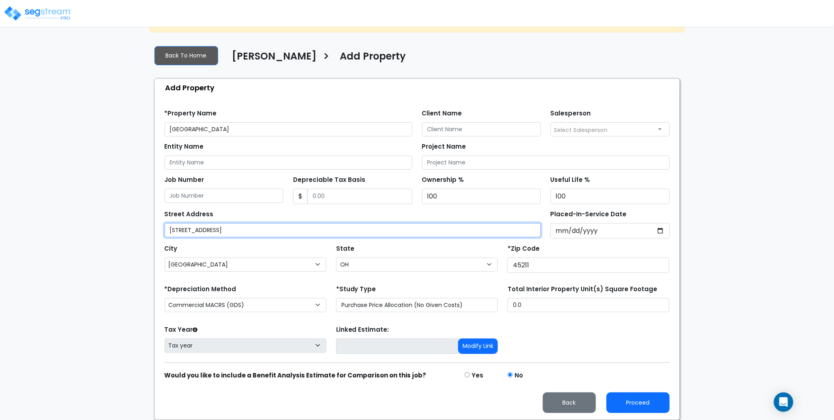
click at [308, 230] on input "[STREET_ADDRESS]" at bounding box center [353, 230] width 377 height 14
drag, startPoint x: 322, startPoint y: 226, endPoint x: 227, endPoint y: 228, distance: 94.9
click at [227, 228] on input "[STREET_ADDRESS]" at bounding box center [353, 230] width 377 height 14
type input "[STREET_ADDRESS]"
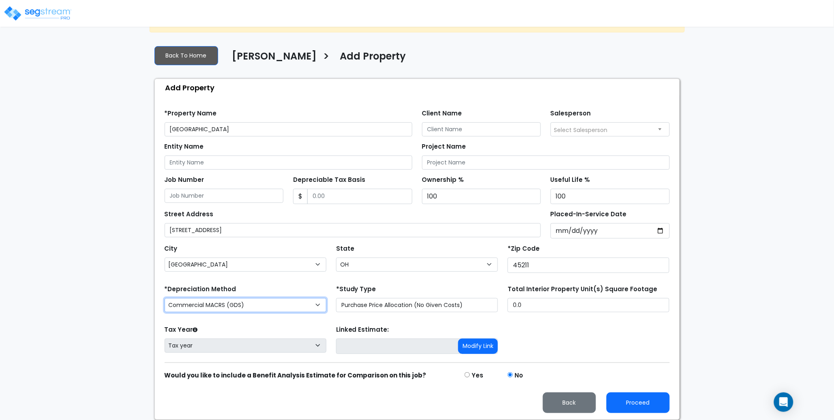
click at [235, 311] on select "Commercial MACRS (GDS) Residential Rental MACRS (GDS) Commercial MACRS (GDS) QIP" at bounding box center [246, 305] width 162 height 14
select select "RRM(_29"
click at [597, 337] on div "Tax Year Please Enter The Placed In Service Date First. Tax year Prior Years De…" at bounding box center [417, 340] width 515 height 32
click at [642, 401] on button "Proceed" at bounding box center [638, 403] width 63 height 21
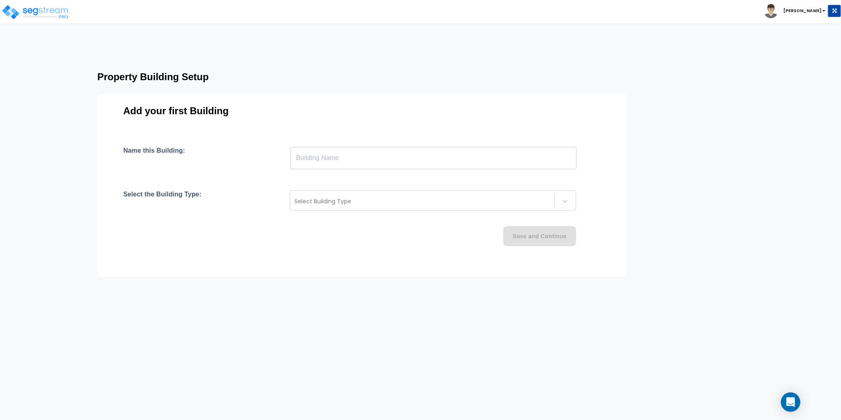
click at [296, 159] on input "text" at bounding box center [433, 158] width 286 height 23
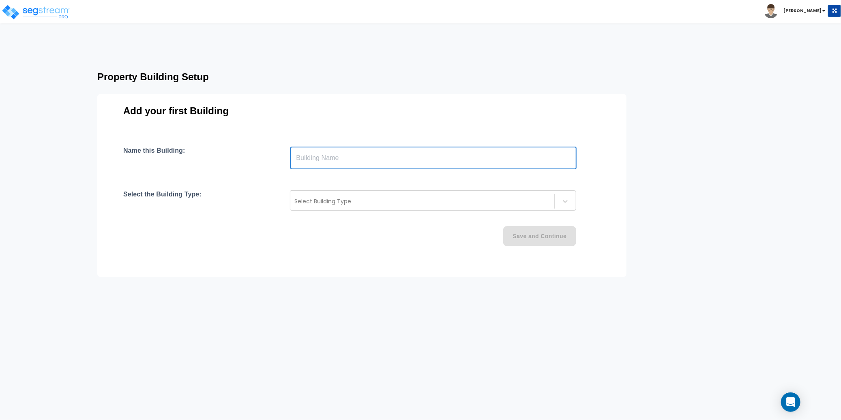
paste input "text"
type input "[GEOGRAPHIC_DATA]"
drag, startPoint x: 286, startPoint y: 178, endPoint x: 294, endPoint y: 186, distance: 10.6
click at [287, 178] on div "Name this Building: Covenant Village Care Center ​ Select the Building Type: Se…" at bounding box center [361, 206] width 477 height 119
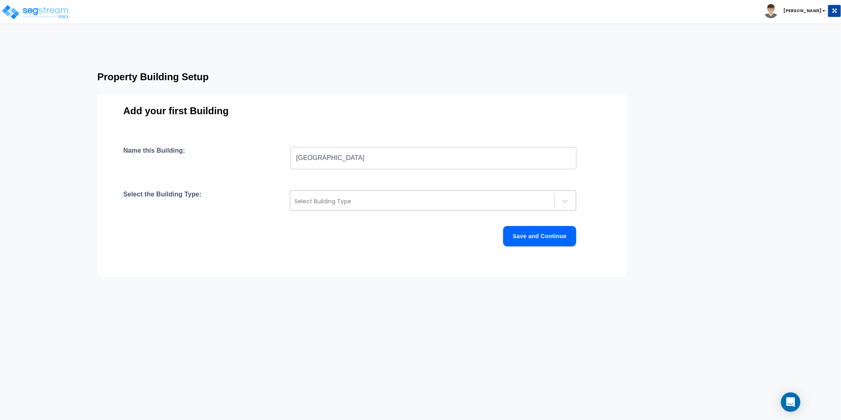
click at [331, 204] on div at bounding box center [422, 202] width 256 height 10
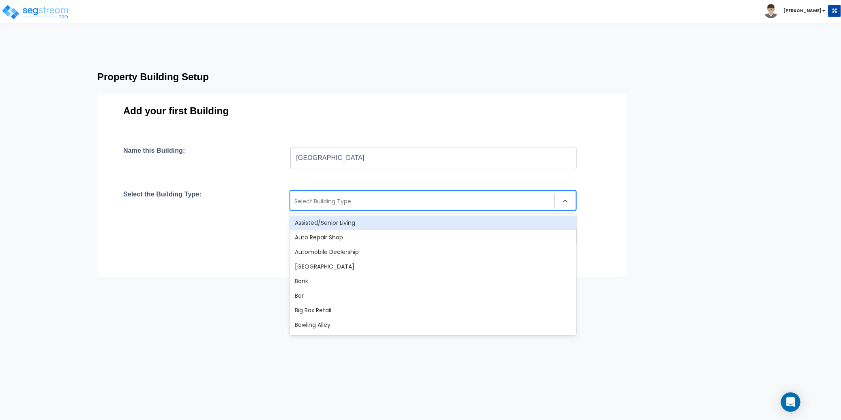
click at [341, 226] on div "Assisted/Senior Living" at bounding box center [433, 223] width 286 height 15
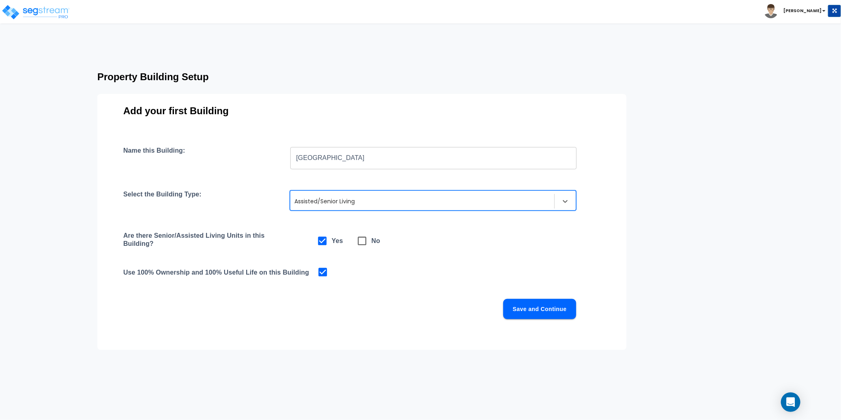
click at [478, 263] on div "Name this Building: Covenant Village Care Center ​ Select the Building Type: op…" at bounding box center [361, 243] width 477 height 192
click at [525, 306] on button "Save and Continue" at bounding box center [539, 309] width 73 height 20
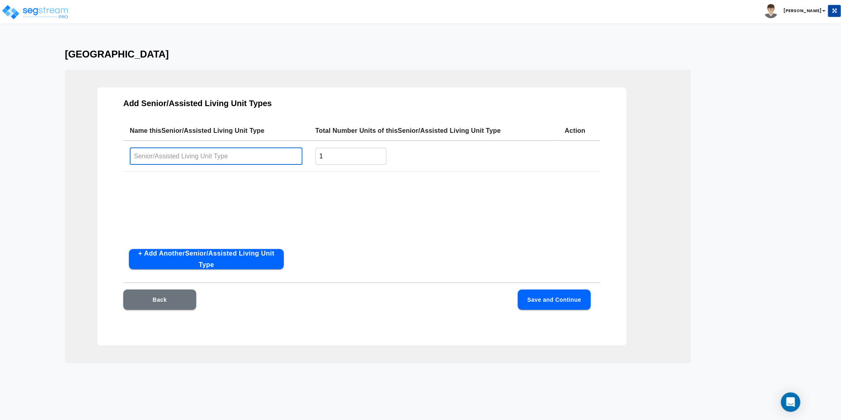
click at [234, 154] on input "text" at bounding box center [216, 156] width 173 height 17
paste input "[GEOGRAPHIC_DATA]"
type input "[GEOGRAPHIC_DATA]"
drag, startPoint x: 336, startPoint y: 160, endPoint x: 298, endPoint y: 152, distance: 39.0
click at [298, 152] on tr "Covenant Village Care Center ​ 1 ​" at bounding box center [361, 156] width 477 height 31
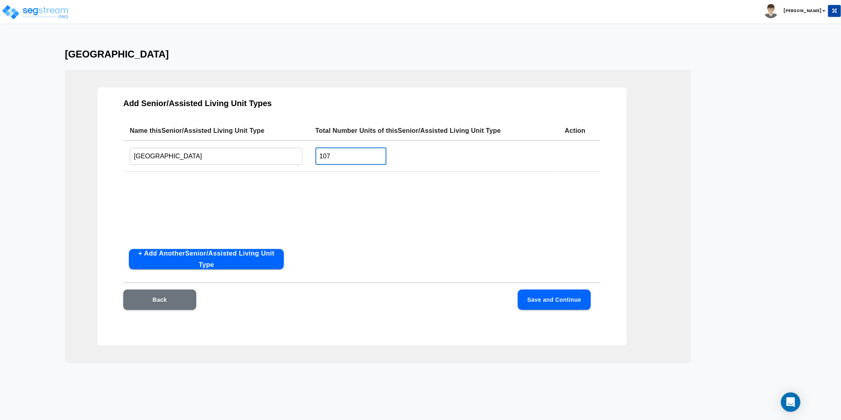
type input "107"
click at [374, 214] on div "Name this Senior/Assisted Living Unit Type Total Number Units of this Senior/As…" at bounding box center [361, 182] width 477 height 122
click at [552, 304] on button "Save and Continue" at bounding box center [554, 300] width 73 height 20
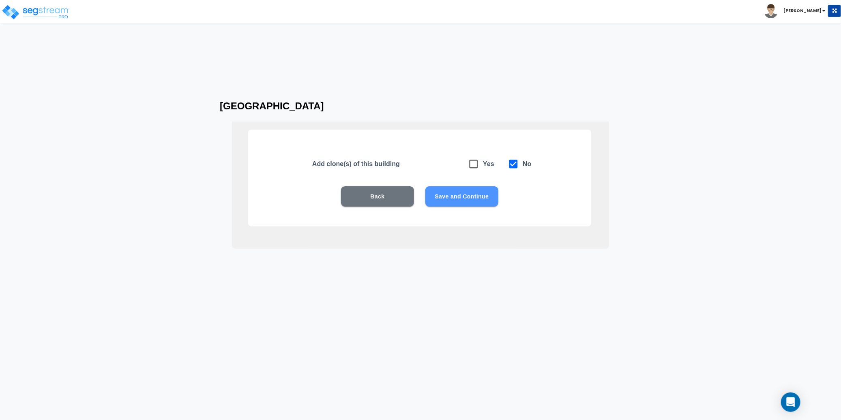
click at [466, 195] on button "Save and Continue" at bounding box center [461, 197] width 73 height 20
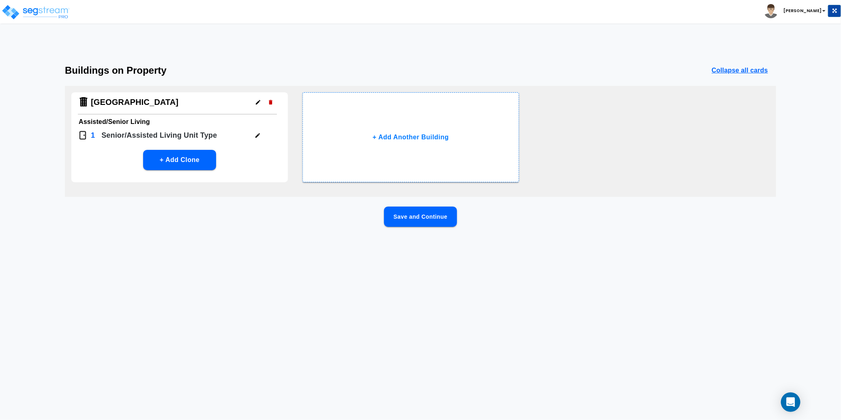
click at [438, 221] on button "Save and Continue" at bounding box center [420, 217] width 73 height 20
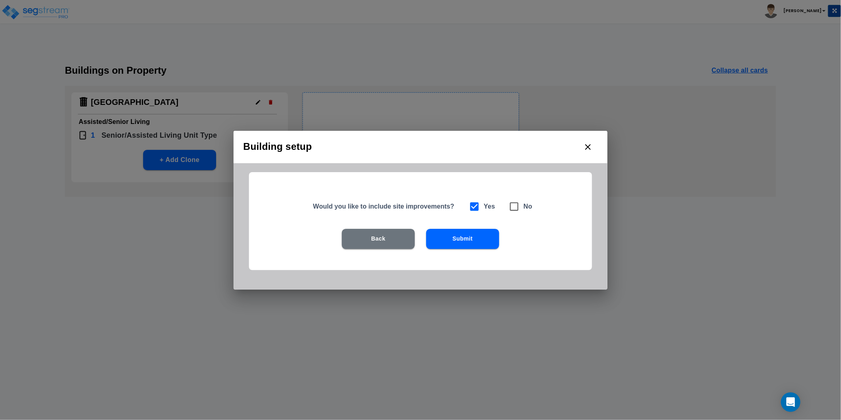
click at [460, 237] on button "Submit" at bounding box center [462, 239] width 73 height 20
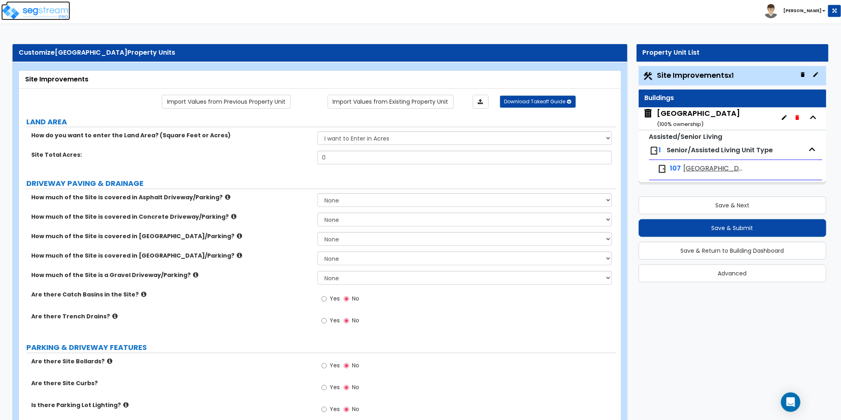
click at [49, 11] on img at bounding box center [35, 12] width 69 height 16
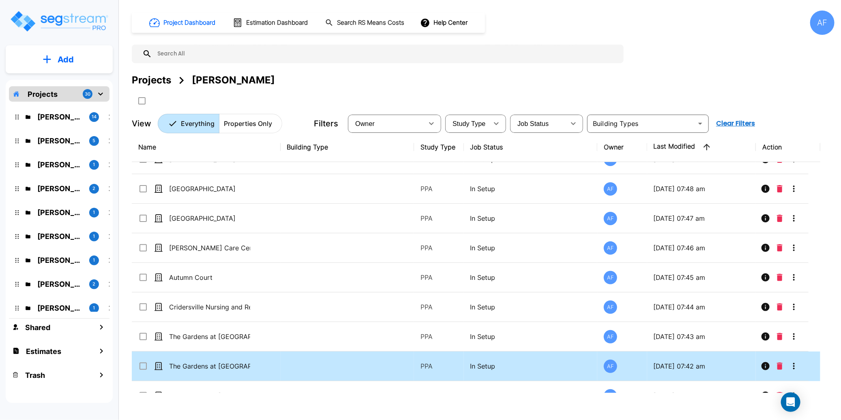
scroll to position [183, 0]
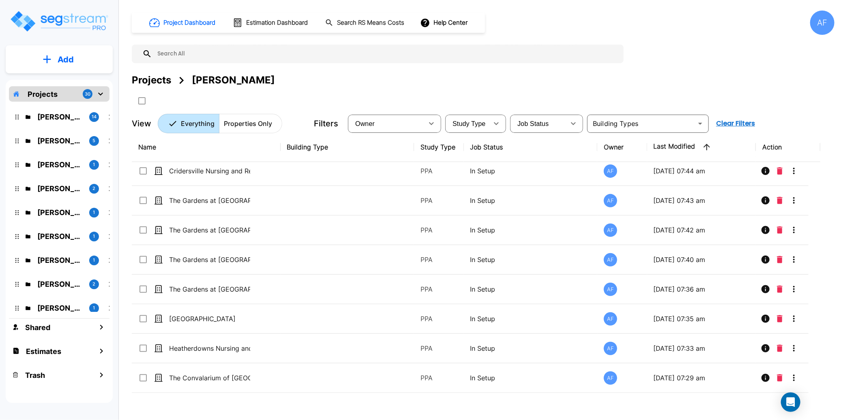
click at [69, 59] on p "Add" at bounding box center [66, 60] width 16 height 12
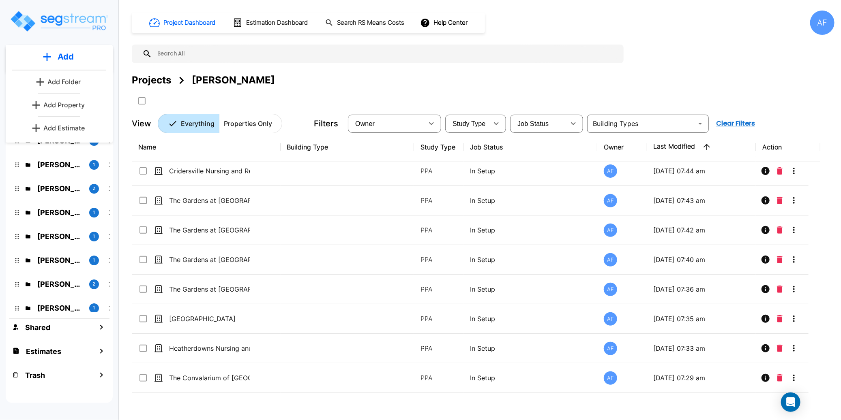
click at [73, 105] on p "Add Property" at bounding box center [63, 105] width 41 height 10
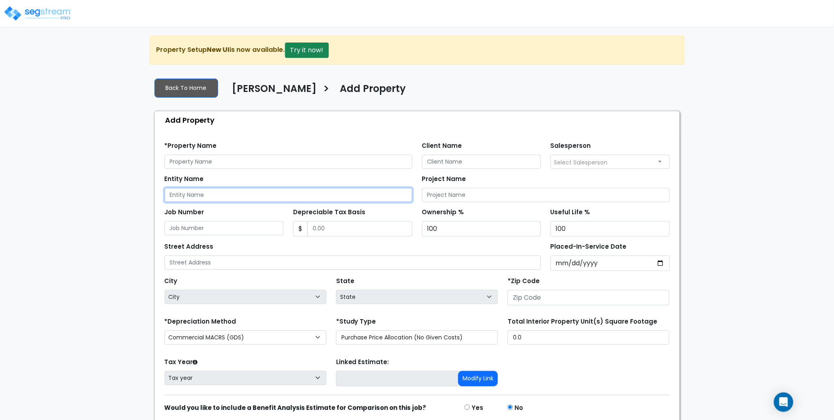
click at [211, 193] on input "Entity Name" at bounding box center [289, 195] width 248 height 14
paste input "[PERSON_NAME] Nursing and Rehab"
type input "[PERSON_NAME] Nursing and Rehab"
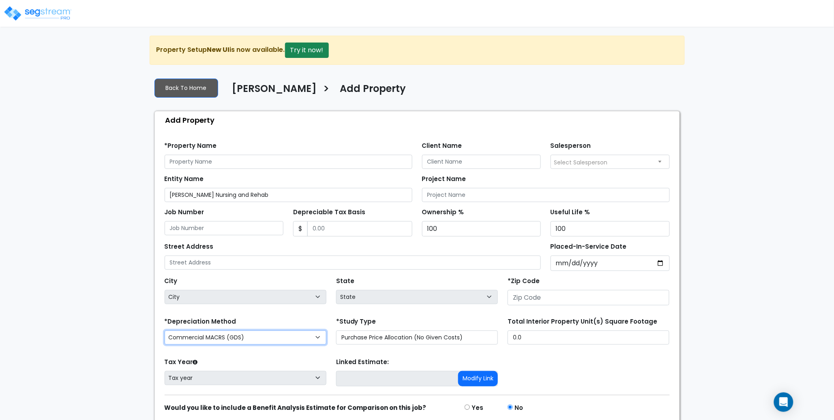
click at [289, 337] on select "Commercial MACRS (GDS) Residential Rental MACRS (GDS) Commercial MACRS (GDS) QIP" at bounding box center [246, 338] width 162 height 14
select select "RRM(_29"
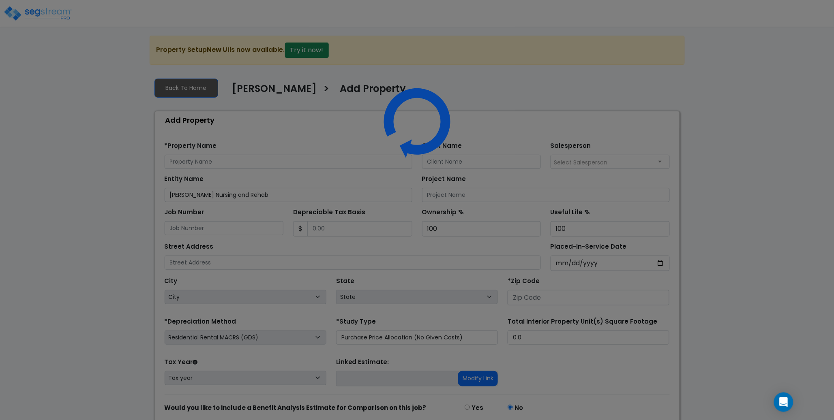
click at [116, 262] on div at bounding box center [417, 210] width 834 height 420
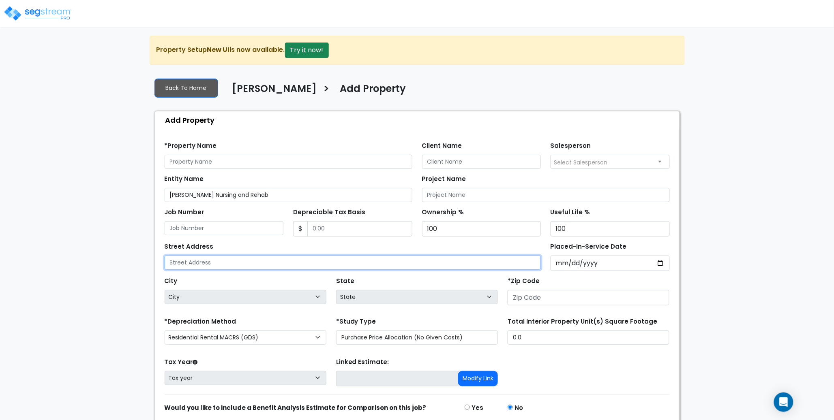
click at [205, 262] on input "text" at bounding box center [353, 263] width 377 height 14
paste input "[STREET_ADDRESS]"
click at [270, 263] on input "[STREET_ADDRESS]" at bounding box center [353, 263] width 377 height 14
type input "[STREET_ADDRESS]"
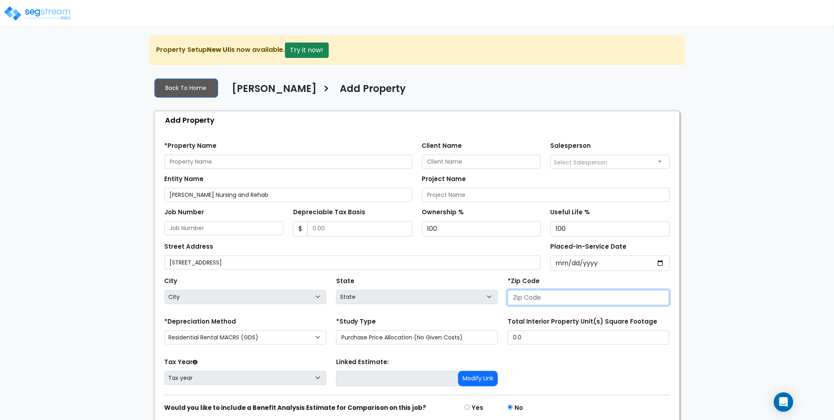
click at [547, 300] on input "number" at bounding box center [589, 297] width 162 height 15
paste input "41042"
type input "41042"
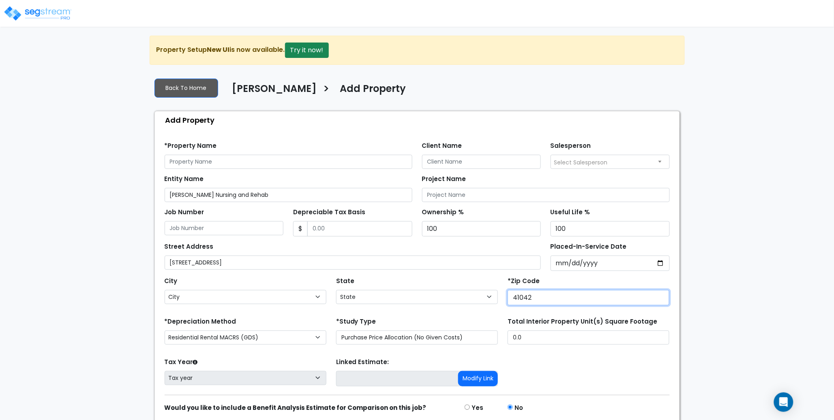
select select "KY"
type input "41042"
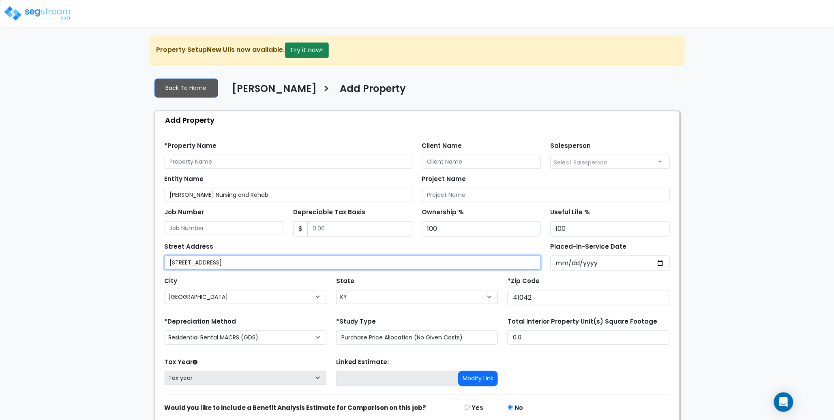
drag, startPoint x: 305, startPoint y: 260, endPoint x: 227, endPoint y: 261, distance: 78.3
click at [227, 261] on input "6975 Burlington Pike, Florence KY 41042" at bounding box center [353, 263] width 377 height 14
type input "6975 Burlington Pike"
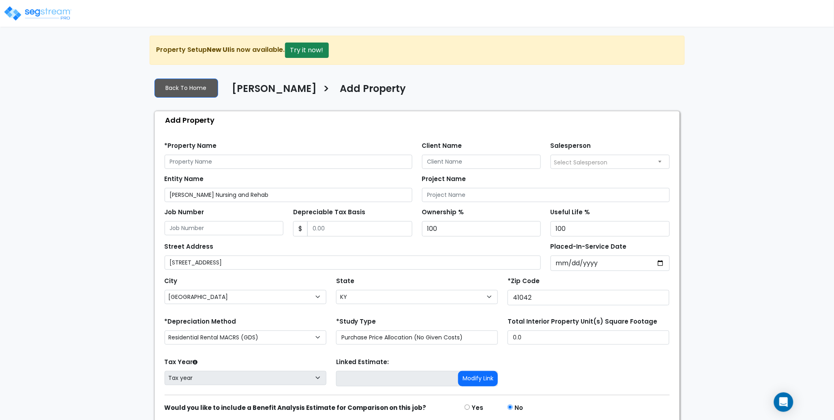
click at [356, 139] on div "*Property Name Client Name Salesperson Select Salesperson" at bounding box center [417, 152] width 515 height 33
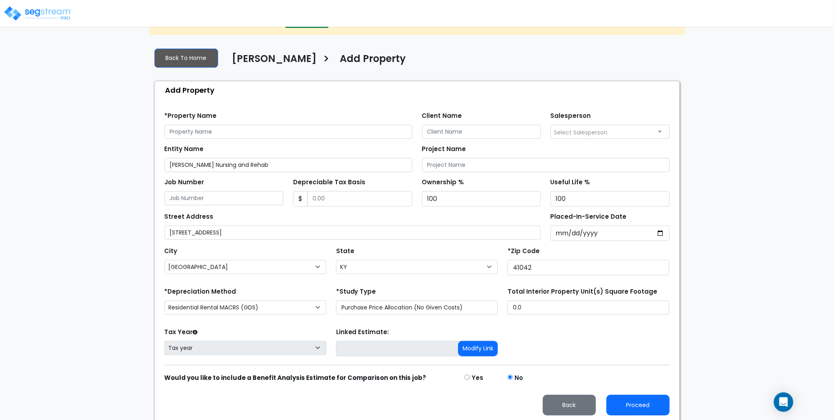
scroll to position [33, 0]
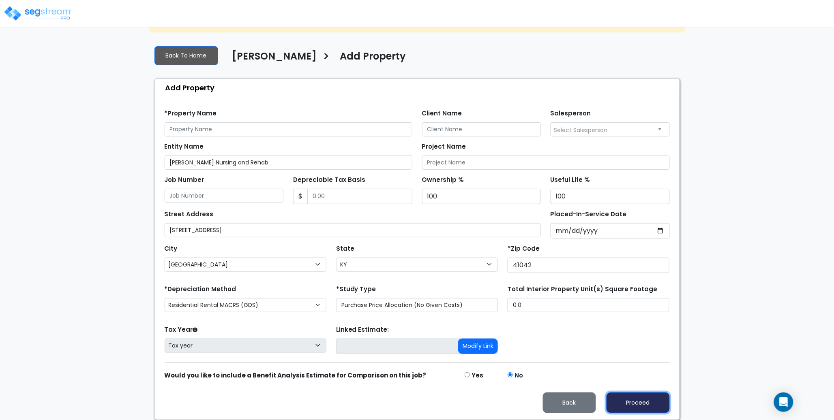
click at [642, 403] on button "Proceed" at bounding box center [638, 403] width 63 height 21
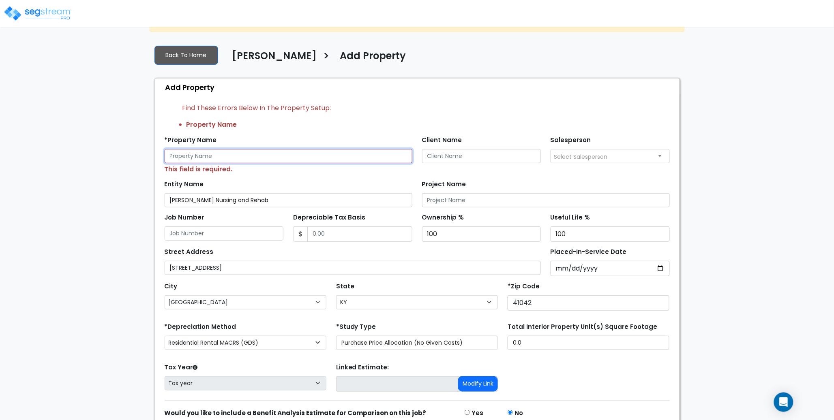
click at [193, 156] on input "text" at bounding box center [289, 156] width 248 height 14
paste input "Florence Park Nursing and Rehab"
type input "Florence Park Nursing and Rehab"
drag, startPoint x: 71, startPoint y: 169, endPoint x: 131, endPoint y: 223, distance: 81.2
click at [71, 169] on div "We are Building your Property. So please grab a coffee and let us do the heavy …" at bounding box center [417, 230] width 834 height 455
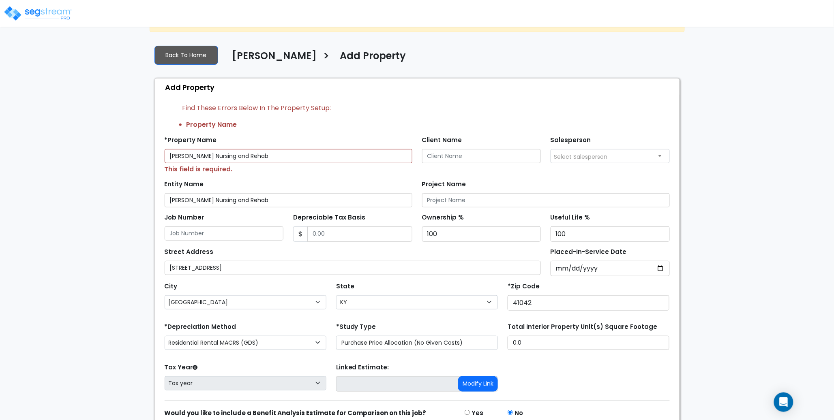
click at [577, 377] on div "Tax Year Please Enter The Placed In Service Date First. Tax year Prior Years De…" at bounding box center [417, 378] width 515 height 32
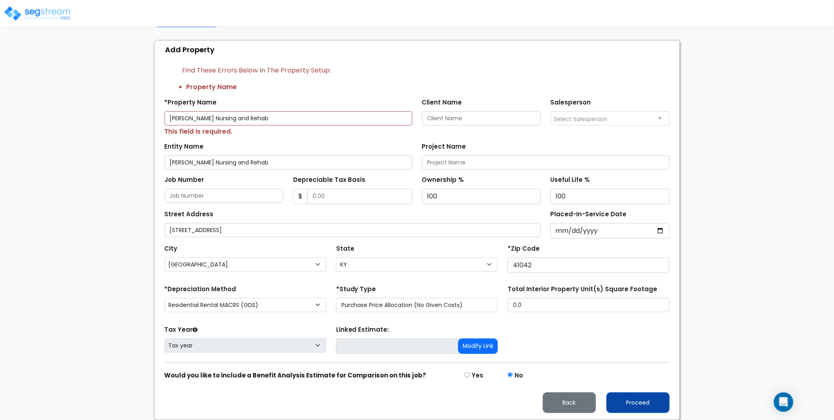
scroll to position [71, 0]
click at [636, 403] on button "Proceed" at bounding box center [638, 403] width 63 height 21
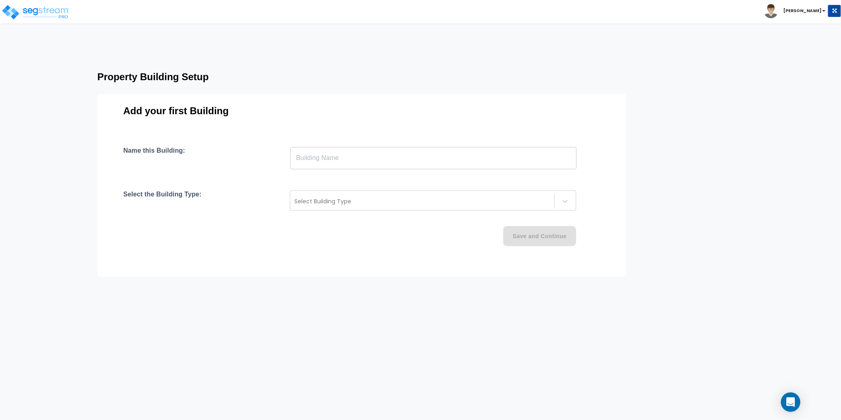
click at [320, 162] on input "text" at bounding box center [433, 158] width 286 height 23
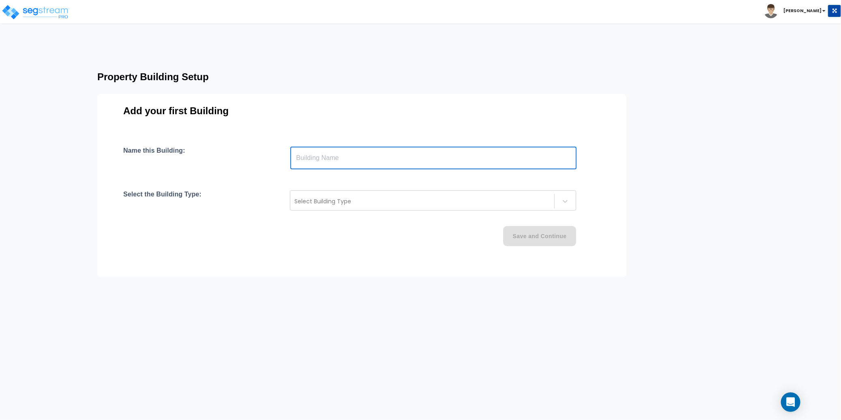
paste input "text"
type input "[PERSON_NAME] Nursing and Rehab"
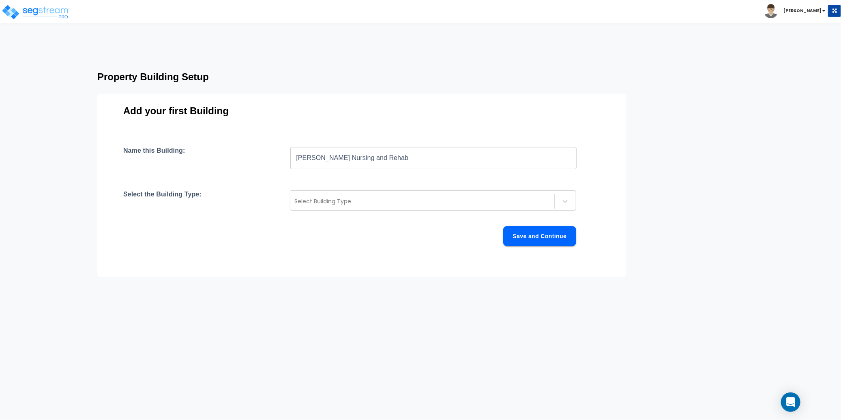
click at [349, 127] on div "Add your first Building Name this Building: [PERSON_NAME] Nursing and Rehab ​ S…" at bounding box center [361, 185] width 529 height 183
click at [329, 202] on div at bounding box center [422, 202] width 256 height 10
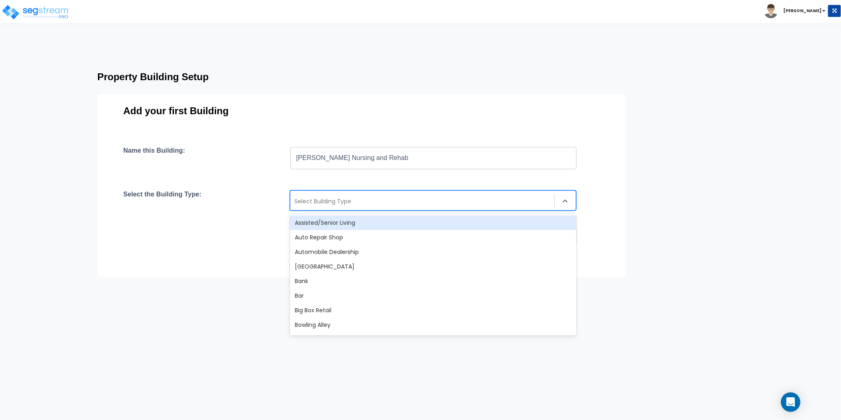
type input "[PERSON_NAME] Nursing and Rehab"
drag, startPoint x: 396, startPoint y: 203, endPoint x: 269, endPoint y: 199, distance: 127.0
click at [269, 199] on div "Select the Building Type: Assisted/Senior Living, 1 of 56. 56 results available…" at bounding box center [361, 201] width 477 height 20
click at [322, 223] on div "Assisted/Senior Living" at bounding box center [433, 223] width 286 height 15
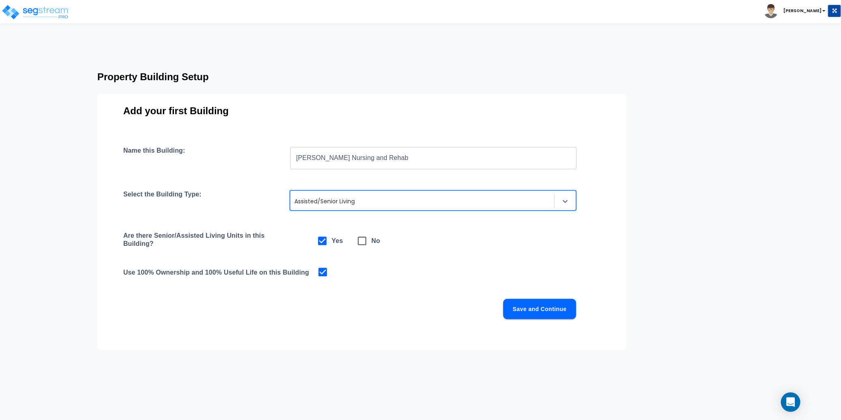
click at [540, 307] on button "Save and Continue" at bounding box center [539, 309] width 73 height 20
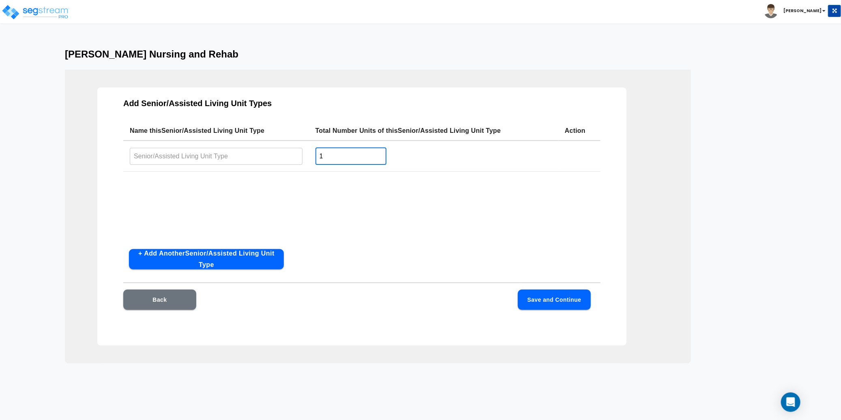
drag, startPoint x: 328, startPoint y: 150, endPoint x: 264, endPoint y: 155, distance: 64.2
click at [315, 151] on input "1" at bounding box center [350, 156] width 71 height 17
click at [206, 155] on input "text" at bounding box center [216, 156] width 173 height 17
paste input "[PERSON_NAME] Nursing and Rehab"
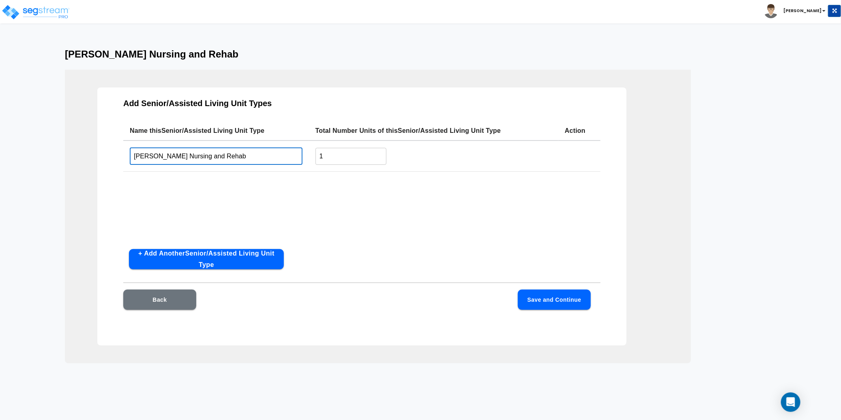
type input "[PERSON_NAME] Nursing and Rehab"
click at [349, 167] on td "1 ​" at bounding box center [433, 156] width 249 height 31
drag, startPoint x: 330, startPoint y: 156, endPoint x: 312, endPoint y: 156, distance: 18.7
click at [312, 156] on td "1 ​" at bounding box center [433, 156] width 249 height 31
type input "150"
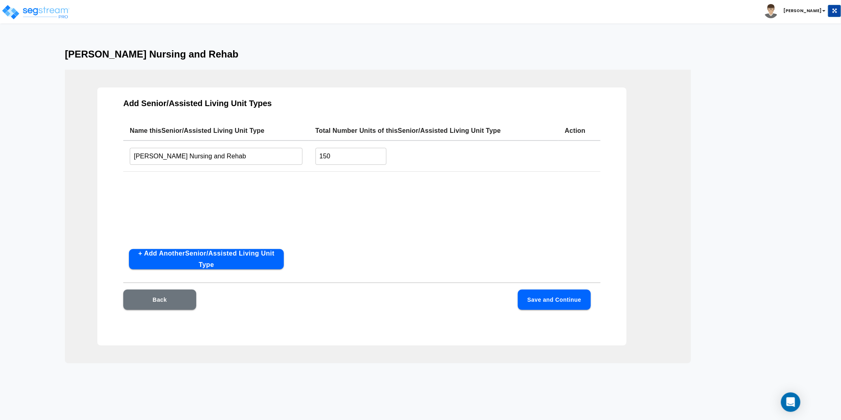
click at [398, 206] on div "Name this Senior/Assisted Living Unit Type Total Number Units of this Senior/As…" at bounding box center [361, 182] width 477 height 122
click at [563, 296] on button "Save and Continue" at bounding box center [554, 300] width 73 height 20
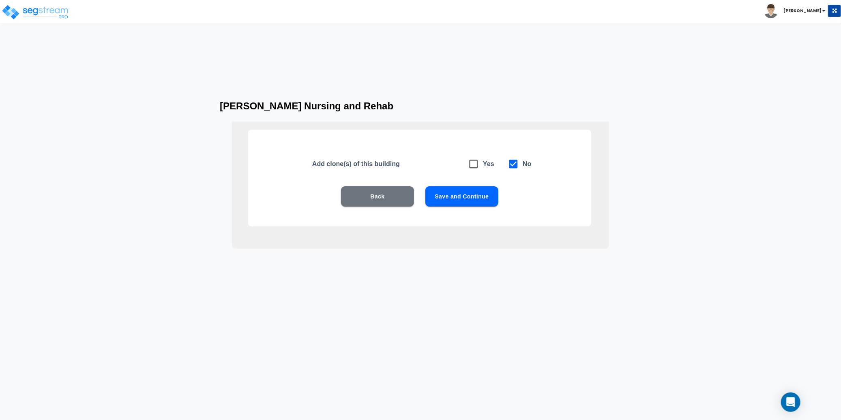
click at [458, 199] on button "Save and Continue" at bounding box center [461, 197] width 73 height 20
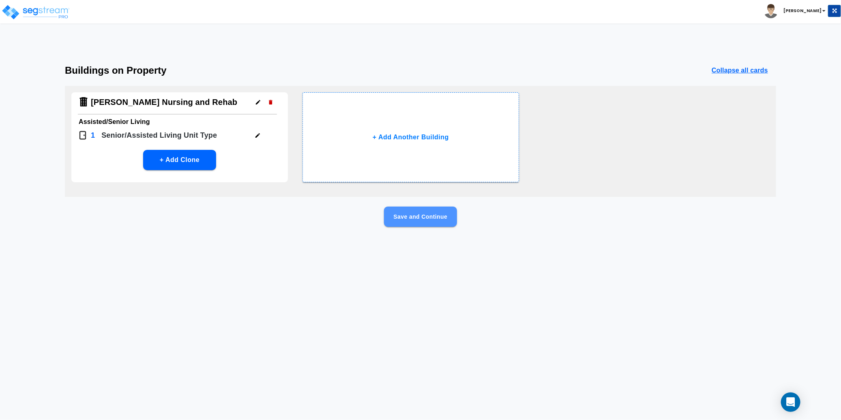
click at [436, 223] on button "Save and Continue" at bounding box center [420, 217] width 73 height 20
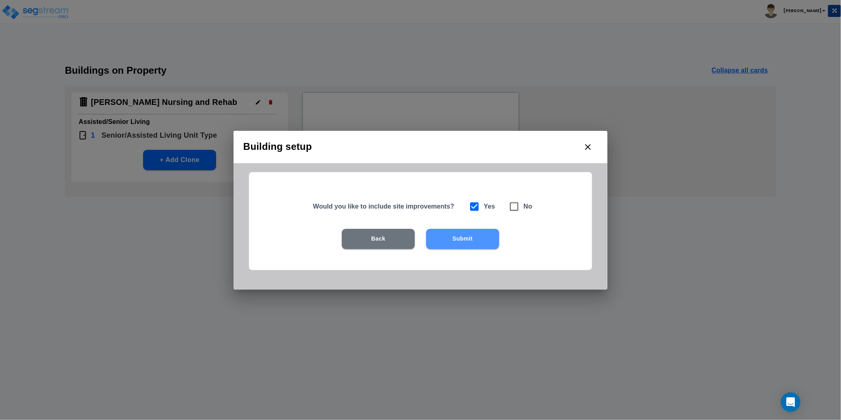
click at [450, 236] on button "Submit" at bounding box center [462, 239] width 73 height 20
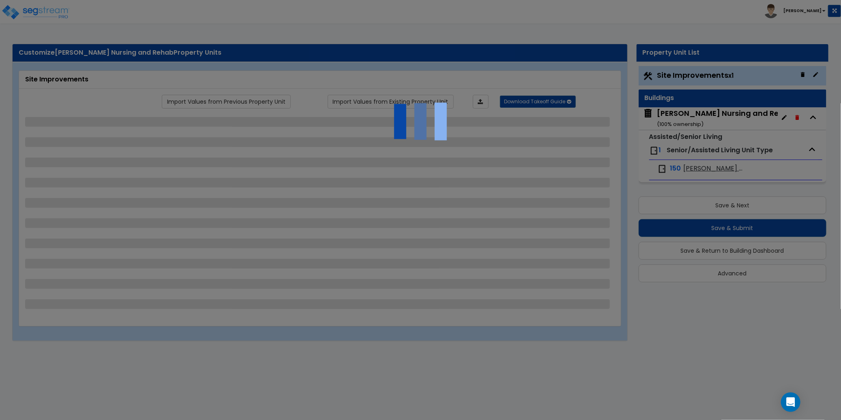
click at [272, 20] on div at bounding box center [420, 210] width 841 height 420
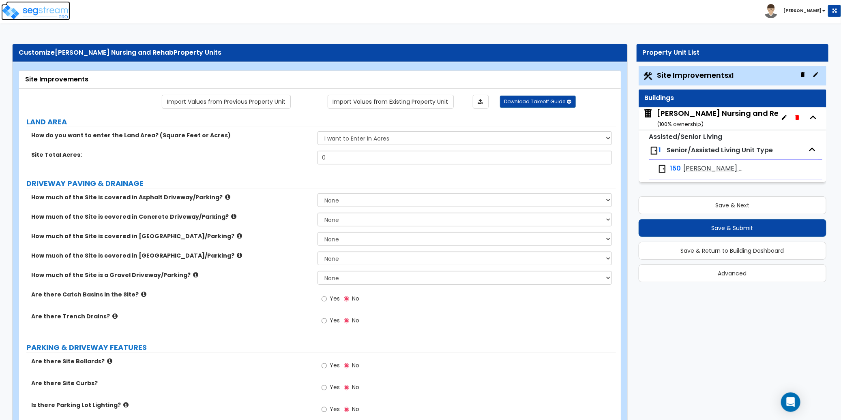
click at [45, 13] on img at bounding box center [35, 12] width 69 height 16
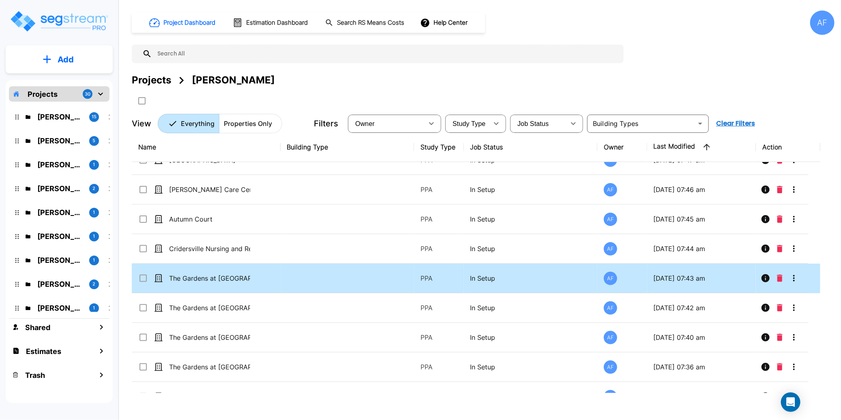
scroll to position [213, 0]
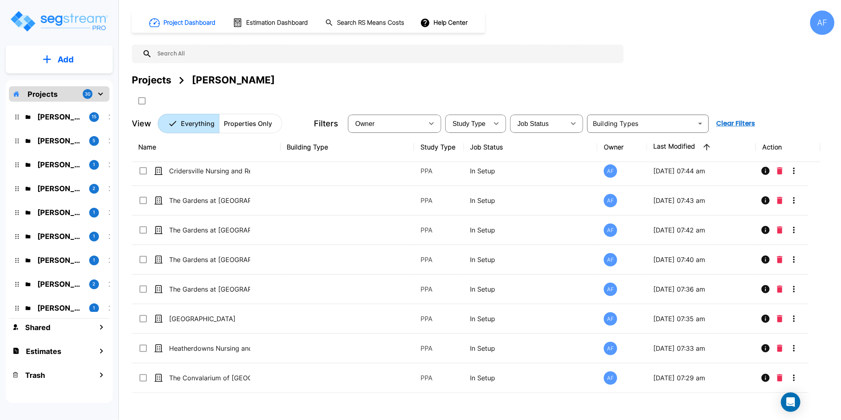
click at [63, 55] on p "Add" at bounding box center [66, 60] width 16 height 12
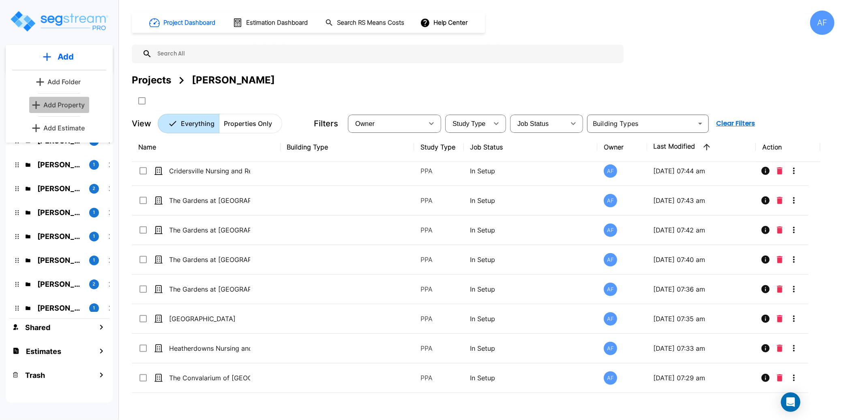
click at [70, 104] on p "Add Property" at bounding box center [63, 105] width 41 height 10
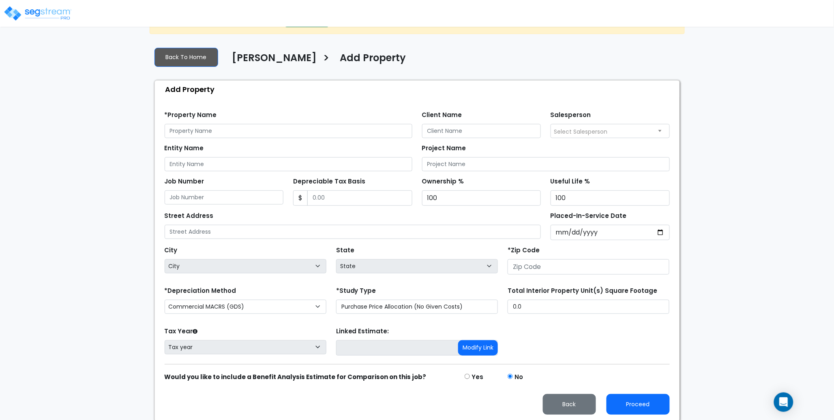
scroll to position [33, 0]
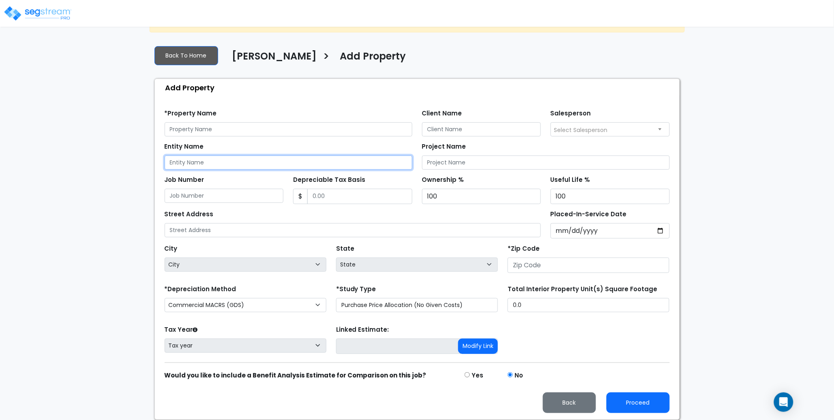
click at [194, 165] on input "Entity Name" at bounding box center [289, 163] width 248 height 14
paste input "[GEOGRAPHIC_DATA]"
type input "[GEOGRAPHIC_DATA]"
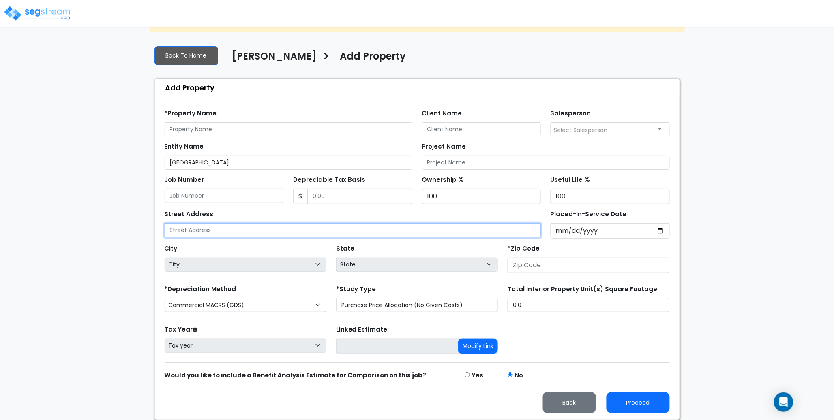
click at [190, 230] on input "text" at bounding box center [353, 230] width 377 height 14
paste input "[STREET_ADDRESS]"
click at [271, 229] on input "[STREET_ADDRESS]" at bounding box center [353, 230] width 377 height 14
click at [271, 229] on input "501 North 2nd Street, Loveland OH 45140" at bounding box center [353, 230] width 377 height 14
type input "501 North 2nd Street, Loveland OH 45140"
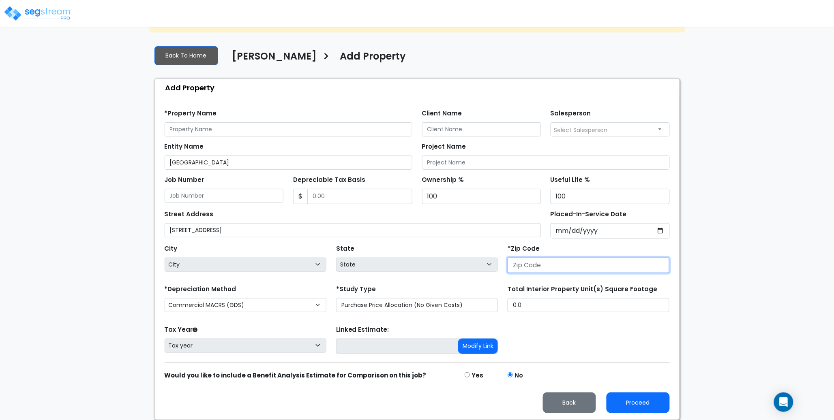
click at [532, 272] on input "number" at bounding box center [589, 265] width 162 height 15
paste input "45140"
type input "45140"
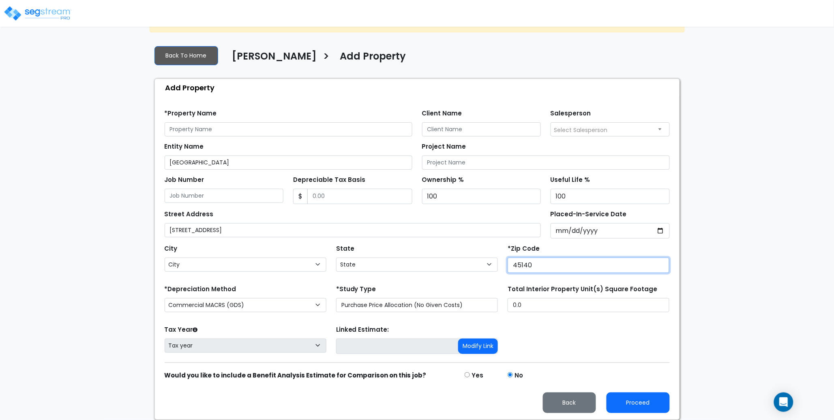
select select "OH"
type input "45140"
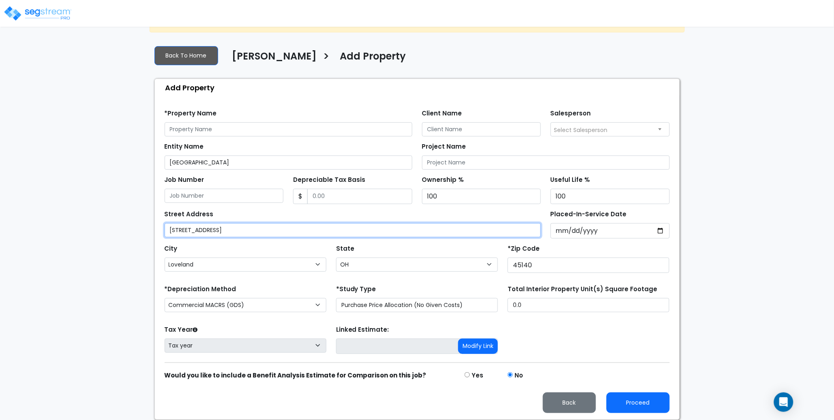
drag, startPoint x: 293, startPoint y: 228, endPoint x: 226, endPoint y: 229, distance: 66.9
click at [226, 229] on input "501 North 2nd Street, Loveland OH 45140" at bounding box center [353, 230] width 377 height 14
type input "501 North 2nd Street"
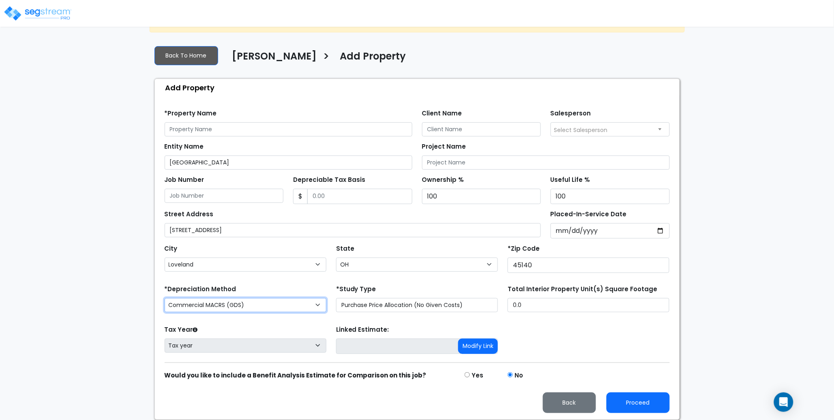
click at [262, 312] on select "Commercial MACRS (GDS) Residential Rental MACRS (GDS) Commercial MACRS (GDS) QIP" at bounding box center [246, 305] width 162 height 14
select select "RRM(_29"
click at [308, 283] on div "*Depreciation Method Commercial MACRS (GDS) Residential Rental MACRS (GDS) Comm…" at bounding box center [246, 299] width 172 height 32
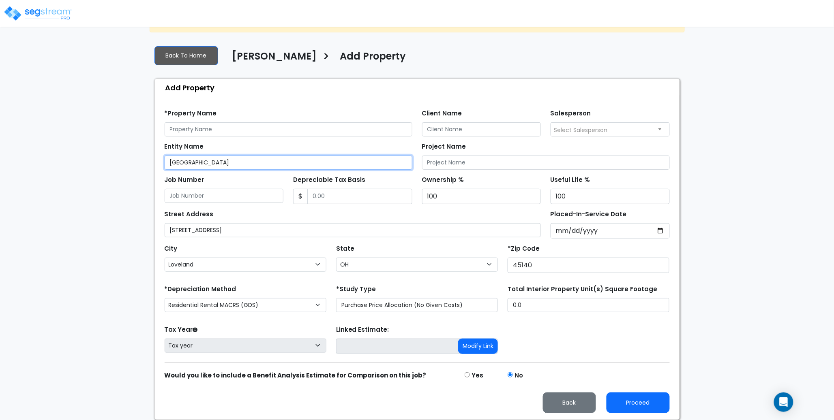
drag, startPoint x: 240, startPoint y: 161, endPoint x: 150, endPoint y: 164, distance: 90.5
click at [150, 164] on div "Back To Home Jeff Degyansky > Add Property Add Property Find these errors below…" at bounding box center [417, 230] width 535 height 382
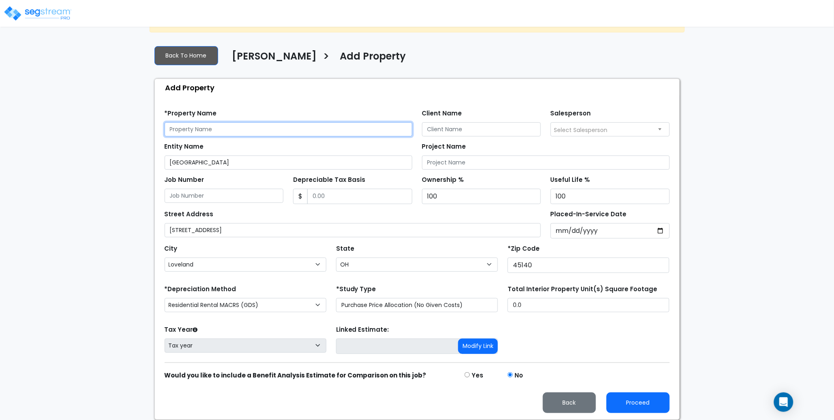
click at [190, 129] on input "text" at bounding box center [289, 129] width 248 height 14
paste input "[GEOGRAPHIC_DATA]"
type input "[GEOGRAPHIC_DATA]"
click at [249, 109] on div "*Property Name Loveland Care Center" at bounding box center [289, 121] width 248 height 29
click at [574, 337] on div "Tax Year Please Enter The Placed In Service Date First. Tax year Prior Years De…" at bounding box center [417, 340] width 515 height 32
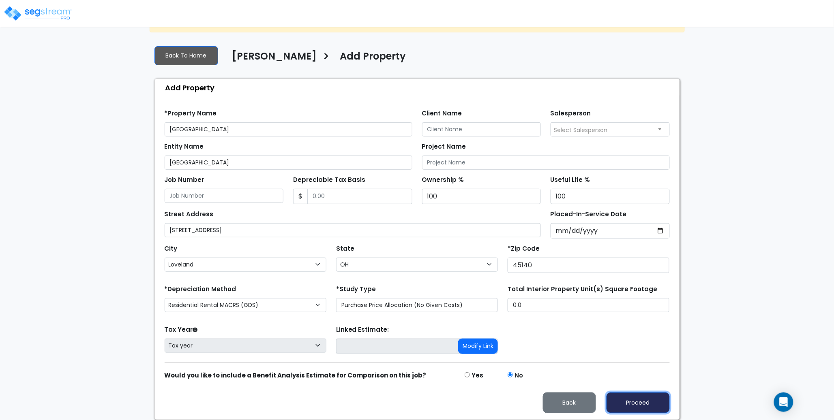
click at [644, 403] on button "Proceed" at bounding box center [638, 403] width 63 height 21
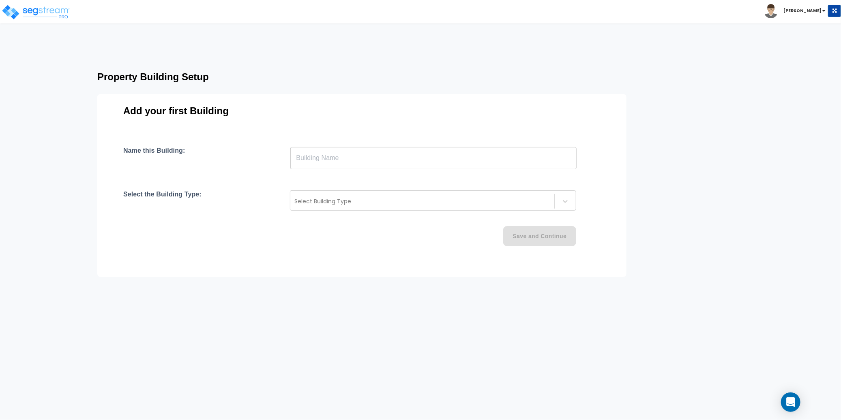
click at [308, 160] on input "text" at bounding box center [433, 158] width 286 height 23
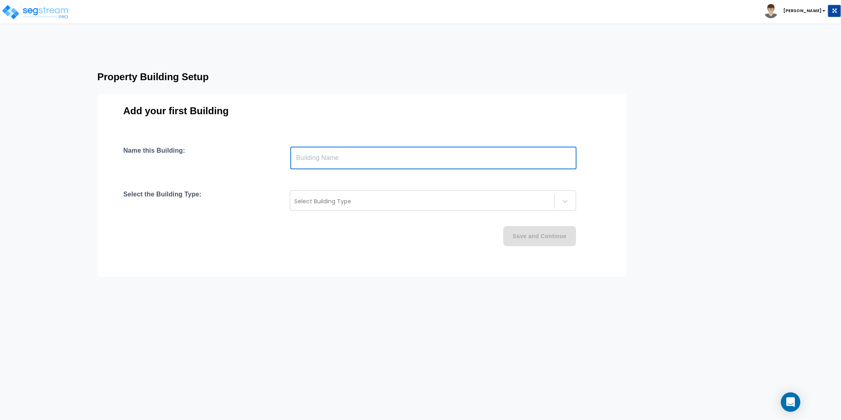
paste input "text"
type input "[GEOGRAPHIC_DATA]"
click at [262, 178] on div "Name this Building: Loveland Care Center ​ Select the Building Type: Select Bui…" at bounding box center [361, 206] width 477 height 119
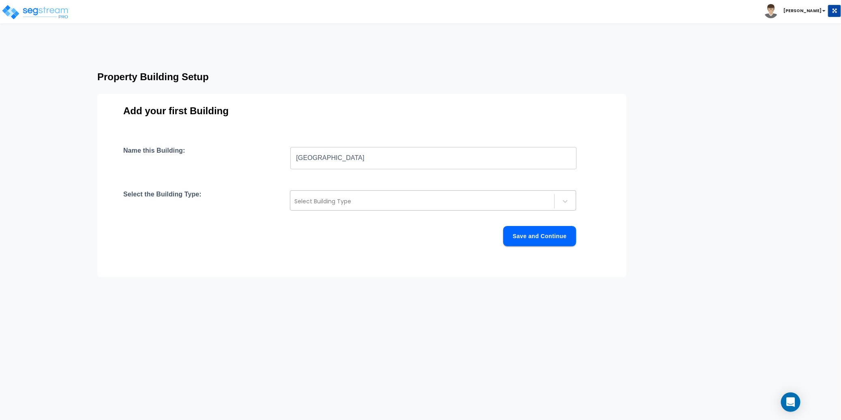
click at [383, 204] on div at bounding box center [422, 202] width 256 height 10
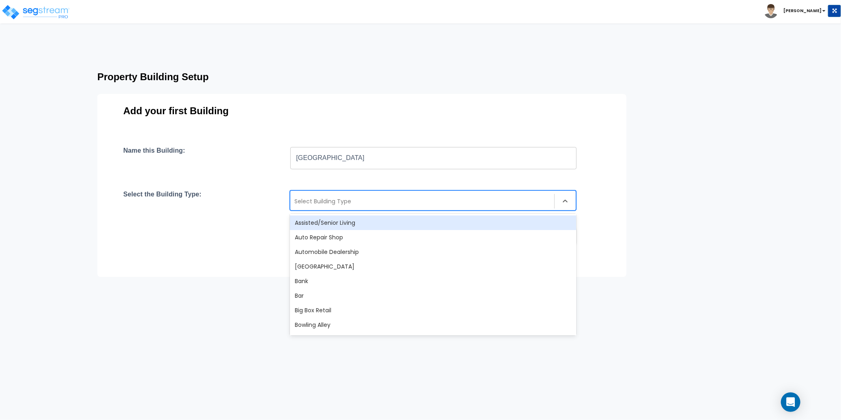
click at [366, 227] on div "Assisted/Senior Living" at bounding box center [433, 223] width 286 height 15
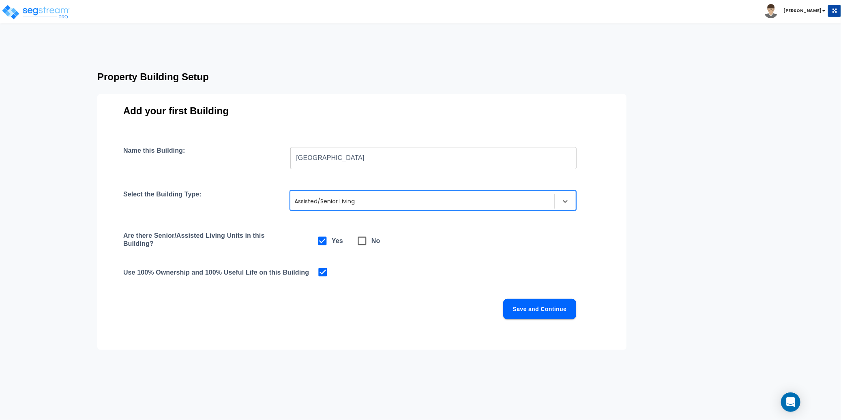
click at [443, 257] on div "Name this Building: Loveland Care Center ​ Select the Building Type: option Ass…" at bounding box center [361, 243] width 477 height 192
click at [526, 307] on button "Save and Continue" at bounding box center [539, 309] width 73 height 20
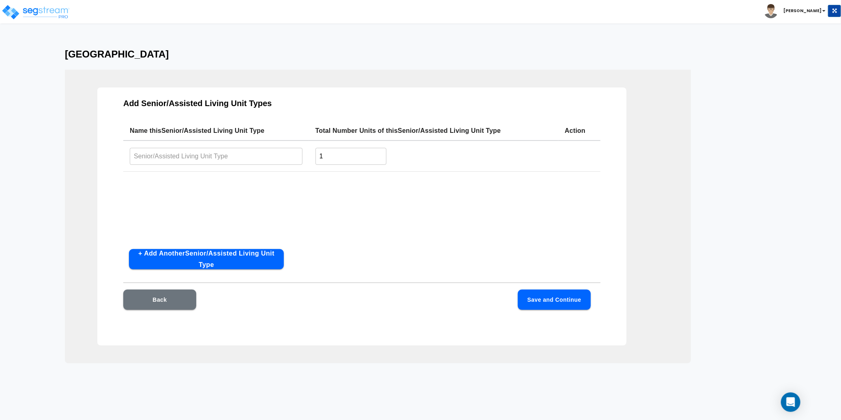
click at [189, 155] on input "text" at bounding box center [216, 156] width 173 height 17
paste input "[GEOGRAPHIC_DATA]"
type input "[GEOGRAPHIC_DATA]"
drag, startPoint x: 330, startPoint y: 157, endPoint x: 307, endPoint y: 157, distance: 23.1
click at [307, 157] on tr "Loveland Care Center ​ 1 ​" at bounding box center [361, 156] width 477 height 31
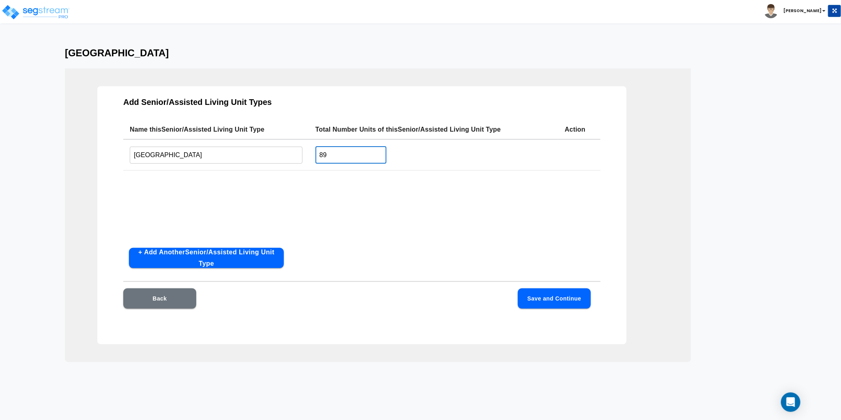
scroll to position [2, 0]
type input "89"
drag, startPoint x: 329, startPoint y: 195, endPoint x: 335, endPoint y: 198, distance: 6.7
click at [329, 195] on div "Name this Senior/Assisted Living Unit Type Total Number Units of this Senior/As…" at bounding box center [361, 181] width 477 height 122
click at [536, 292] on button "Save and Continue" at bounding box center [554, 298] width 73 height 20
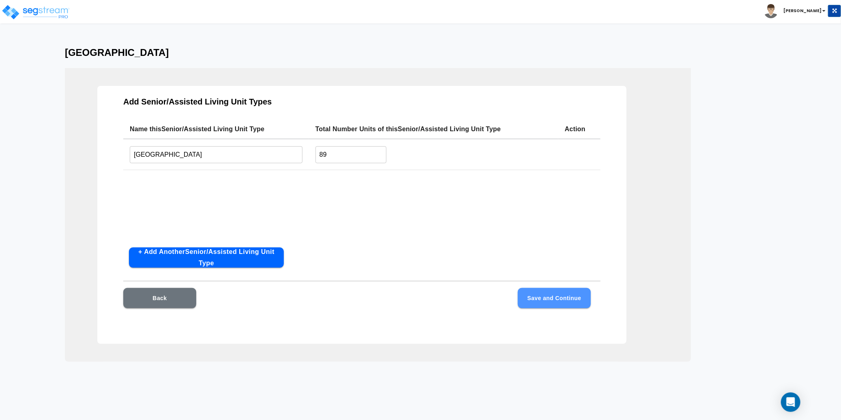
scroll to position [0, 0]
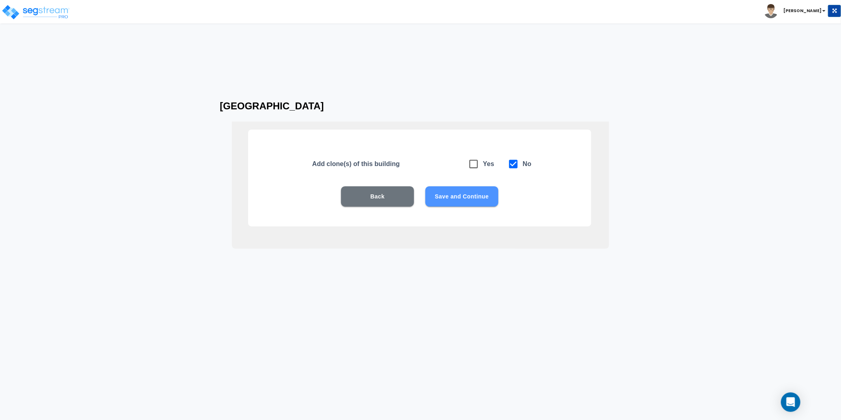
click at [464, 198] on button "Save and Continue" at bounding box center [461, 197] width 73 height 20
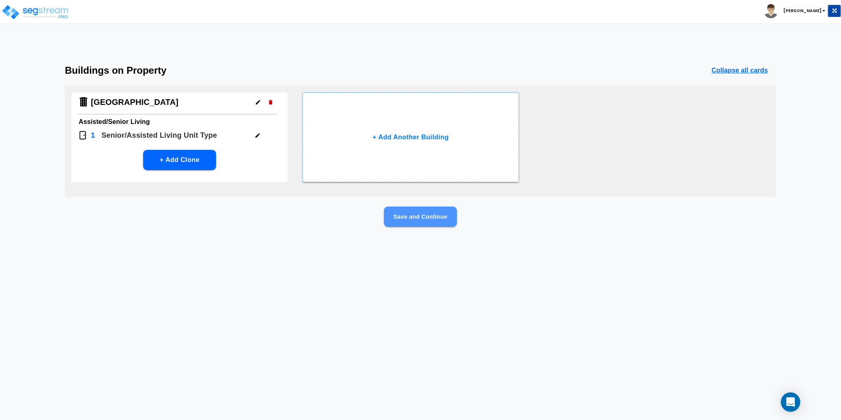
click at [441, 214] on button "Save and Continue" at bounding box center [420, 217] width 73 height 20
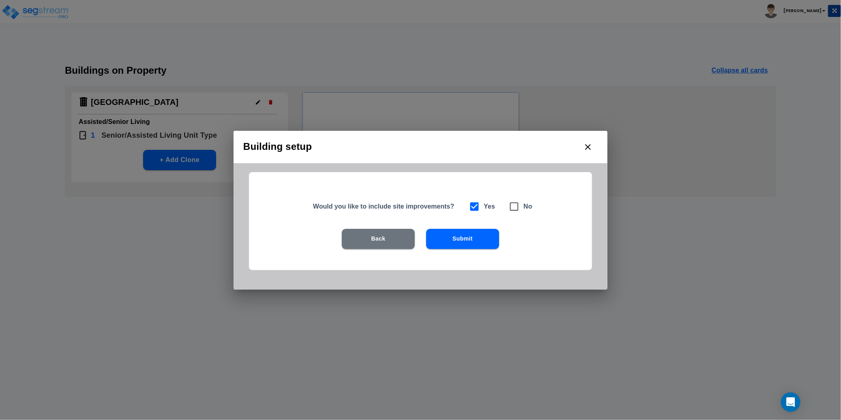
click at [459, 238] on button "Submit" at bounding box center [462, 239] width 73 height 20
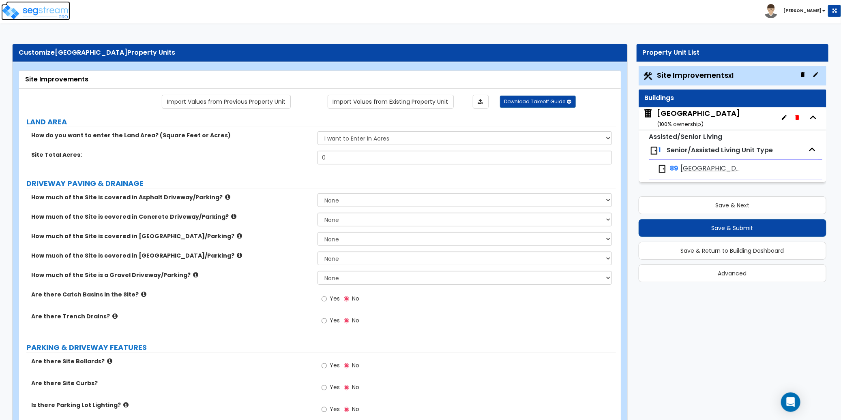
click at [45, 11] on img at bounding box center [35, 12] width 69 height 16
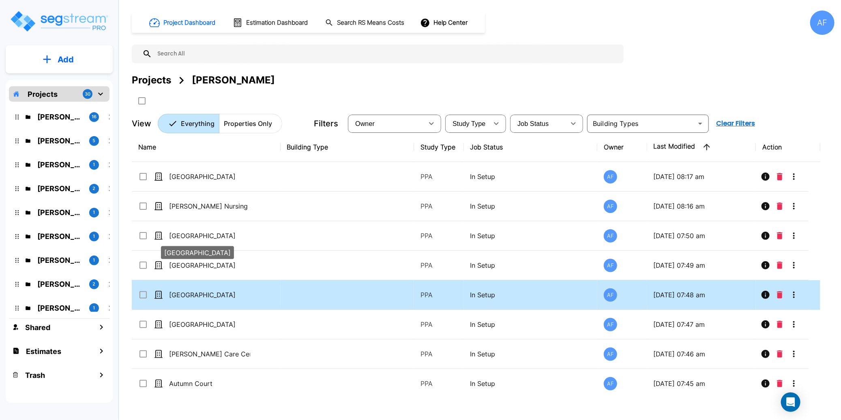
scroll to position [242, 0]
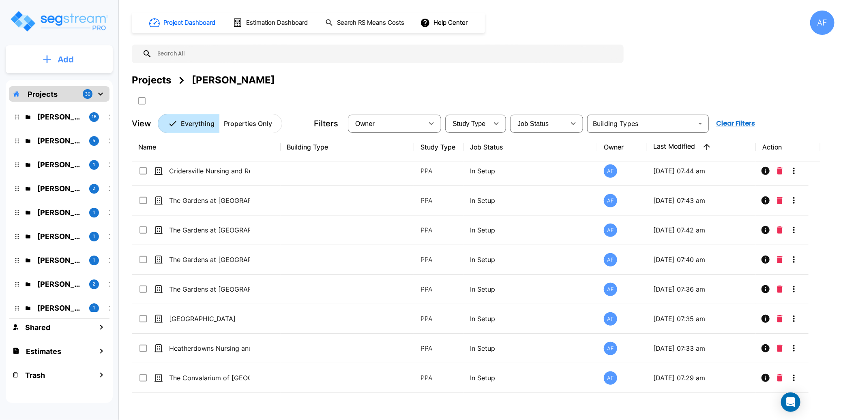
click at [62, 59] on p "Add" at bounding box center [66, 60] width 16 height 12
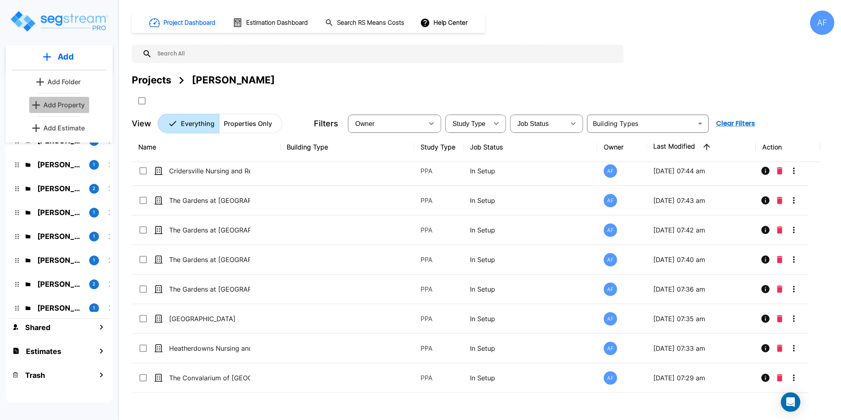
click at [59, 106] on p "Add Property" at bounding box center [63, 105] width 41 height 10
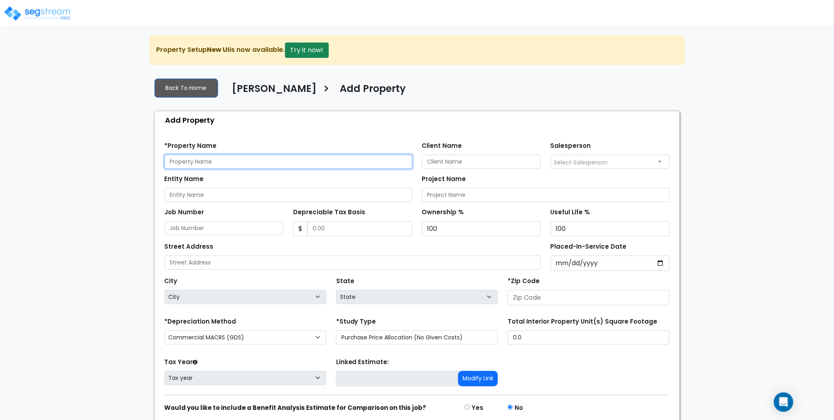
click at [199, 165] on input "text" at bounding box center [289, 162] width 248 height 14
paste input "[US_STATE][GEOGRAPHIC_DATA]"
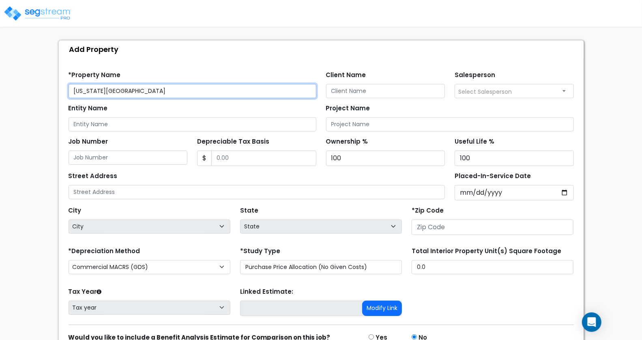
scroll to position [71, 0]
type input "[US_STATE][GEOGRAPHIC_DATA]"
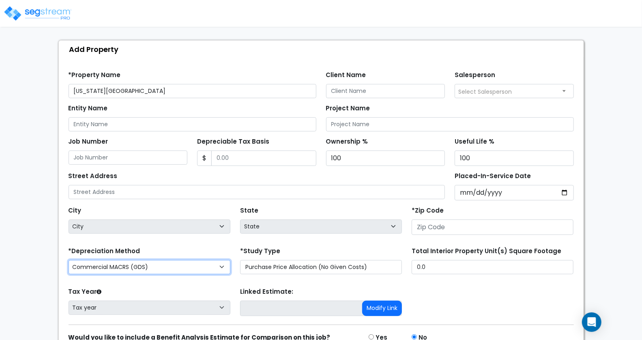
click at [146, 266] on select "Commercial MACRS (GDS) Residential Rental MACRS (GDS) Commercial MACRS (GDS) QIP" at bounding box center [150, 267] width 162 height 14
select select "RRM(_29"
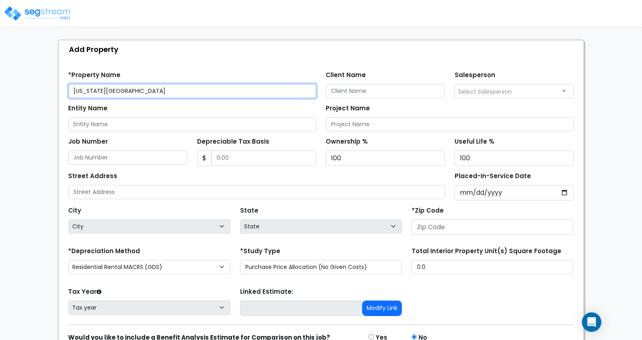
click at [172, 89] on input "[US_STATE][GEOGRAPHIC_DATA]" at bounding box center [193, 91] width 248 height 14
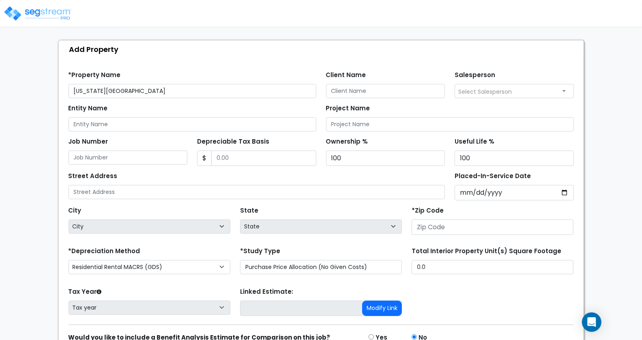
click at [204, 65] on div "*Property Name Ohio Valley Manor Care Center Client Name Salesperson Select Sal…" at bounding box center [321, 81] width 515 height 33
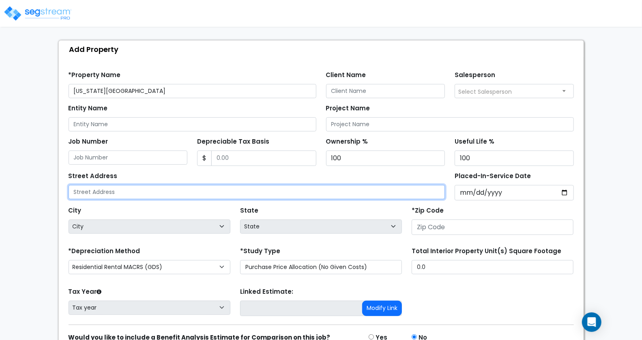
click at [139, 185] on input "text" at bounding box center [257, 192] width 377 height 14
paste input "5280 State Routes 62 & 68, Ripley OH 45167"
click at [189, 192] on input "5280 State Routes 62 & 68, Ripley OH 45167" at bounding box center [257, 192] width 377 height 14
type input "5280 State Routes 62 & 68, Ripley OH 45167"
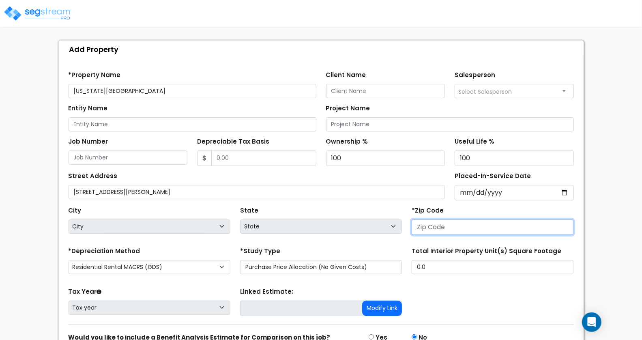
click at [445, 223] on input "number" at bounding box center [493, 226] width 162 height 15
paste input "45167"
type input "45167"
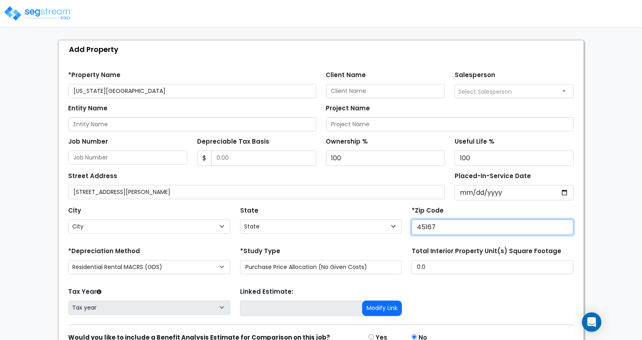
select select "OH"
type input "45167"
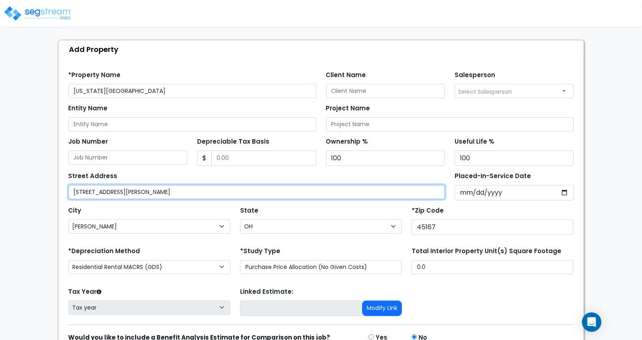
drag, startPoint x: 211, startPoint y: 189, endPoint x: 147, endPoint y: 190, distance: 64.5
click at [147, 190] on input "5280 State Routes 62 & 68, Ripley OH 45167" at bounding box center [257, 192] width 377 height 14
type input "5280 State Routes 62 & 68"
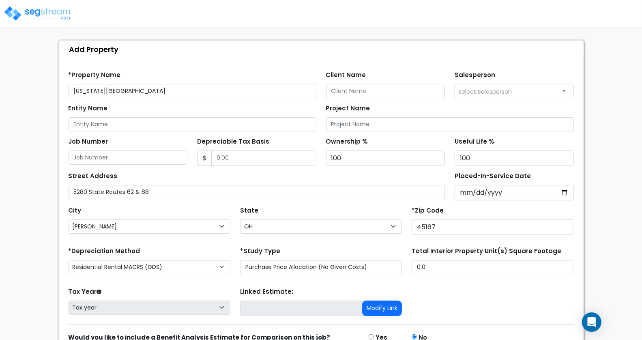
click at [258, 69] on div "*Property Name Ohio Valley Manor Care Center" at bounding box center [193, 83] width 248 height 29
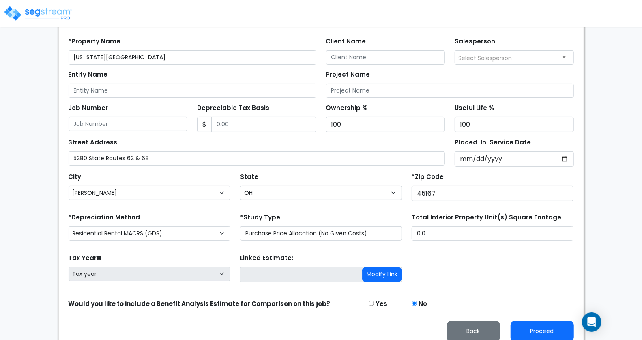
scroll to position [109, 0]
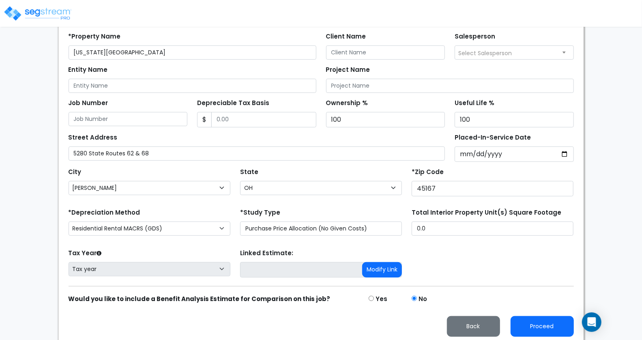
click at [521, 247] on div "Tax Year Please Enter The Placed In Service Date First. Tax year Prior Years De…" at bounding box center [321, 263] width 515 height 32
click at [547, 322] on button "Proceed" at bounding box center [541, 326] width 63 height 21
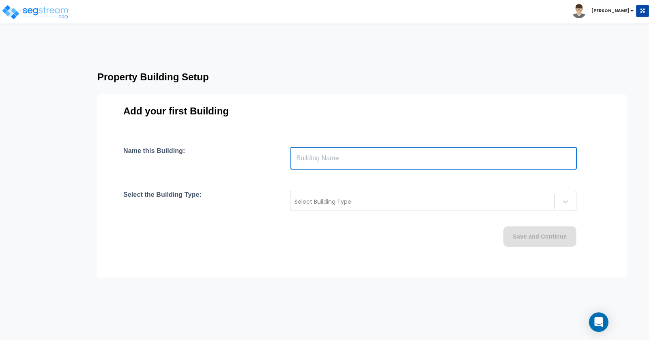
click at [326, 161] on input "text" at bounding box center [433, 158] width 286 height 23
paste input "text"
type input "45167"
drag, startPoint x: 321, startPoint y: 156, endPoint x: 288, endPoint y: 154, distance: 32.9
click at [288, 154] on div "Name this Building: 45167 ​" at bounding box center [361, 158] width 477 height 23
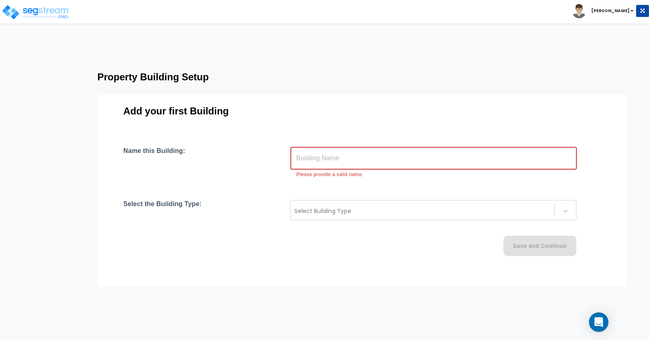
paste input "[US_STATE][GEOGRAPHIC_DATA]"
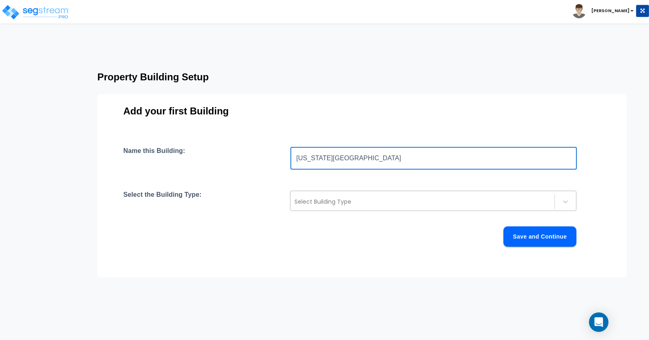
type input "[US_STATE][GEOGRAPHIC_DATA]"
click at [347, 199] on div at bounding box center [422, 202] width 256 height 10
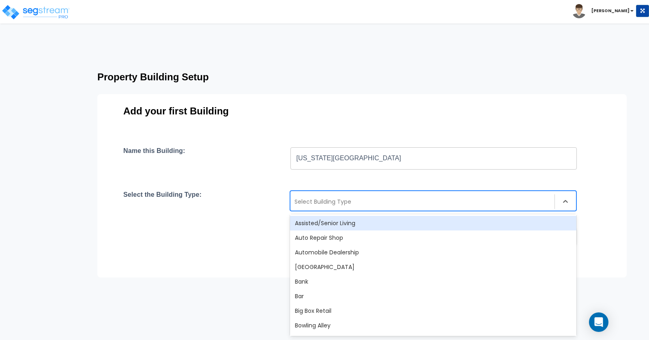
click at [348, 221] on div "Assisted/Senior Living" at bounding box center [433, 223] width 286 height 15
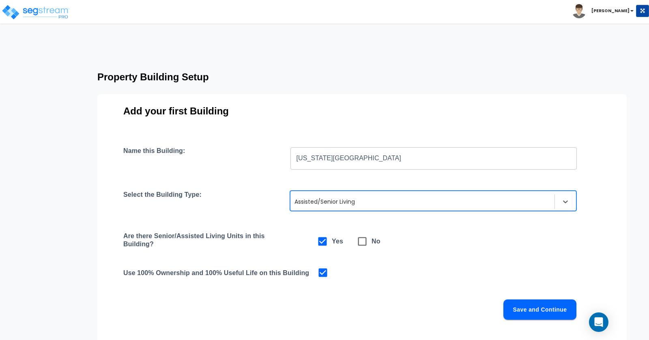
click at [446, 238] on div "Are there Senior/Assisted Living Units in this Building? Yes No" at bounding box center [361, 241] width 477 height 19
click at [532, 308] on button "Save and Continue" at bounding box center [539, 309] width 73 height 20
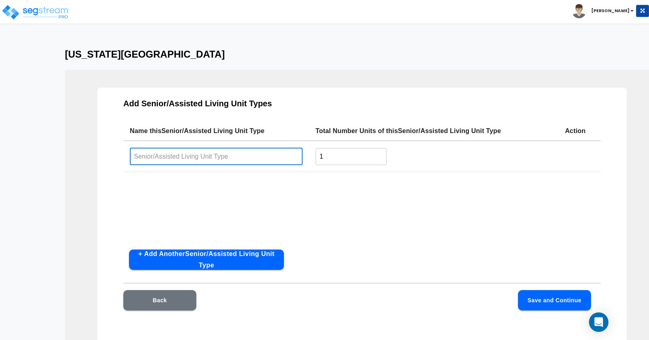
click at [187, 159] on input "text" at bounding box center [216, 156] width 173 height 17
paste input "[US_STATE][GEOGRAPHIC_DATA]"
type input "[US_STATE][GEOGRAPHIC_DATA]"
click at [288, 225] on div "Name this Senior/Assisted Living Unit Type Total Number Units of this Senior/As…" at bounding box center [361, 182] width 477 height 122
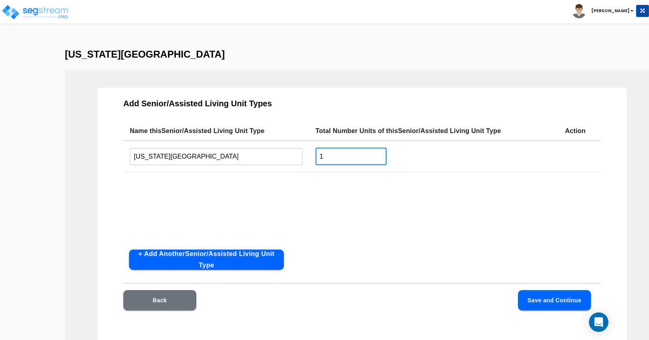
drag, startPoint x: 328, startPoint y: 157, endPoint x: 315, endPoint y: 157, distance: 13.0
click at [315, 157] on td "1 ​" at bounding box center [433, 156] width 249 height 31
type input "131"
click at [394, 215] on div "Name this Senior/Assisted Living Unit Type Total Number Units of this Senior/As…" at bounding box center [361, 182] width 477 height 122
click at [564, 302] on button "Save and Continue" at bounding box center [554, 300] width 73 height 20
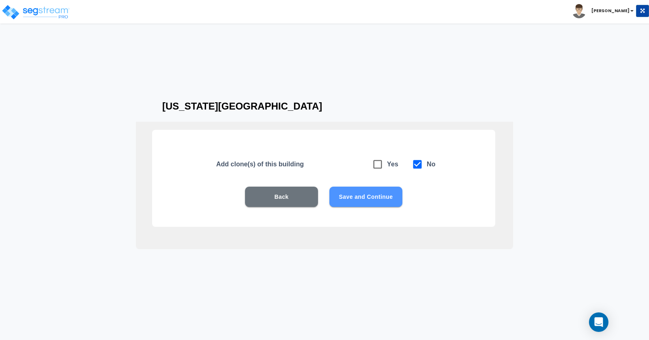
click at [375, 198] on button "Save and Continue" at bounding box center [365, 197] width 73 height 20
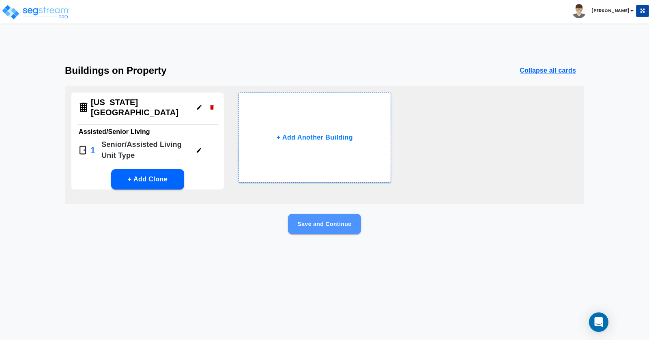
click at [337, 221] on button "Save and Continue" at bounding box center [324, 224] width 73 height 20
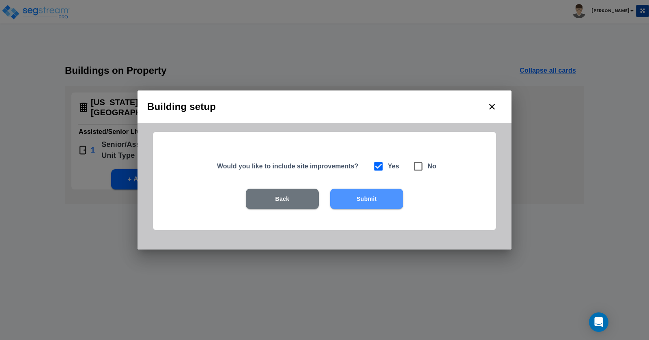
click at [378, 202] on button "Submit" at bounding box center [366, 199] width 73 height 20
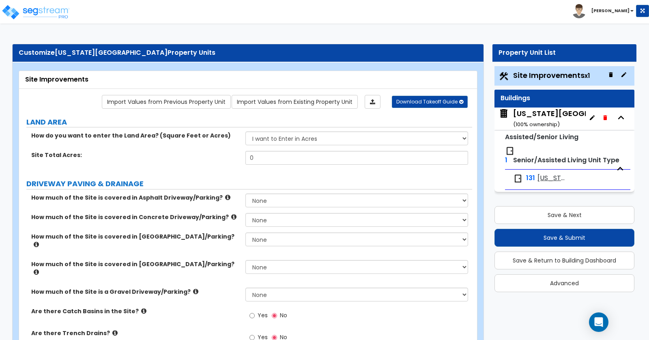
click at [153, 19] on div "Toggle navigation Asher" at bounding box center [324, 12] width 649 height 24
click at [46, 13] on img at bounding box center [35, 12] width 69 height 16
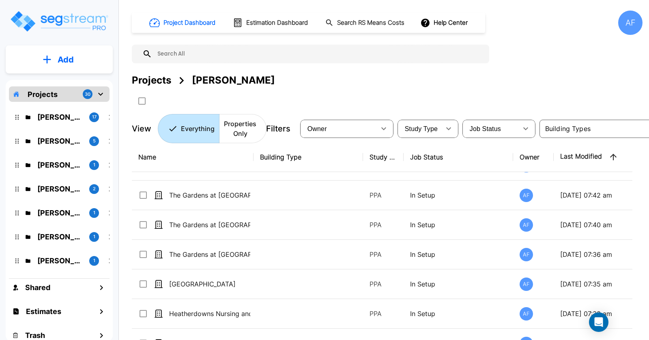
scroll to position [316, 0]
click at [55, 58] on button "Add" at bounding box center [59, 60] width 107 height 24
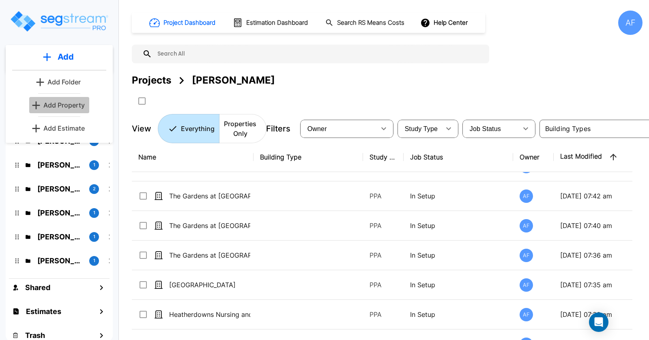
click at [67, 105] on p "Add Property" at bounding box center [63, 105] width 41 height 10
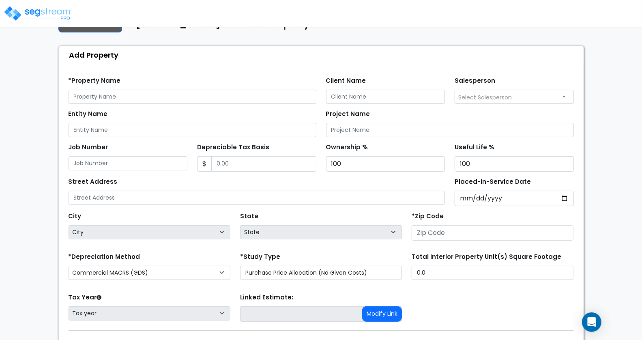
scroll to position [64, 0]
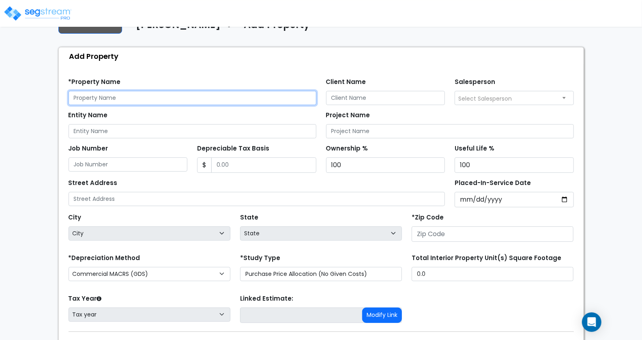
click at [116, 96] on input "text" at bounding box center [193, 98] width 248 height 14
paste input "[PERSON_NAME] Manor Nursing and Rehab"
type input "[PERSON_NAME] Manor Nursing and Rehab"
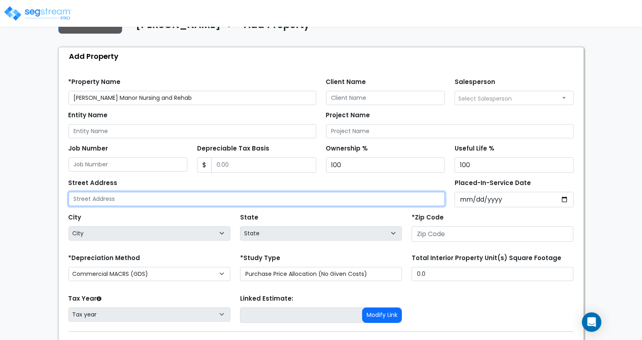
click at [111, 197] on input "text" at bounding box center [257, 199] width 377 height 14
paste input "[STREET_ADDRESS][PERSON_NAME]"
click at [177, 192] on input "[STREET_ADDRESS][PERSON_NAME]" at bounding box center [257, 199] width 377 height 14
click at [176, 197] on input "[STREET_ADDRESS][PERSON_NAME]" at bounding box center [257, 199] width 377 height 14
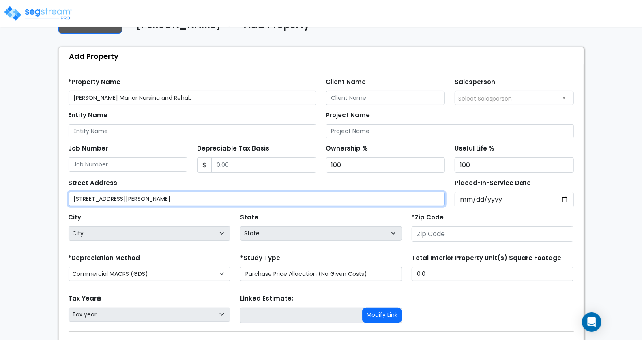
type input "[STREET_ADDRESS][PERSON_NAME]"
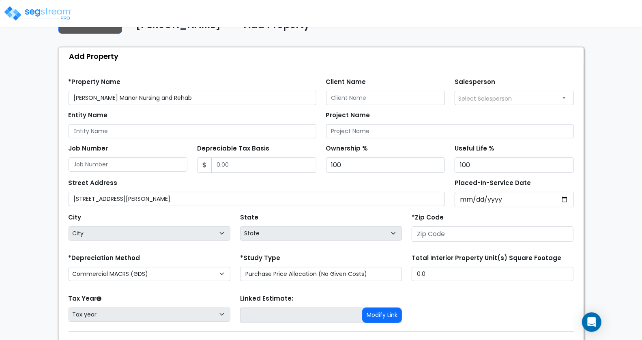
click at [446, 221] on div "*Zip Code" at bounding box center [493, 226] width 162 height 30
click at [439, 232] on input "number" at bounding box center [493, 233] width 162 height 15
paste input "44601"
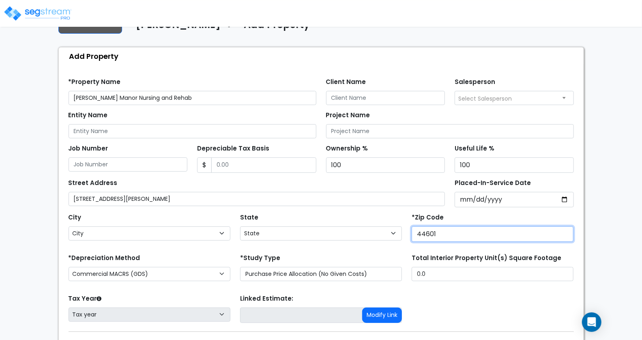
type input "44601"
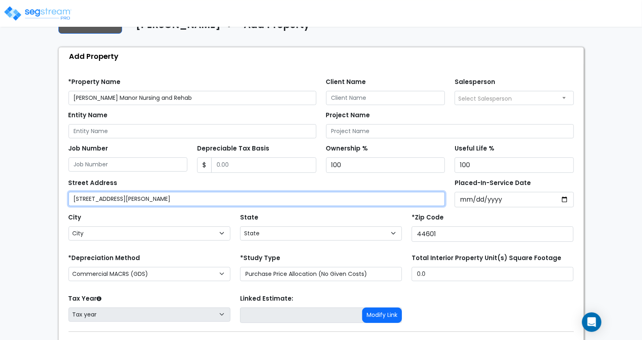
select select "OH"
click at [141, 199] on input "[STREET_ADDRESS][PERSON_NAME]" at bounding box center [257, 199] width 377 height 14
drag, startPoint x: 199, startPoint y: 196, endPoint x: 141, endPoint y: 205, distance: 59.1
click at [128, 197] on input "[STREET_ADDRESS][PERSON_NAME]" at bounding box center [257, 199] width 377 height 14
type input "2040 McCrea Street"
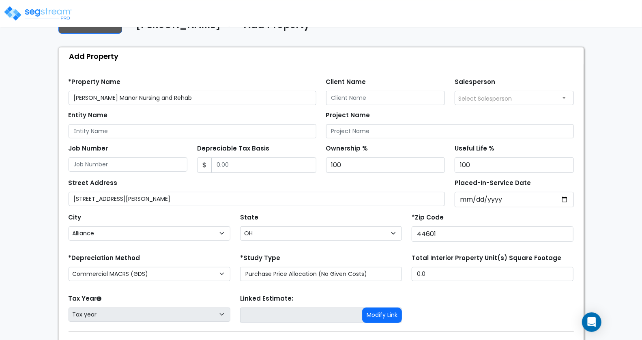
click at [241, 73] on div "*Property Name McCrea Manor Nursing and Rehab Client Name Salesperson Select Sa…" at bounding box center [321, 88] width 515 height 33
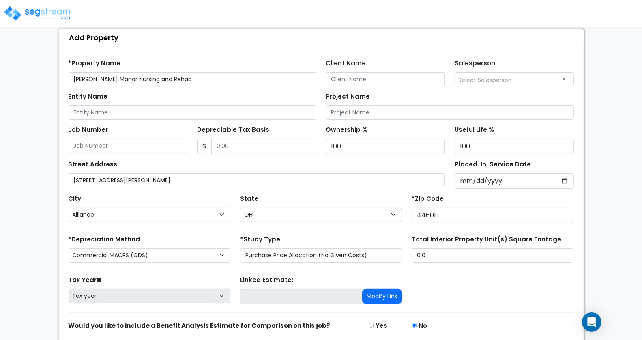
scroll to position [109, 0]
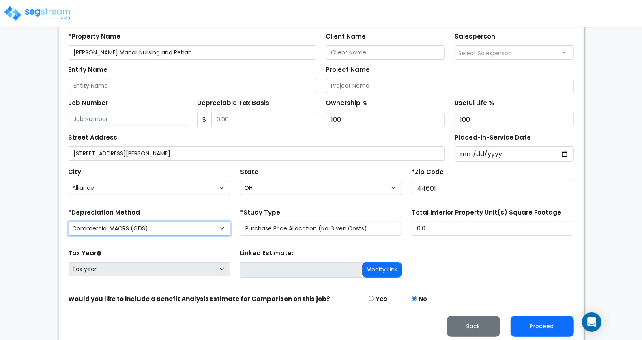
click at [142, 227] on select "Commercial MACRS (GDS) Residential Rental MACRS (GDS) Commercial MACRS (GDS) QIP" at bounding box center [150, 228] width 162 height 14
select select "RRM(_29"
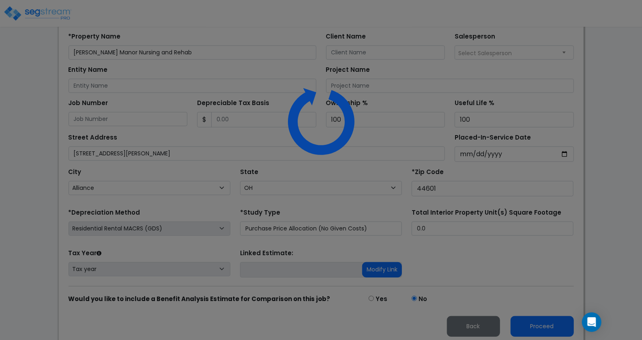
click at [457, 252] on div "We are Building your Property. So please grab a coffee and let us do the heavy …" at bounding box center [321, 134] width 642 height 417
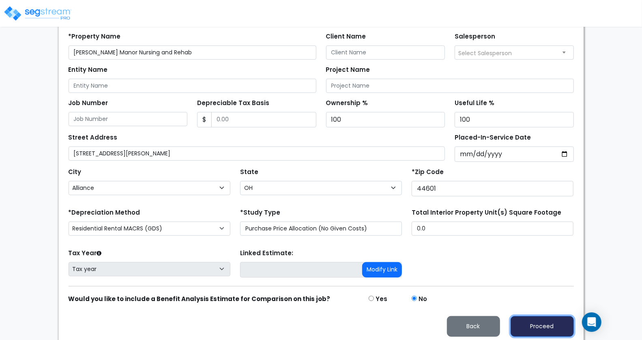
click at [538, 320] on button "Proceed" at bounding box center [541, 326] width 63 height 21
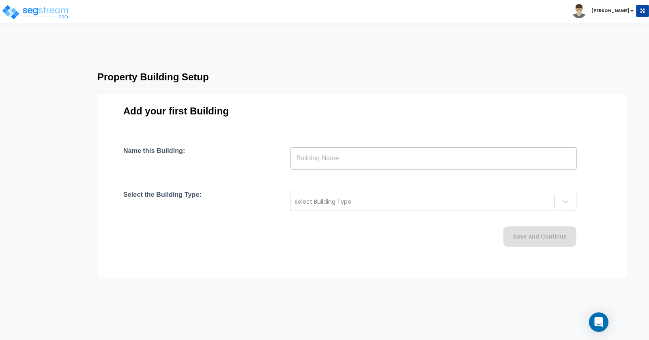
click at [330, 163] on input "text" at bounding box center [433, 158] width 286 height 23
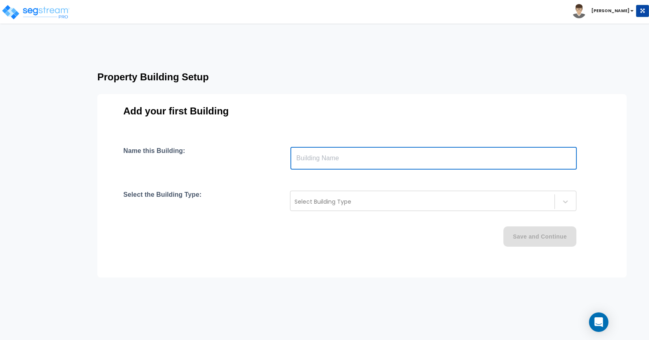
paste input "text"
type input "44601"
click at [272, 160] on div "Name this Building: 44601 ​" at bounding box center [361, 158] width 477 height 23
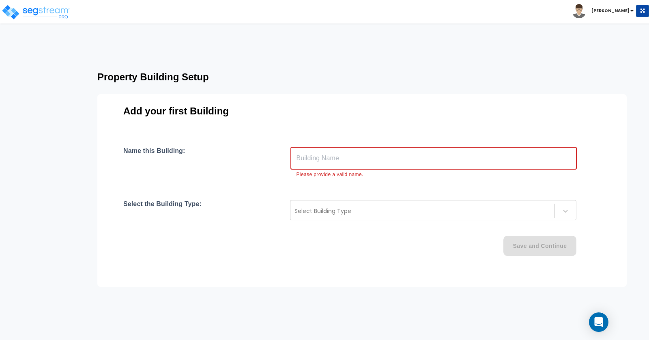
click at [329, 154] on input "text" at bounding box center [433, 158] width 286 height 23
paste input "[PERSON_NAME] Manor Nursing and Rehab"
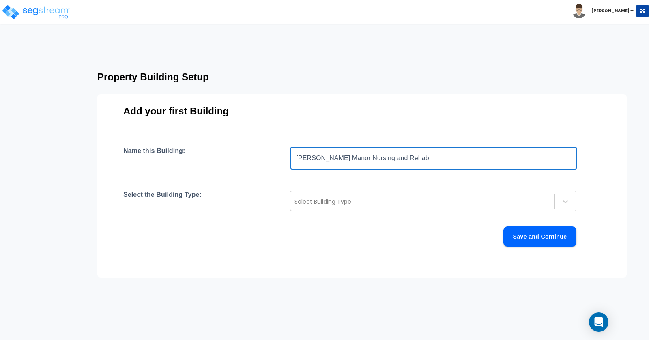
type input "[PERSON_NAME] Manor Nursing and Rehab"
click at [268, 180] on div "Name this Building: [PERSON_NAME] Manor Nursing and Rehab ​ Select the Building…" at bounding box center [361, 206] width 477 height 119
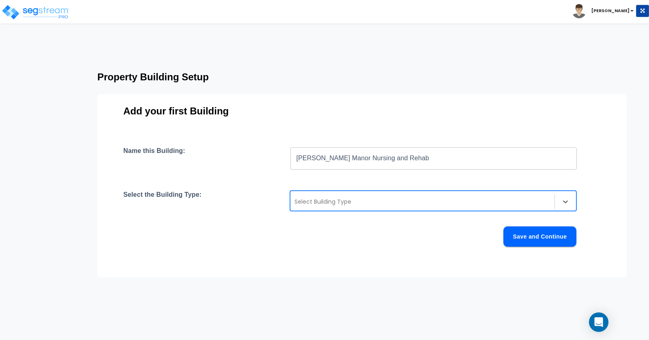
click at [327, 197] on div at bounding box center [422, 202] width 256 height 10
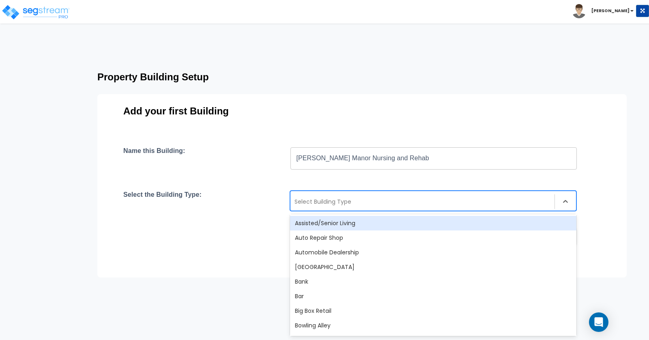
click at [338, 220] on div "Assisted/Senior Living" at bounding box center [433, 223] width 286 height 15
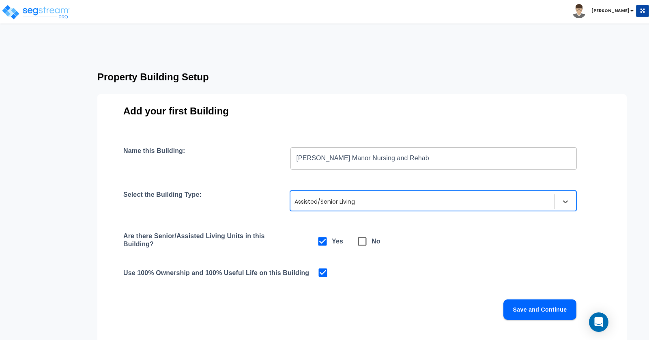
click at [455, 244] on div "Are there Senior/Assisted Living Units in this Building? Yes No" at bounding box center [361, 241] width 477 height 19
click at [543, 306] on button "Save and Continue" at bounding box center [539, 309] width 73 height 20
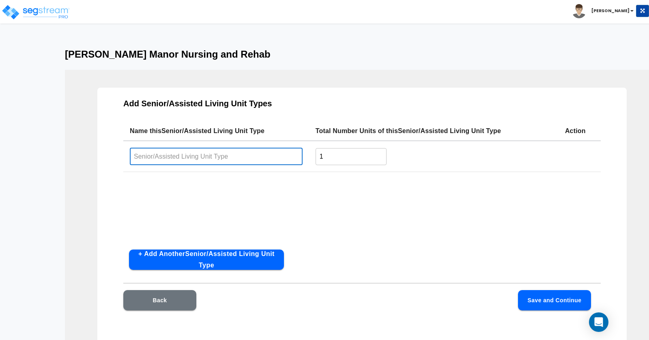
click at [191, 157] on input "text" at bounding box center [216, 156] width 173 height 17
paste input "[PERSON_NAME] Manor Nursing and Rehab"
type input "[PERSON_NAME] Manor Nursing and Rehab"
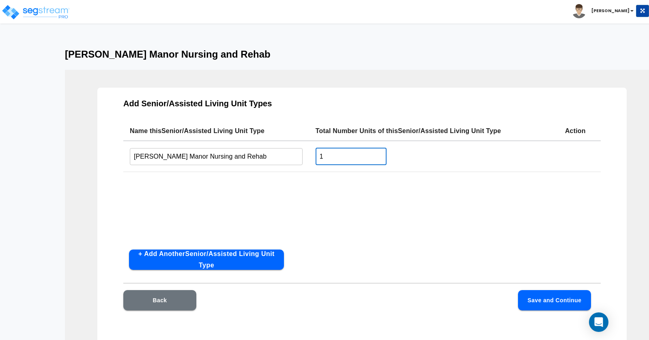
drag, startPoint x: 321, startPoint y: 157, endPoint x: 311, endPoint y: 156, distance: 9.3
click at [311, 156] on td "1 ​" at bounding box center [433, 156] width 249 height 31
type input "99"
click at [400, 207] on div "Name this Senior/Assisted Living Unit Type Total Number Units of this Senior/As…" at bounding box center [361, 182] width 477 height 122
click at [553, 304] on button "Save and Continue" at bounding box center [554, 300] width 73 height 20
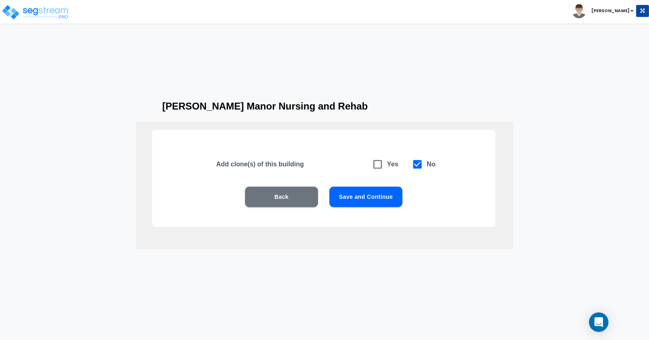
click at [373, 203] on button "Save and Continue" at bounding box center [365, 197] width 73 height 20
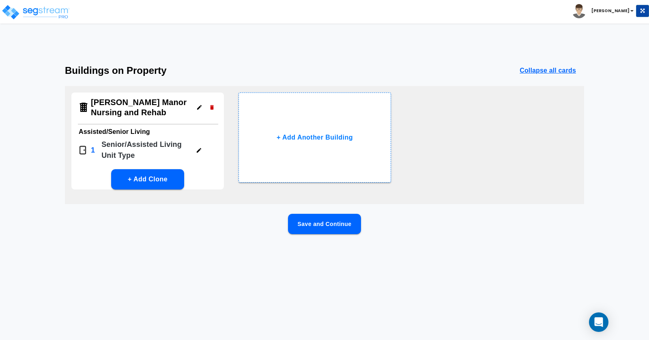
click at [334, 218] on button "Save and Continue" at bounding box center [324, 224] width 73 height 20
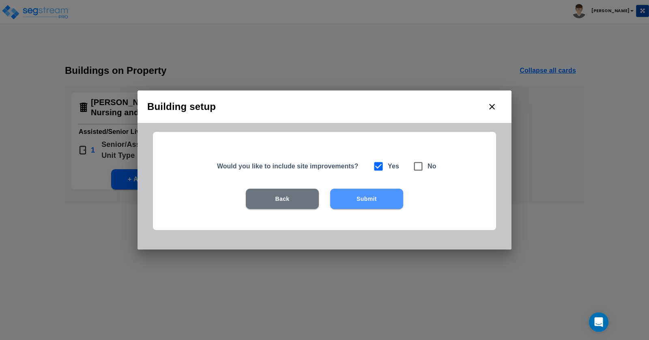
click at [357, 204] on button "Submit" at bounding box center [366, 199] width 73 height 20
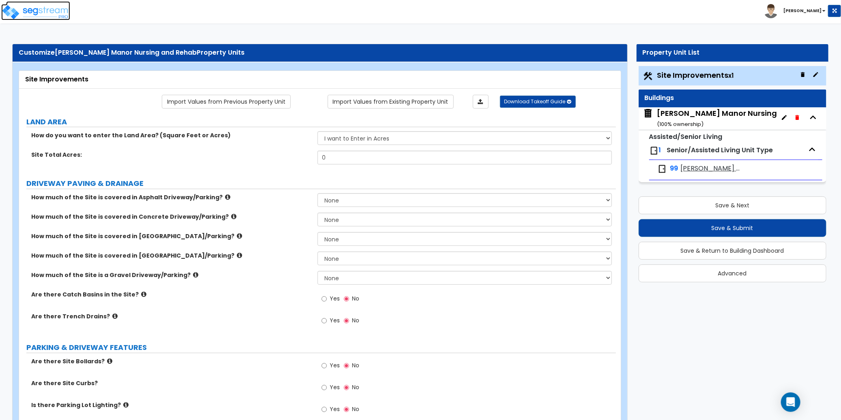
click at [47, 11] on img at bounding box center [35, 12] width 69 height 16
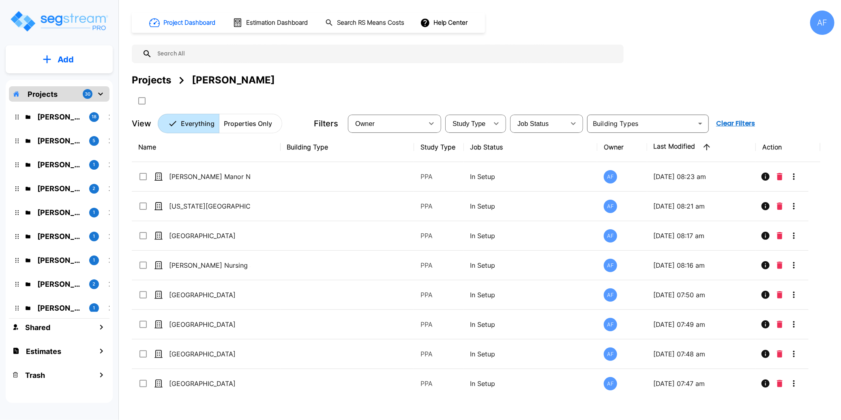
click at [62, 58] on p "Add" at bounding box center [66, 60] width 16 height 12
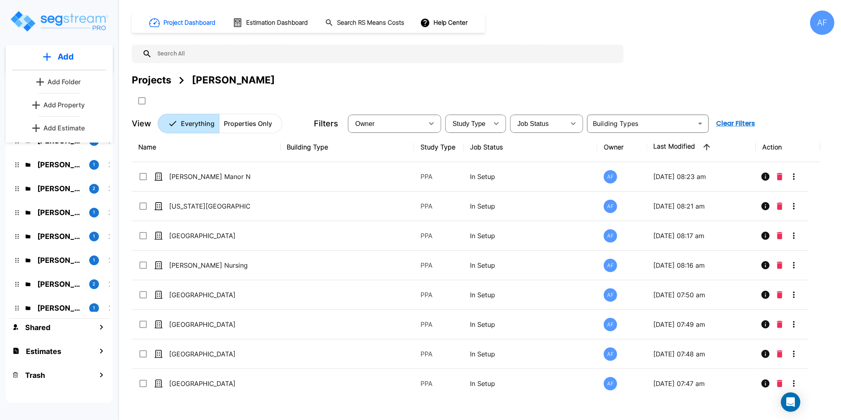
click at [71, 104] on p "Add Property" at bounding box center [63, 105] width 41 height 10
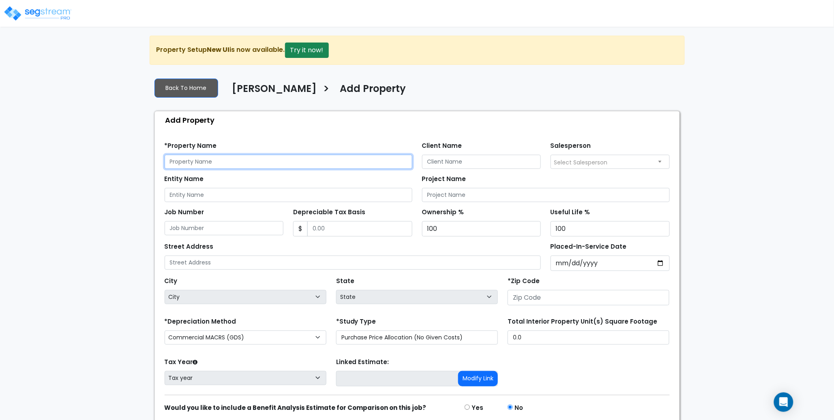
click at [206, 163] on input "text" at bounding box center [289, 162] width 248 height 14
paste input "Oak Grove Manor"
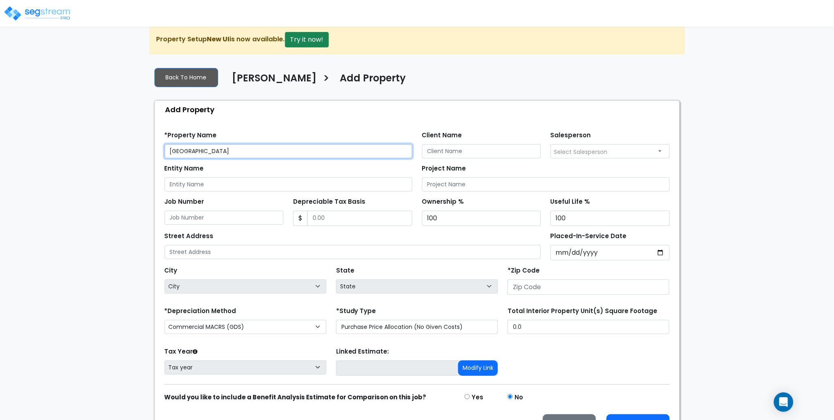
scroll to position [12, 0]
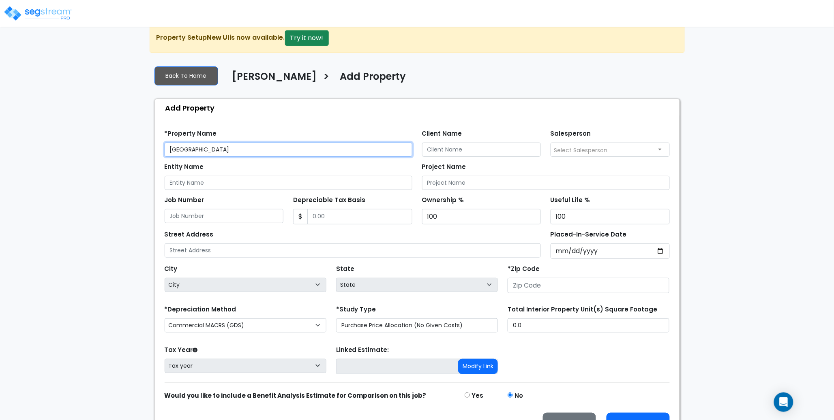
type input "Oak Grove Manor"
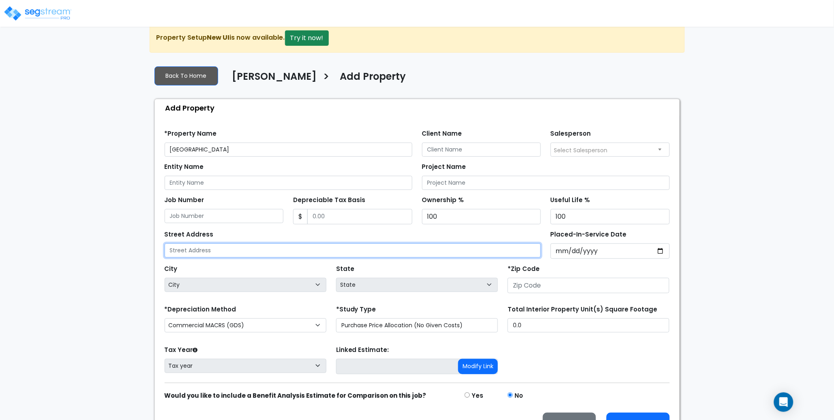
click at [195, 250] on input "text" at bounding box center [353, 251] width 377 height 14
paste input "1670 Crider Road, Mansfield OH 44903"
click at [266, 249] on input "1670 Crider Road, Mansfield OH 44903" at bounding box center [353, 251] width 377 height 14
type input "1670 Crider Road, Mansfield OH 44903"
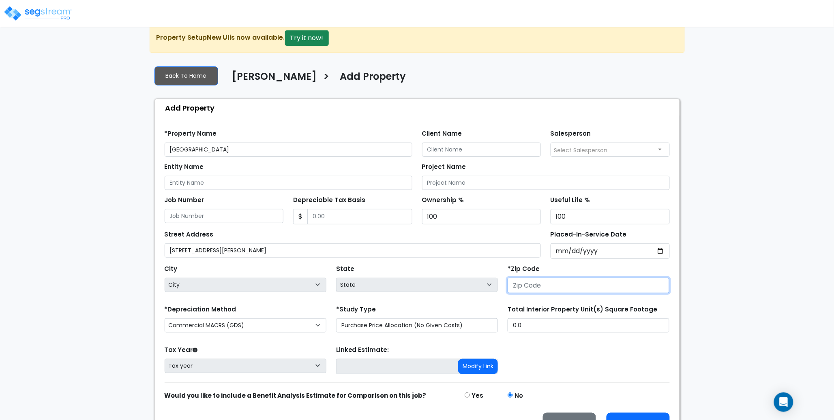
click at [553, 283] on input "number" at bounding box center [589, 285] width 162 height 15
paste input "44903"
type input "44903"
select select "OH"
type input "44903"
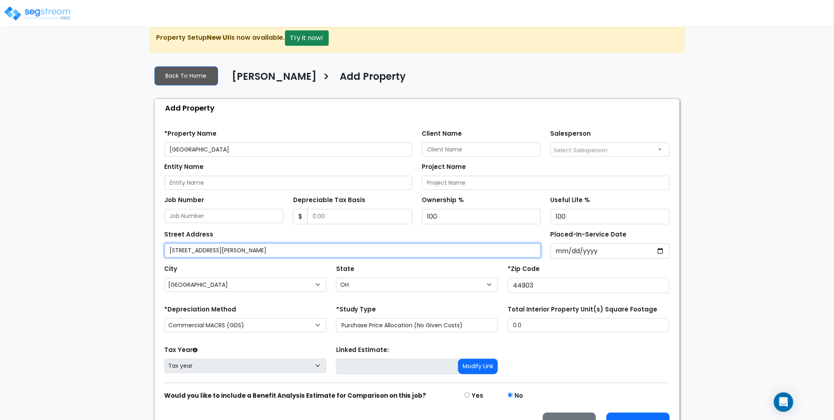
drag, startPoint x: 293, startPoint y: 249, endPoint x: 223, endPoint y: 248, distance: 70.1
click at [232, 248] on input "1670 Crider Road, Mansfield OH 44903" at bounding box center [353, 251] width 377 height 14
click at [287, 248] on input "1670 Crider Road, Mansfield OH 44903" at bounding box center [353, 251] width 377 height 14
drag, startPoint x: 292, startPoint y: 251, endPoint x: 218, endPoint y: 250, distance: 74.2
click at [218, 250] on input "1670 Crider Road, Mansfield OH 44903" at bounding box center [353, 251] width 377 height 14
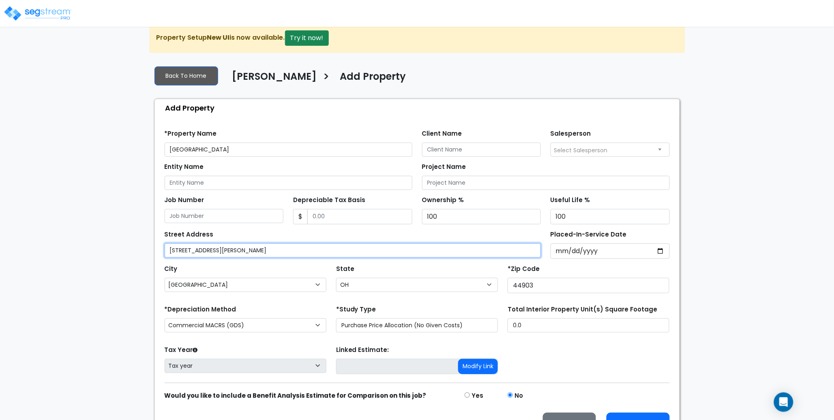
type input "1670 Crider Road"
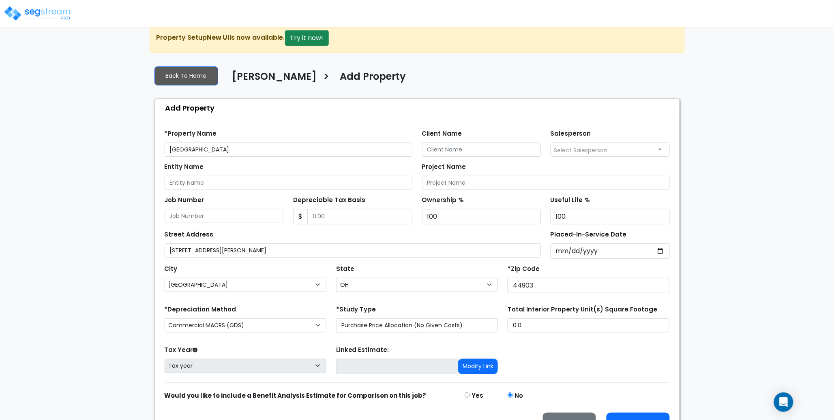
click at [236, 270] on div "City City Aberdeen Ada Adamsville Addyston Adelphi Adena Akron Albany Alexandri…" at bounding box center [246, 277] width 162 height 29
click at [247, 326] on select "Commercial MACRS (GDS) Residential Rental MACRS (GDS) Commercial MACRS (GDS) QIP" at bounding box center [246, 326] width 162 height 14
select select "RRM(_29"
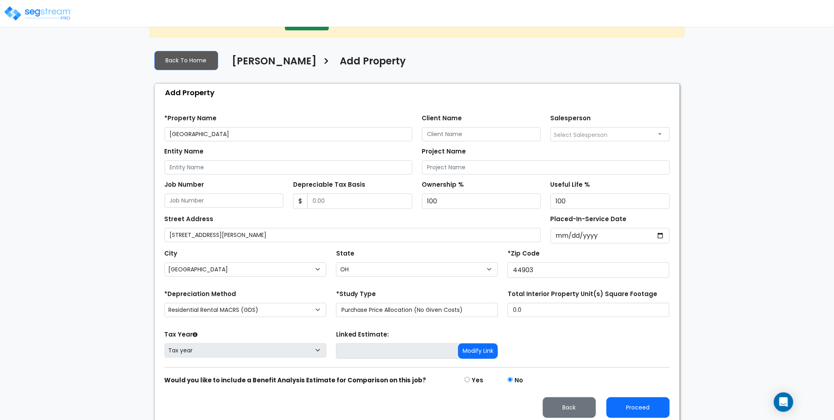
scroll to position [33, 0]
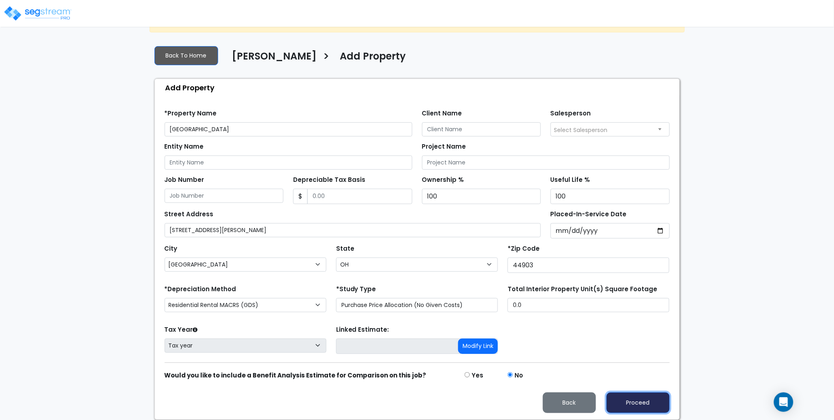
click at [635, 402] on button "Proceed" at bounding box center [638, 403] width 63 height 21
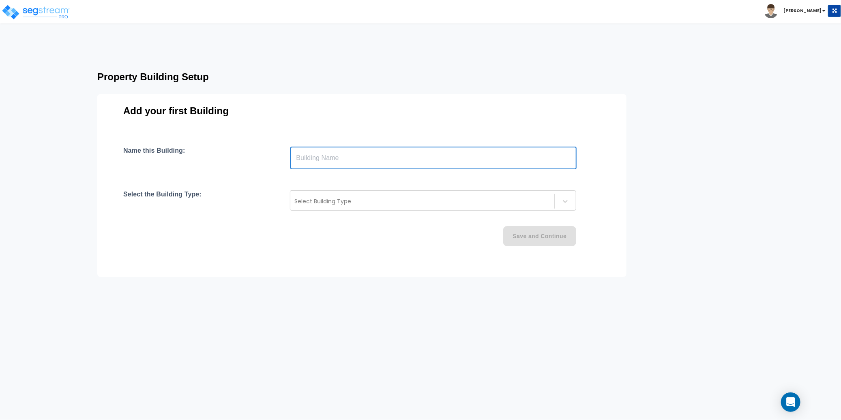
click at [335, 155] on input "text" at bounding box center [433, 158] width 286 height 23
paste input "text"
type input "44903"
drag, startPoint x: 329, startPoint y: 160, endPoint x: 275, endPoint y: 159, distance: 54.3
click at [275, 159] on div "Name this Building: 44903 ​" at bounding box center [361, 158] width 477 height 23
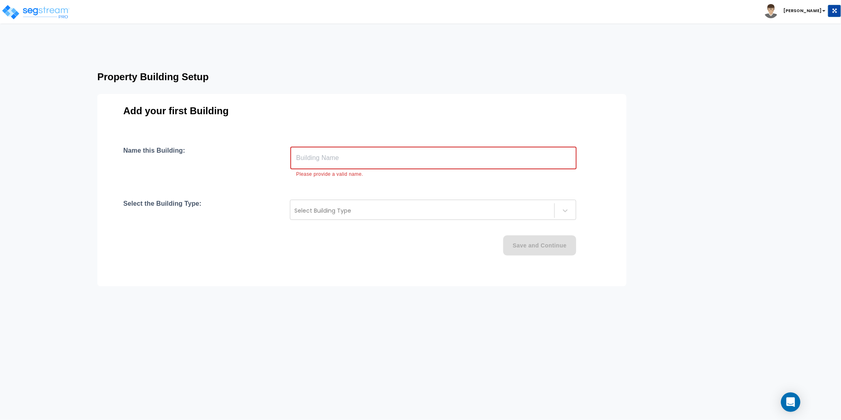
click at [307, 159] on input "text" at bounding box center [433, 158] width 286 height 23
paste input "[GEOGRAPHIC_DATA]"
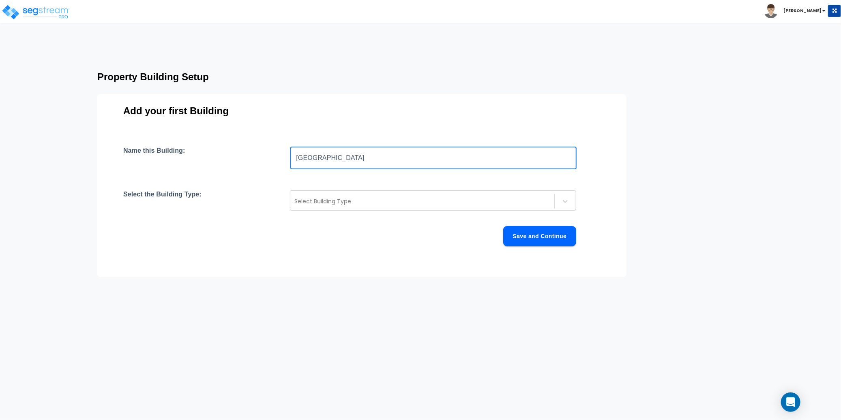
type input "[GEOGRAPHIC_DATA]"
click at [240, 180] on div "Name this Building: [GEOGRAPHIC_DATA] ​ Select the Building Type: Select Buildi…" at bounding box center [361, 206] width 477 height 119
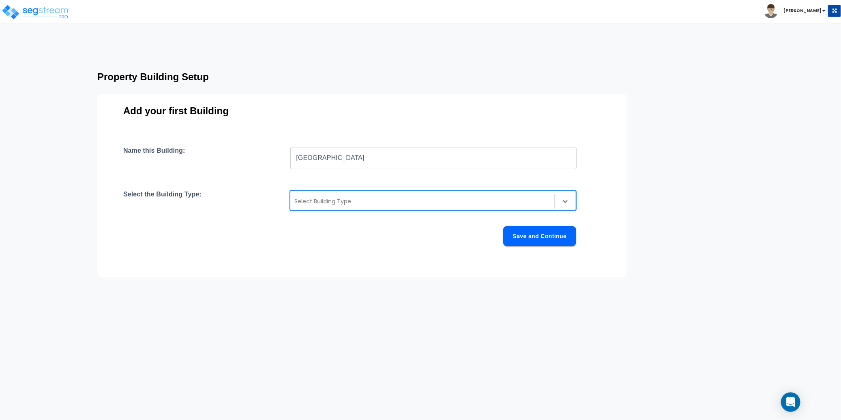
click at [305, 199] on div at bounding box center [422, 202] width 256 height 10
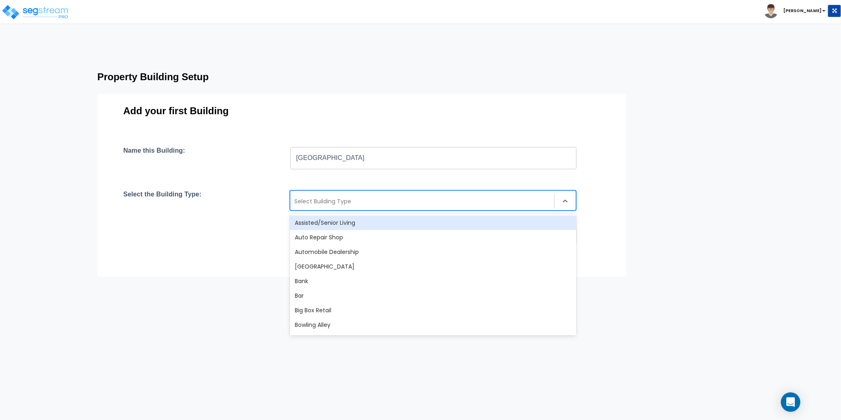
click at [335, 224] on div "Assisted/Senior Living" at bounding box center [433, 223] width 286 height 15
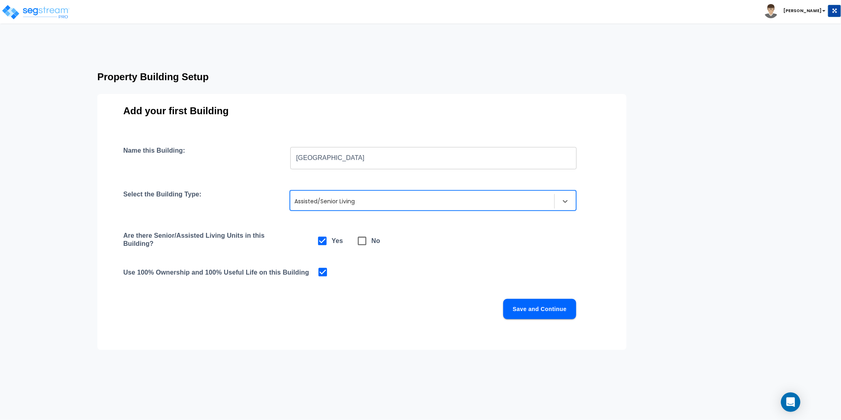
click at [487, 251] on div "Name this Building: [GEOGRAPHIC_DATA] ​ Select the Building Type: option Assist…" at bounding box center [361, 243] width 477 height 192
click at [561, 308] on button "Save and Continue" at bounding box center [539, 309] width 73 height 20
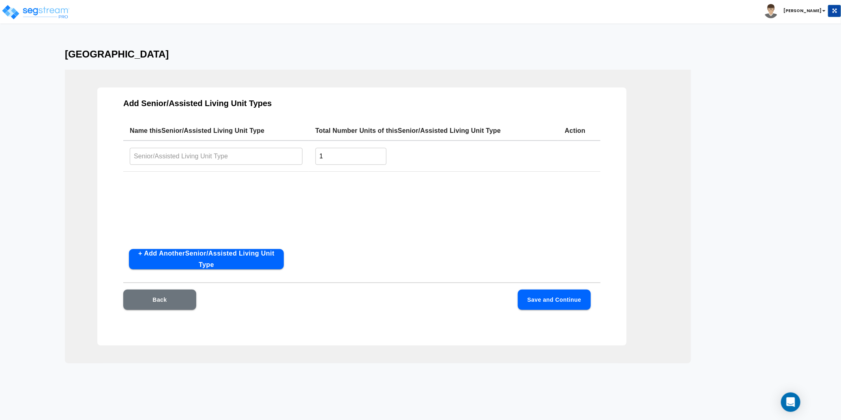
click at [151, 155] on input "text" at bounding box center [216, 156] width 173 height 17
paste input "[GEOGRAPHIC_DATA]"
type input "[GEOGRAPHIC_DATA]"
drag, startPoint x: 344, startPoint y: 156, endPoint x: 317, endPoint y: 155, distance: 26.8
click at [317, 155] on input "1" at bounding box center [350, 156] width 71 height 17
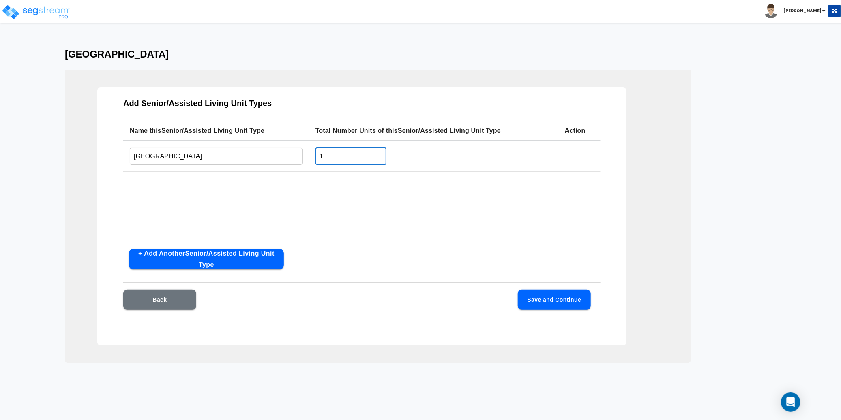
drag, startPoint x: 317, startPoint y: 154, endPoint x: 312, endPoint y: 154, distance: 5.3
click at [312, 154] on td "1 ​" at bounding box center [433, 156] width 249 height 31
type input "75"
drag, startPoint x: 433, startPoint y: 224, endPoint x: 484, endPoint y: 267, distance: 66.8
click at [433, 224] on div "Name this Senior/Assisted Living Unit Type Total Number Units of this Senior/As…" at bounding box center [361, 182] width 477 height 122
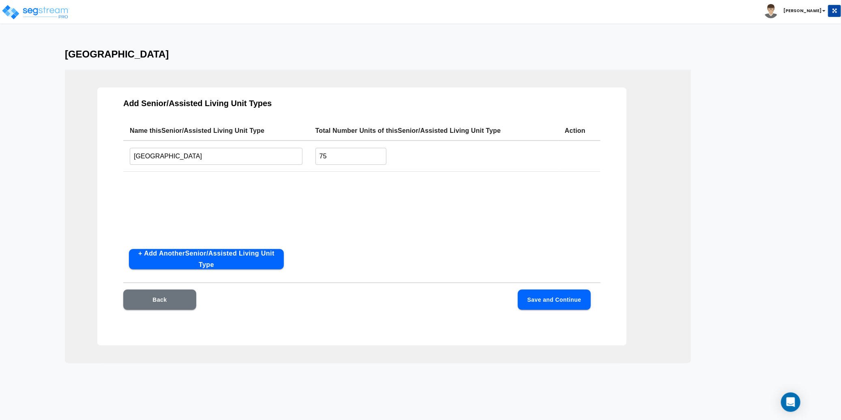
click at [568, 307] on button "Save and Continue" at bounding box center [554, 300] width 73 height 20
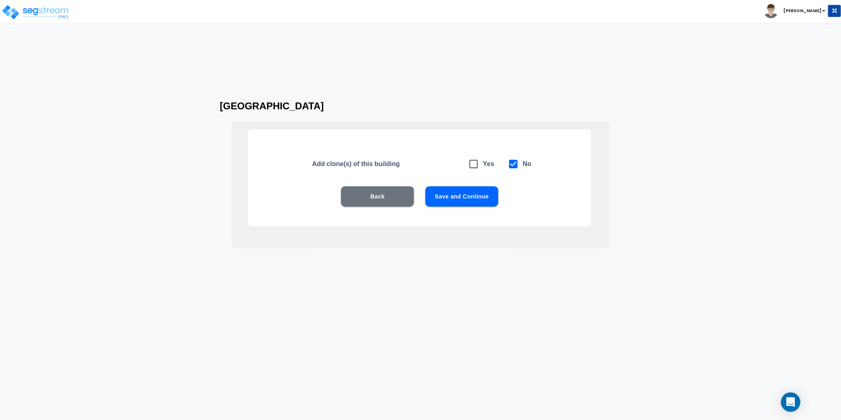
click at [479, 203] on button "Save and Continue" at bounding box center [461, 197] width 73 height 20
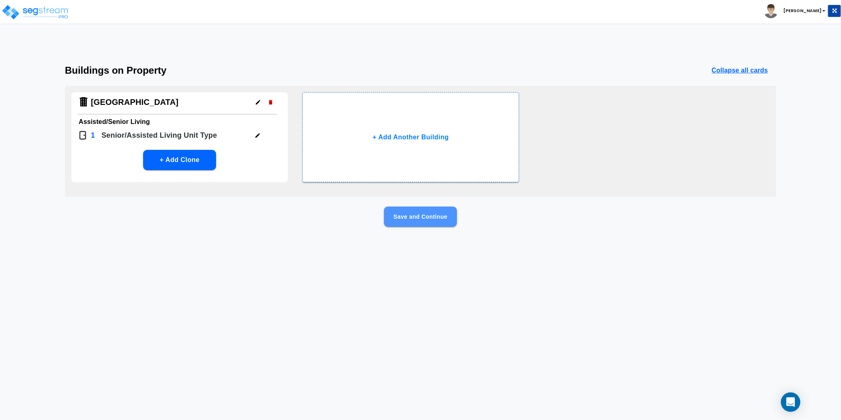
click at [416, 222] on button "Save and Continue" at bounding box center [420, 217] width 73 height 20
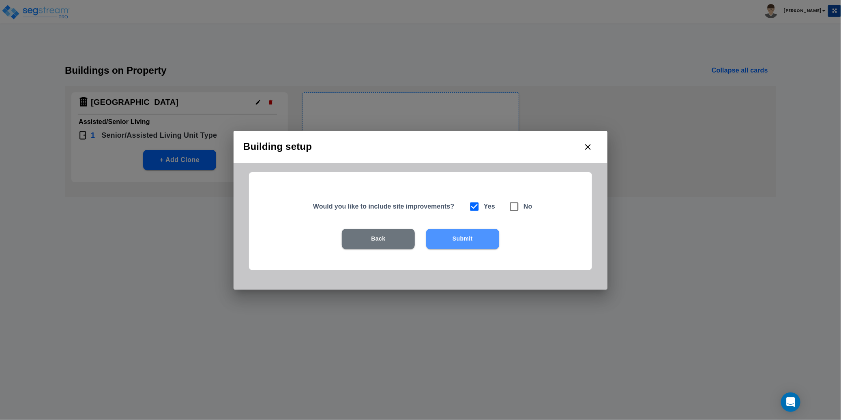
click at [462, 243] on button "Submit" at bounding box center [462, 239] width 73 height 20
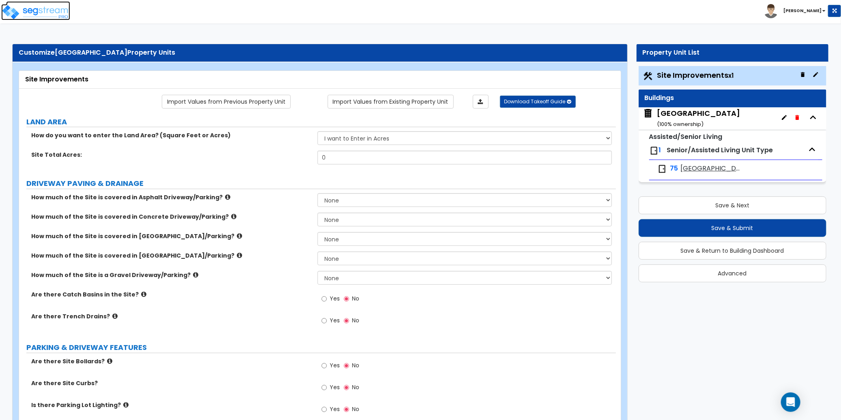
click at [44, 13] on img at bounding box center [35, 12] width 69 height 16
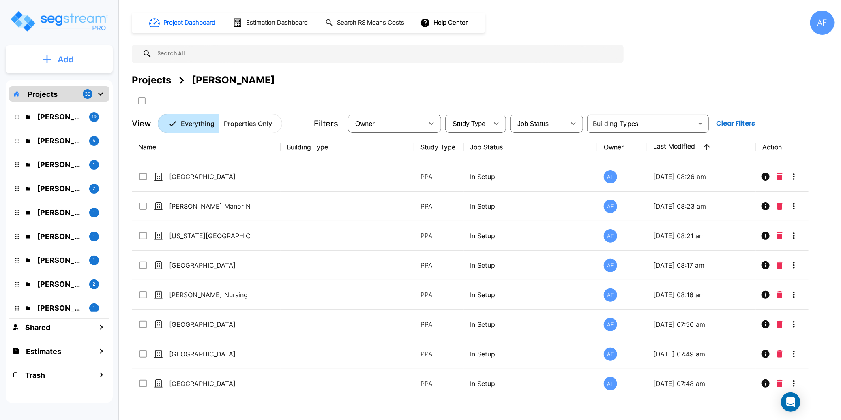
click at [55, 58] on button "Add" at bounding box center [59, 60] width 107 height 24
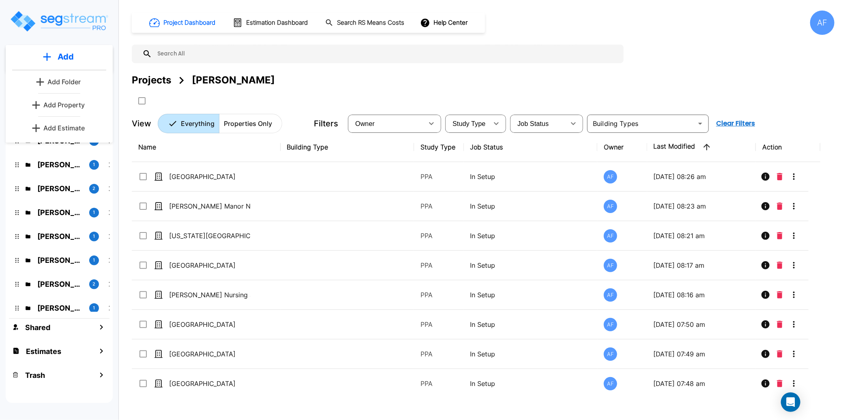
click at [66, 107] on p "Add Property" at bounding box center [63, 105] width 41 height 10
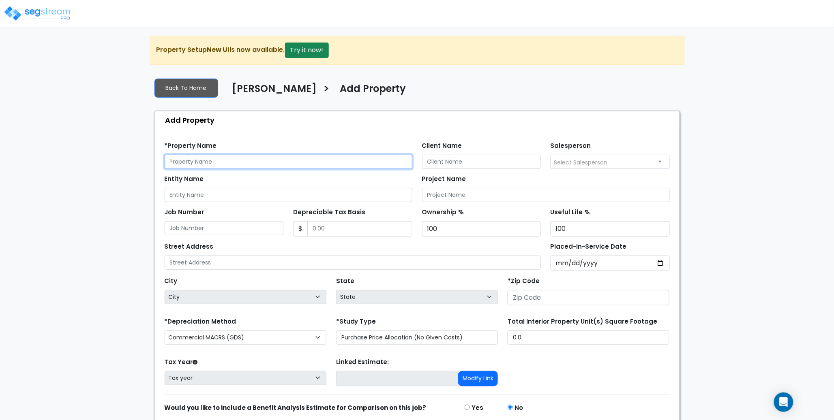
click at [195, 159] on input "text" at bounding box center [289, 162] width 248 height 14
paste input "Columbus Alzheimer's Care Center"
type input "Columbus Alzheimer's Care Center"
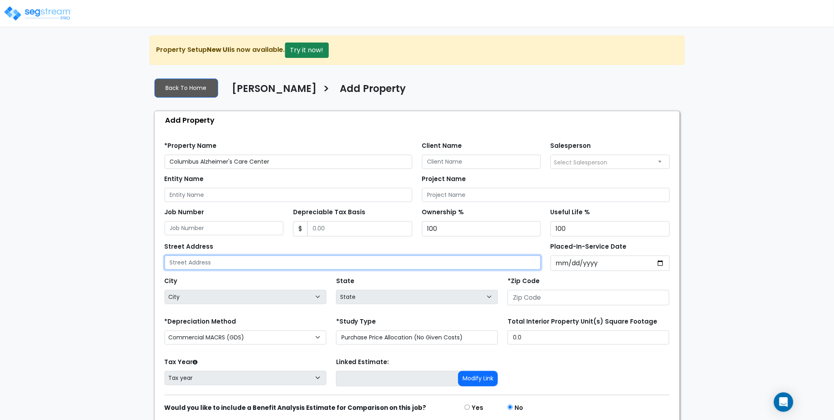
click at [189, 263] on input "text" at bounding box center [353, 263] width 377 height 14
paste input "[STREET_ADDRESS]"
click at [290, 262] on input "[STREET_ADDRESS]" at bounding box center [353, 263] width 377 height 14
type input "[STREET_ADDRESS]"
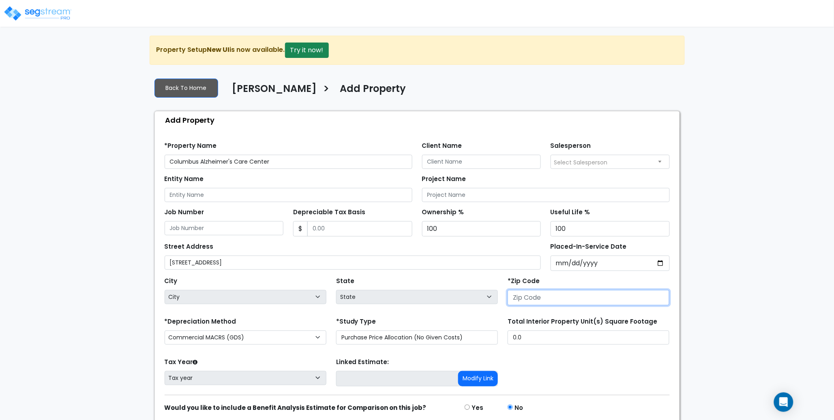
click at [544, 296] on input "number" at bounding box center [589, 297] width 162 height 15
paste input "43214"
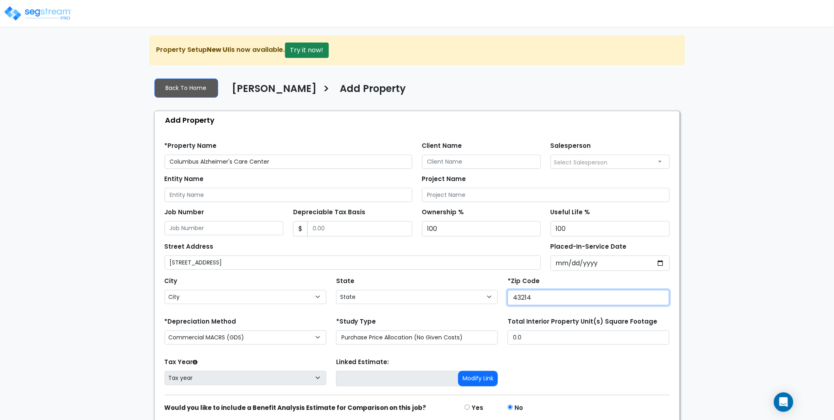
type input "43214"
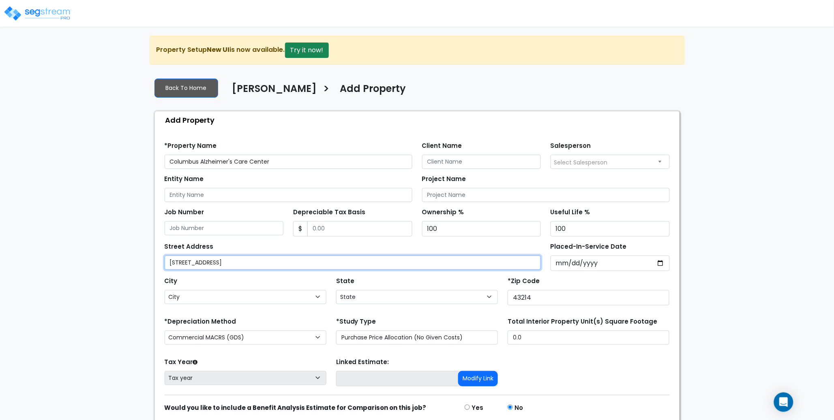
select select "OH"
click at [308, 264] on input "700 Jasonway Avenue, Columbus OH 43214" at bounding box center [353, 263] width 377 height 14
drag, startPoint x: 333, startPoint y: 264, endPoint x: 234, endPoint y: 261, distance: 99.4
click at [234, 261] on input "700 Jasonway Avenue, Columbus OH 43214" at bounding box center [353, 263] width 377 height 14
type input "700 Jasonway Avenue"
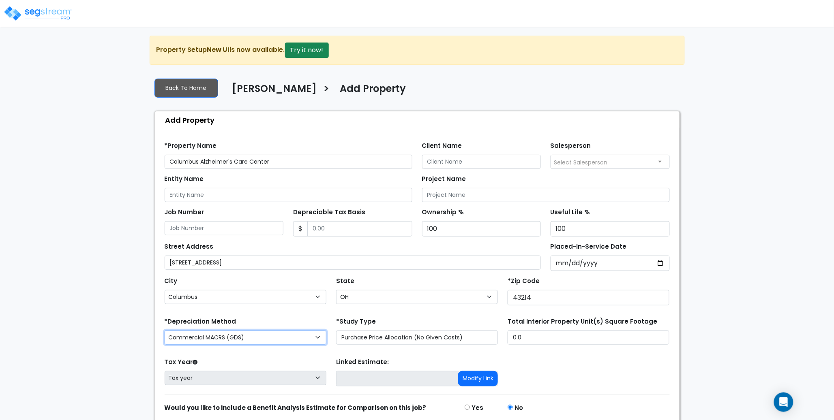
click at [255, 339] on select "Commercial MACRS (GDS) Residential Rental MACRS (GDS) Commercial MACRS (GDS) QIP" at bounding box center [246, 338] width 162 height 14
select select "RRM(_29"
click at [123, 256] on div "We are Building your Property. So please grab a coffee and let us do the heavy …" at bounding box center [417, 244] width 834 height 417
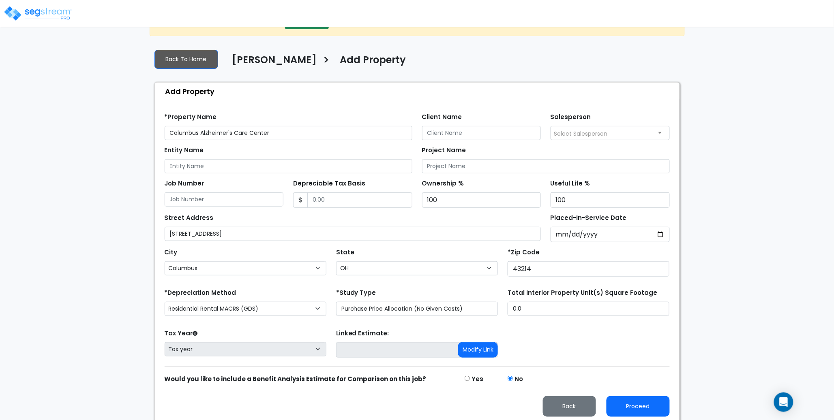
scroll to position [33, 0]
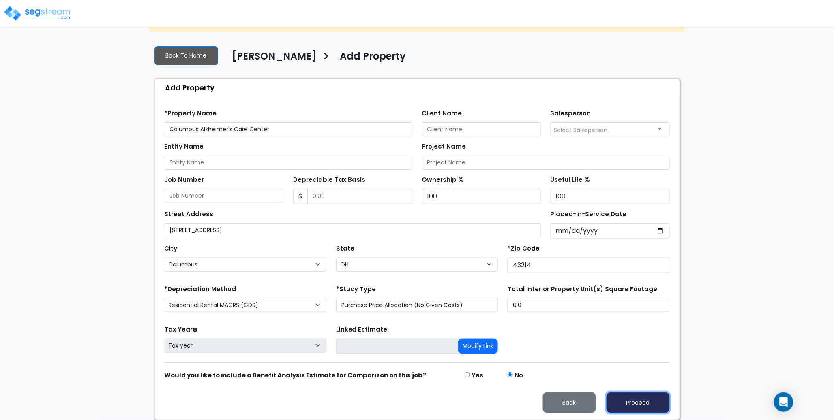
click at [640, 405] on button "Proceed" at bounding box center [638, 403] width 63 height 21
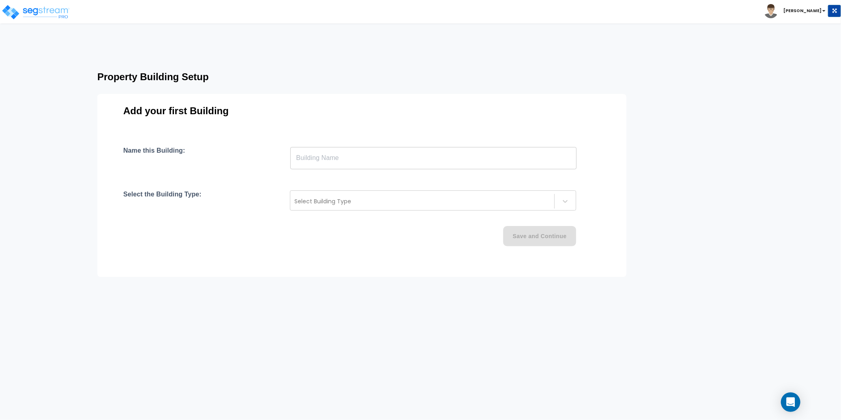
click at [292, 151] on input "text" at bounding box center [433, 158] width 286 height 23
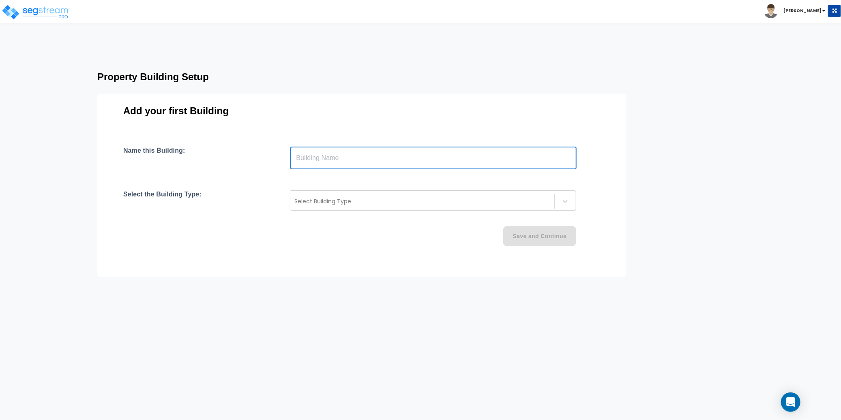
paste input "text"
drag, startPoint x: 296, startPoint y: 153, endPoint x: 291, endPoint y: 153, distance: 5.7
click at [291, 152] on input "43214" at bounding box center [433, 158] width 286 height 23
paste input "Columbus Alzheimer's Care Center"
type input "Columbus Alzheimer's Care Center"
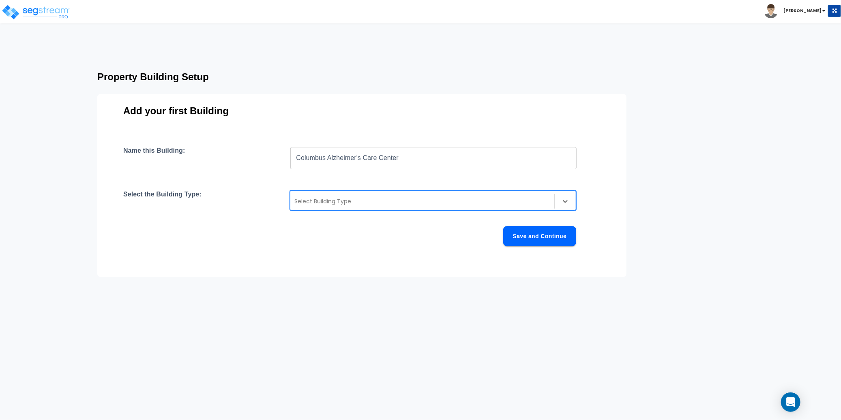
click at [341, 198] on div at bounding box center [422, 202] width 256 height 10
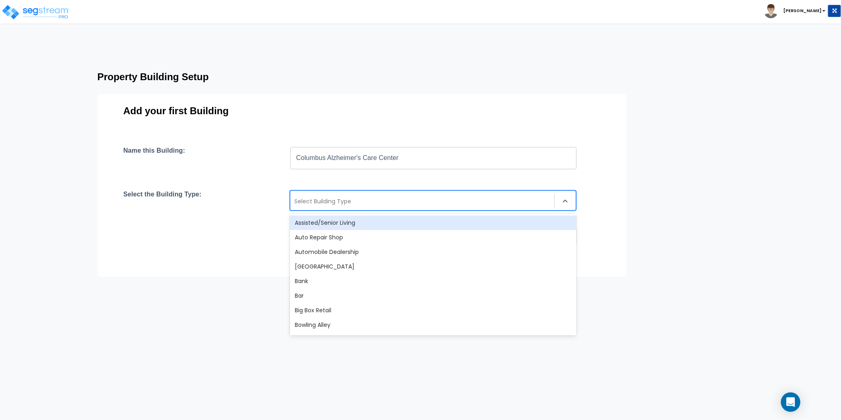
click at [356, 220] on div "Assisted/Senior Living" at bounding box center [433, 223] width 286 height 15
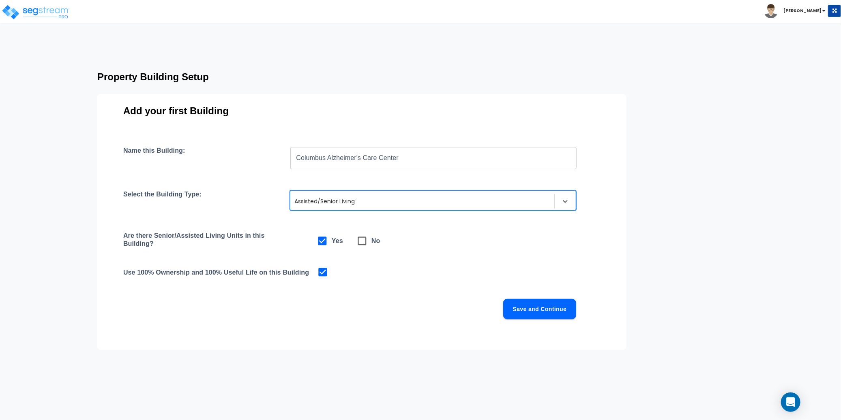
click at [449, 267] on div "Use 100% Ownership and 100% Useful Life on this Building" at bounding box center [361, 272] width 477 height 11
click at [543, 312] on button "Save and Continue" at bounding box center [539, 309] width 73 height 20
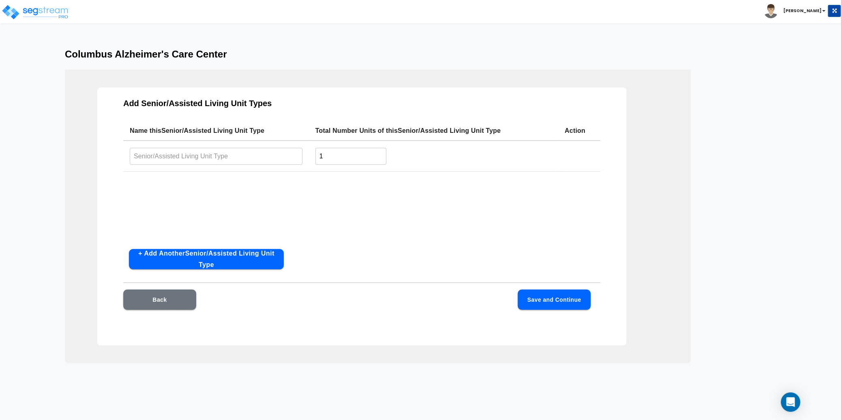
click at [172, 155] on input "text" at bounding box center [216, 156] width 173 height 17
paste input "Columbus Alzheimer's Care Center"
type input "Columbus Alzheimer's Care Center"
drag, startPoint x: 337, startPoint y: 157, endPoint x: 310, endPoint y: 159, distance: 27.6
click at [310, 159] on td "1 ​" at bounding box center [433, 156] width 249 height 31
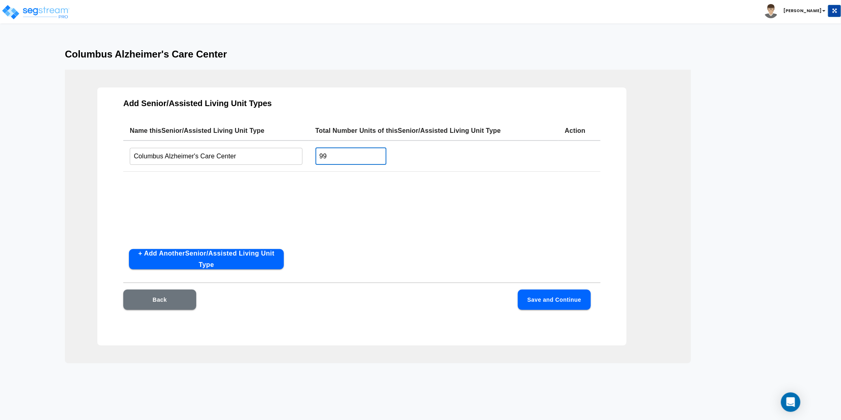
type input "99"
click at [369, 220] on div "Name this Senior/Assisted Living Unit Type Total Number Units of this Senior/As…" at bounding box center [361, 182] width 477 height 122
click at [575, 302] on button "Save and Continue" at bounding box center [554, 300] width 73 height 20
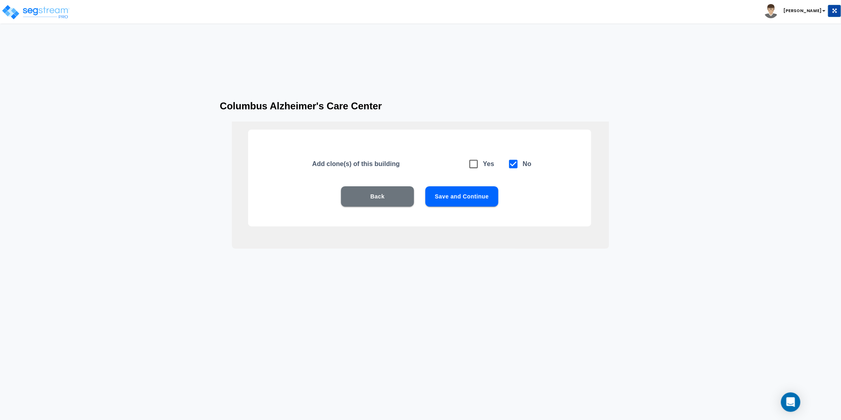
click at [470, 197] on button "Save and Continue" at bounding box center [461, 197] width 73 height 20
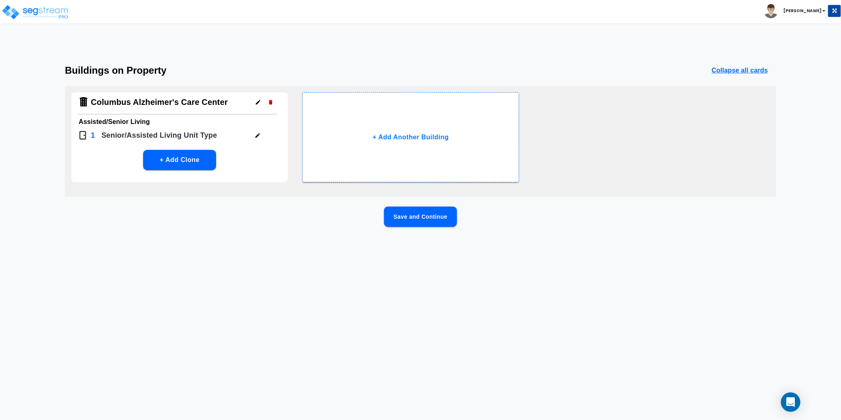
click at [454, 214] on button "Save and Continue" at bounding box center [420, 217] width 73 height 20
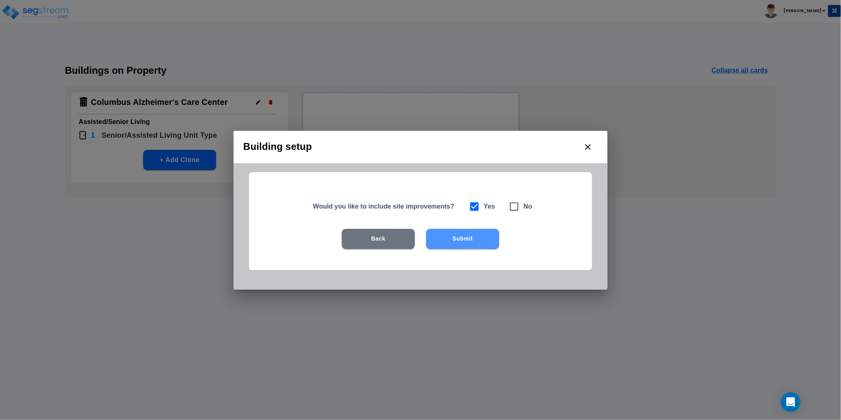
click at [465, 246] on button "Submit" at bounding box center [462, 239] width 73 height 20
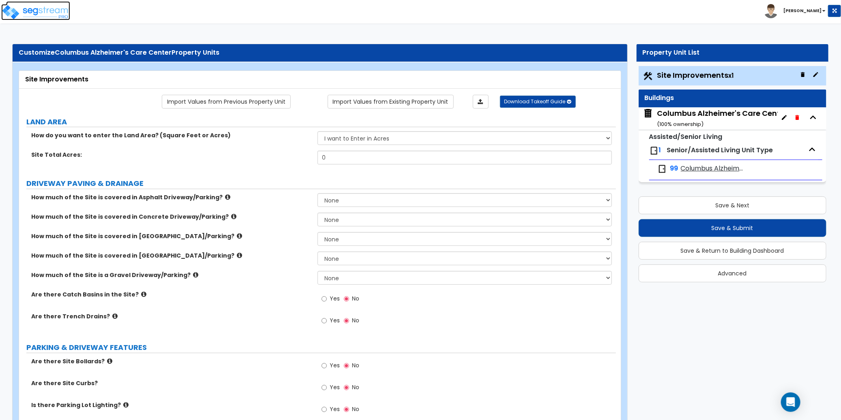
click at [57, 13] on img at bounding box center [35, 12] width 69 height 16
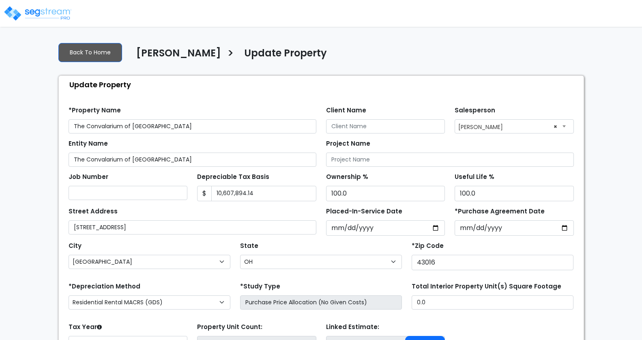
select select "OH"
select select "2025"
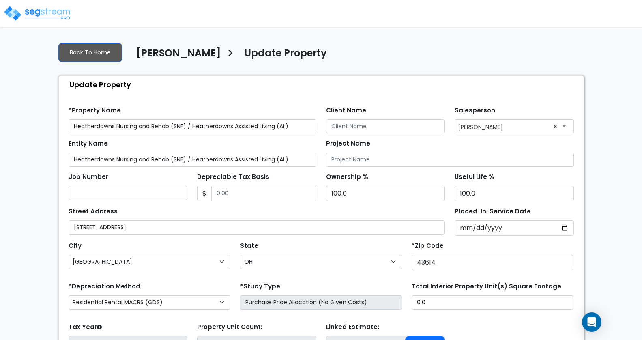
select select "OH"
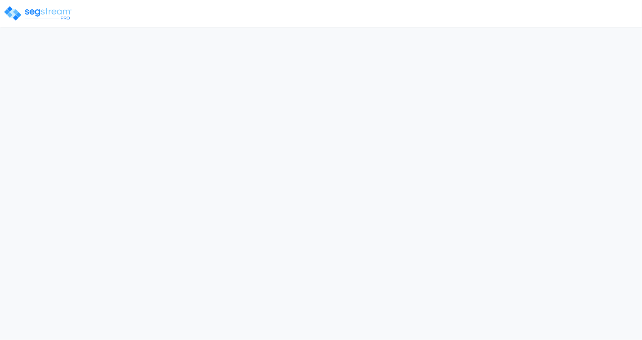
select select "OH"
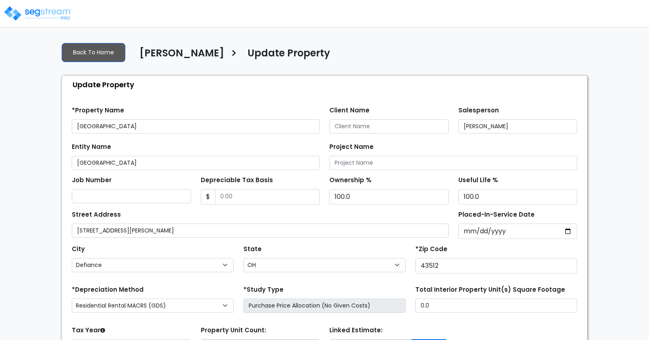
select select "OH"
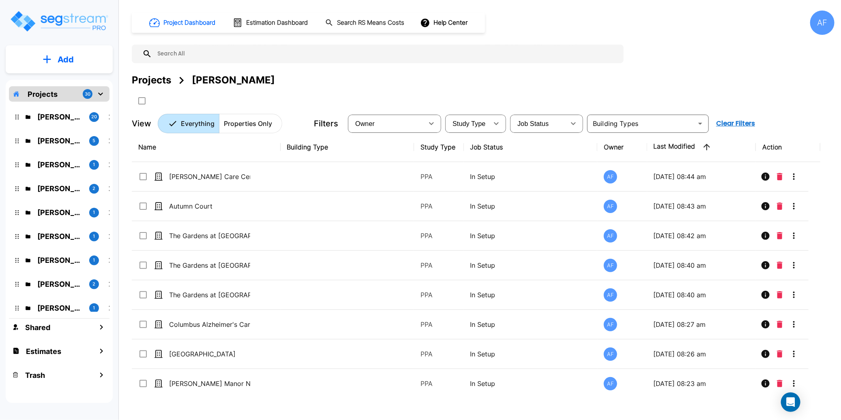
scroll to position [361, 0]
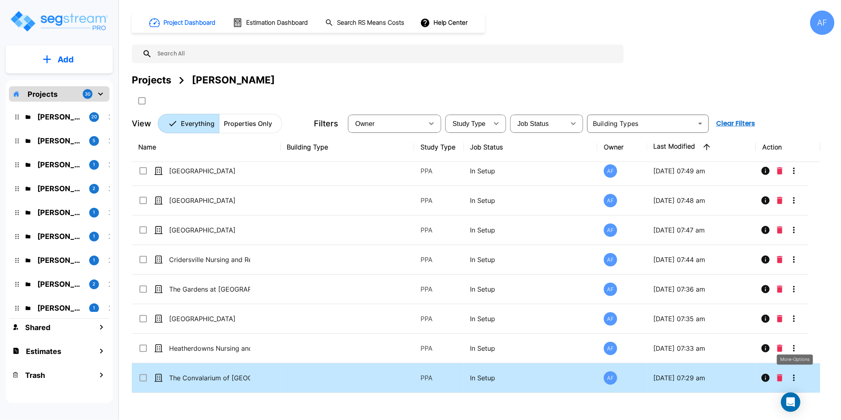
click at [795, 379] on icon "More-Options" at bounding box center [794, 378] width 10 height 10
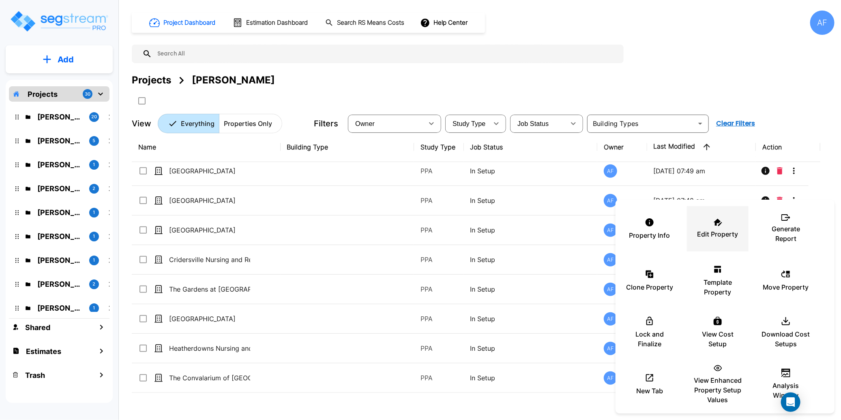
click at [721, 231] on p "Edit Property" at bounding box center [717, 234] width 41 height 10
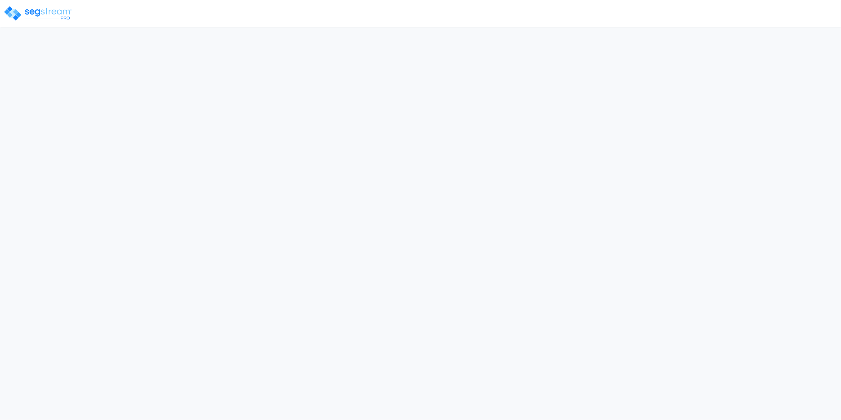
select select "OH"
select select "2025"
